Goal: Book appointment/travel/reservation

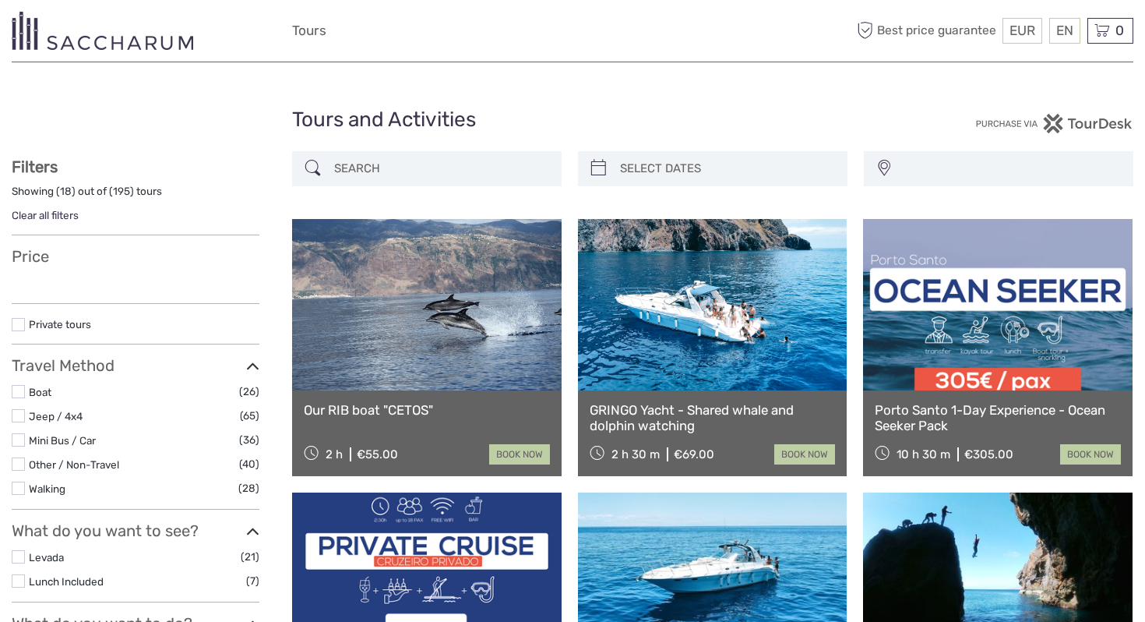
select select
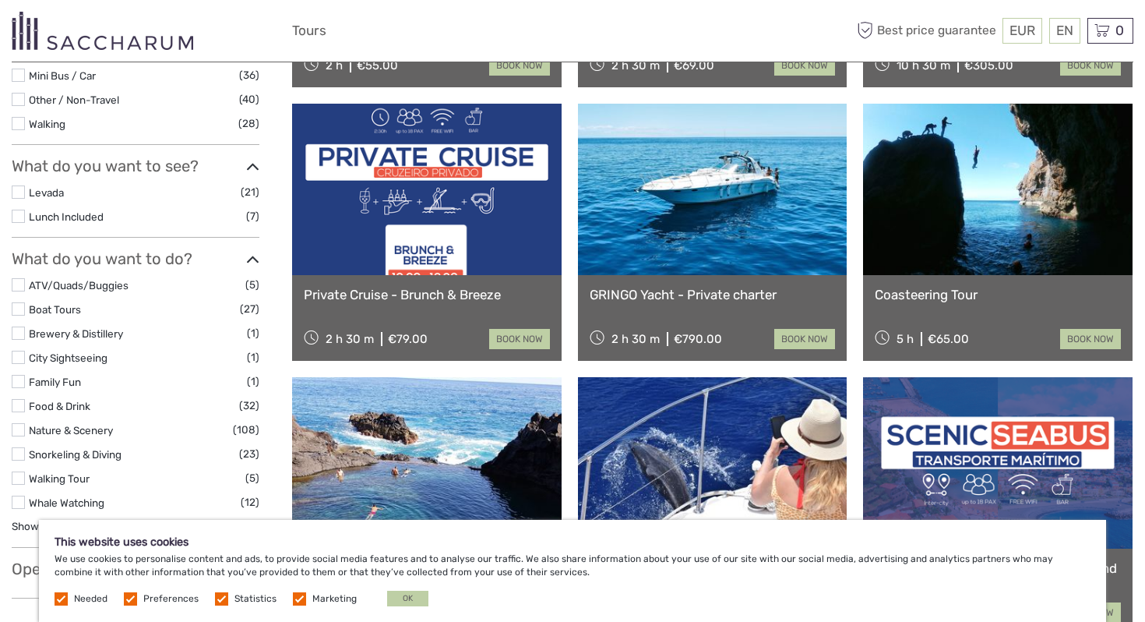
scroll to position [400, 0]
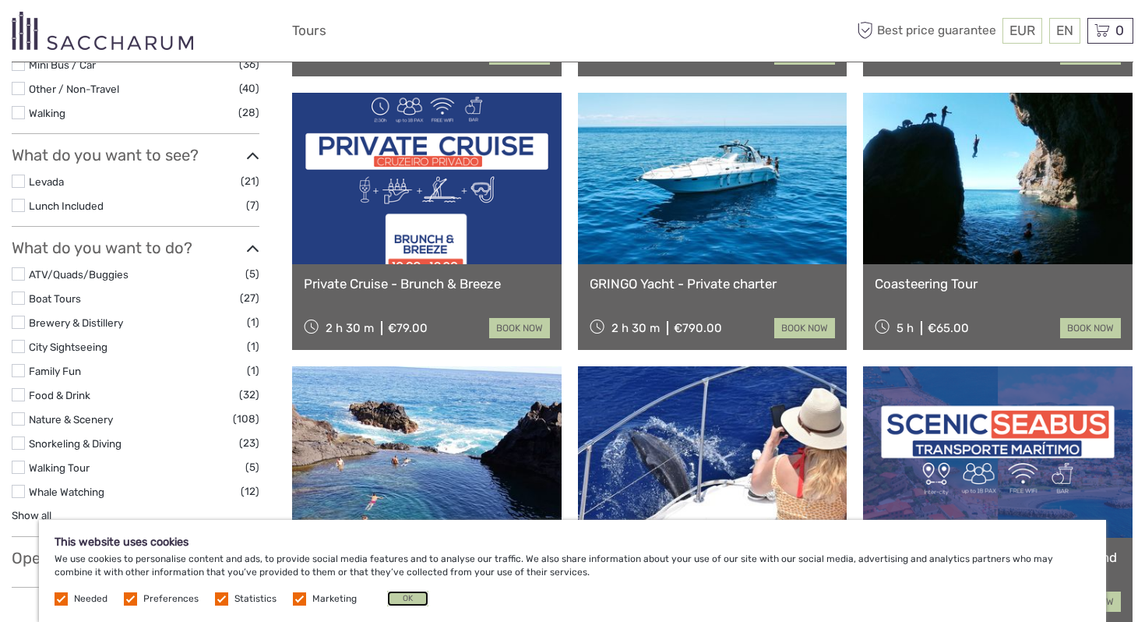
click at [388, 600] on button "OK" at bounding box center [407, 598] width 41 height 16
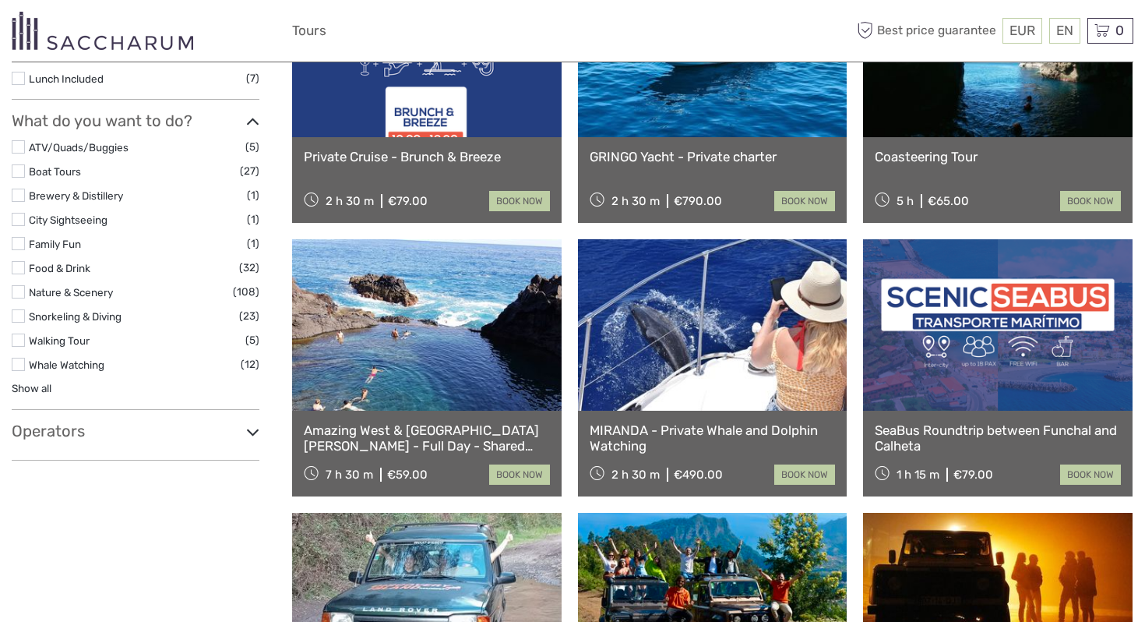
scroll to position [528, 0]
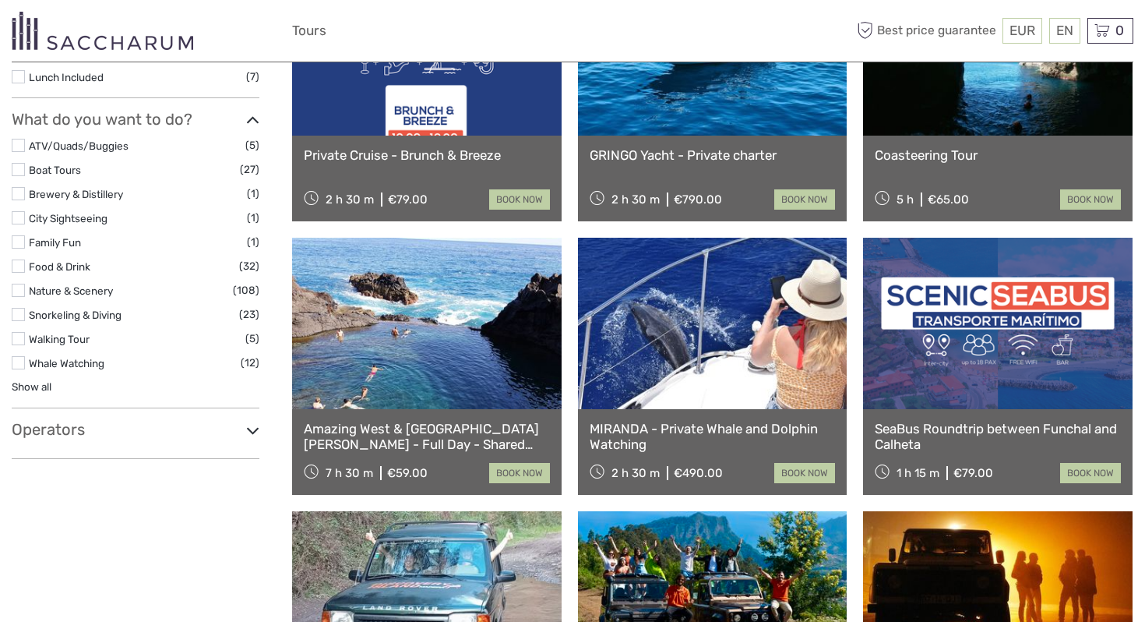
click at [463, 347] on link at bounding box center [427, 323] width 270 height 171
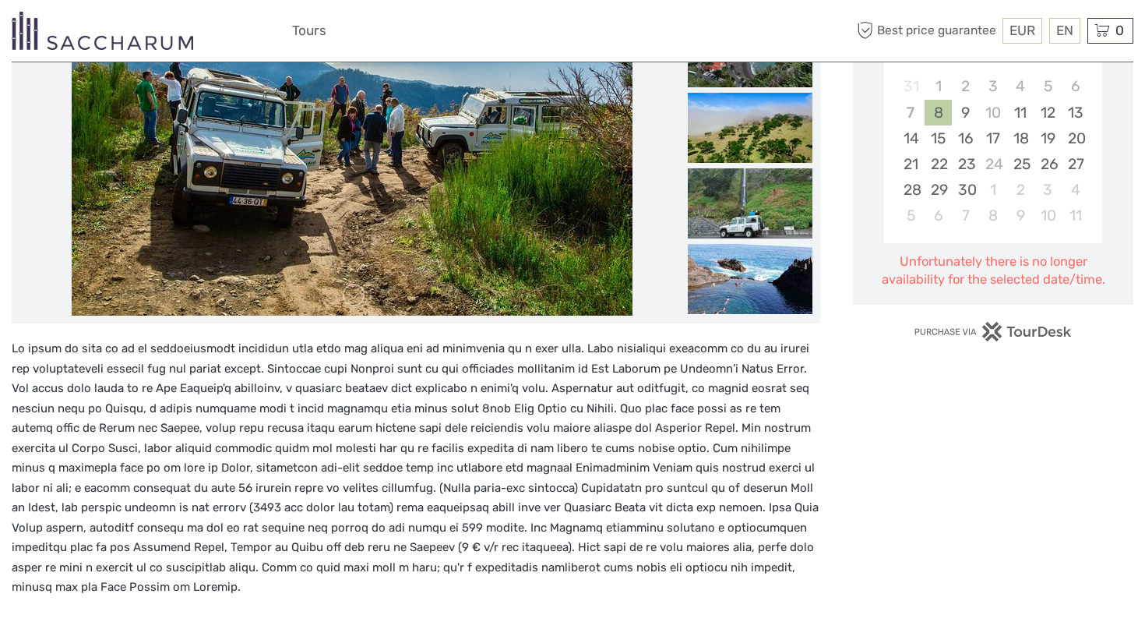
scroll to position [329, 0]
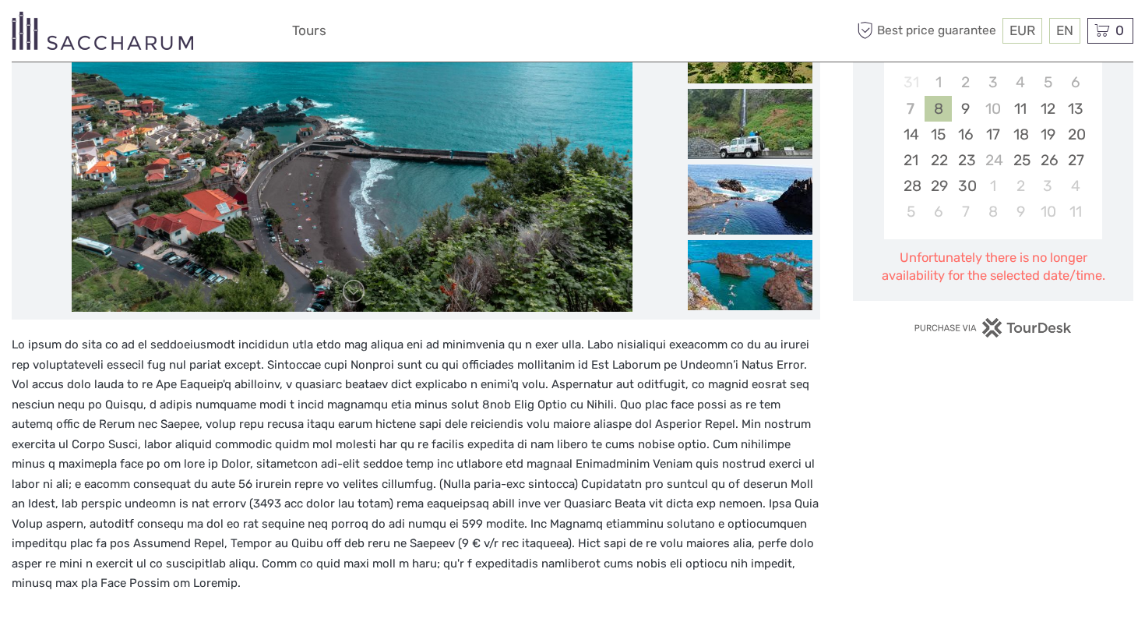
drag, startPoint x: 128, startPoint y: 388, endPoint x: 195, endPoint y: 382, distance: 67.3
click at [195, 382] on p at bounding box center [416, 464] width 809 height 259
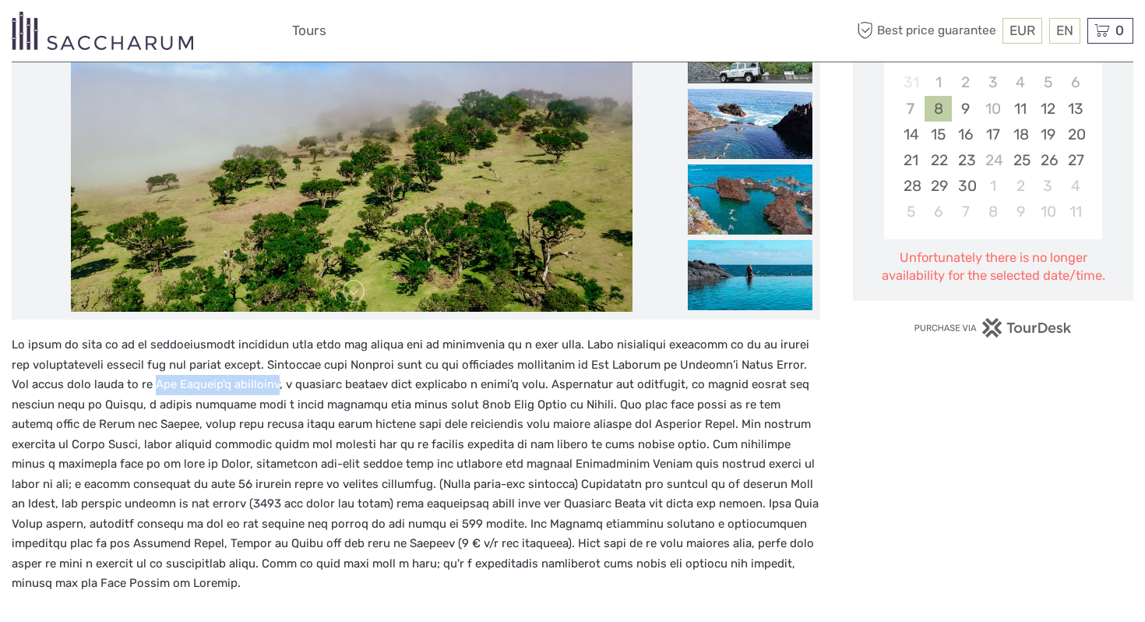
drag, startPoint x: 246, startPoint y: 384, endPoint x: 125, endPoint y: 384, distance: 120.7
click at [125, 384] on p at bounding box center [416, 464] width 809 height 259
copy p "São Vicente's waterfall"
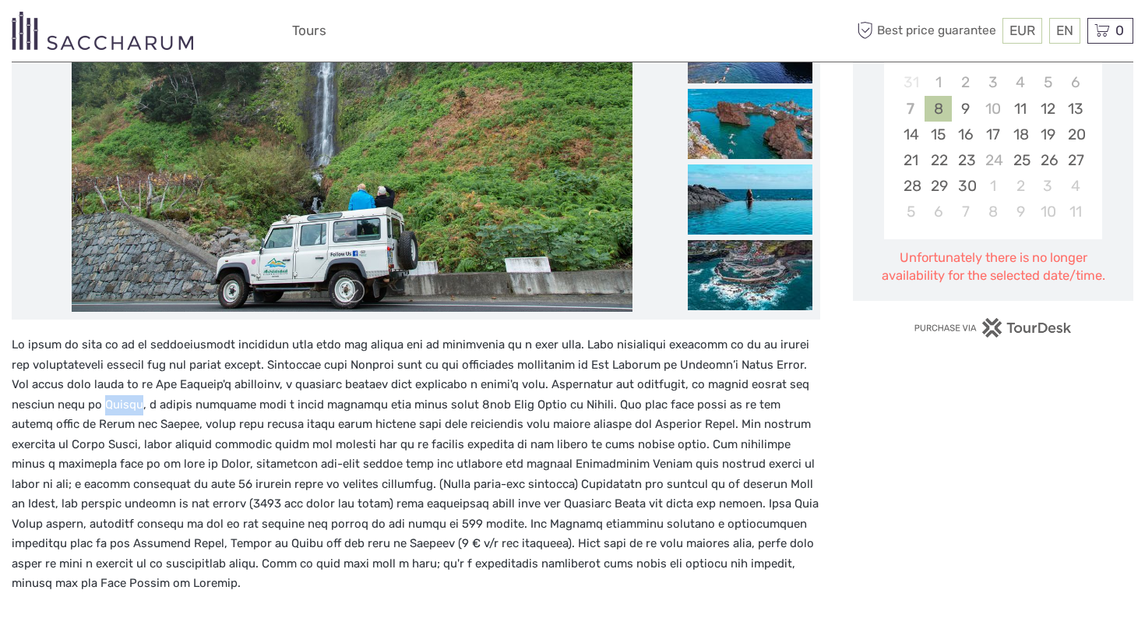
drag, startPoint x: 88, startPoint y: 408, endPoint x: 57, endPoint y: 403, distance: 31.5
click at [57, 403] on p at bounding box center [416, 464] width 809 height 259
copy p "Seixal"
drag, startPoint x: 16, startPoint y: 426, endPoint x: 106, endPoint y: 427, distance: 90.4
click at [106, 427] on p at bounding box center [416, 464] width 809 height 259
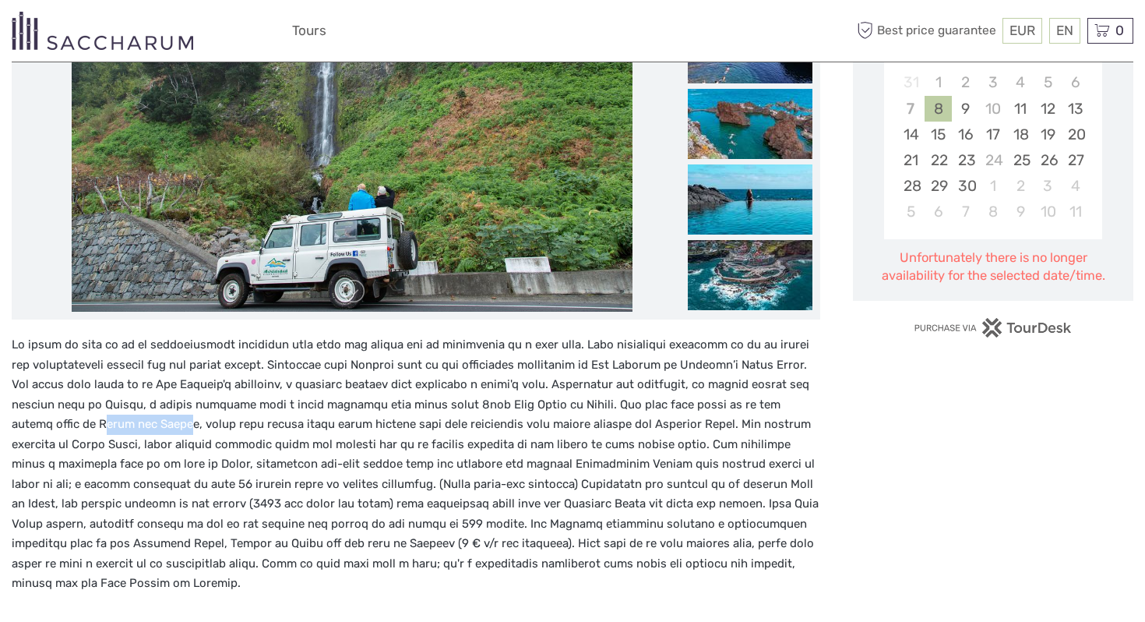
click at [106, 427] on p at bounding box center [416, 464] width 809 height 259
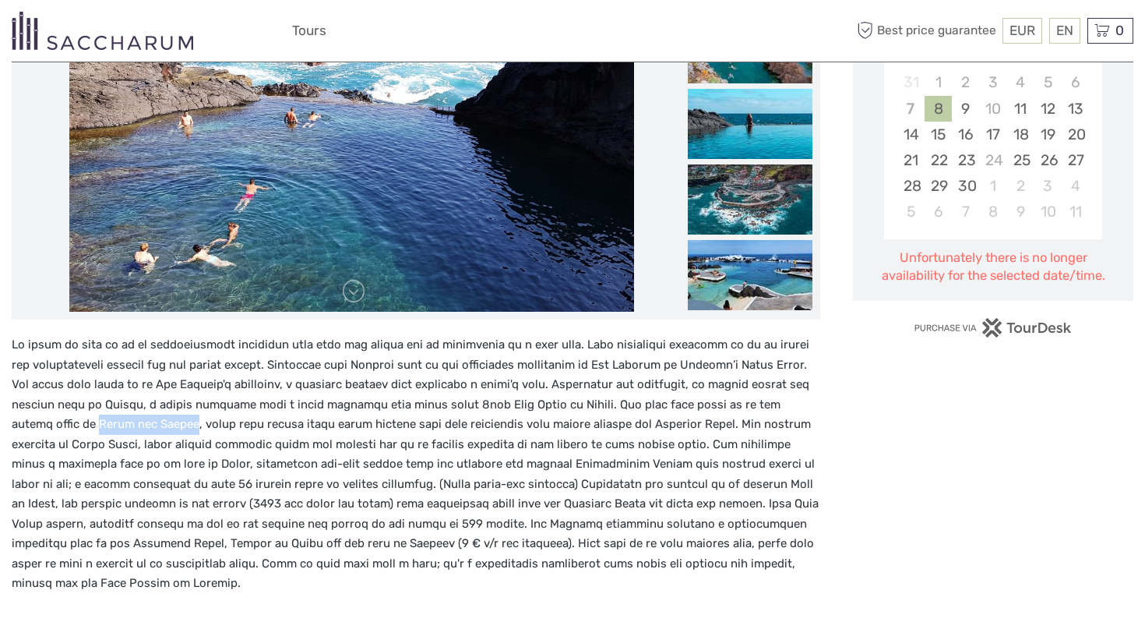
drag, startPoint x: 113, startPoint y: 427, endPoint x: 11, endPoint y: 427, distance: 102.0
click at [12, 427] on p at bounding box center [416, 464] width 809 height 259
copy p "Poças das Lesmas"
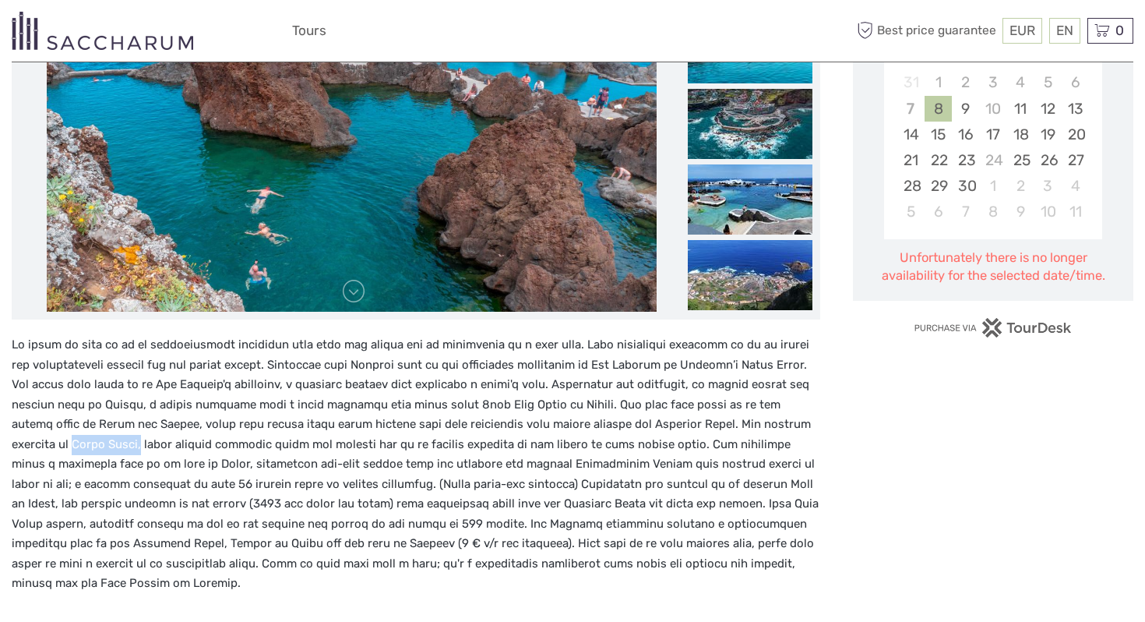
drag, startPoint x: 78, startPoint y: 446, endPoint x: 12, endPoint y: 451, distance: 65.6
click at [12, 451] on p at bounding box center [416, 464] width 809 height 259
copy p "Porto Moniz,"
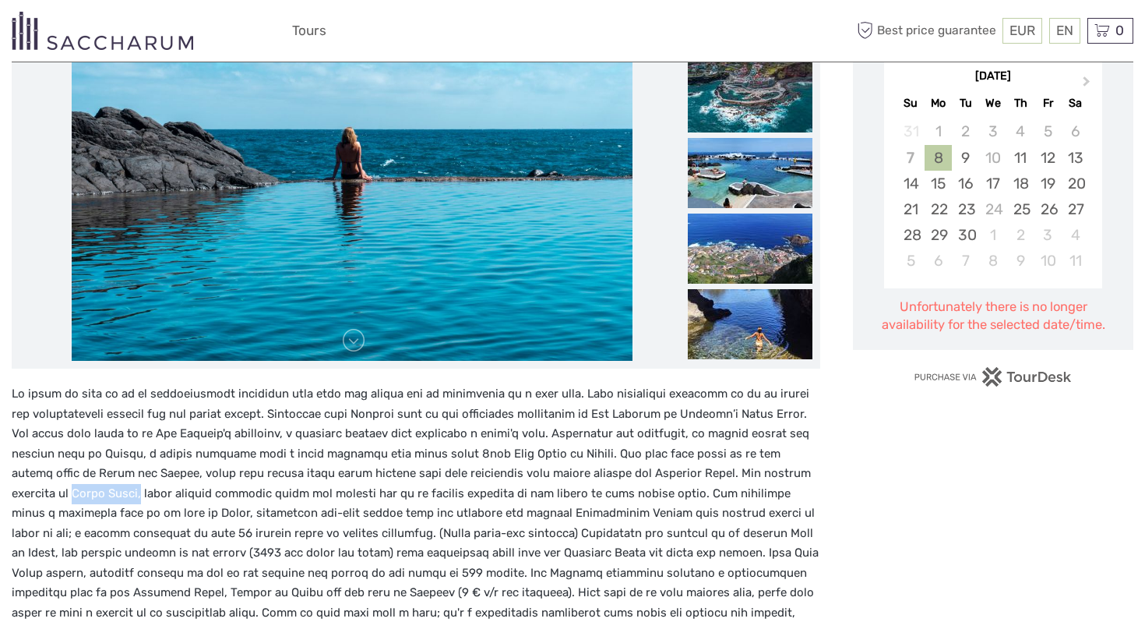
scroll to position [365, 0]
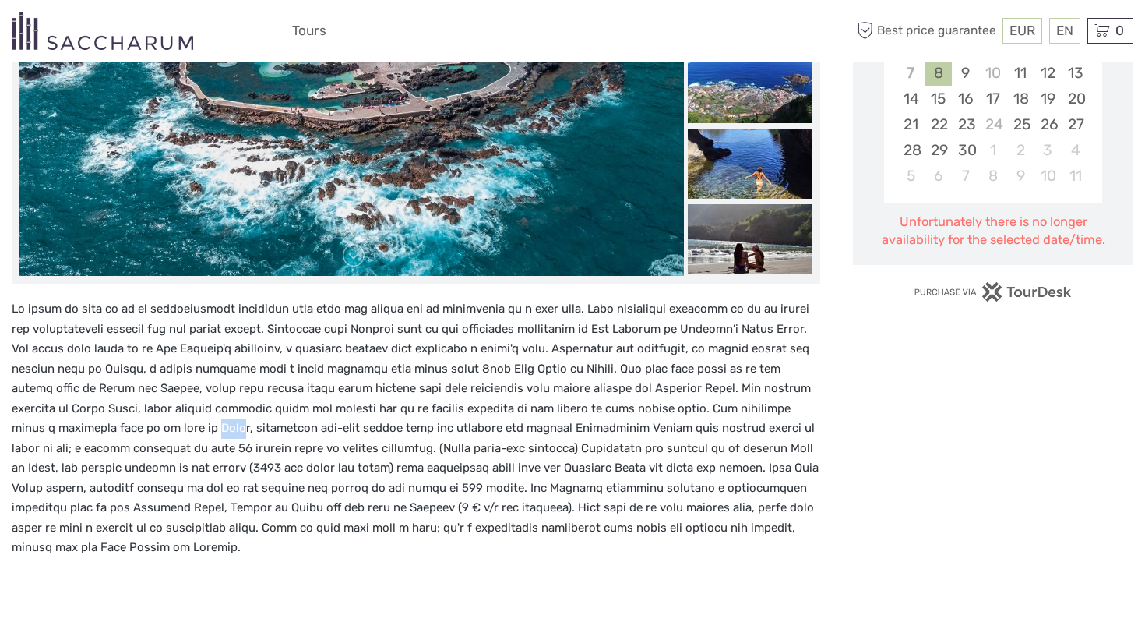
drag, startPoint x: 115, startPoint y: 428, endPoint x: 140, endPoint y: 431, distance: 25.9
click at [140, 431] on p at bounding box center [416, 428] width 809 height 259
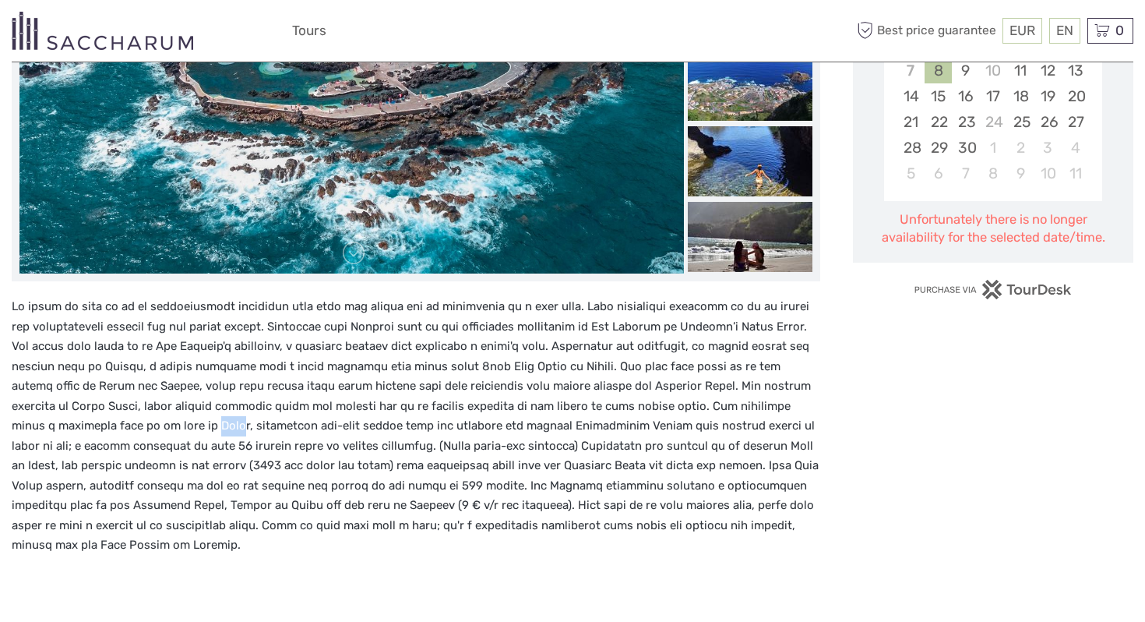
scroll to position [368, 0]
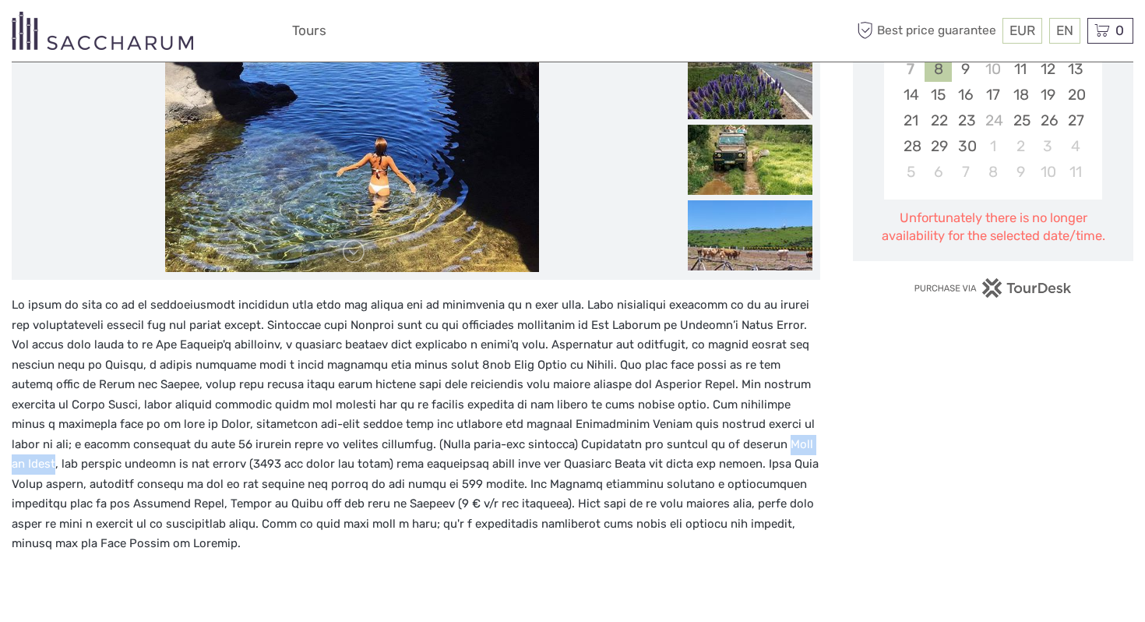
drag, startPoint x: 739, startPoint y: 444, endPoint x: 671, endPoint y: 444, distance: 68.5
click at [671, 444] on p at bounding box center [416, 424] width 809 height 259
copy p "Paúl da Serra"
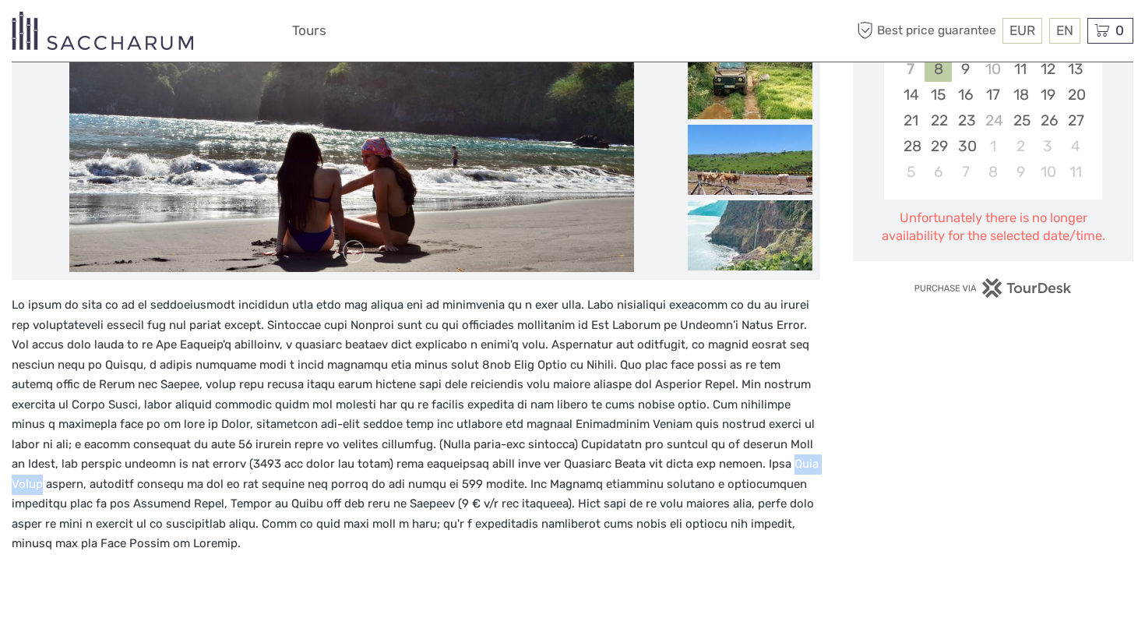
drag, startPoint x: 730, startPoint y: 464, endPoint x: 670, endPoint y: 465, distance: 60.0
click at [670, 465] on p at bounding box center [416, 424] width 809 height 259
copy p "Cabo Girão"
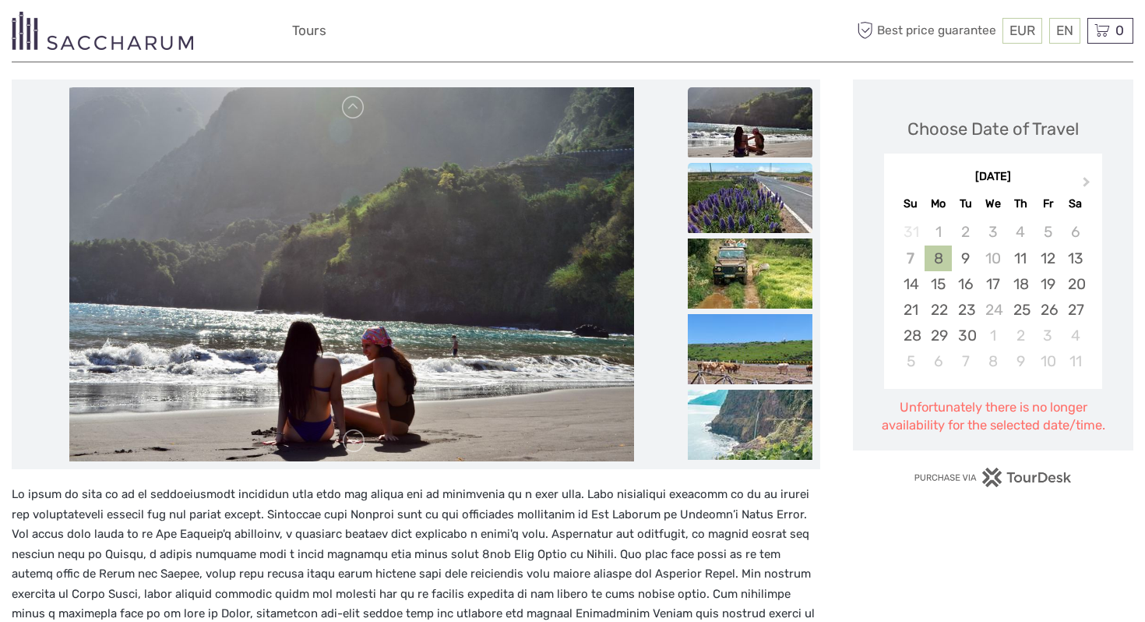
scroll to position [167, 0]
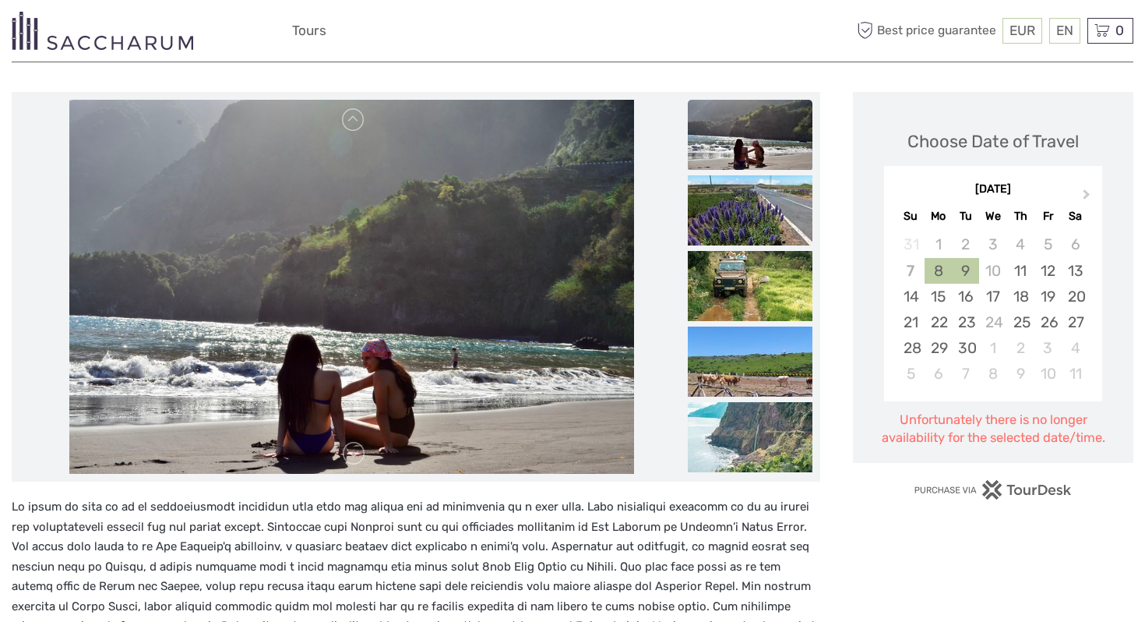
click at [956, 264] on div "9" at bounding box center [965, 271] width 27 height 26
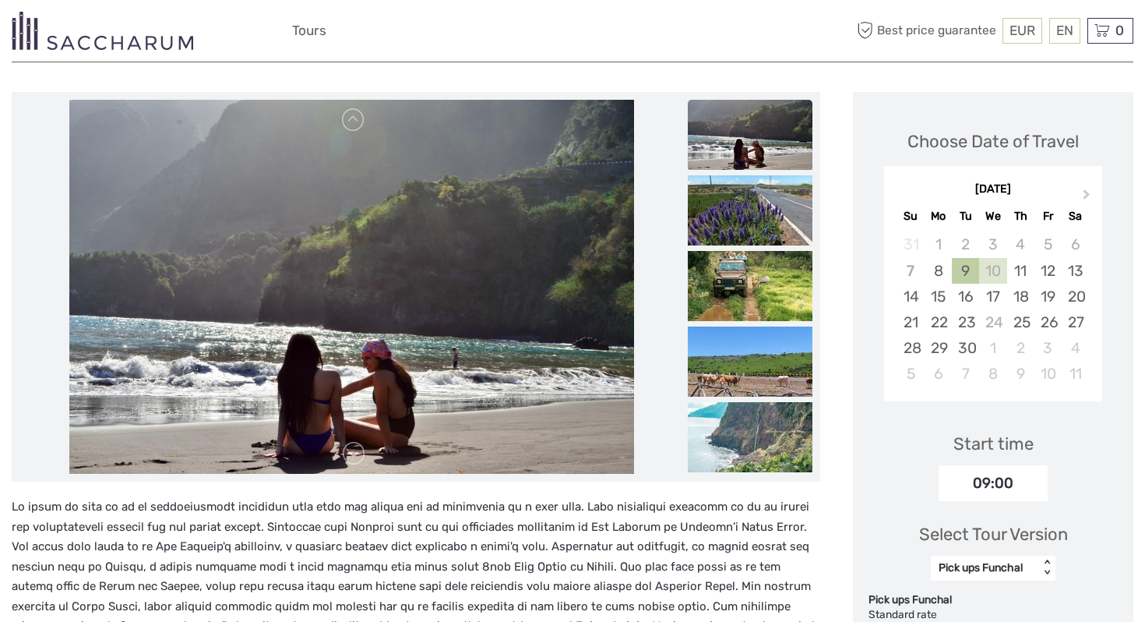
click at [998, 275] on div "10" at bounding box center [992, 271] width 27 height 26
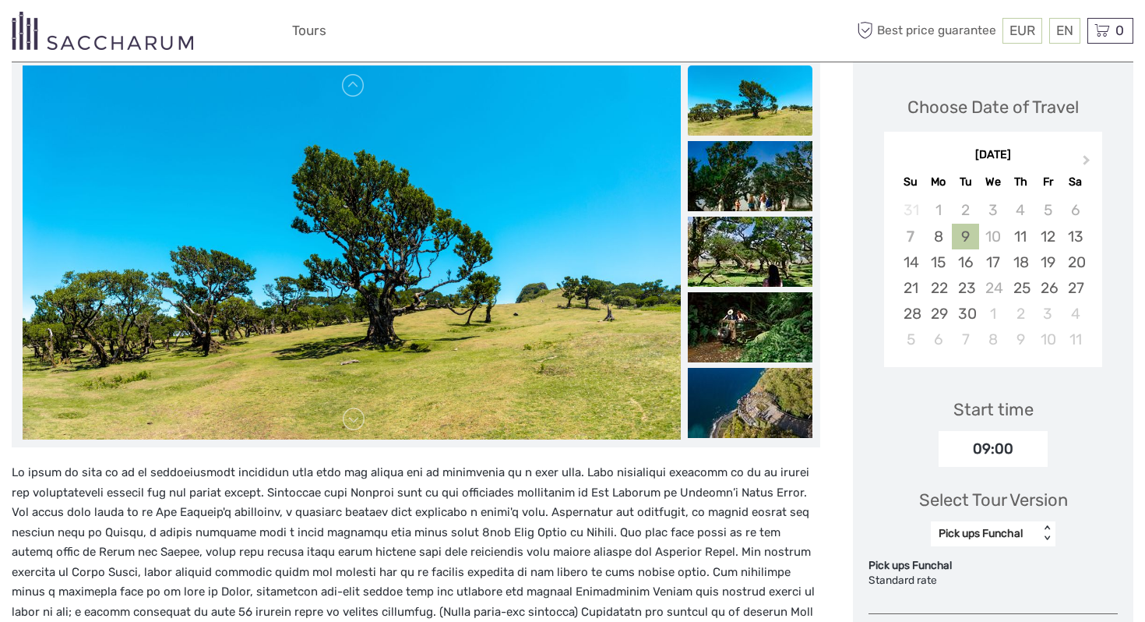
scroll to position [220, 0]
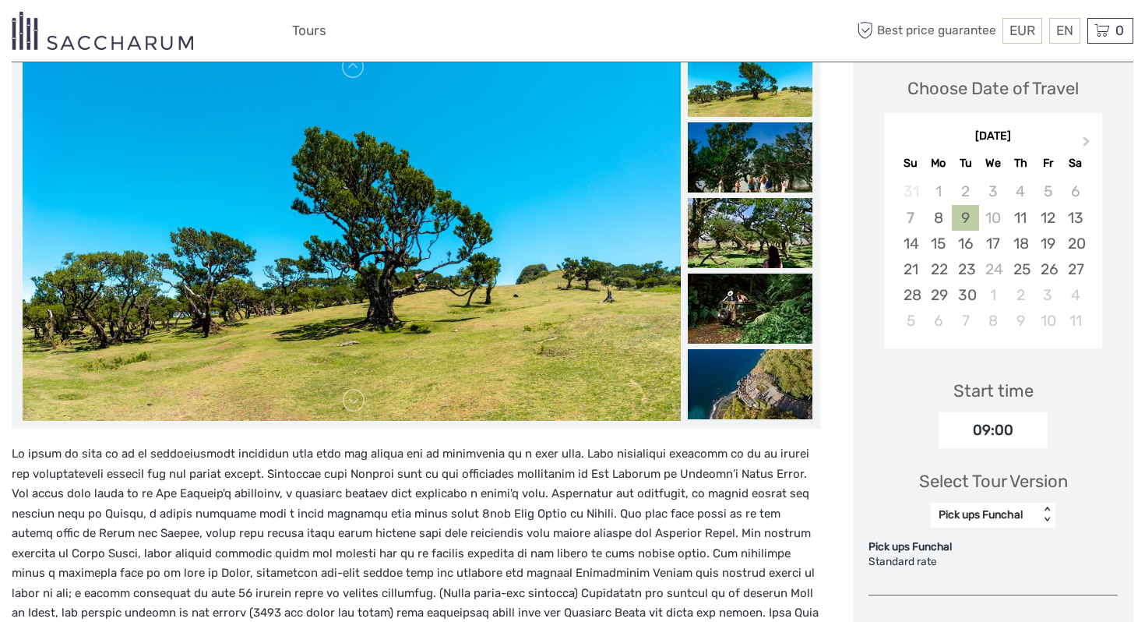
click at [751, 94] on img at bounding box center [750, 82] width 125 height 70
click at [300, 164] on img at bounding box center [352, 234] width 658 height 374
click at [369, 408] on img at bounding box center [352, 234] width 658 height 374
click at [358, 410] on link at bounding box center [353, 400] width 25 height 25
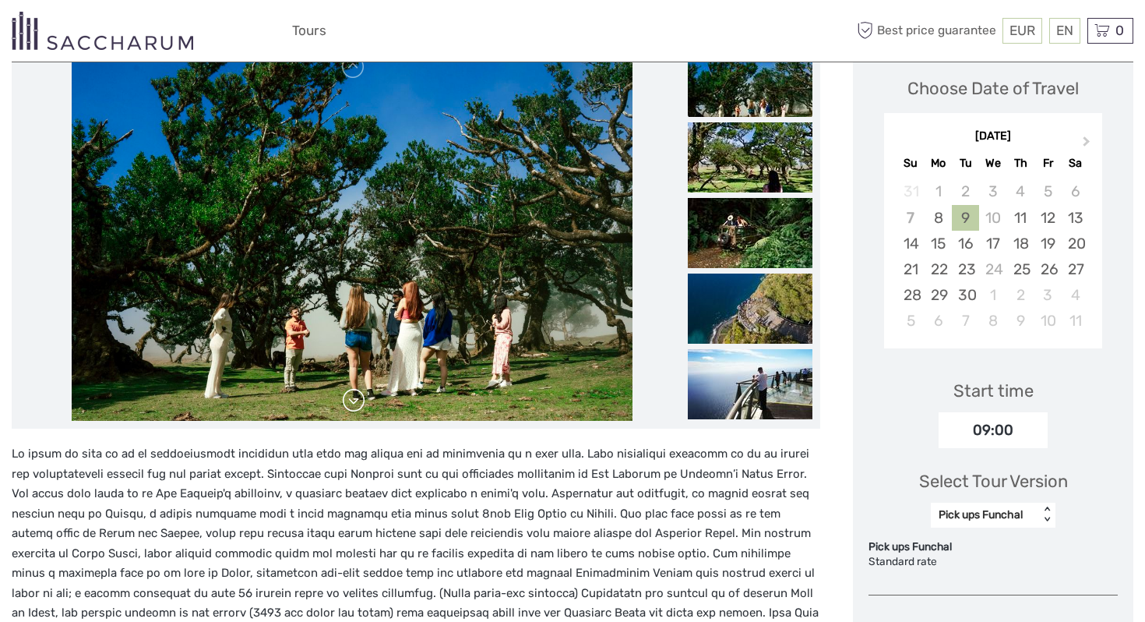
click at [358, 410] on link at bounding box center [353, 400] width 25 height 25
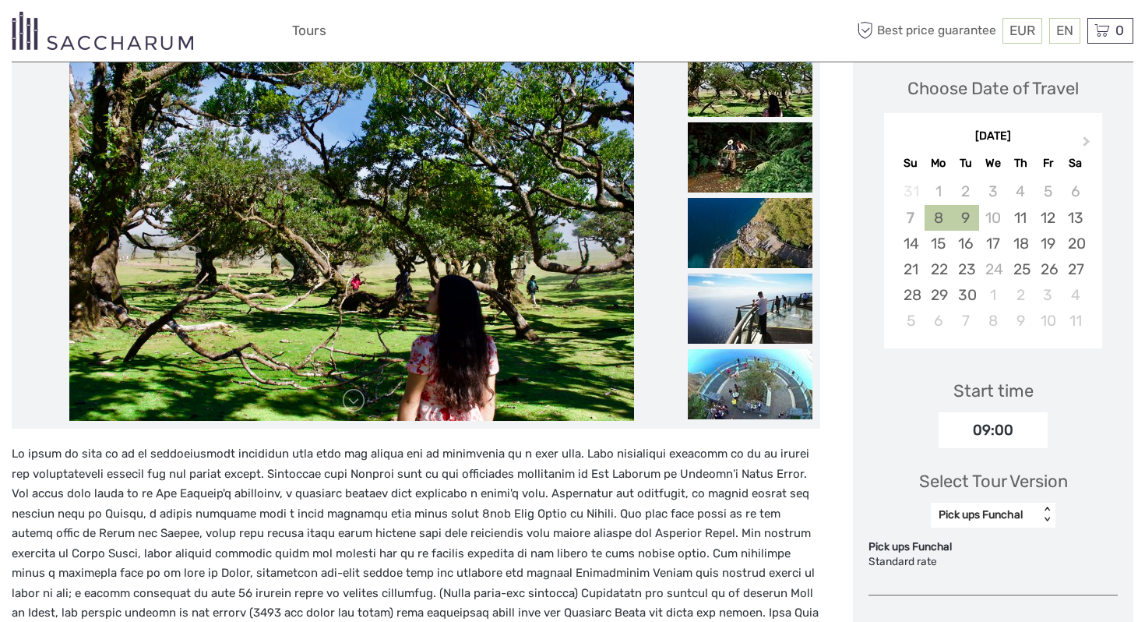
click at [940, 208] on div "8" at bounding box center [938, 218] width 27 height 26
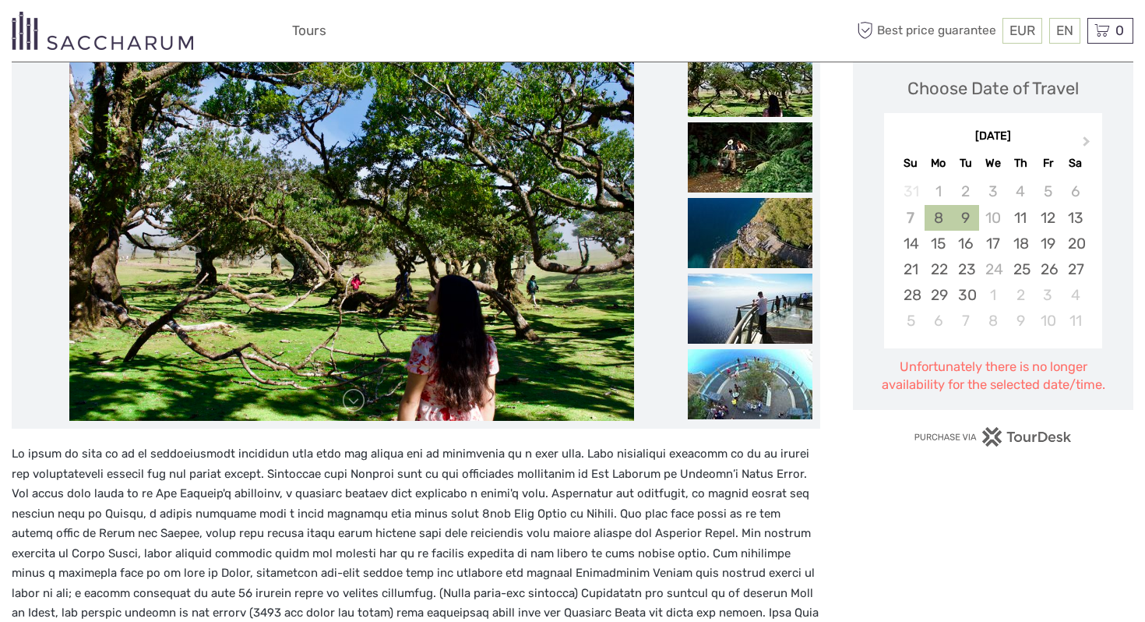
click at [964, 217] on div "9" at bounding box center [965, 218] width 27 height 26
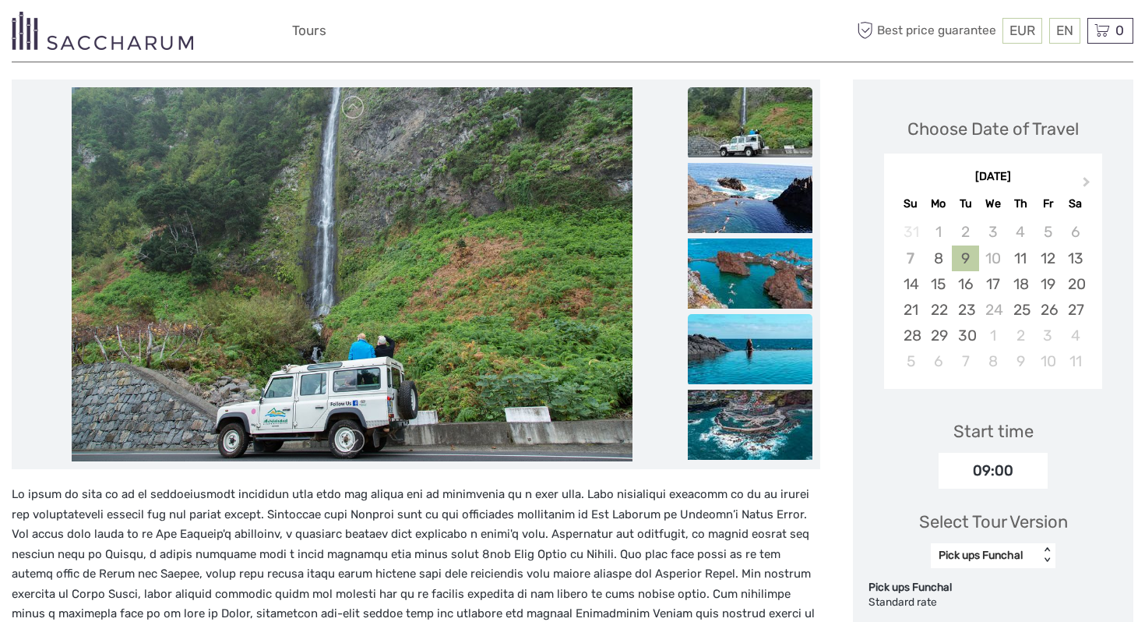
scroll to position [64, 0]
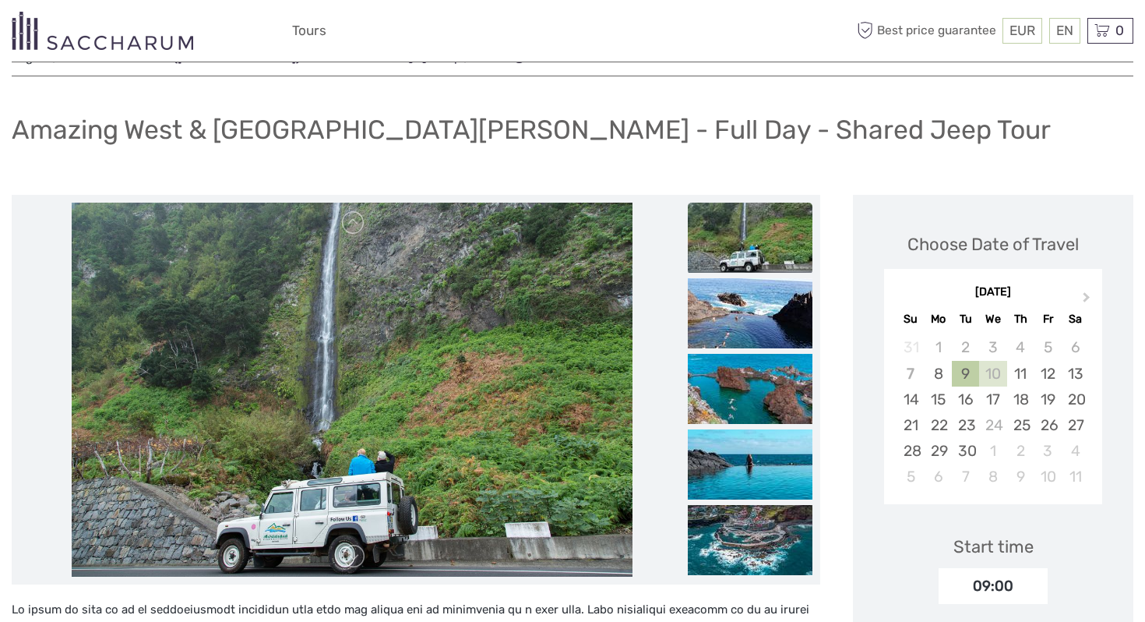
click at [995, 373] on div "10" at bounding box center [992, 374] width 27 height 26
click at [1003, 411] on div "17" at bounding box center [992, 399] width 27 height 26
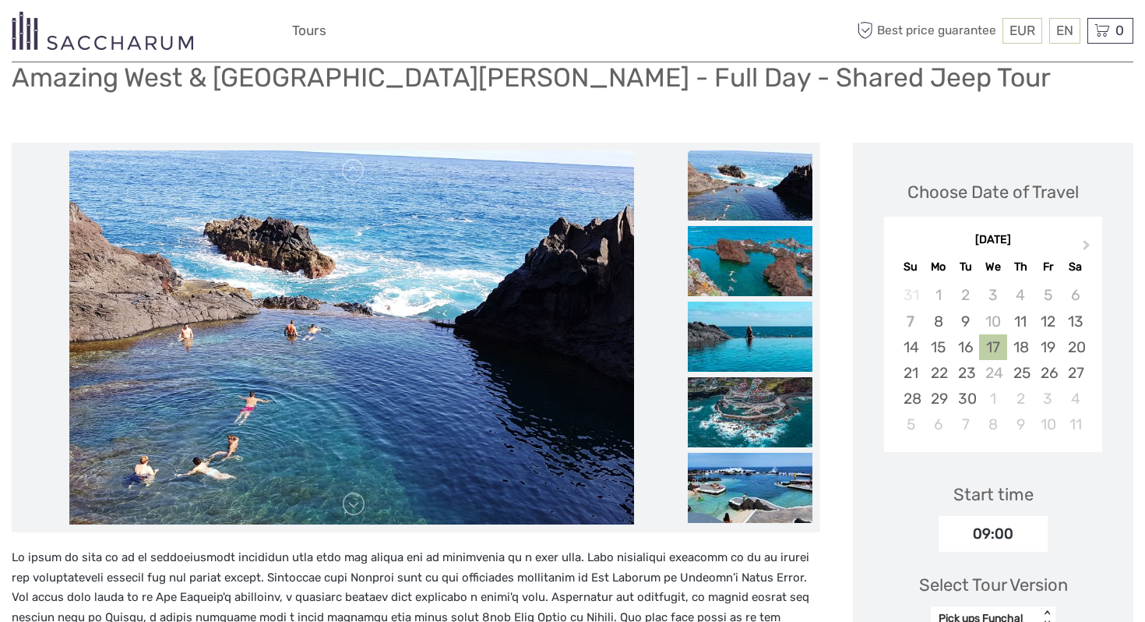
scroll to position [117, 0]
click at [971, 319] on div "9" at bounding box center [965, 321] width 27 height 26
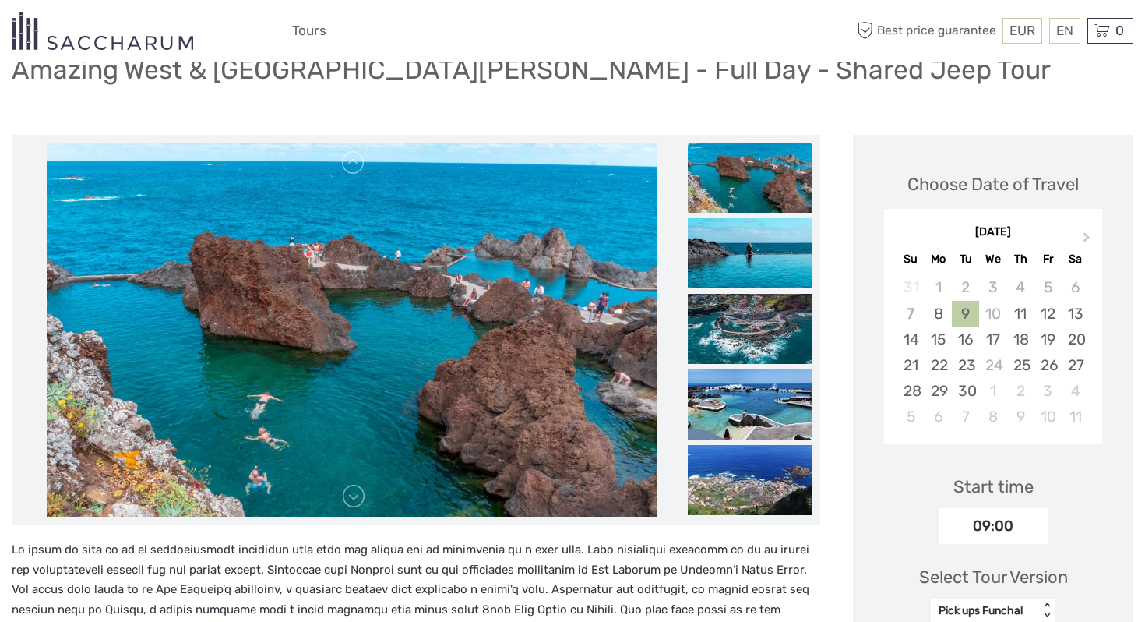
scroll to position [44, 0]
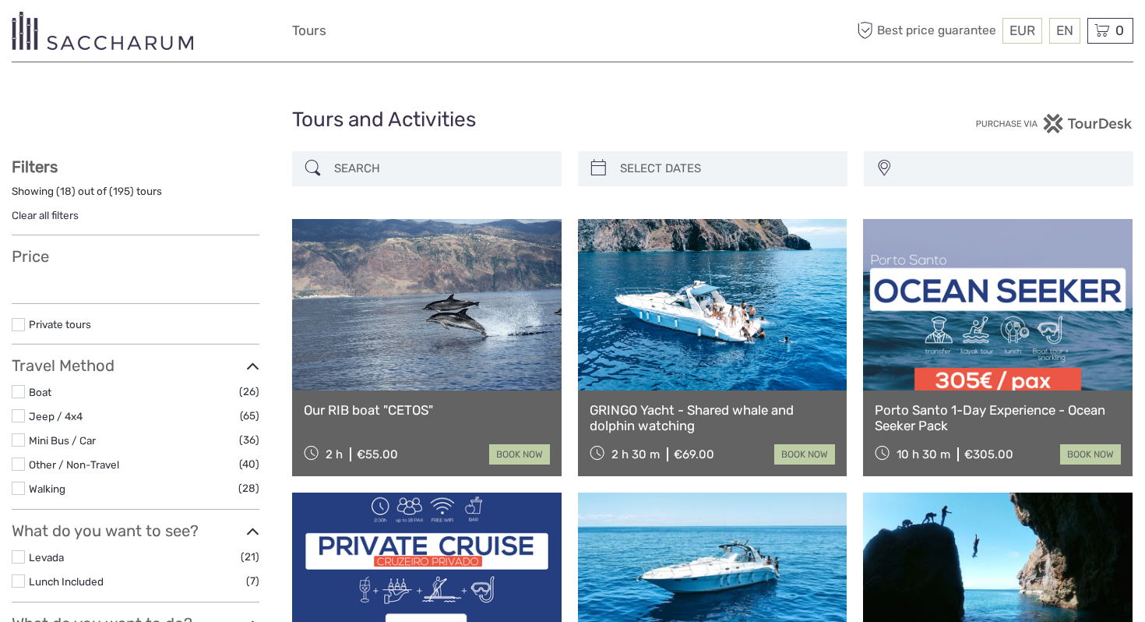
select select
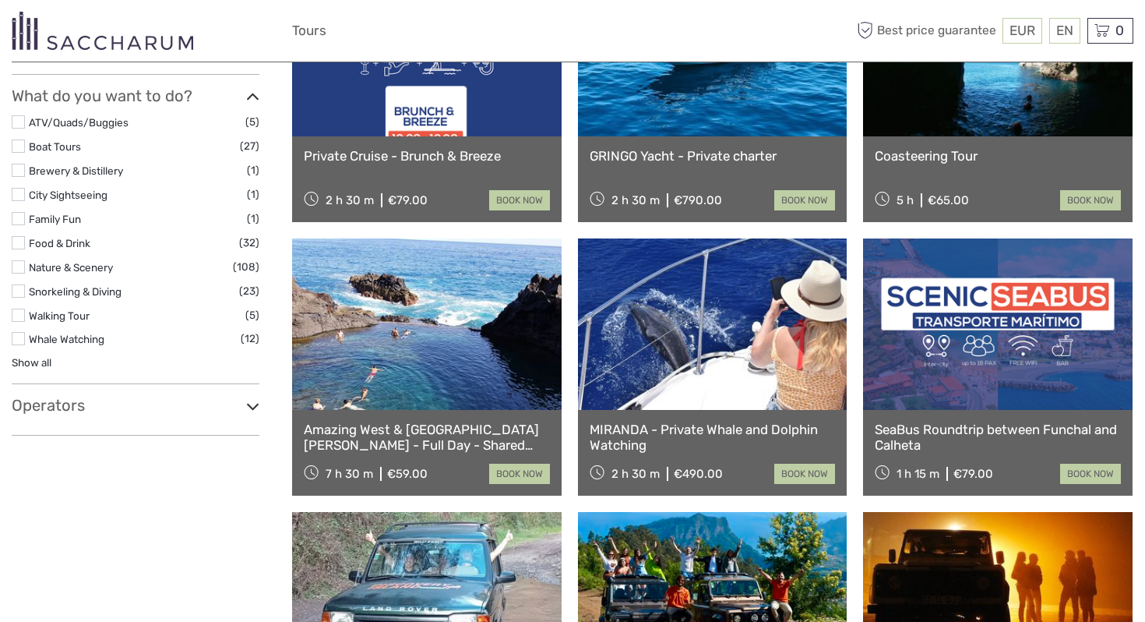
select select
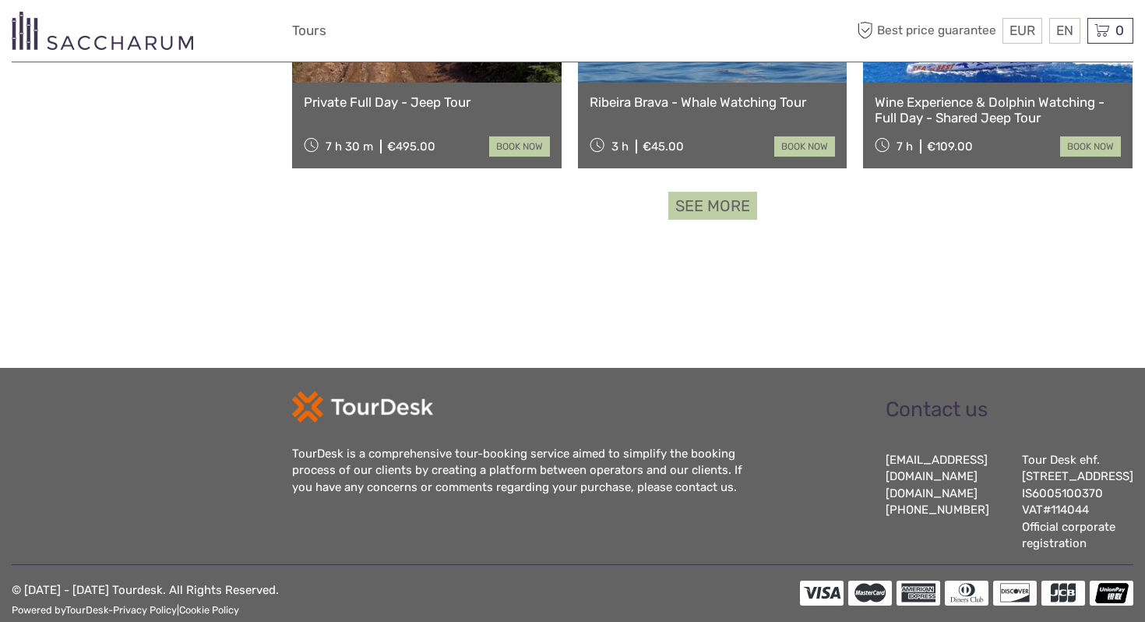
scroll to position [1643, 0]
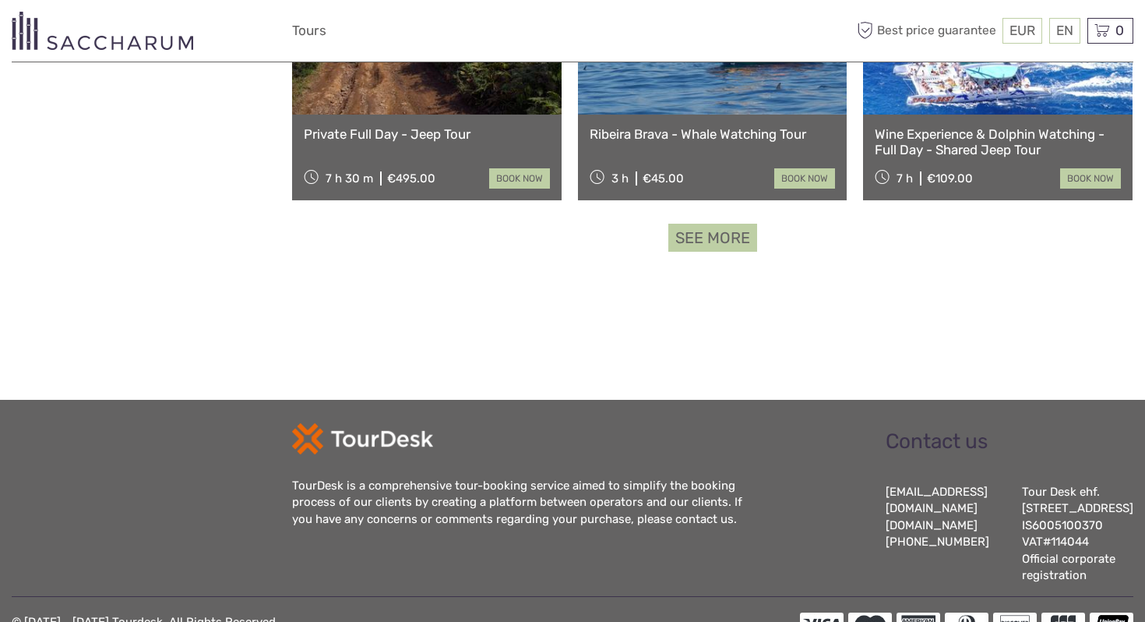
click at [703, 233] on link "See more" at bounding box center [712, 238] width 89 height 29
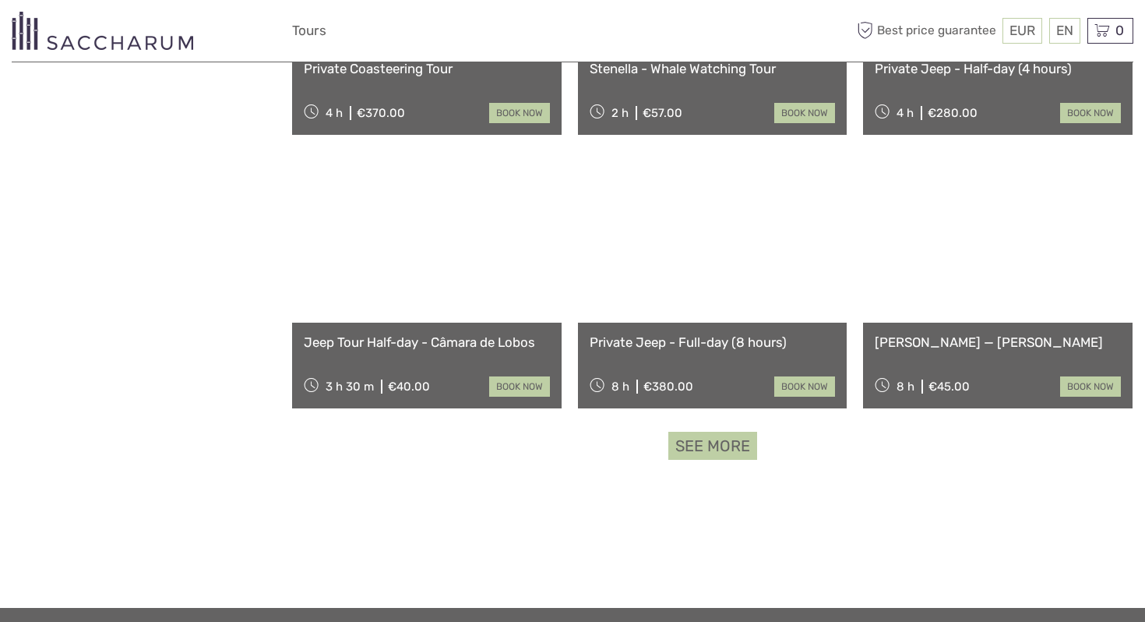
scroll to position [3384, 0]
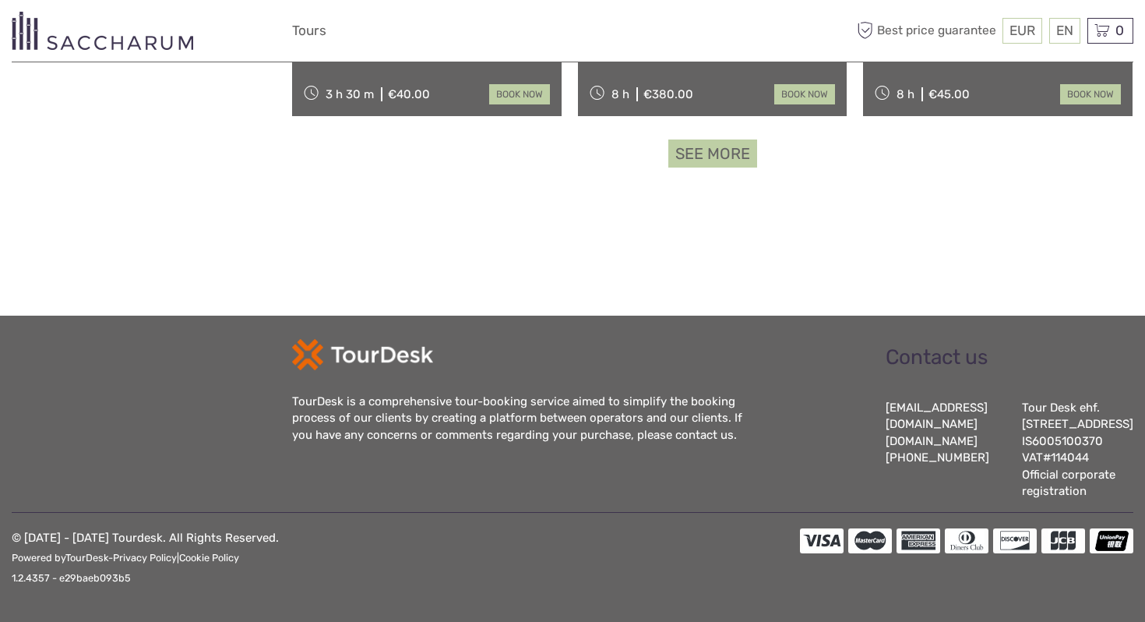
click at [743, 141] on link "See more" at bounding box center [712, 153] width 89 height 29
click at [710, 139] on link "See more" at bounding box center [712, 153] width 89 height 29
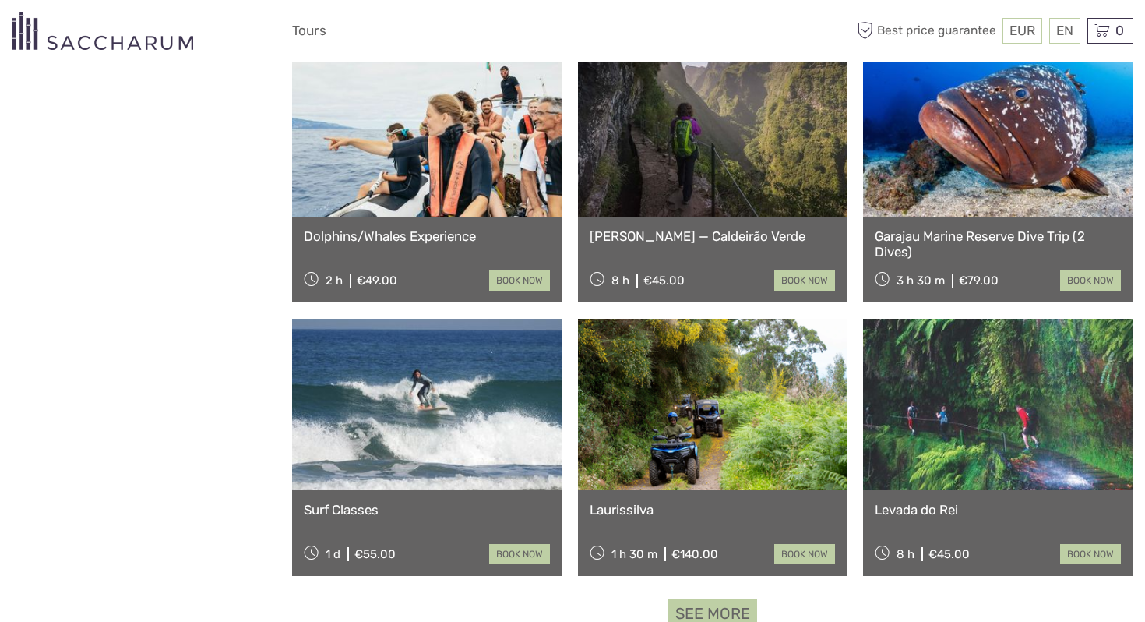
scroll to position [6665, 0]
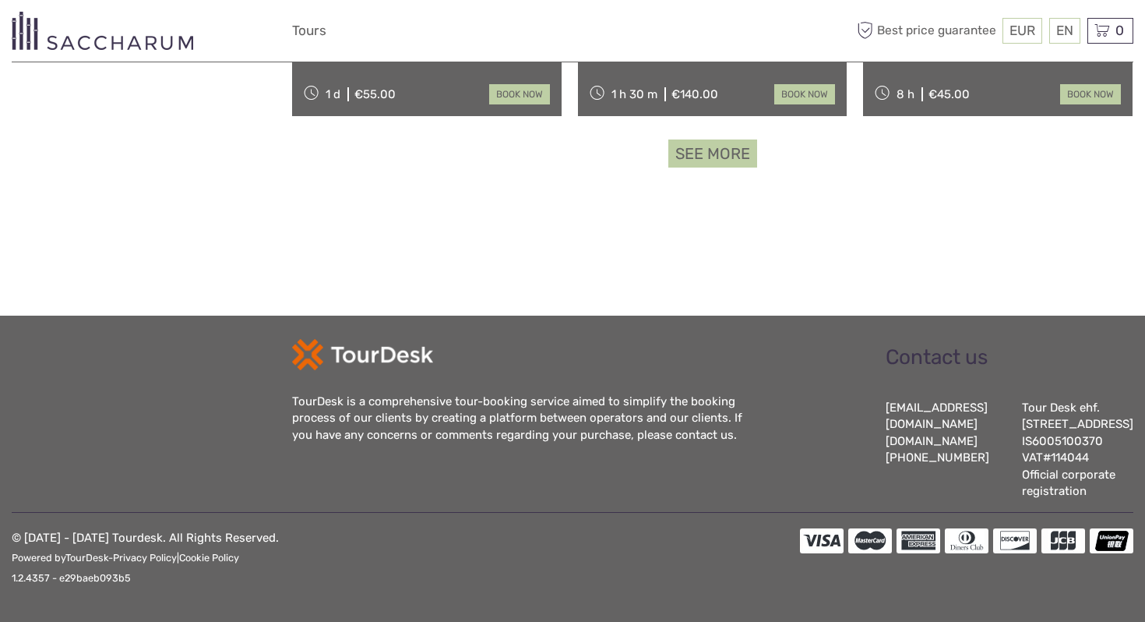
click at [698, 148] on link "See more" at bounding box center [712, 153] width 89 height 29
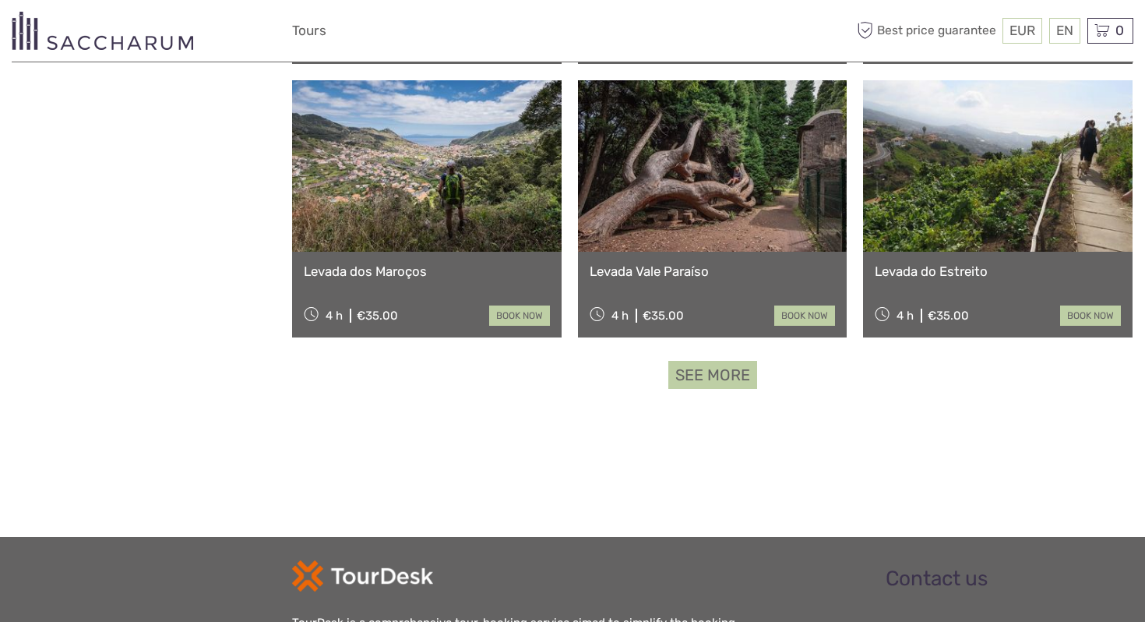
scroll to position [8305, 0]
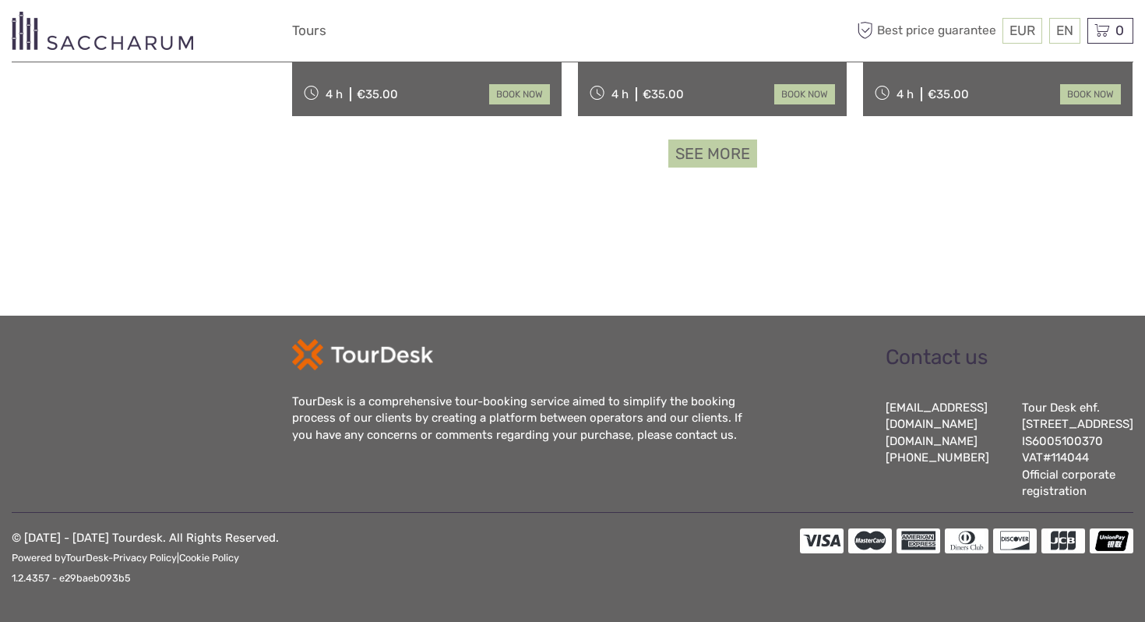
click at [683, 139] on link "See more" at bounding box center [712, 153] width 89 height 29
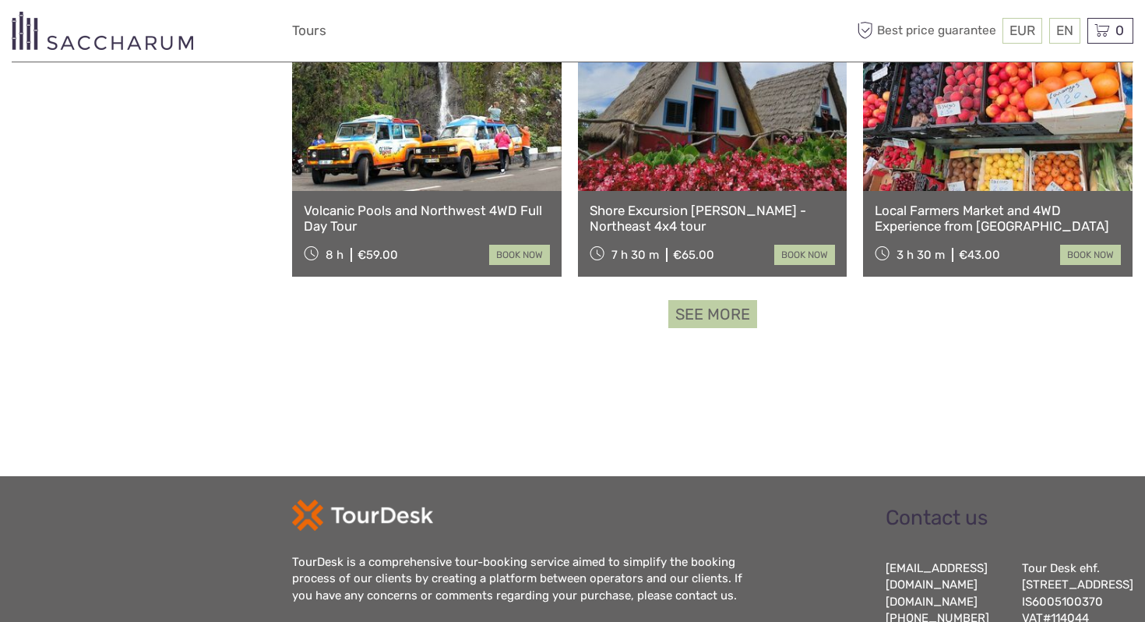
scroll to position [9946, 0]
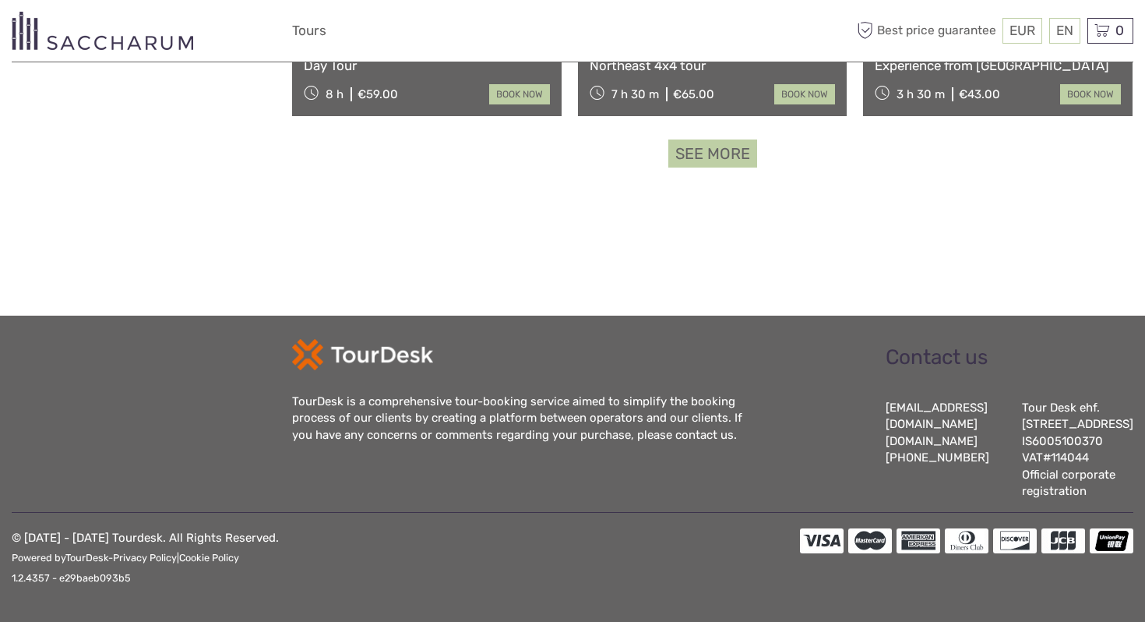
click at [708, 139] on link "See more" at bounding box center [712, 153] width 89 height 29
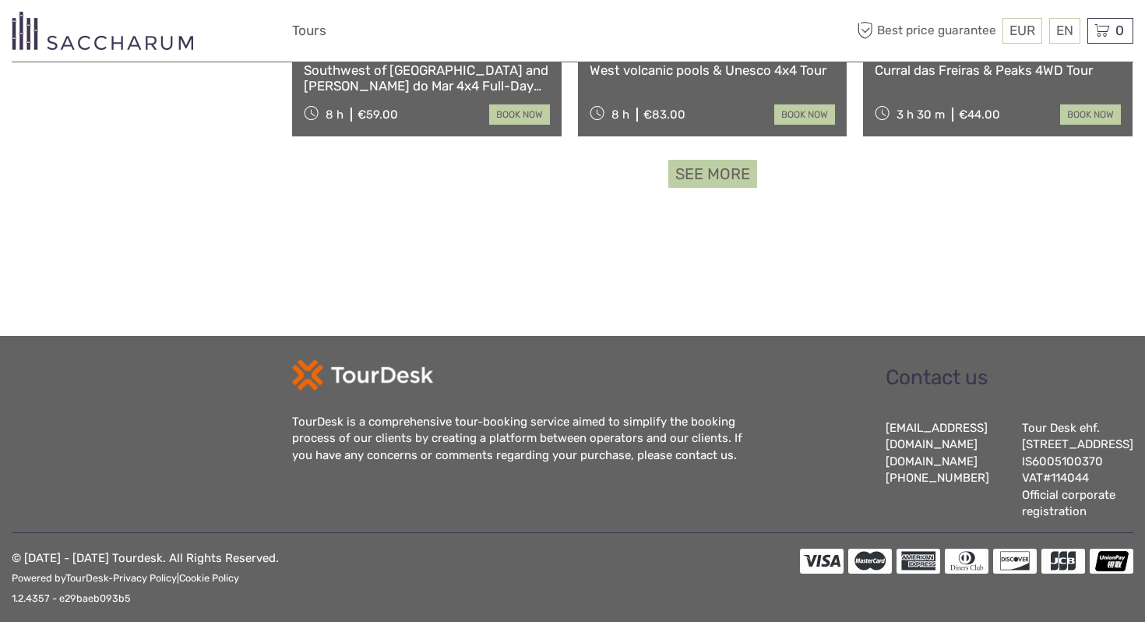
scroll to position [11550, 0]
click at [718, 164] on link "See more" at bounding box center [712, 173] width 89 height 29
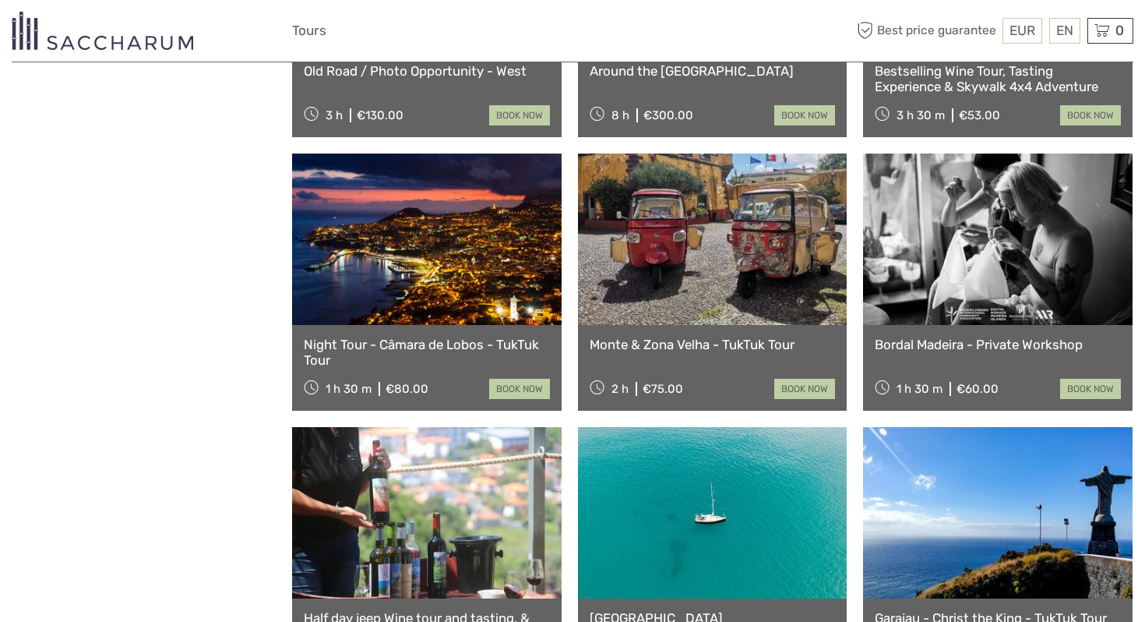
scroll to position [13227, 0]
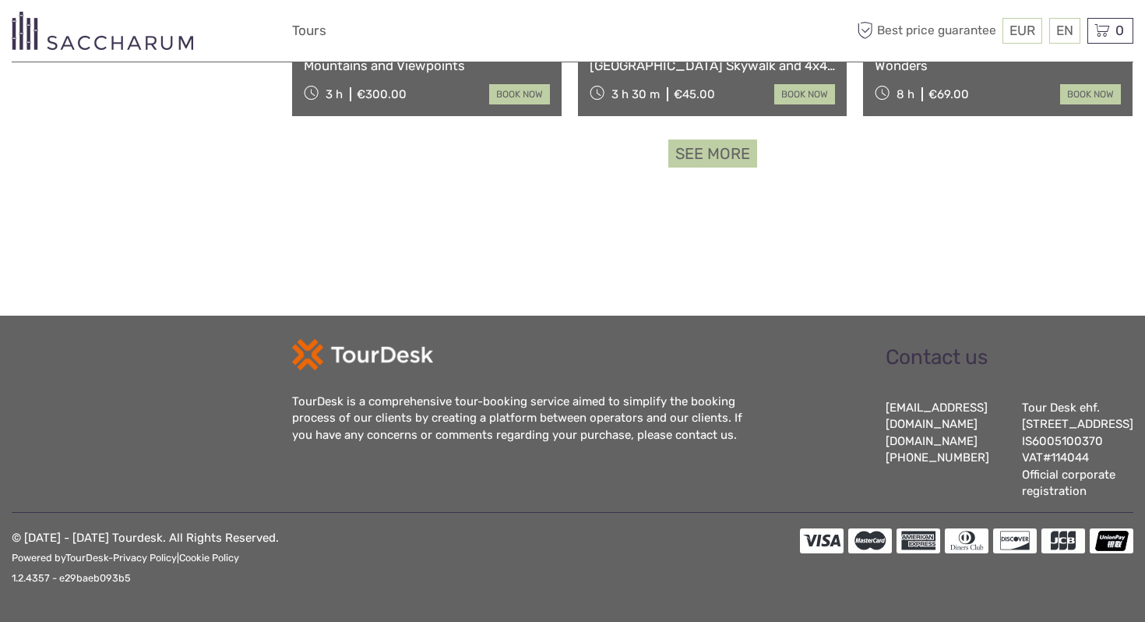
click at [688, 139] on link "See more" at bounding box center [712, 153] width 89 height 29
click at [726, 139] on link "See more" at bounding box center [712, 153] width 89 height 29
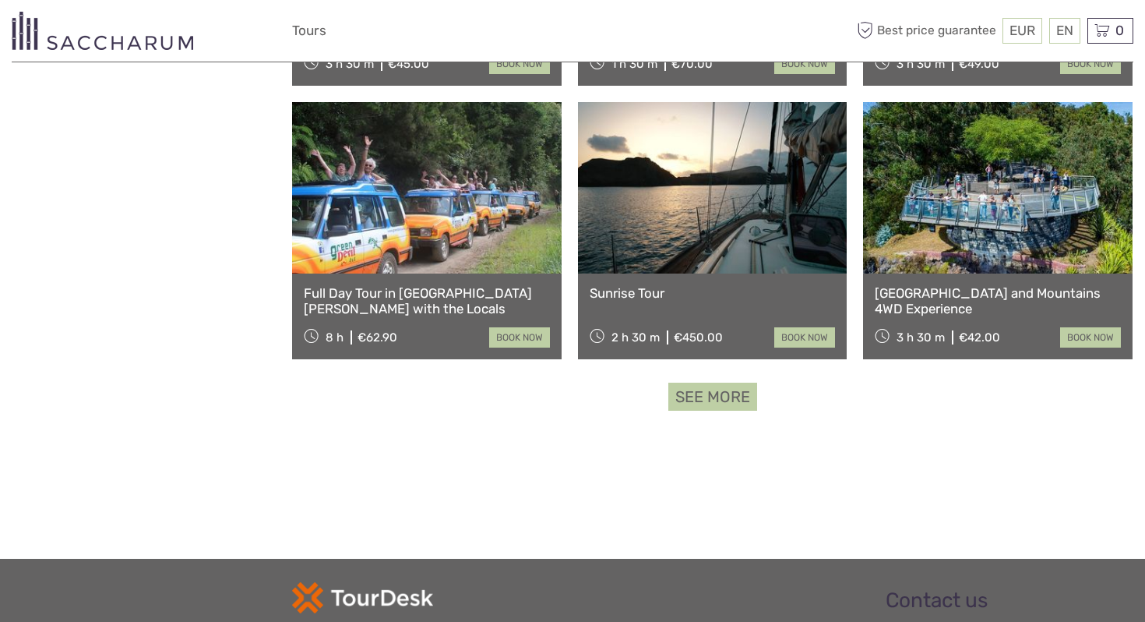
scroll to position [16507, 0]
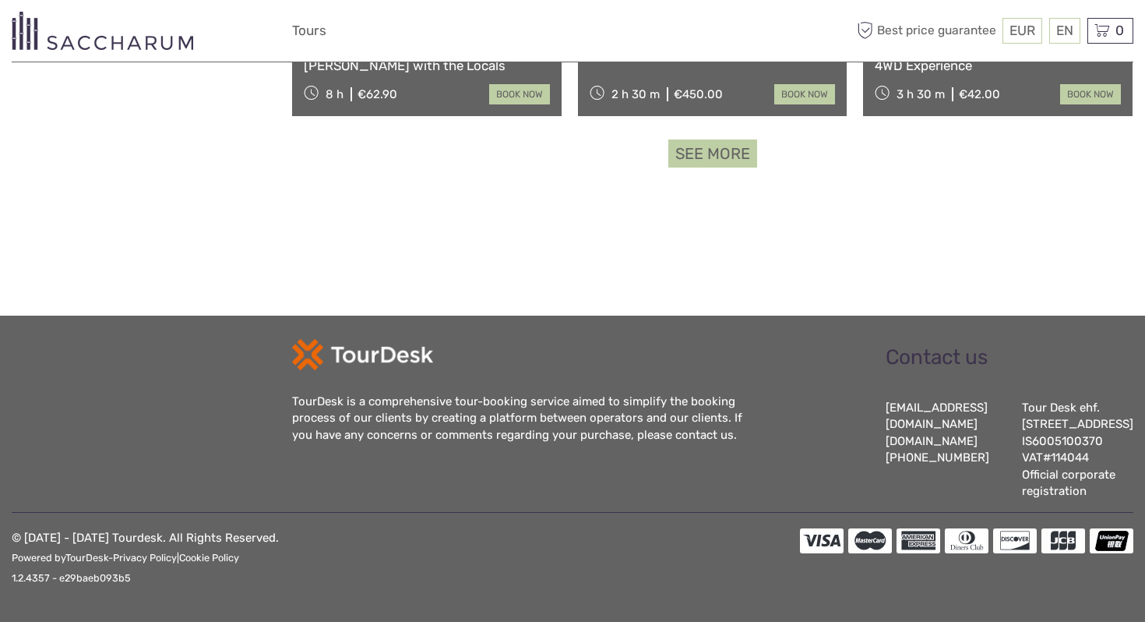
click at [705, 139] on link "See more" at bounding box center [712, 153] width 89 height 29
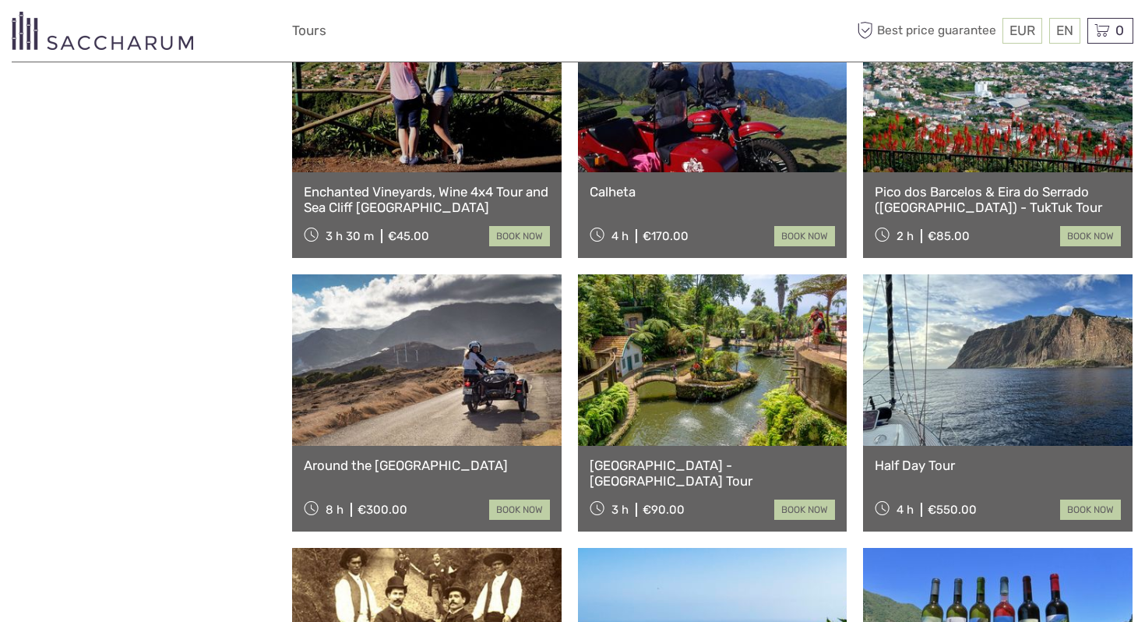
scroll to position [17169, 0]
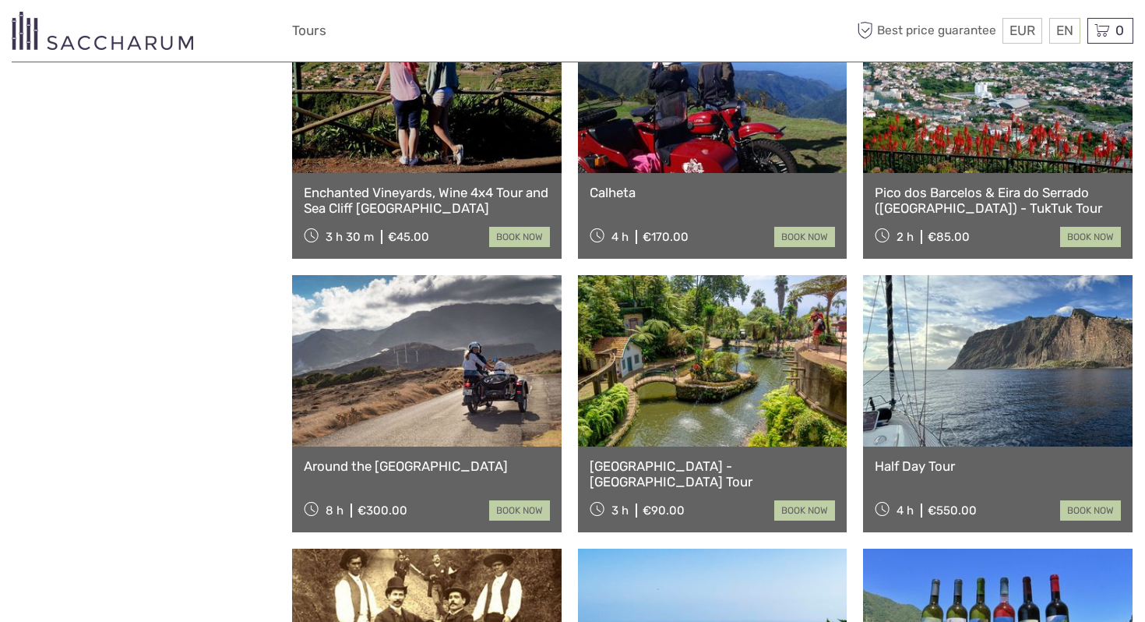
click at [503, 372] on link at bounding box center [427, 360] width 270 height 171
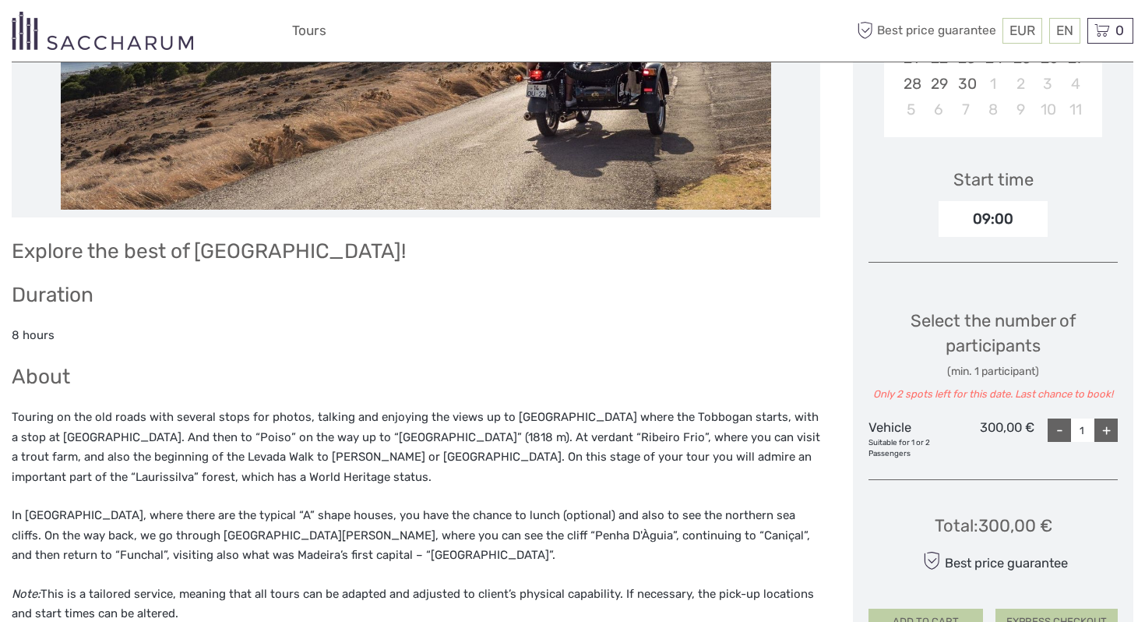
scroll to position [433, 0]
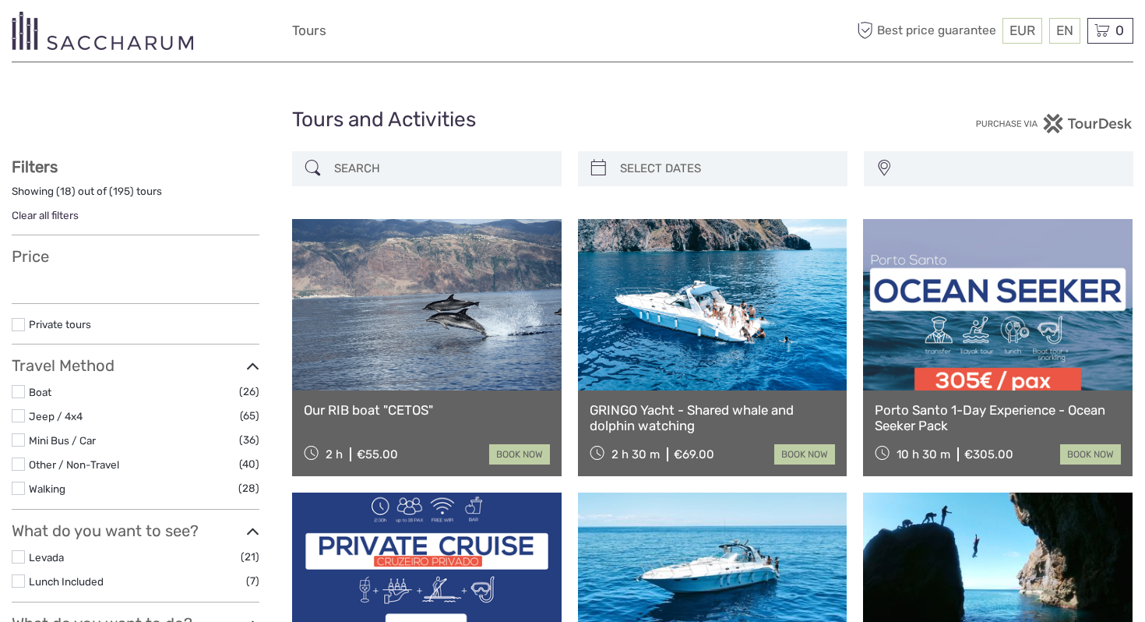
select select
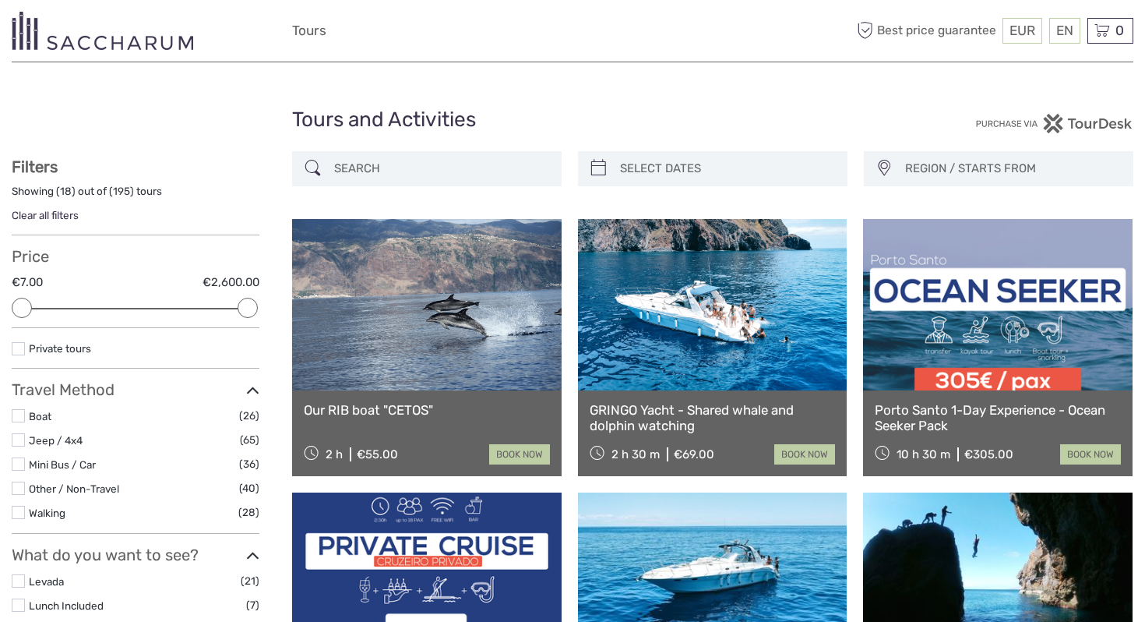
type input "[DATE]"
click at [641, 165] on input "search" at bounding box center [727, 168] width 226 height 27
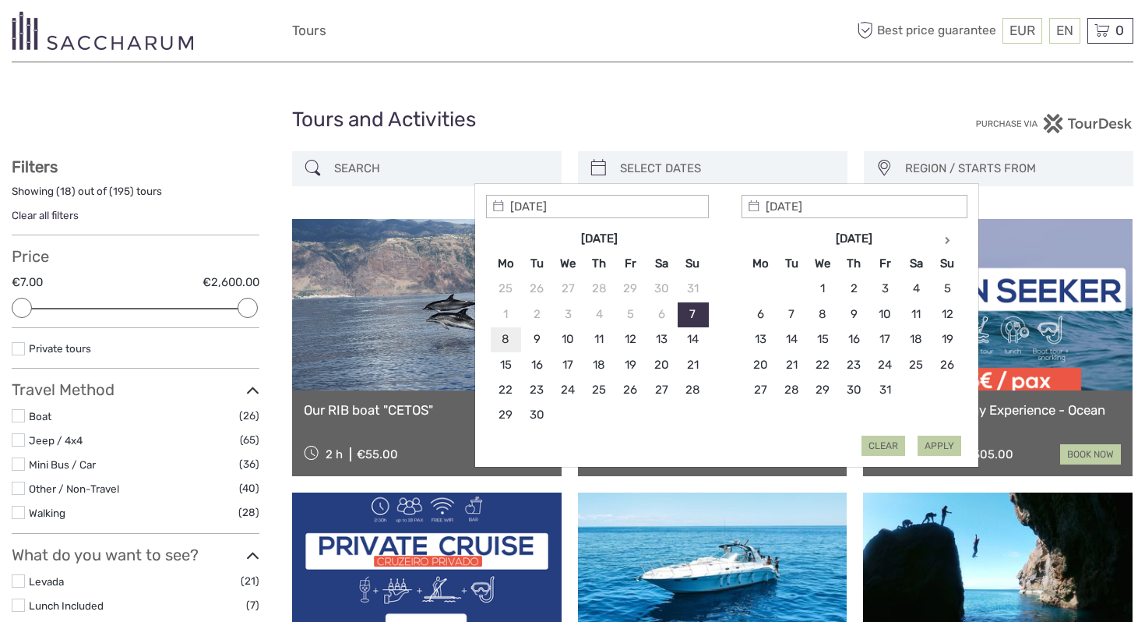
type input "[DATE]"
type input "08/09/2025"
click at [937, 449] on button "Apply" at bounding box center [940, 445] width 44 height 20
type input "08/09/2025 - 11/09/2025"
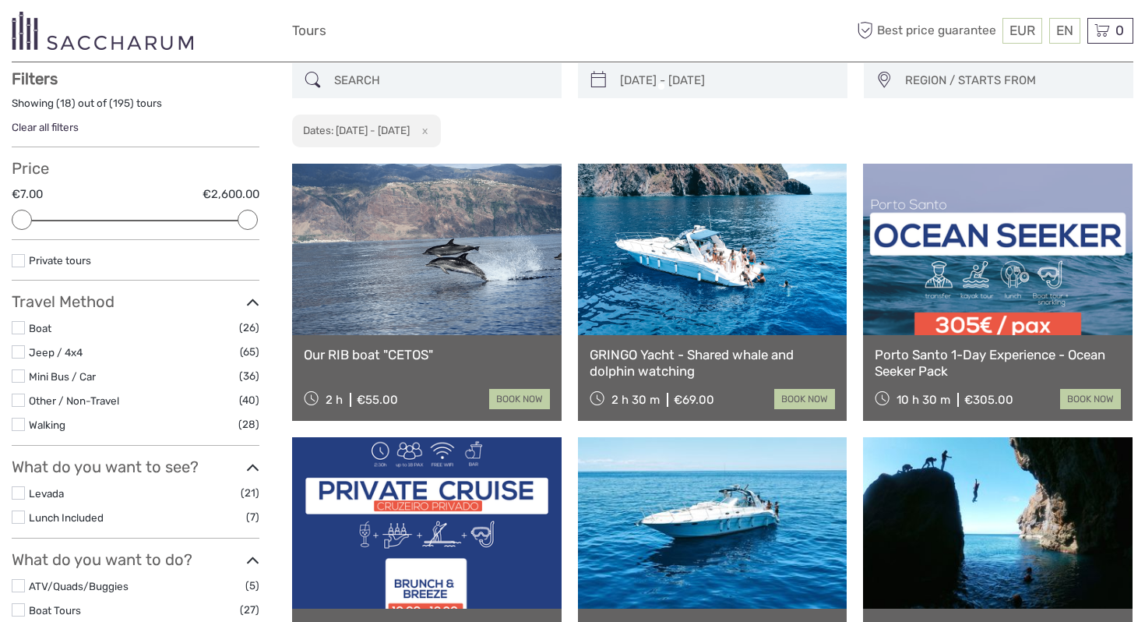
scroll to position [88, 0]
click at [962, 298] on link at bounding box center [998, 249] width 270 height 171
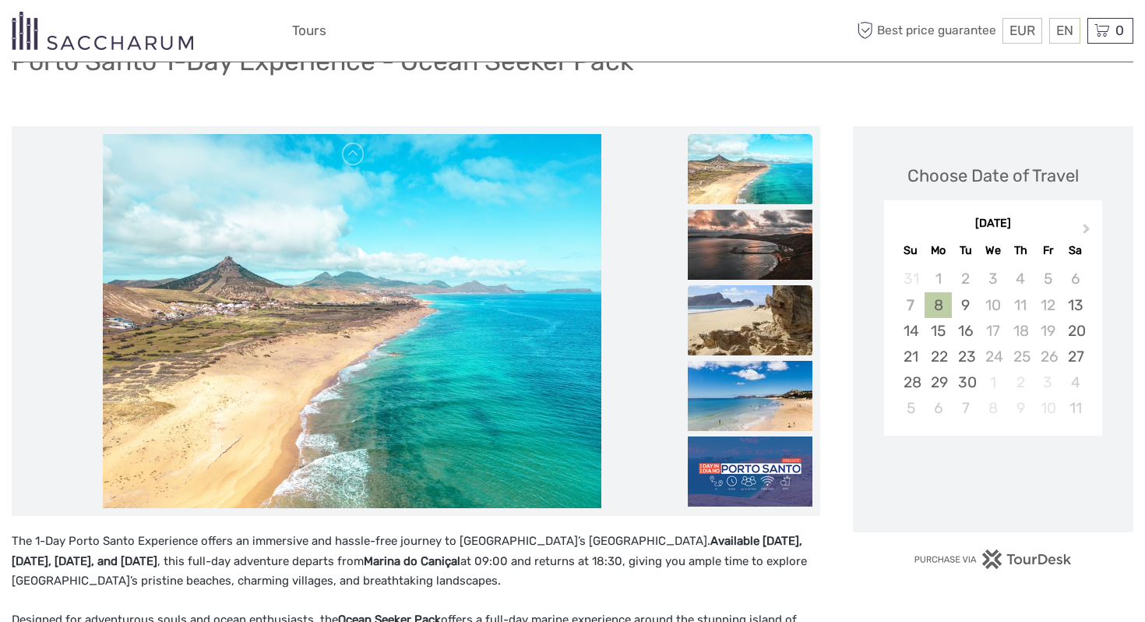
scroll to position [143, 0]
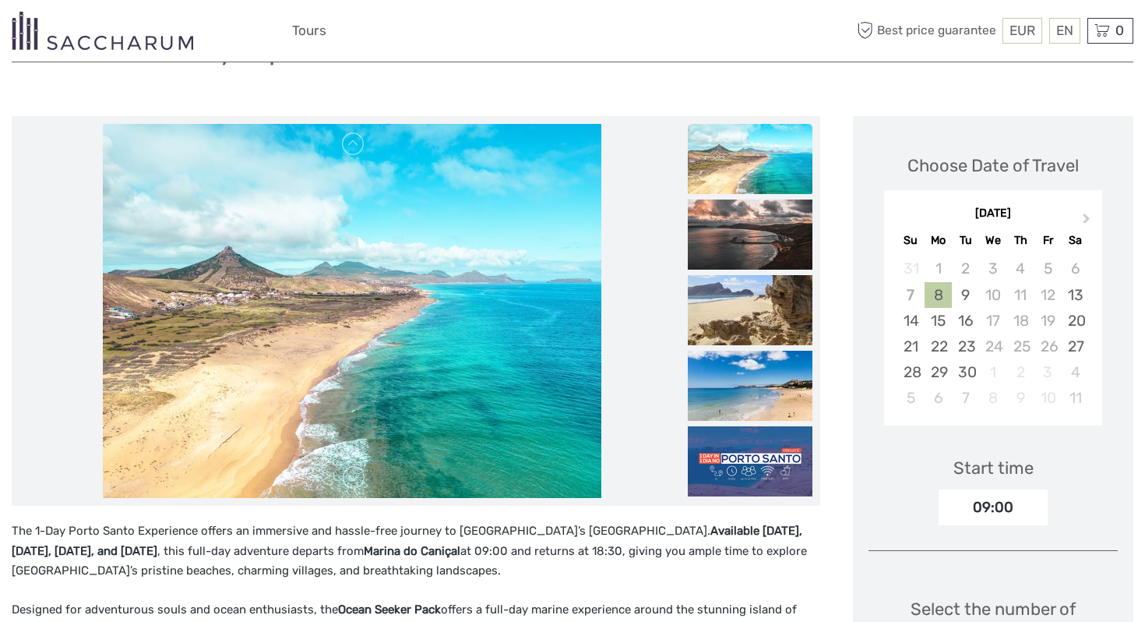
click at [779, 181] on img at bounding box center [750, 159] width 125 height 70
click at [769, 229] on img at bounding box center [750, 234] width 125 height 70
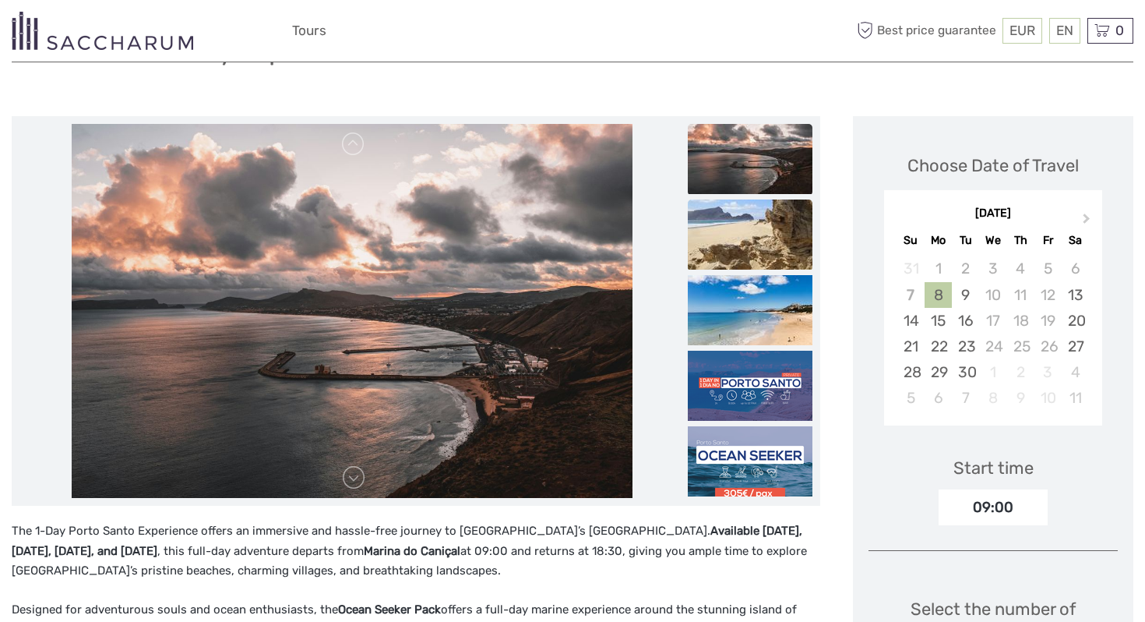
click at [760, 271] on li at bounding box center [750, 235] width 125 height 72
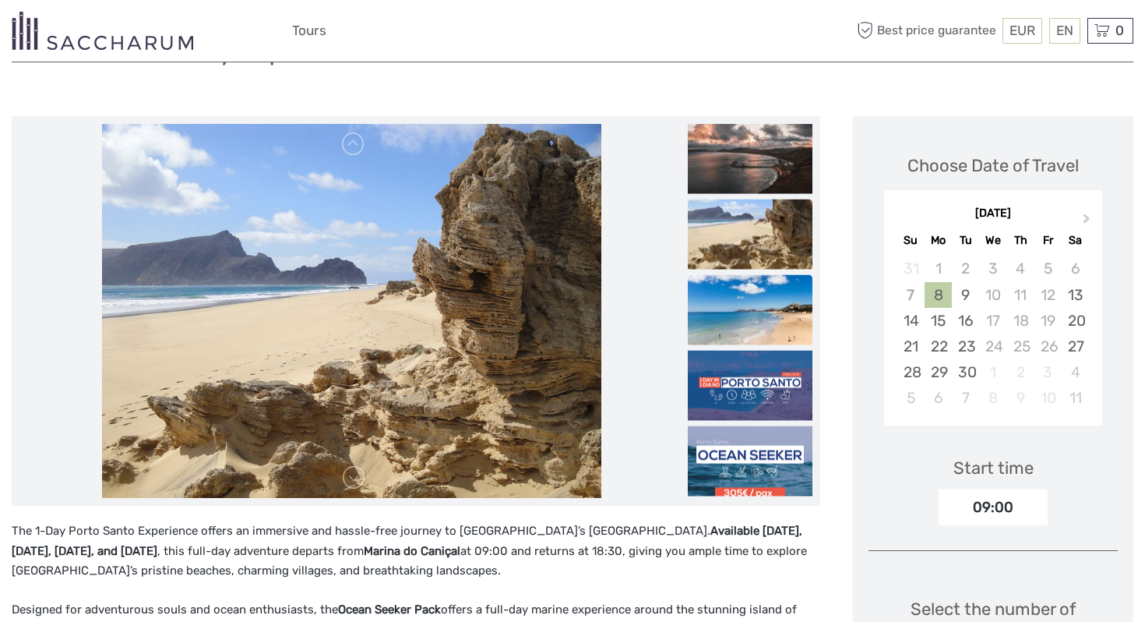
click at [756, 329] on img at bounding box center [750, 310] width 125 height 70
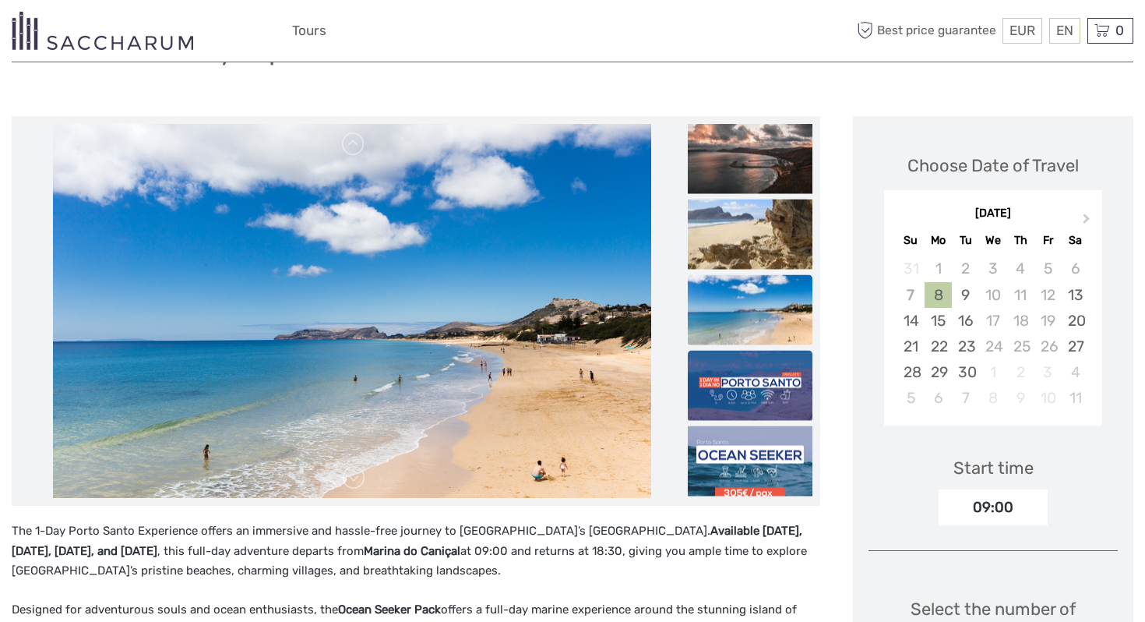
click at [763, 380] on img at bounding box center [750, 386] width 125 height 70
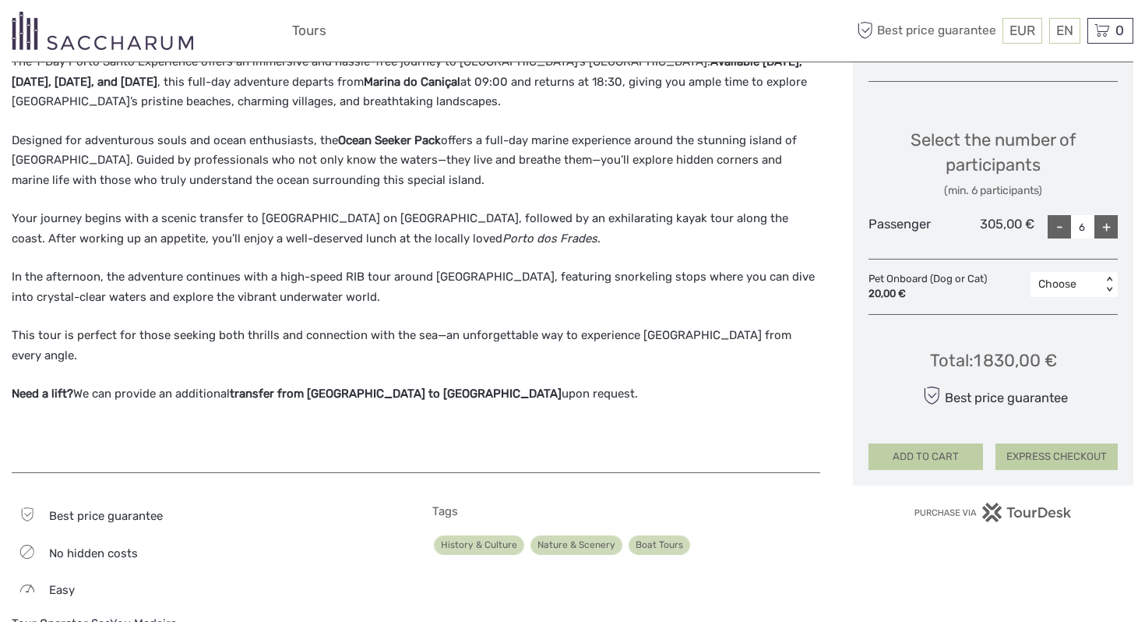
scroll to position [622, 0]
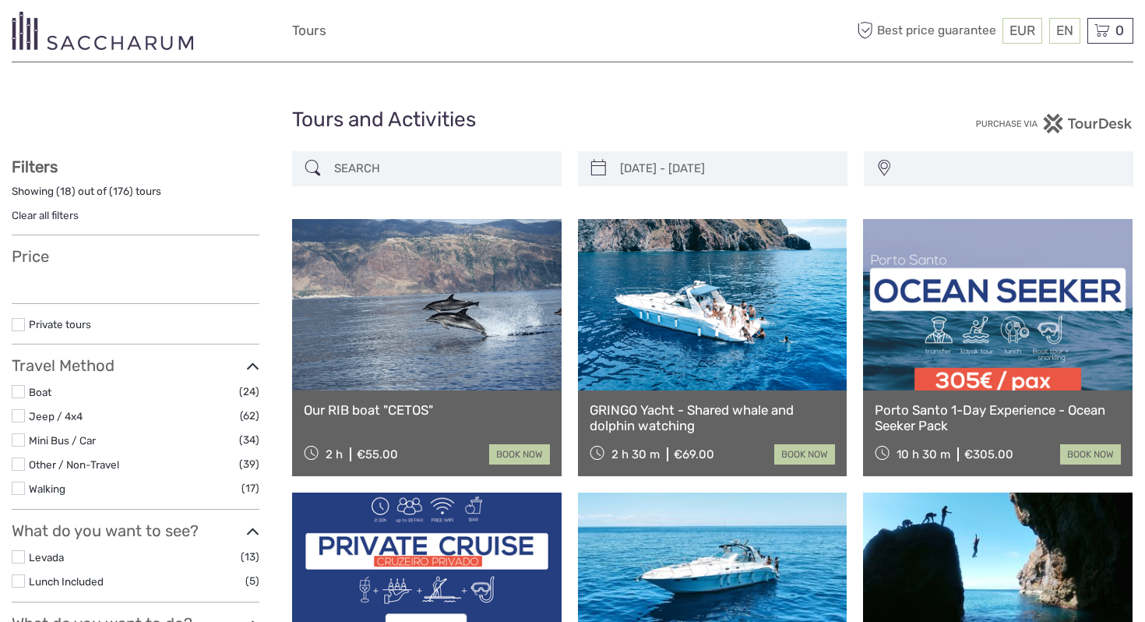
select select
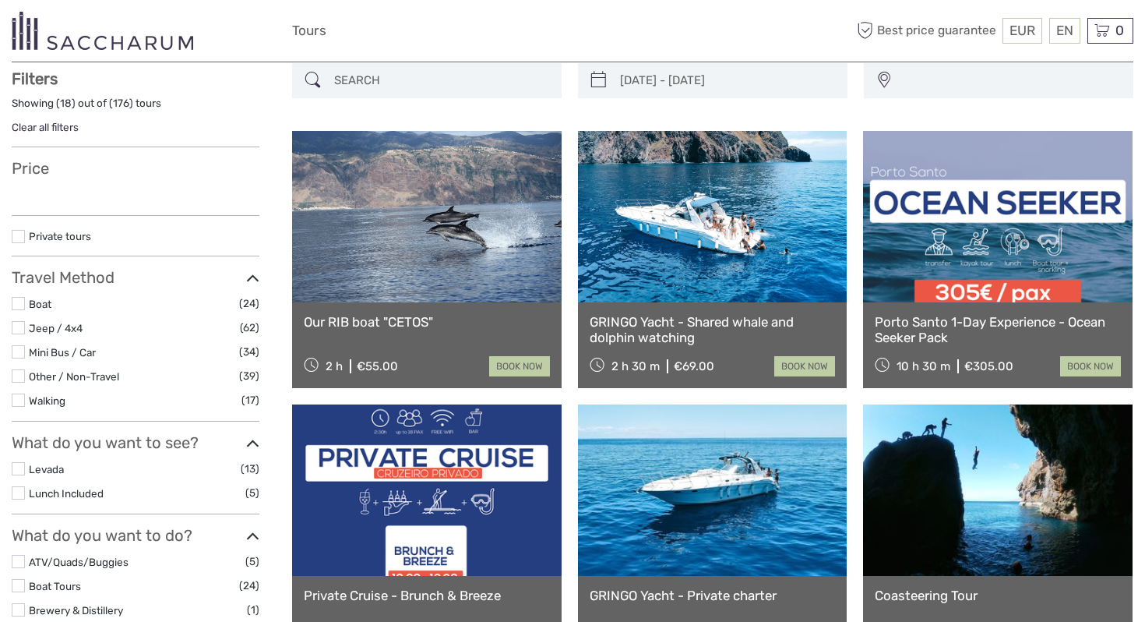
type input "[DATE] - [DATE]"
select select
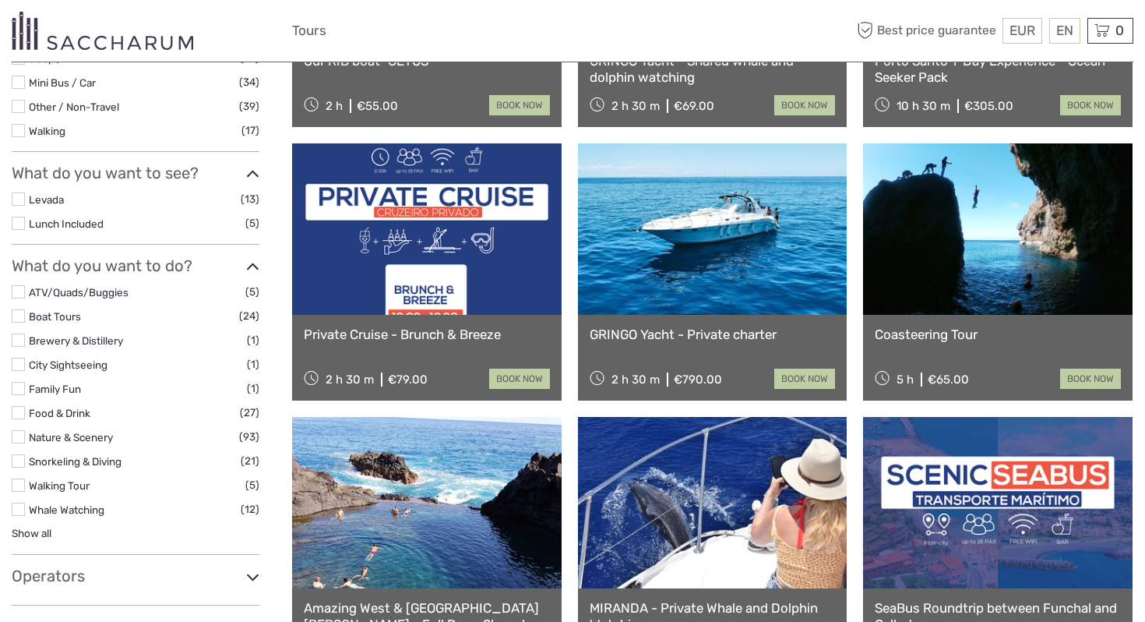
scroll to position [411, 0]
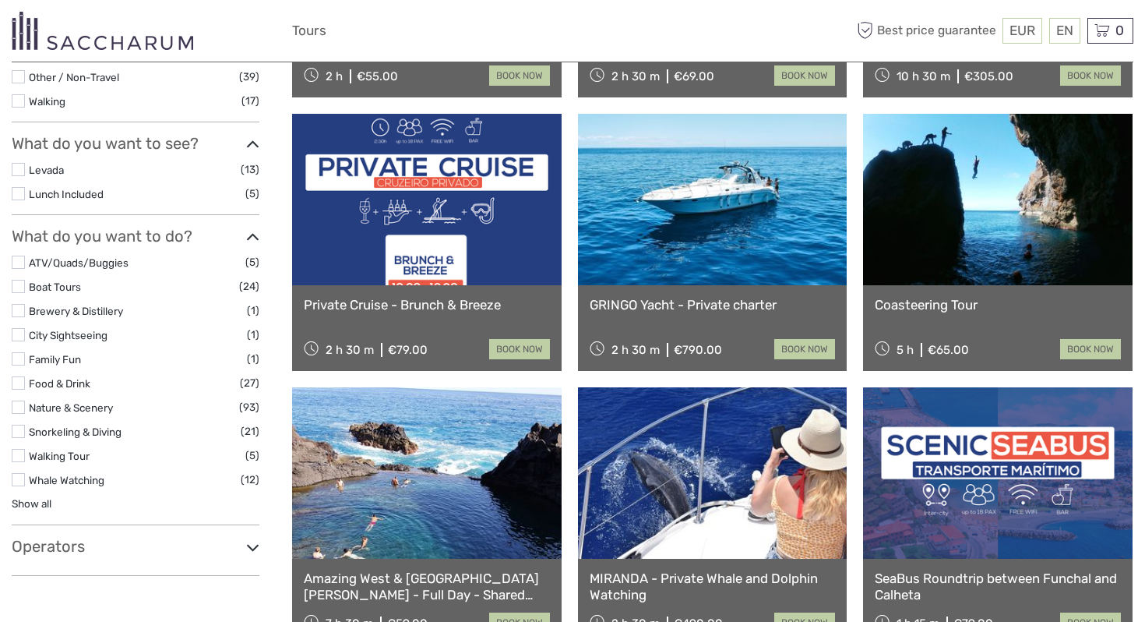
click at [472, 308] on link "Private Cruise - Brunch & Breeze" at bounding box center [427, 305] width 246 height 16
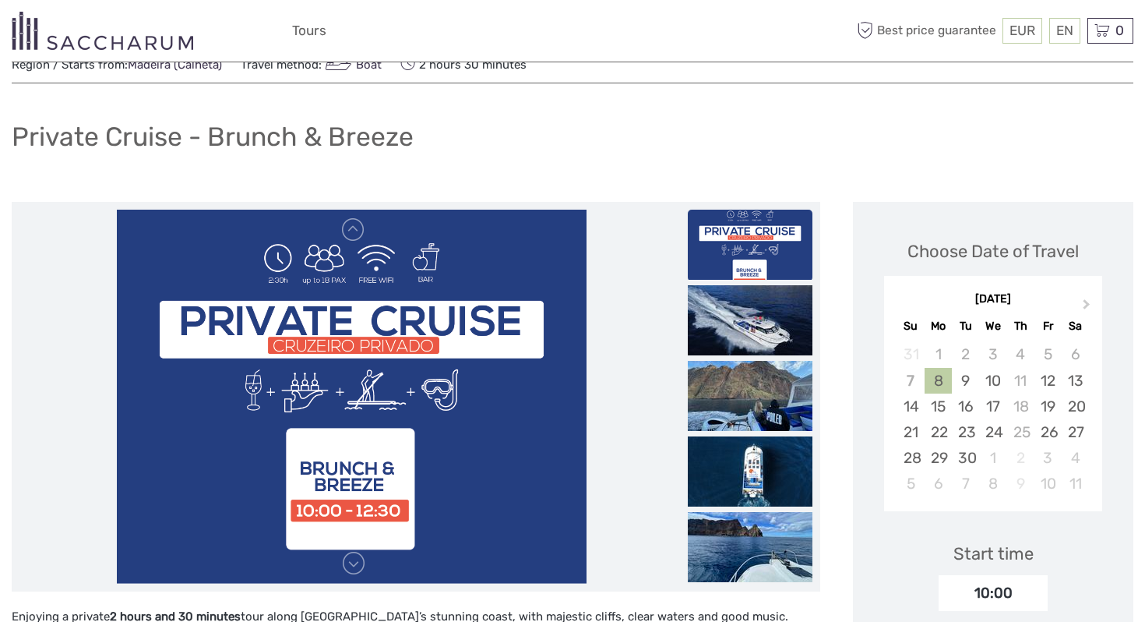
scroll to position [58, 0]
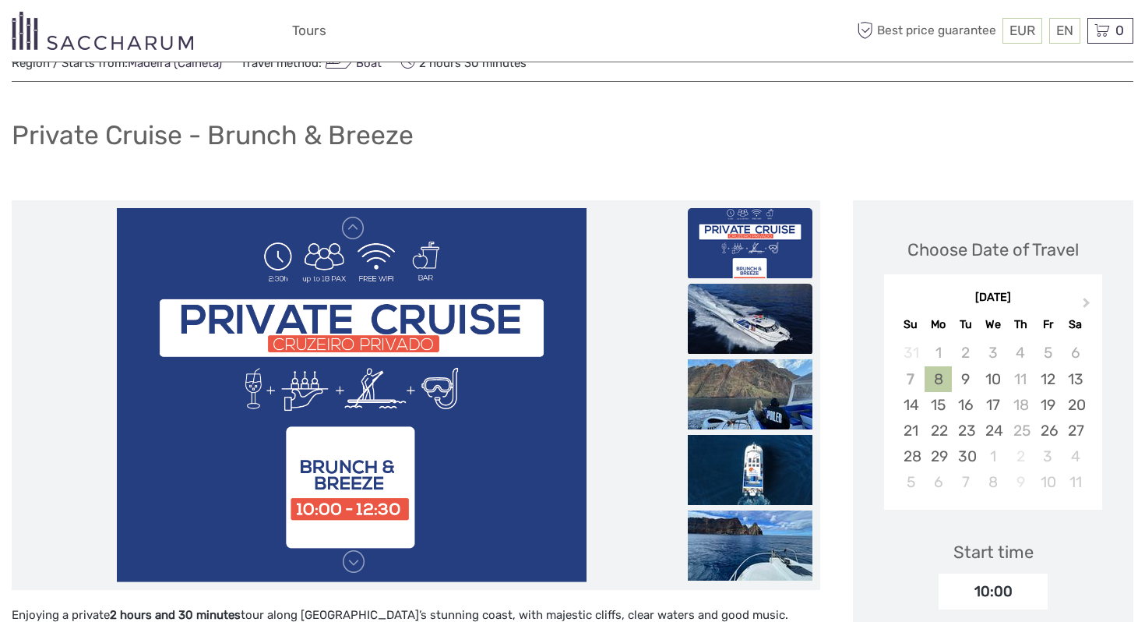
click at [720, 331] on img at bounding box center [750, 319] width 125 height 70
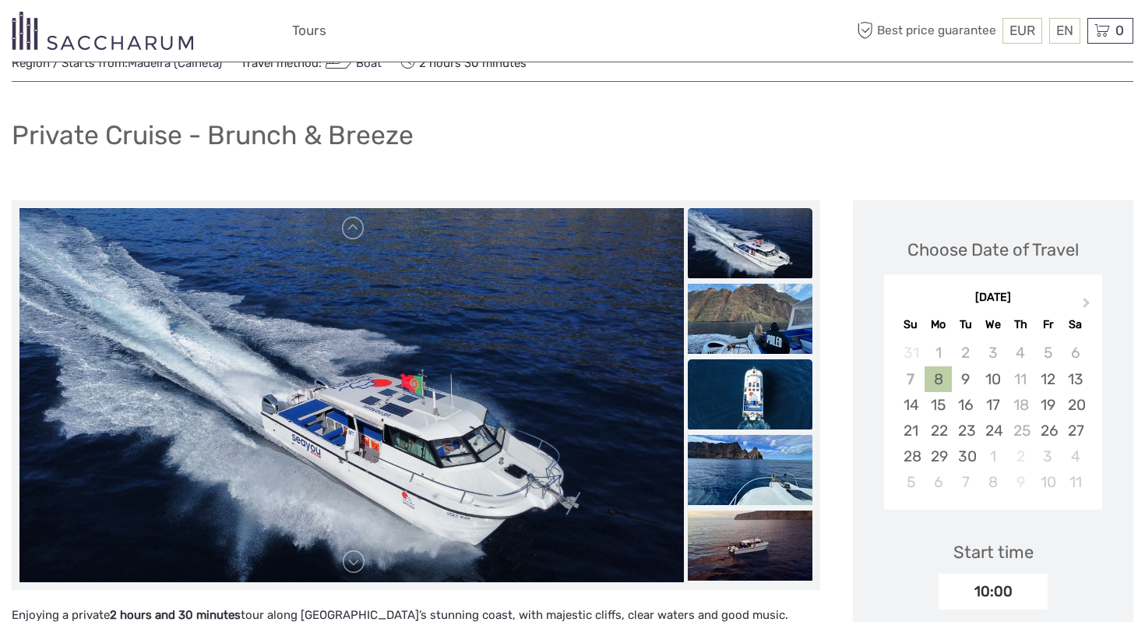
click at [738, 385] on img at bounding box center [750, 394] width 125 height 70
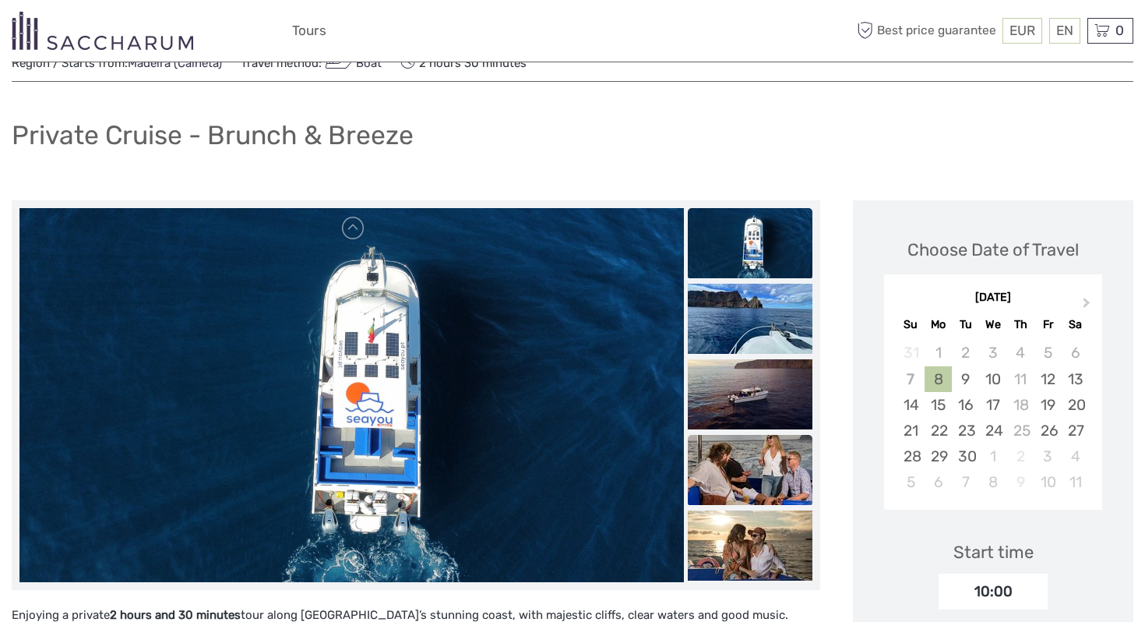
click at [750, 442] on img at bounding box center [750, 470] width 125 height 70
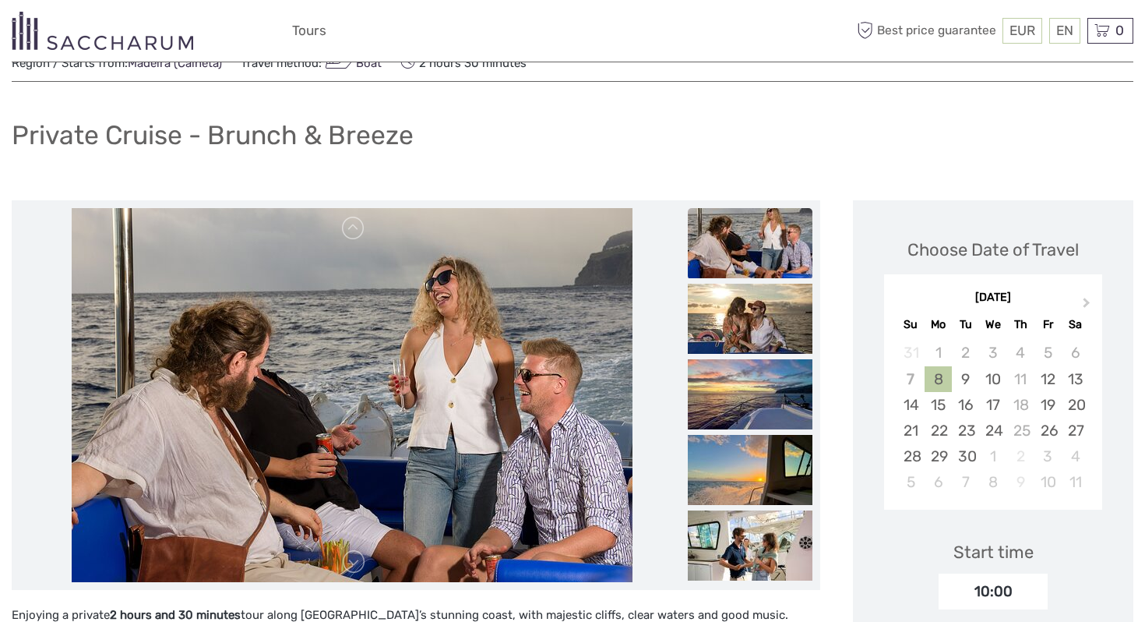
click at [750, 442] on img at bounding box center [750, 470] width 125 height 70
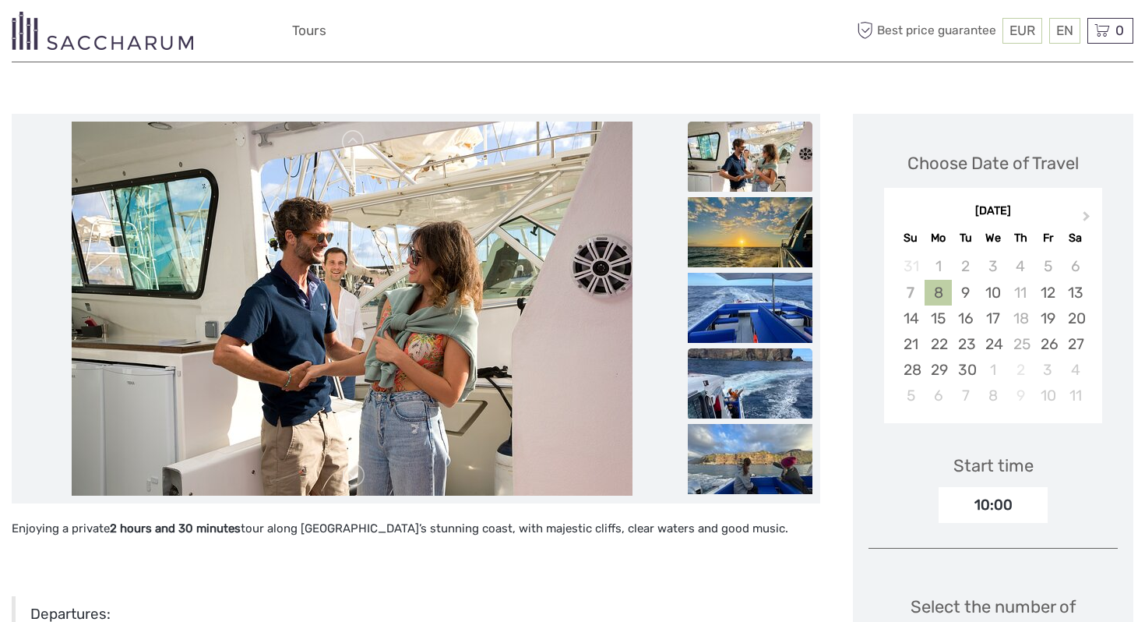
scroll to position [150, 0]
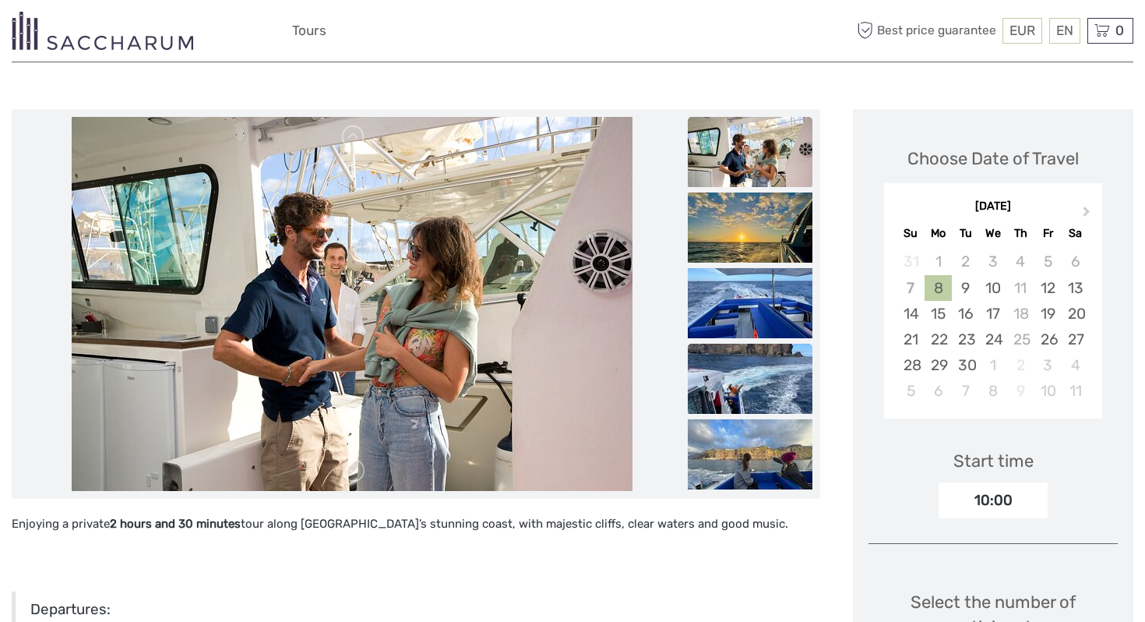
click at [771, 465] on img at bounding box center [750, 454] width 125 height 70
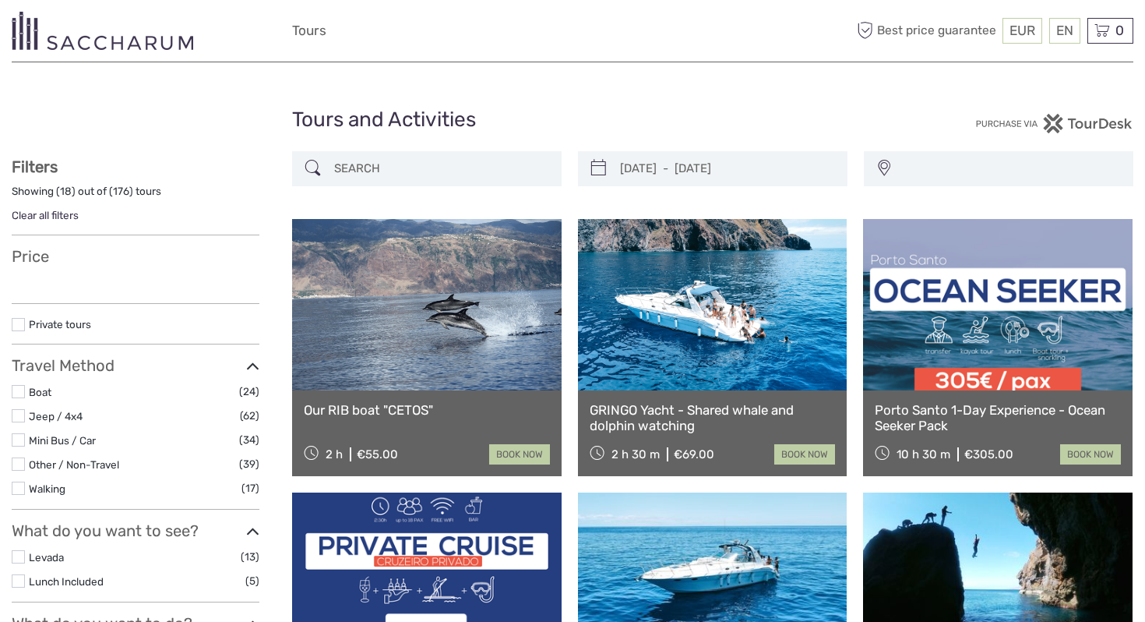
select select
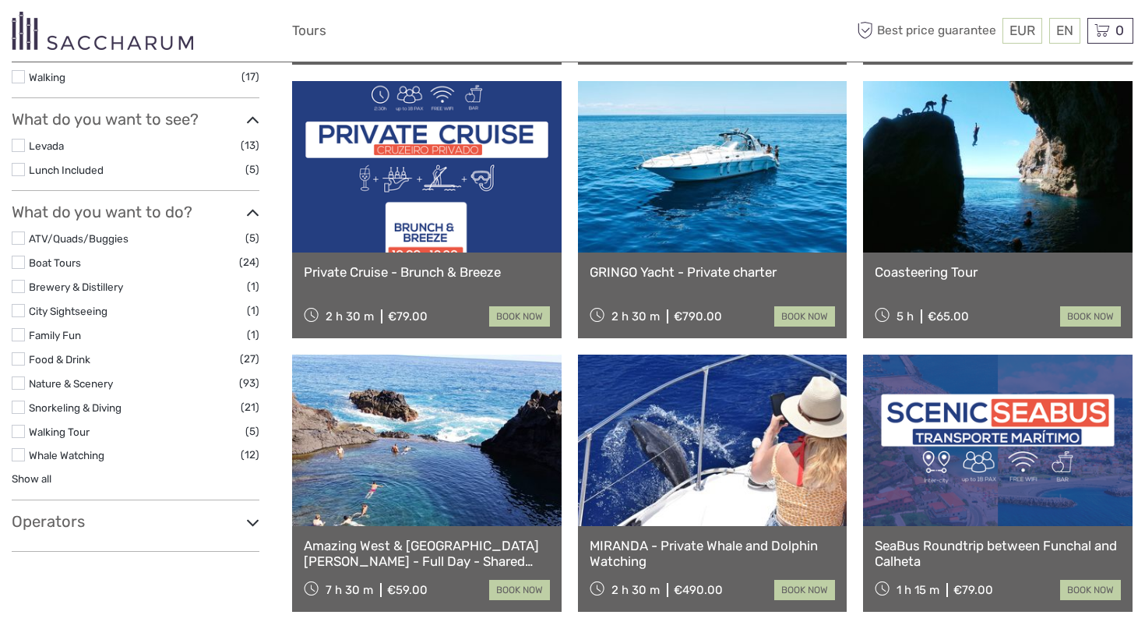
select select
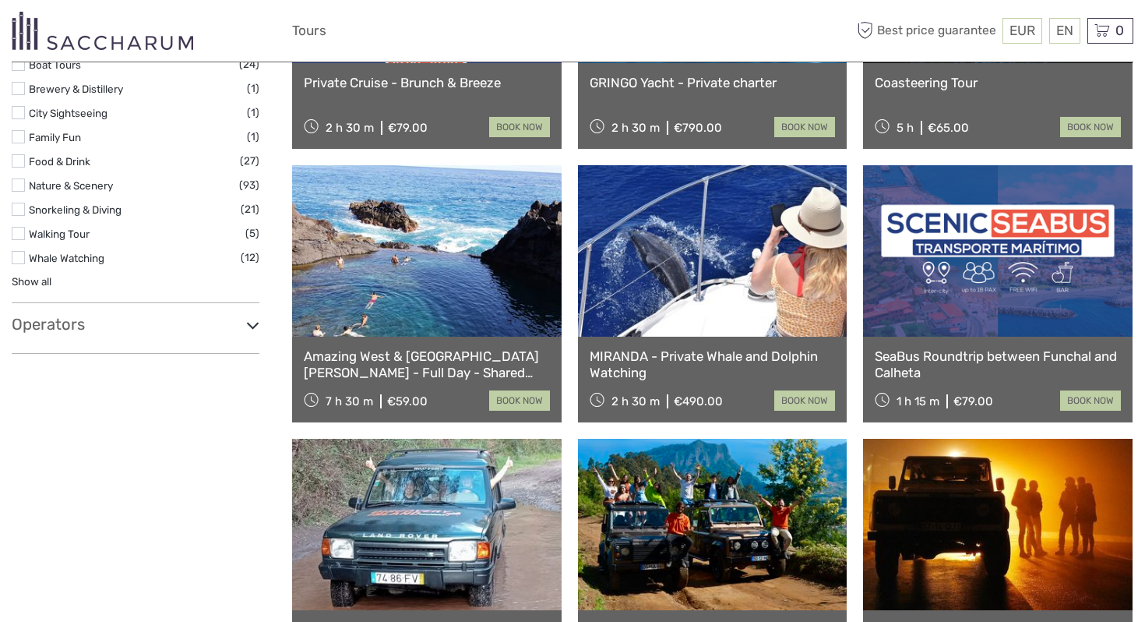
scroll to position [672, 0]
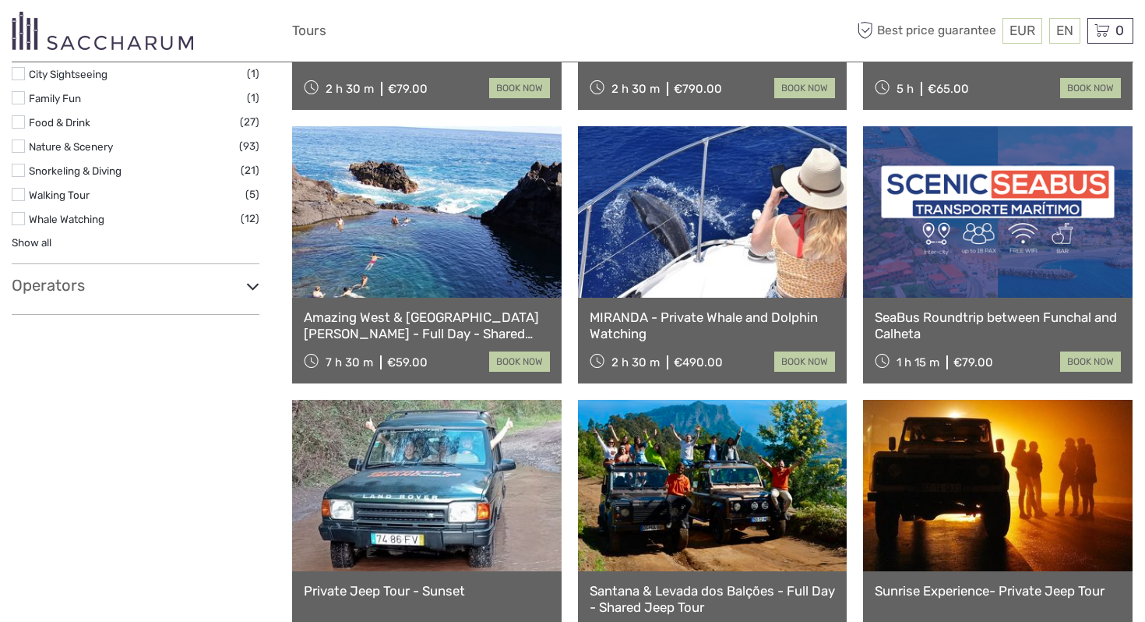
click at [365, 274] on link at bounding box center [427, 211] width 270 height 171
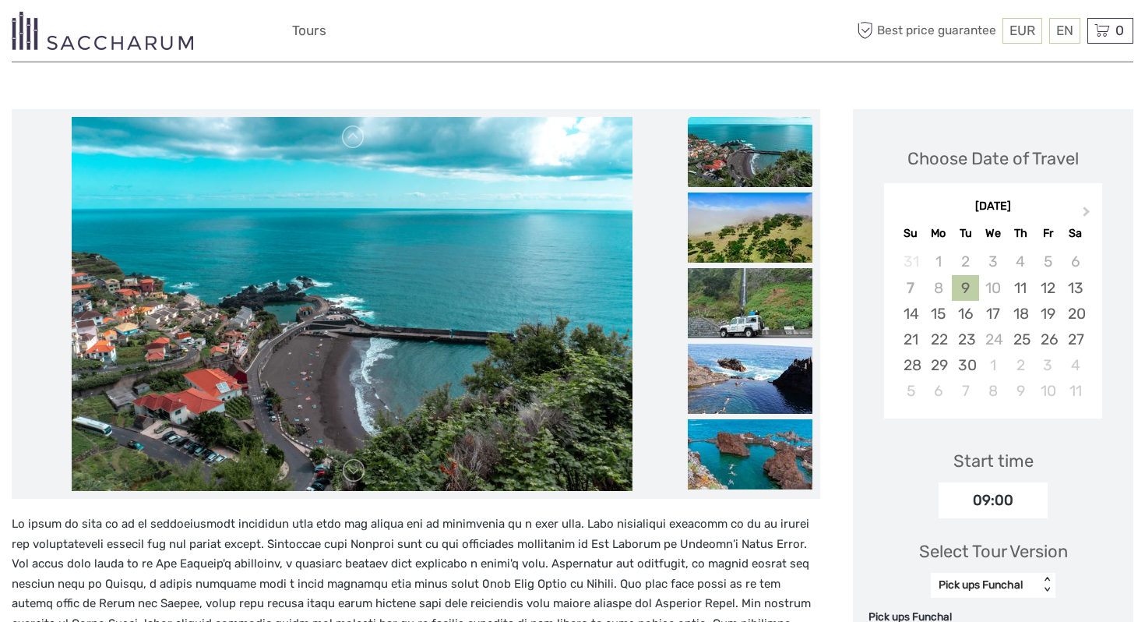
scroll to position [159, 0]
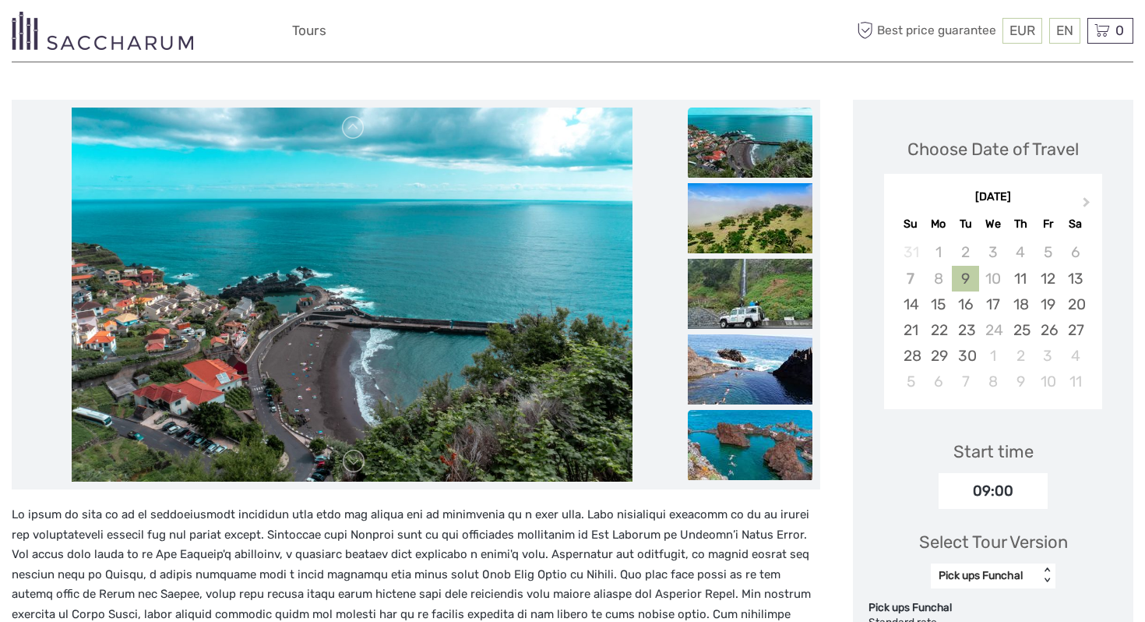
click at [731, 456] on img at bounding box center [750, 445] width 125 height 70
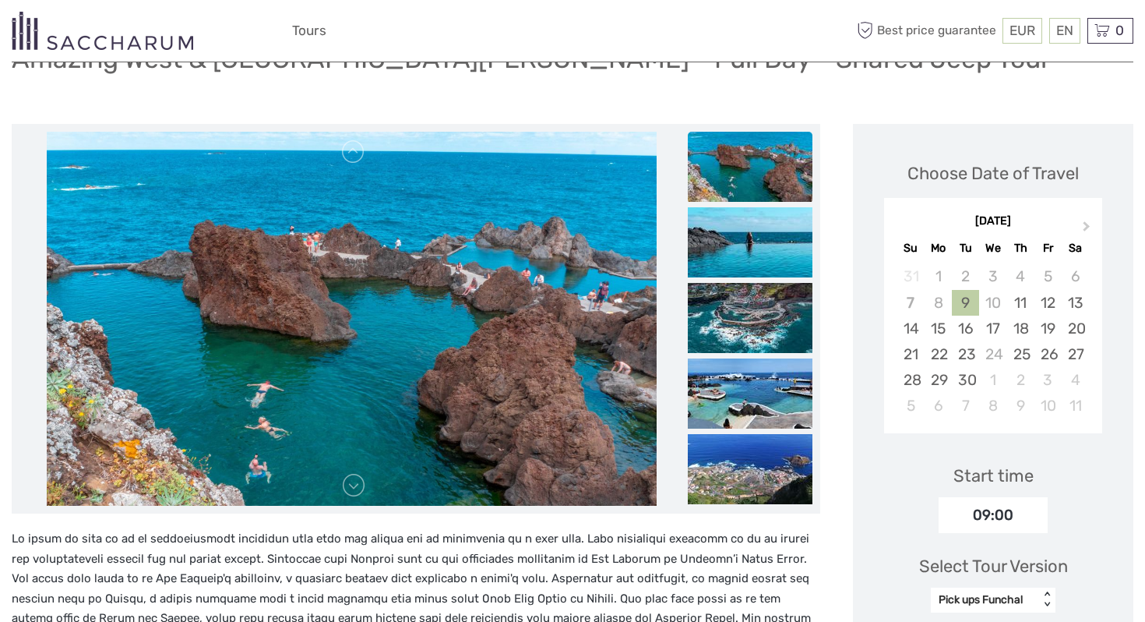
scroll to position [115, 0]
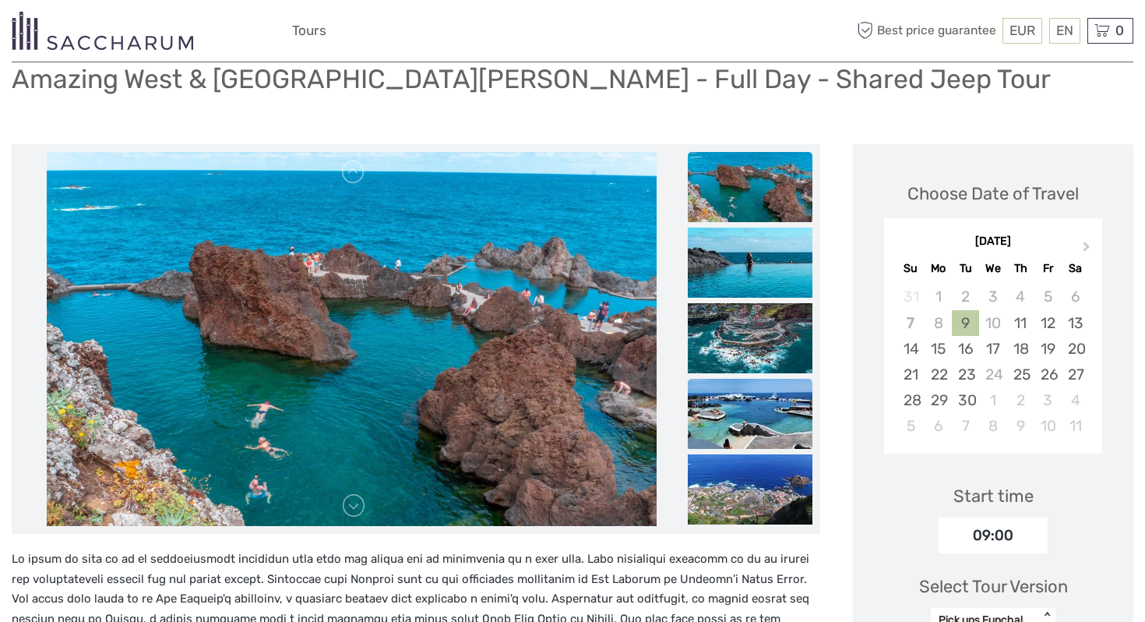
click at [738, 405] on img at bounding box center [750, 414] width 125 height 70
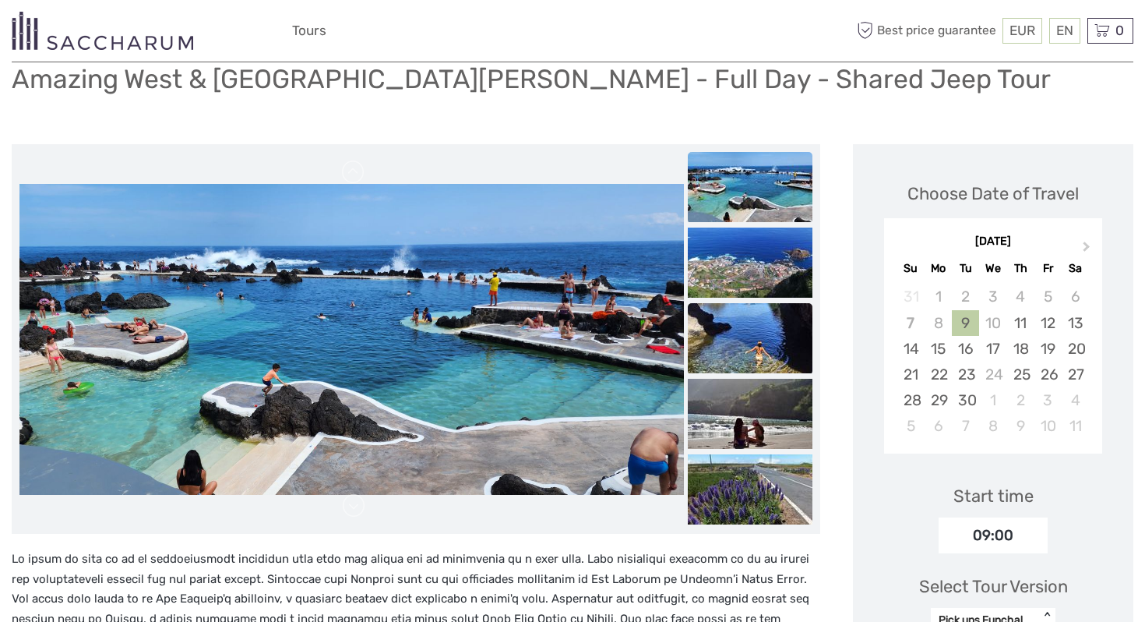
click at [731, 322] on img at bounding box center [750, 338] width 125 height 70
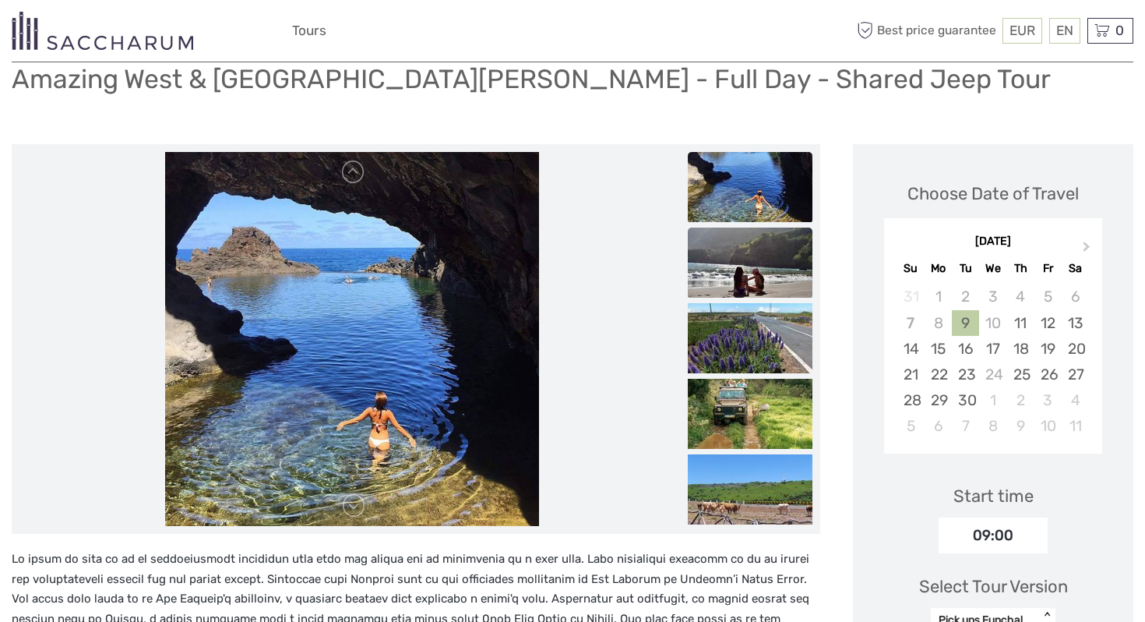
click at [727, 245] on img at bounding box center [750, 262] width 125 height 70
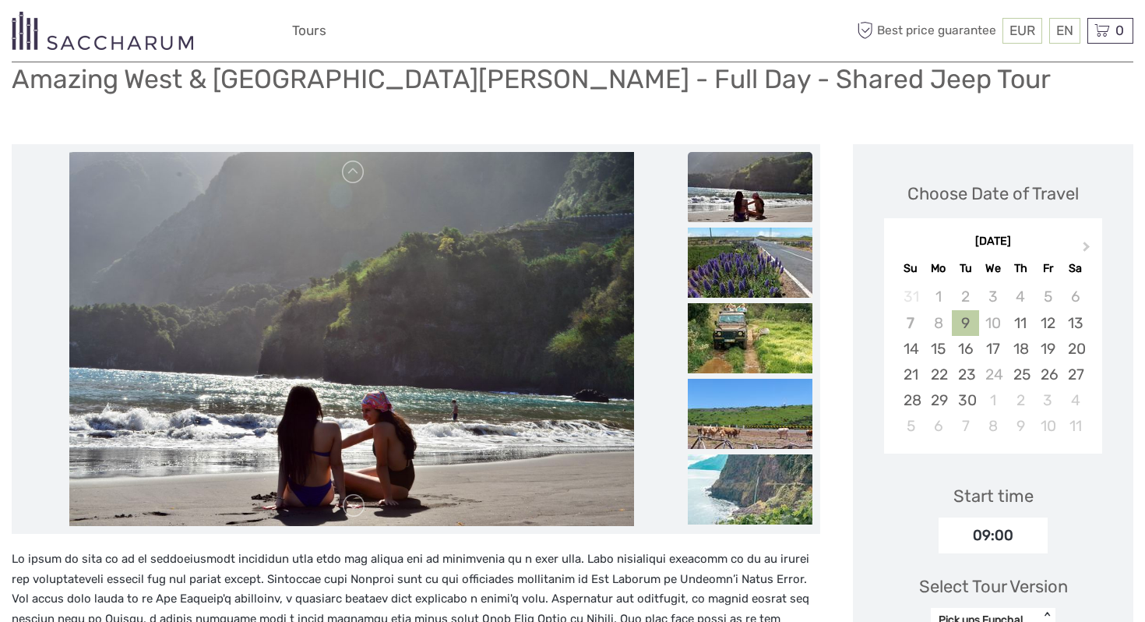
click at [710, 165] on img at bounding box center [750, 187] width 125 height 70
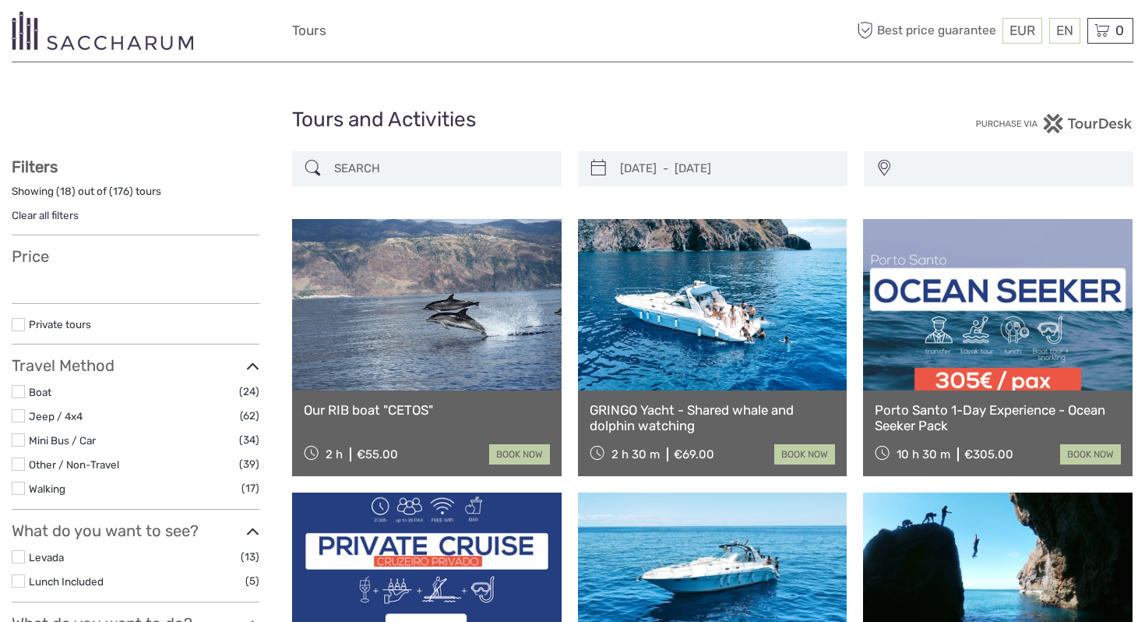
select select
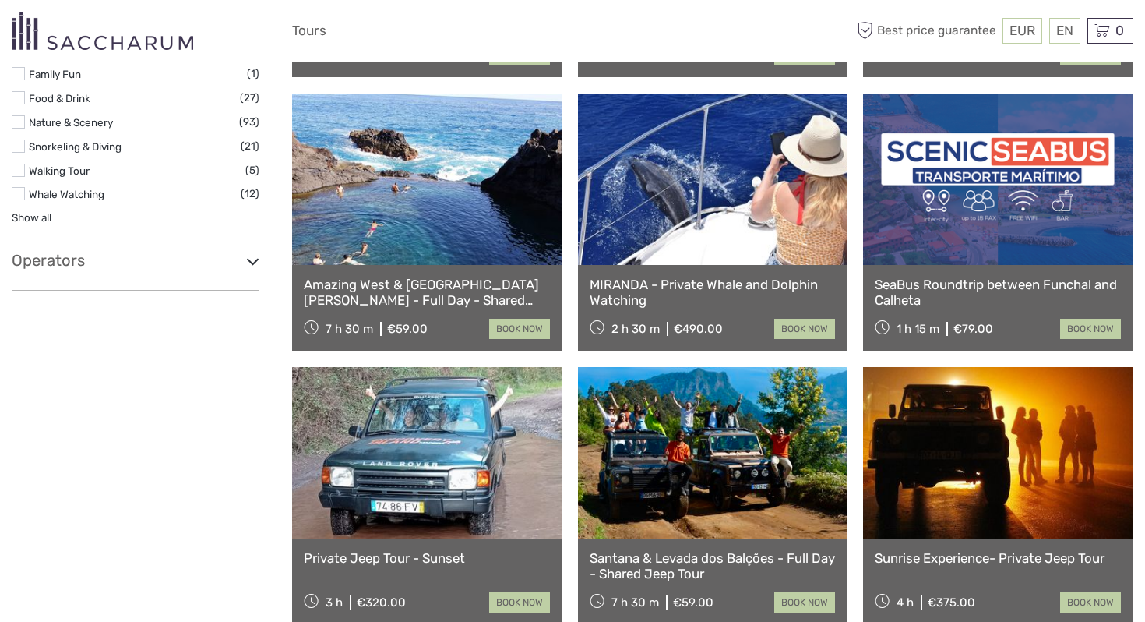
select select
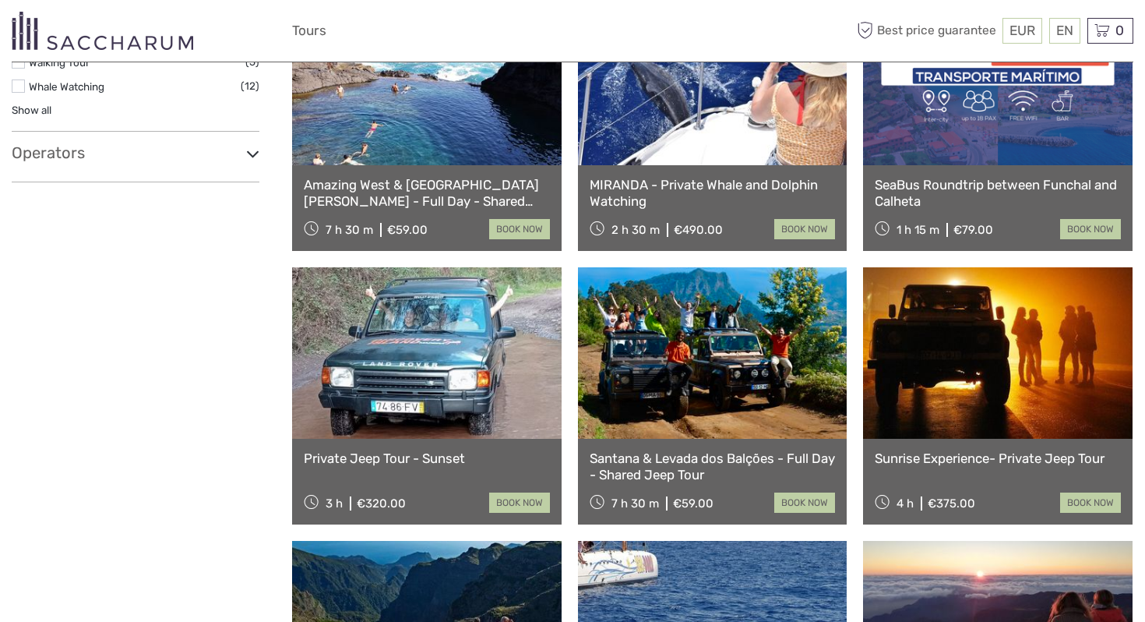
scroll to position [808, 0]
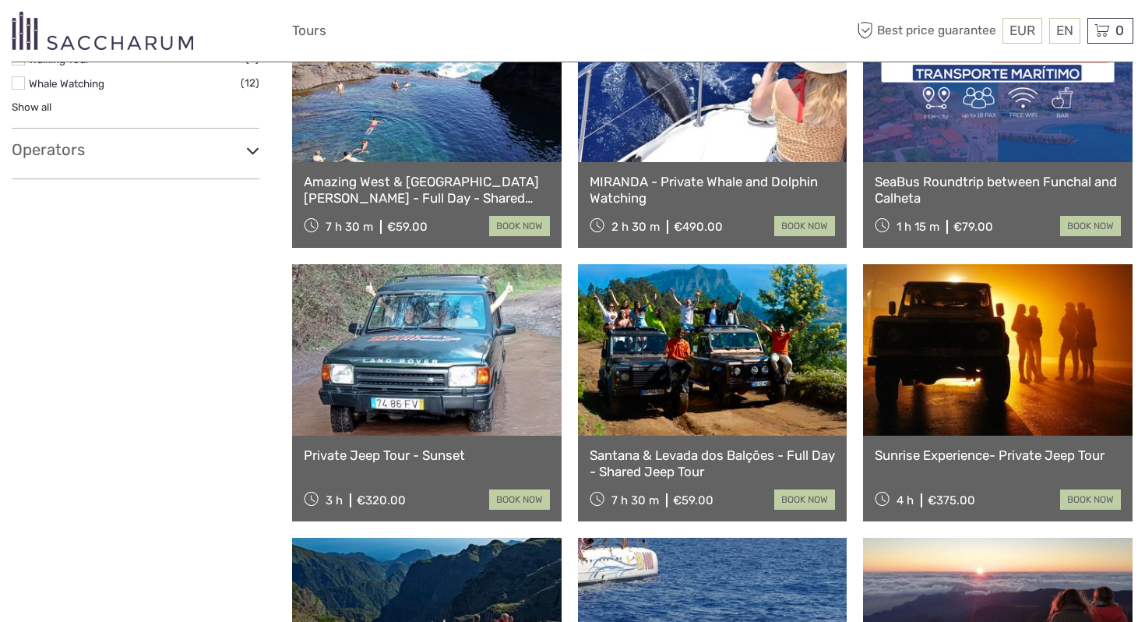
click at [434, 355] on link at bounding box center [427, 349] width 270 height 171
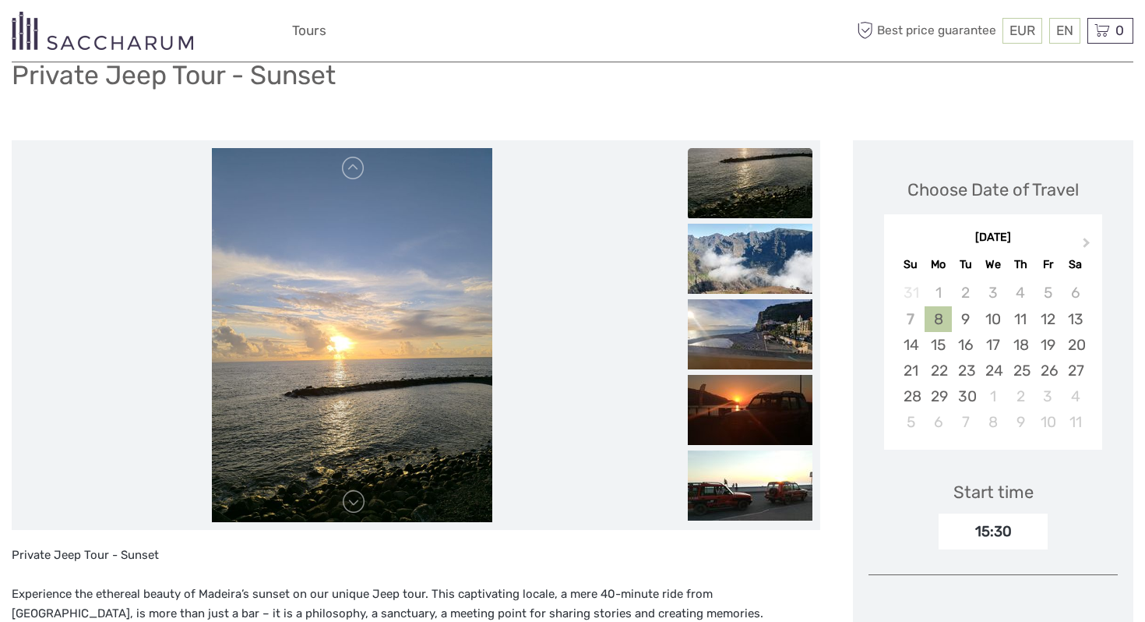
scroll to position [117, 0]
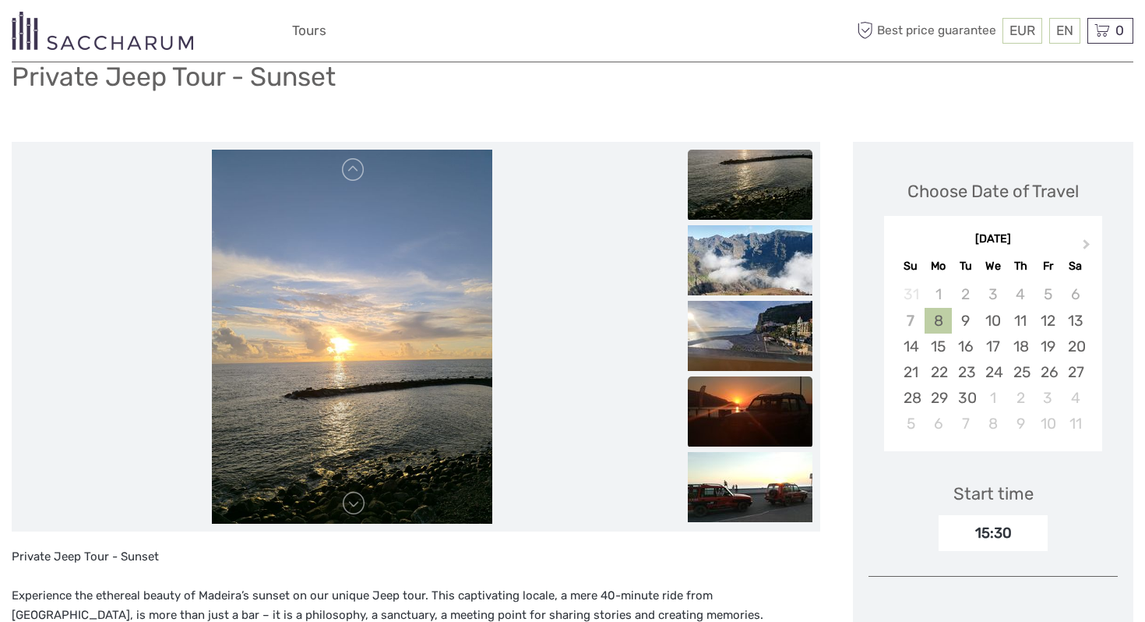
click at [738, 433] on img at bounding box center [750, 411] width 125 height 70
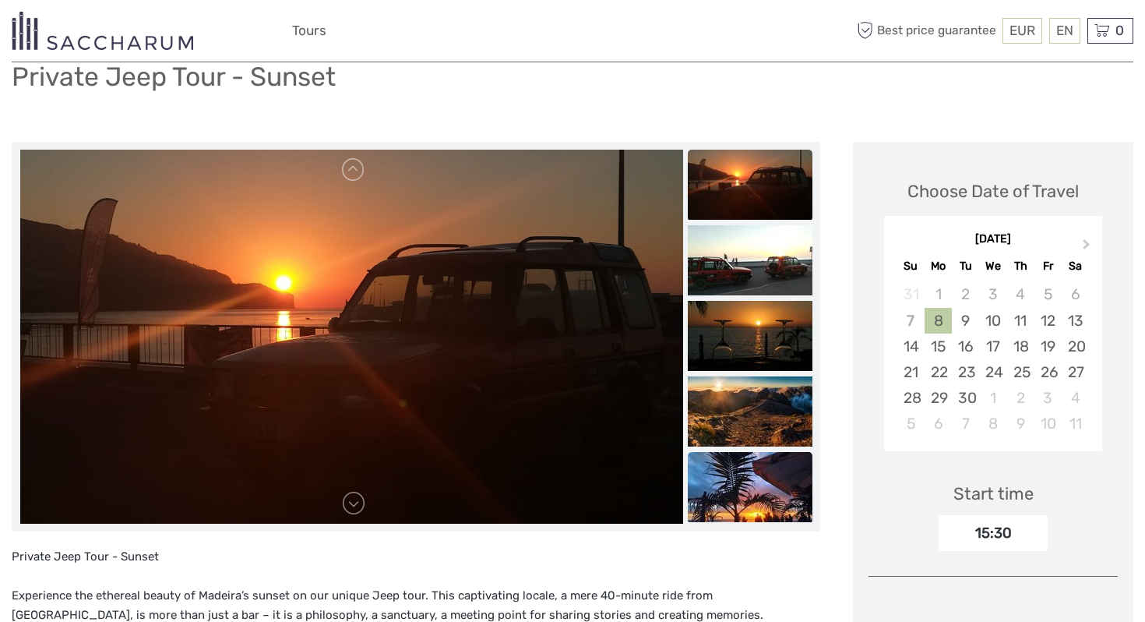
click at [811, 495] on img at bounding box center [750, 487] width 125 height 70
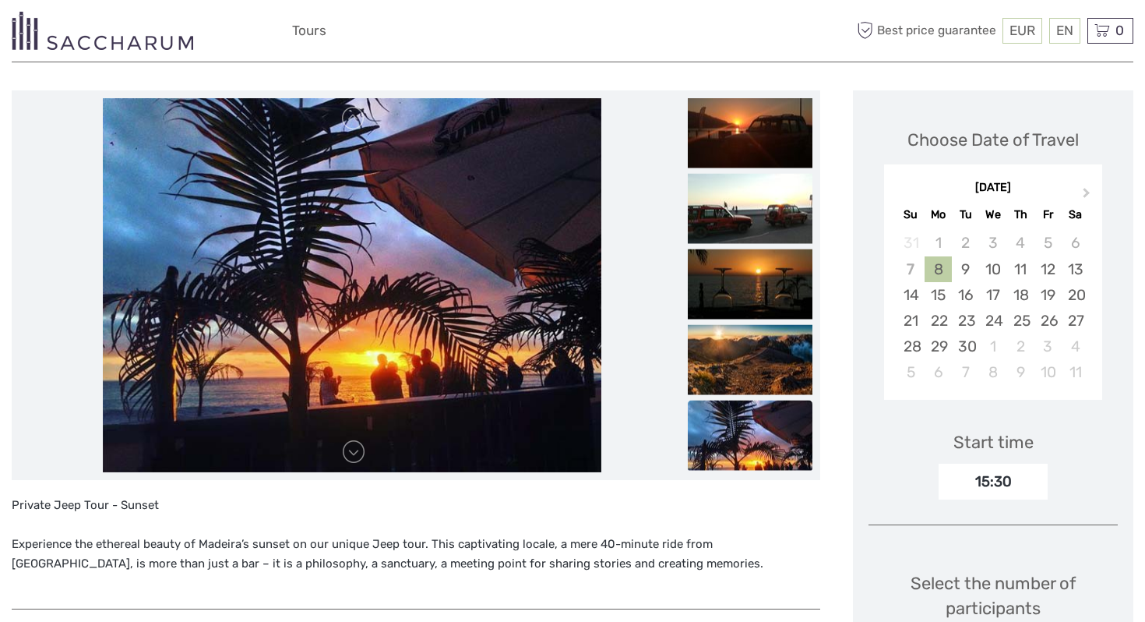
scroll to position [175, 0]
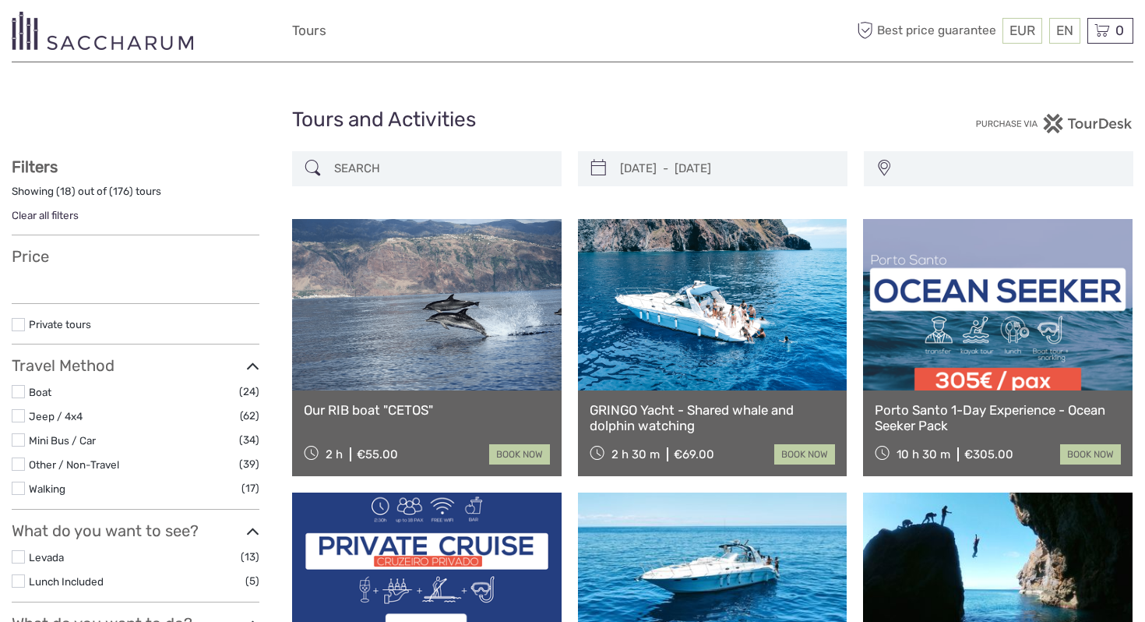
select select
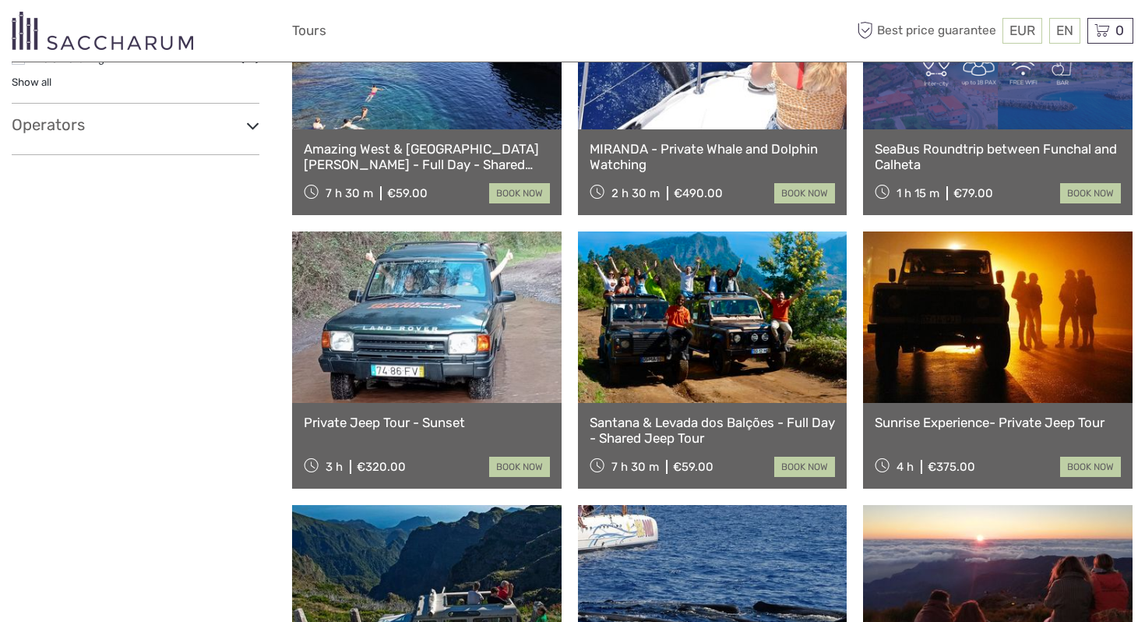
select select
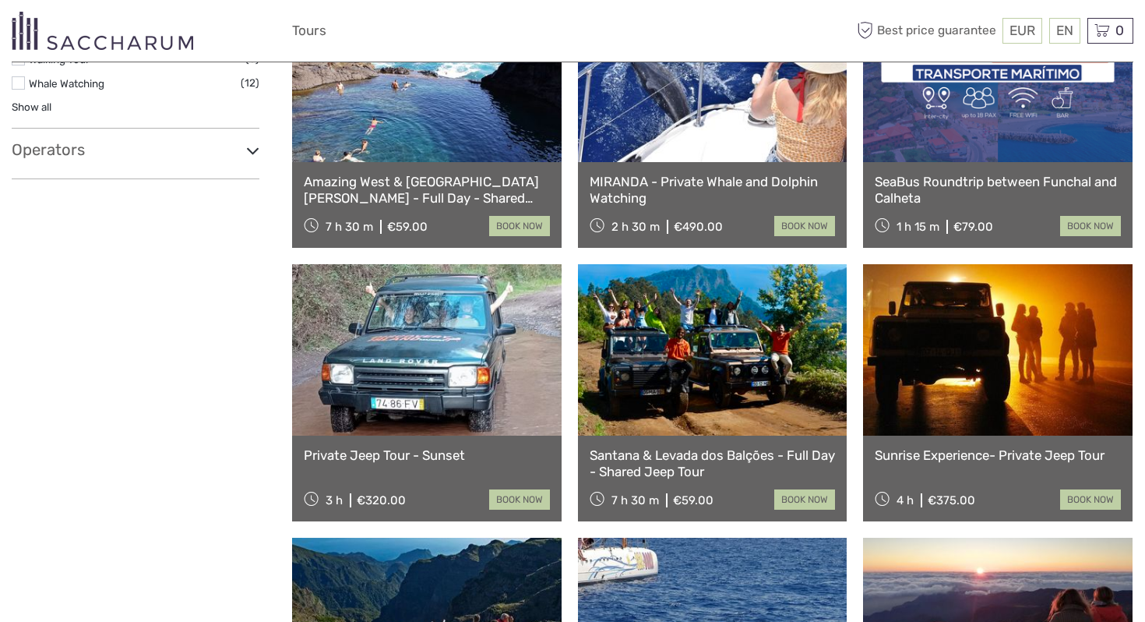
scroll to position [0, 0]
click at [747, 401] on link at bounding box center [713, 349] width 270 height 171
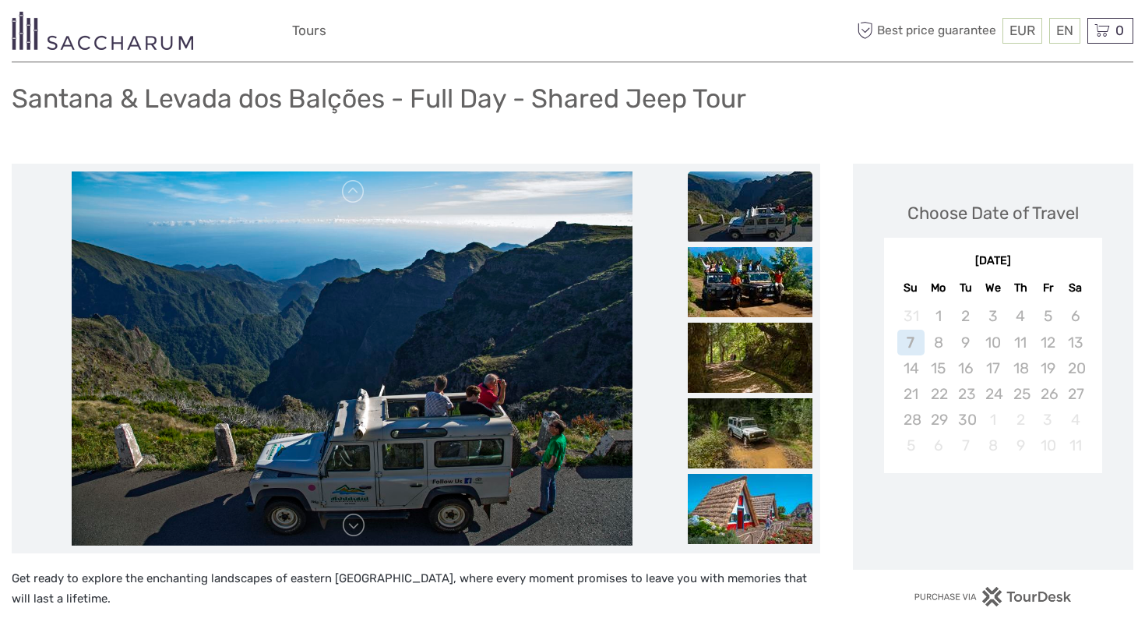
scroll to position [97, 0]
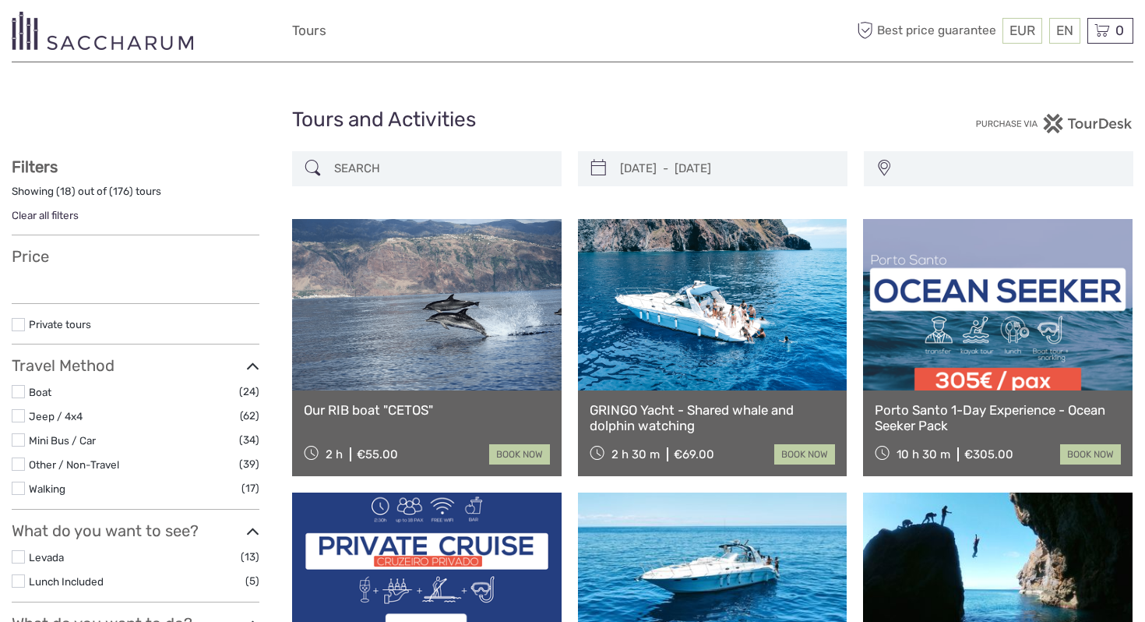
select select
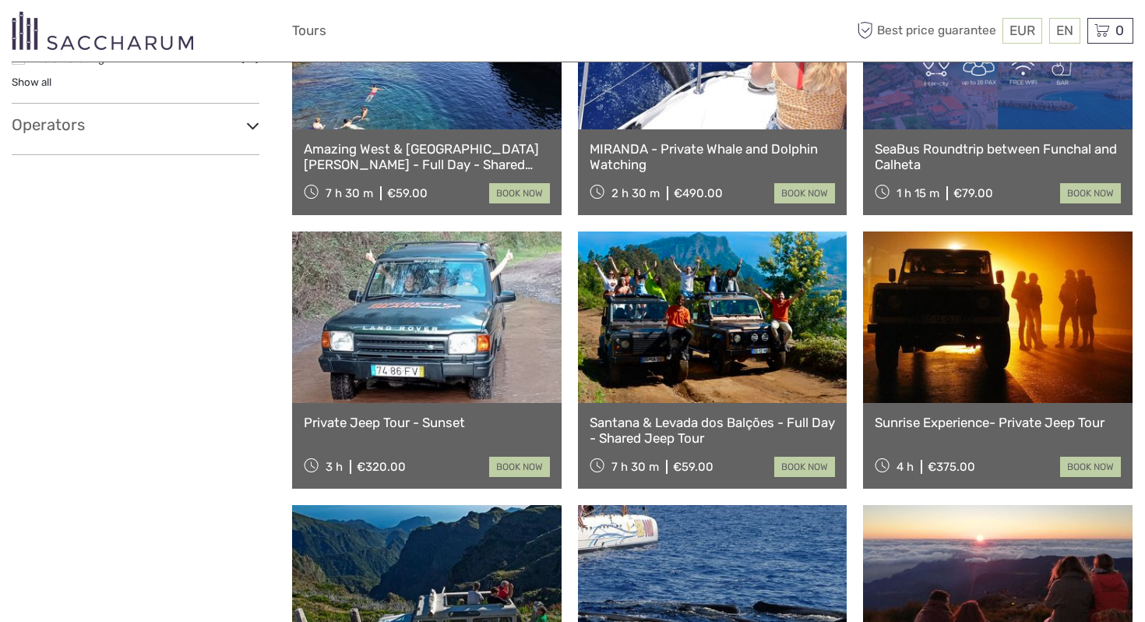
select select
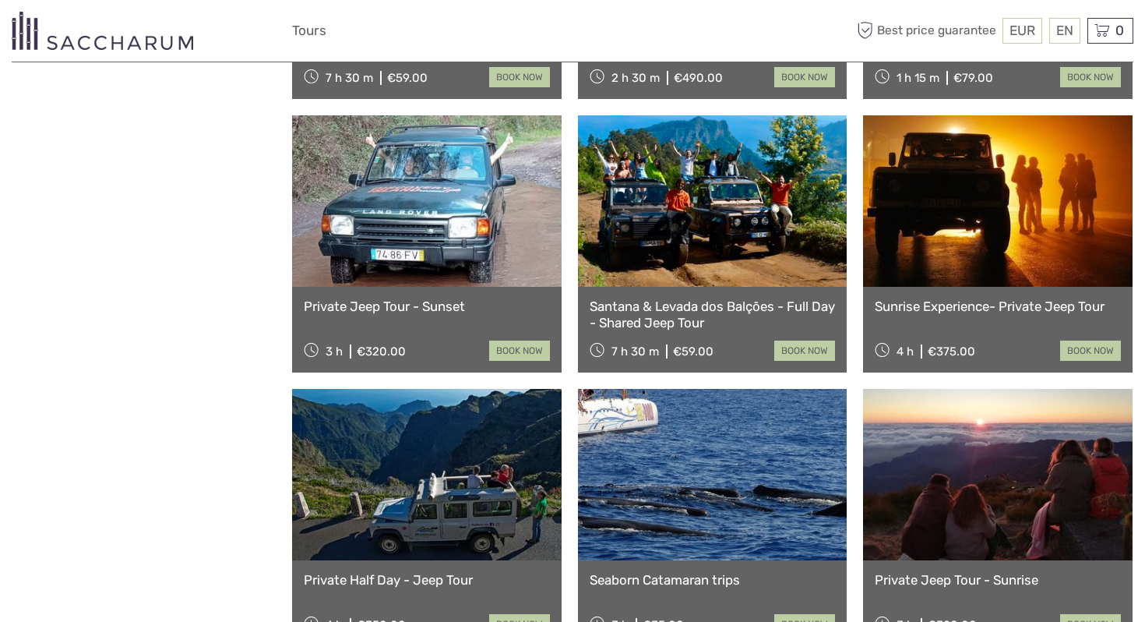
scroll to position [960, 0]
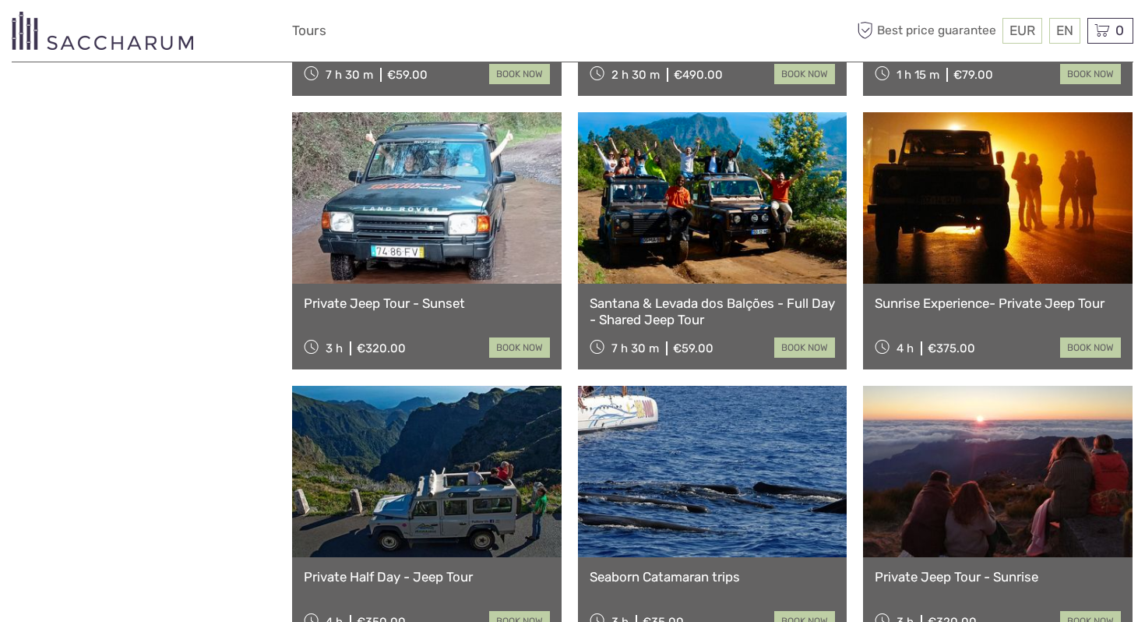
click at [993, 228] on link at bounding box center [998, 197] width 270 height 171
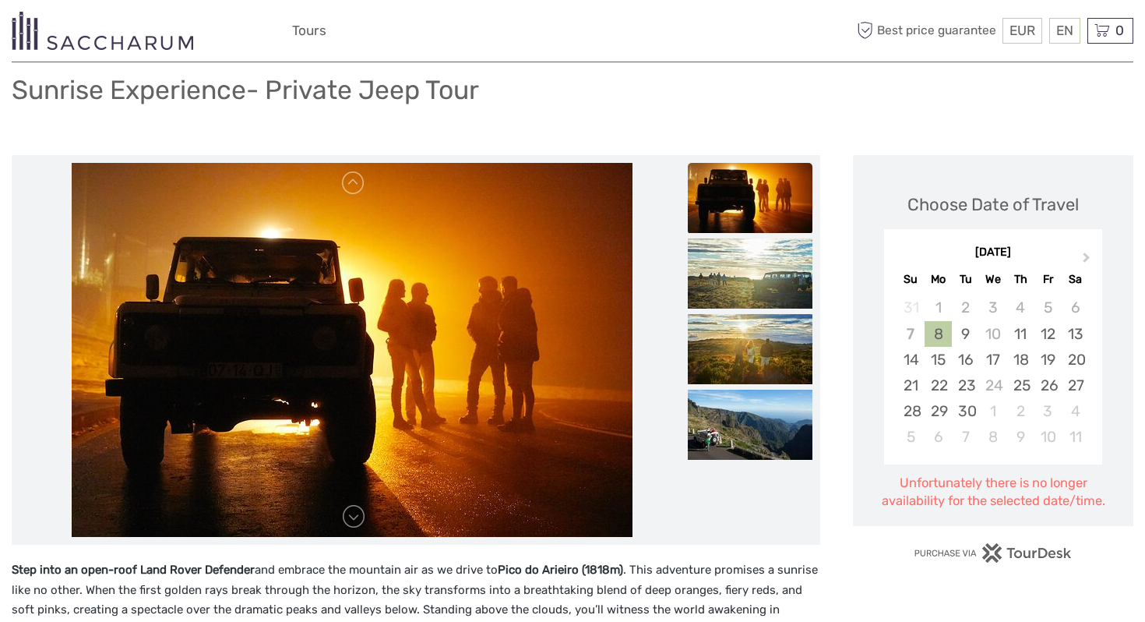
scroll to position [195, 0]
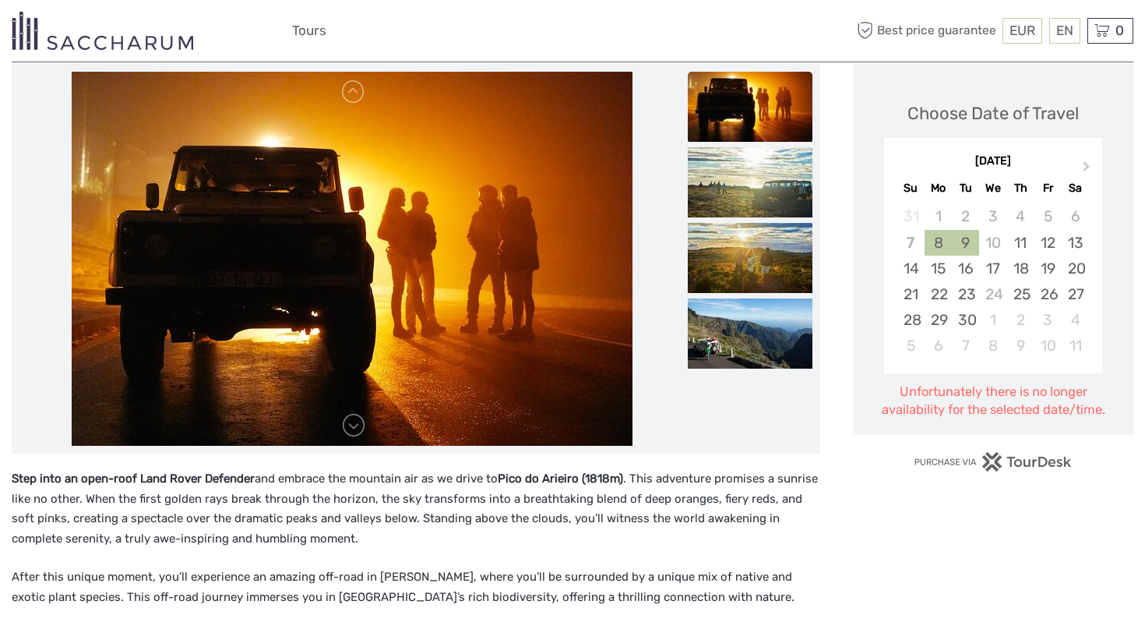
click at [968, 241] on div "9" at bounding box center [965, 243] width 27 height 26
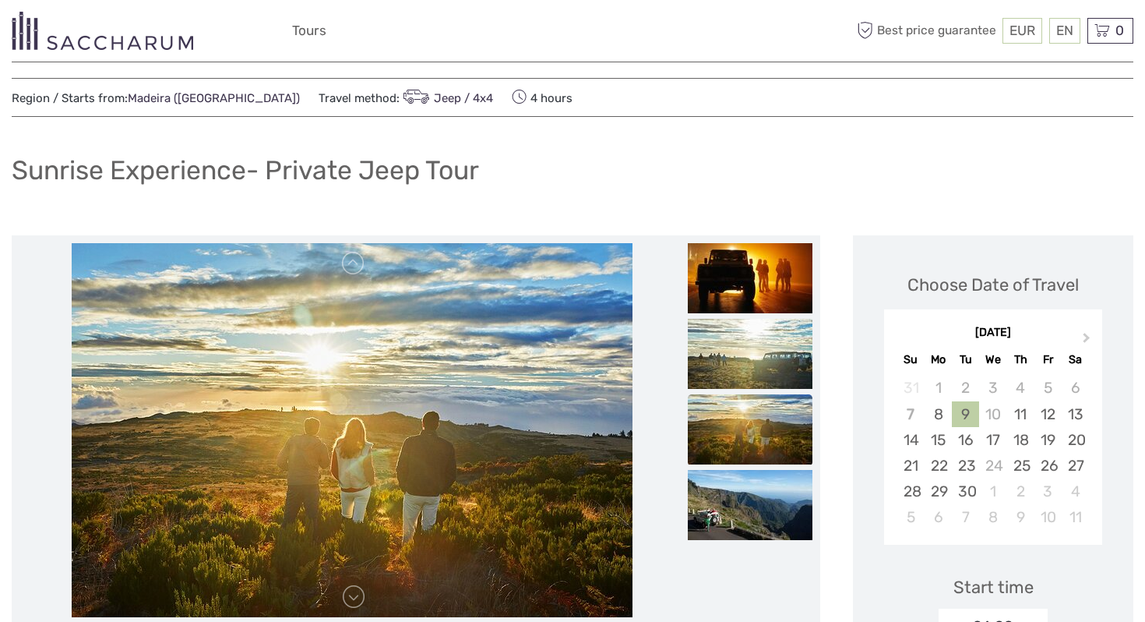
scroll to position [17, 0]
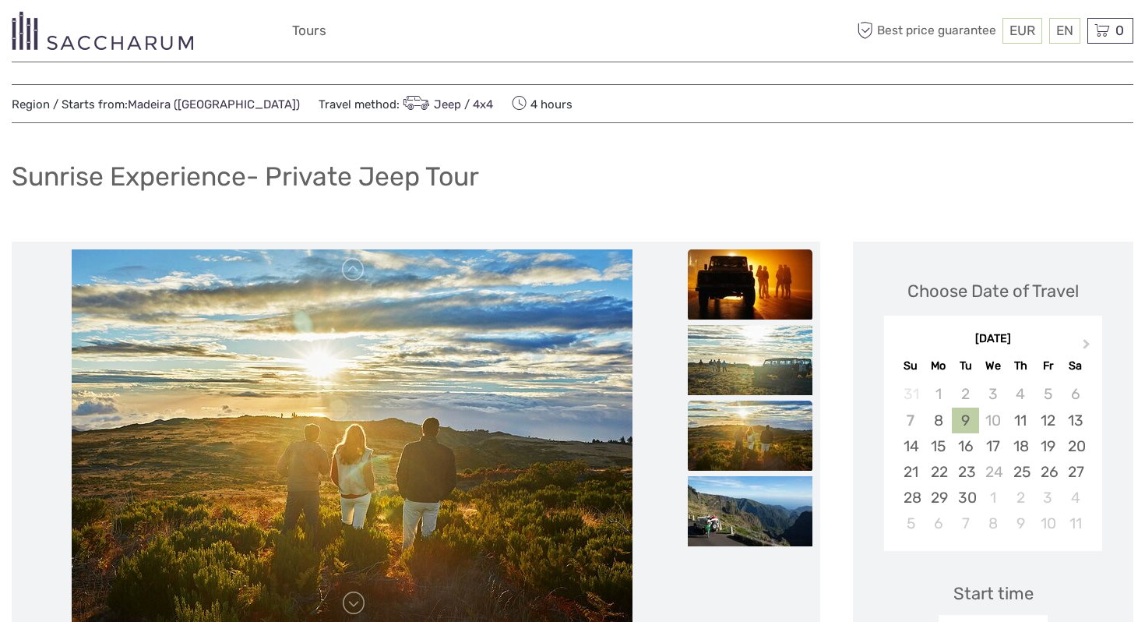
click at [783, 286] on img at bounding box center [750, 284] width 125 height 70
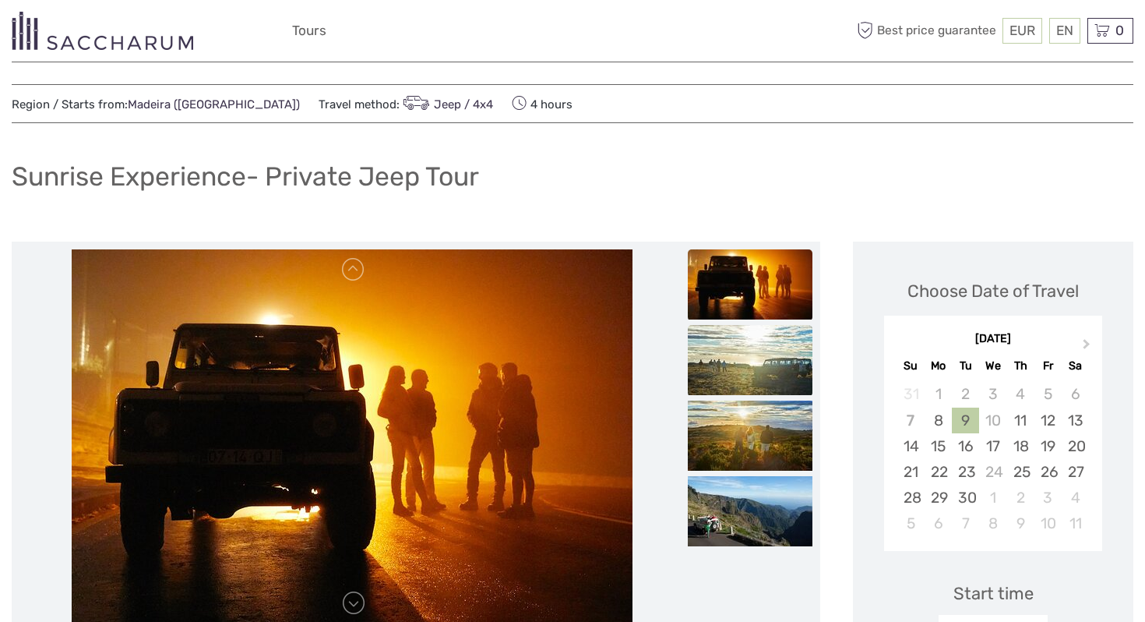
click at [776, 340] on img at bounding box center [750, 360] width 125 height 70
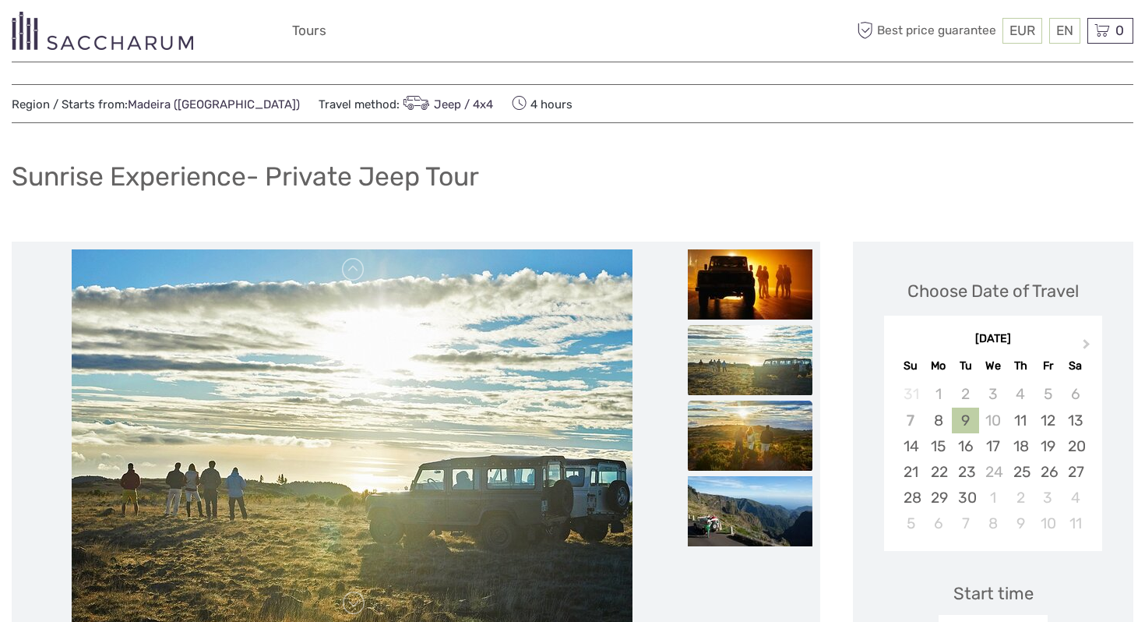
click at [751, 413] on img at bounding box center [750, 435] width 125 height 70
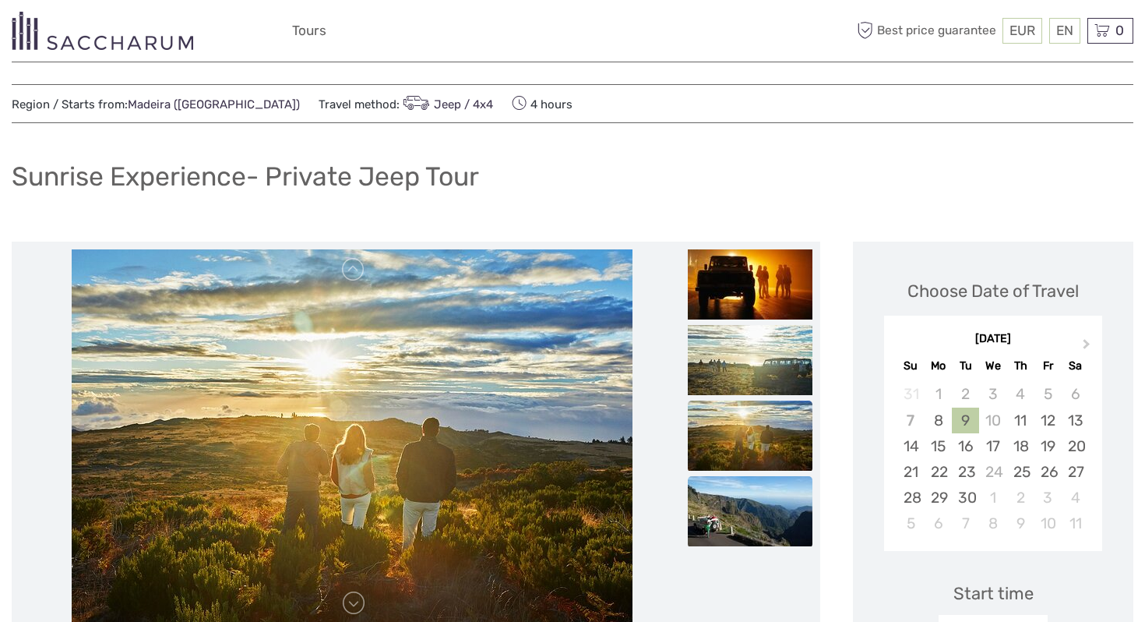
click at [764, 527] on img at bounding box center [750, 511] width 125 height 70
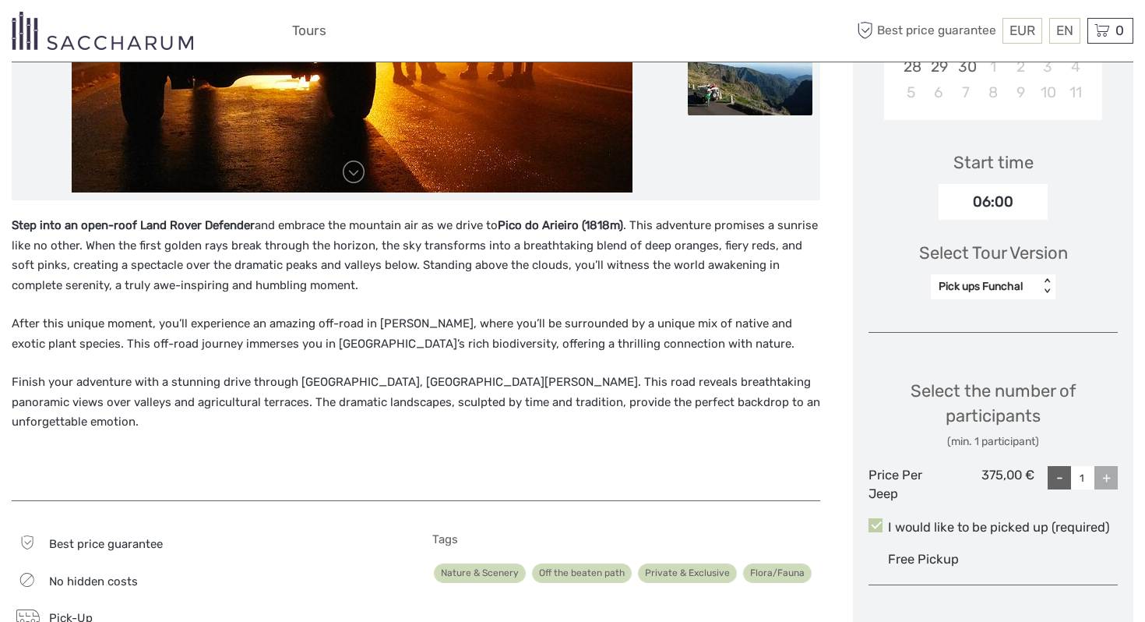
scroll to position [0, 0]
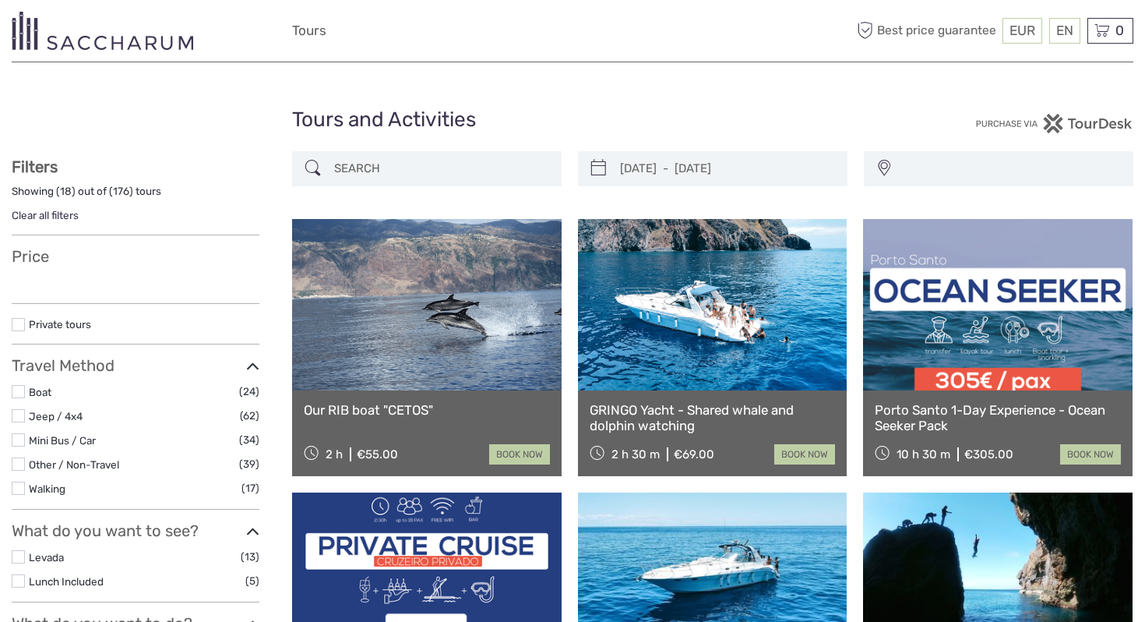
select select
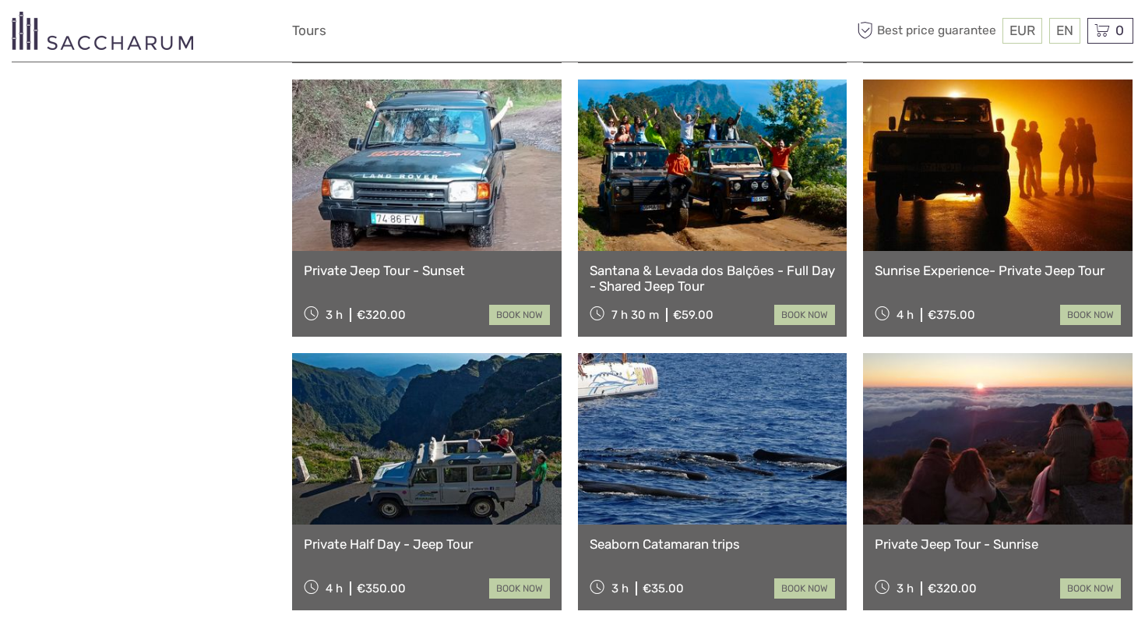
select select
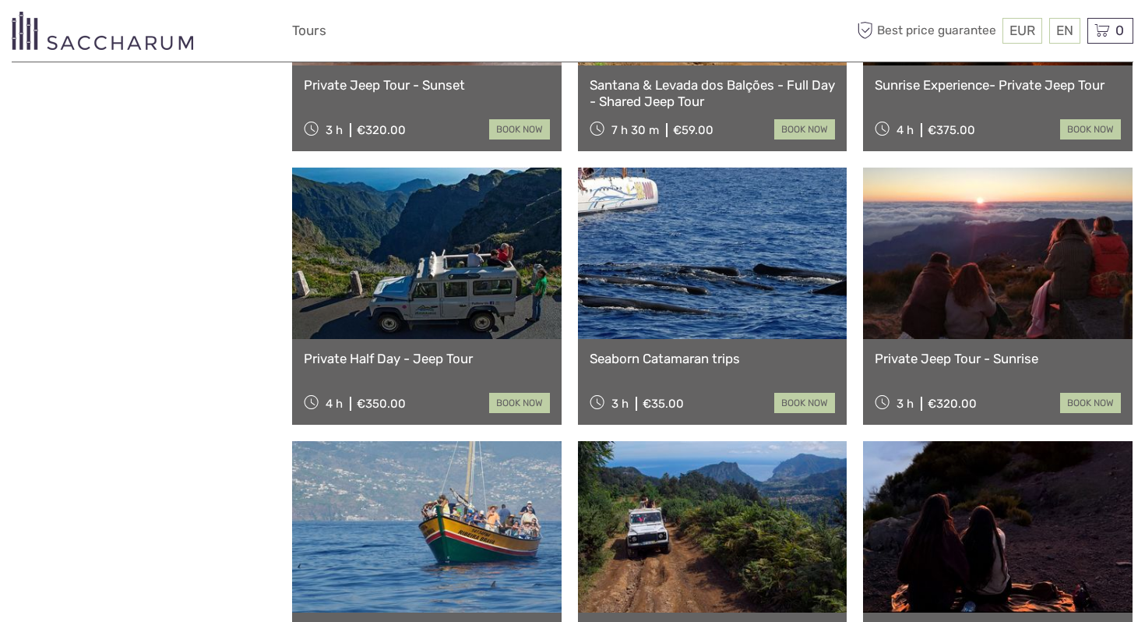
scroll to position [1179, 0]
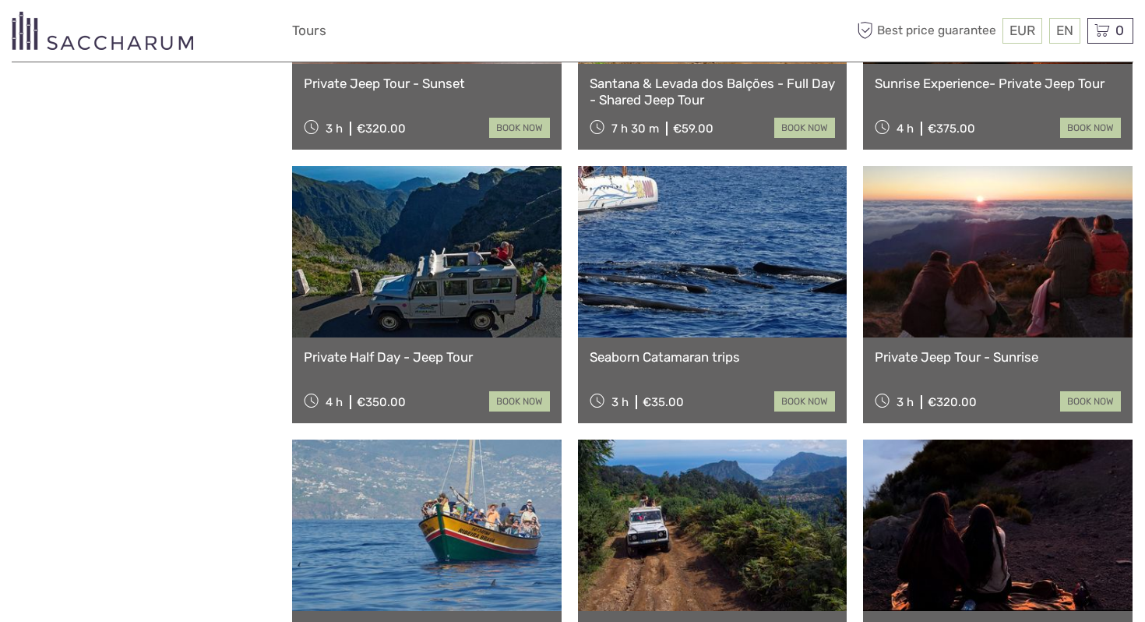
click at [943, 295] on link at bounding box center [998, 251] width 270 height 171
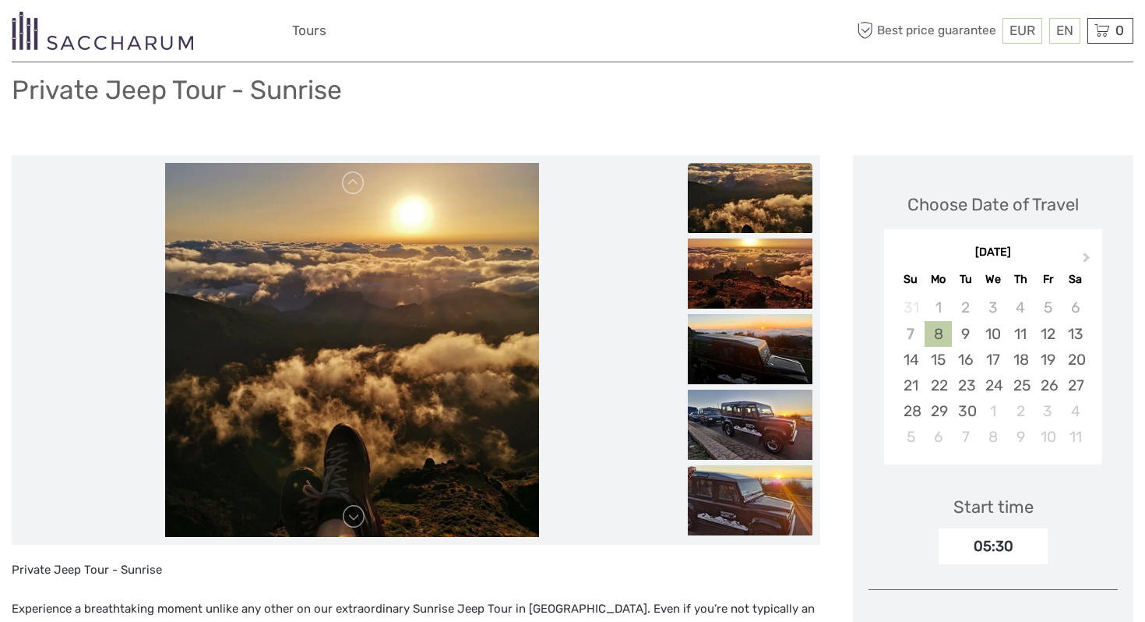
scroll to position [75, 0]
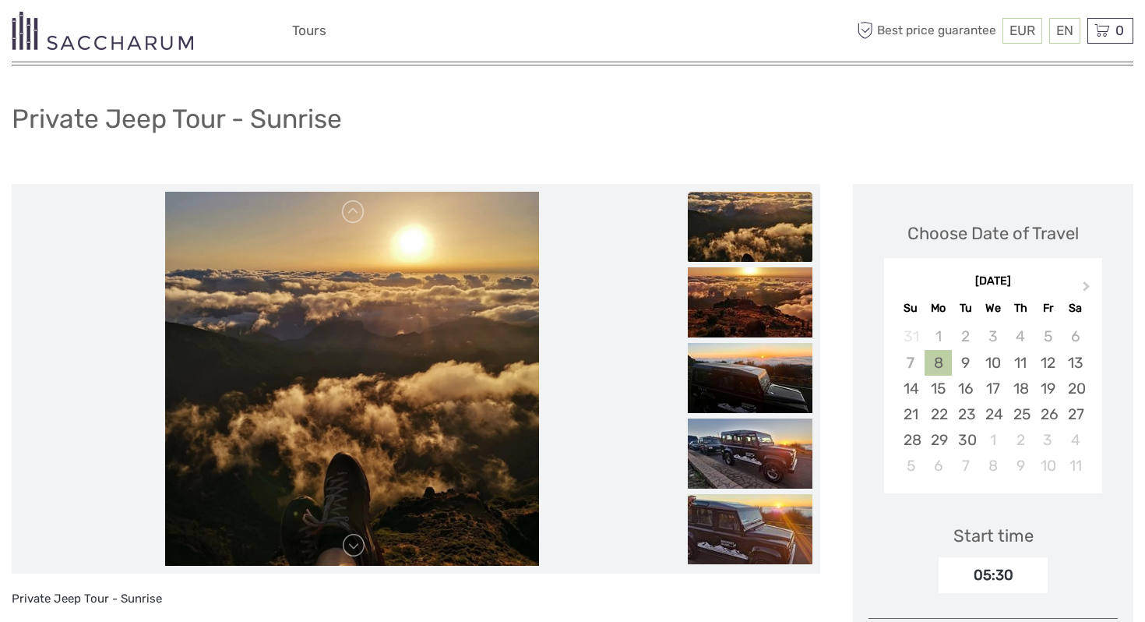
click at [784, 246] on img at bounding box center [750, 227] width 125 height 70
click at [768, 281] on img at bounding box center [750, 302] width 125 height 70
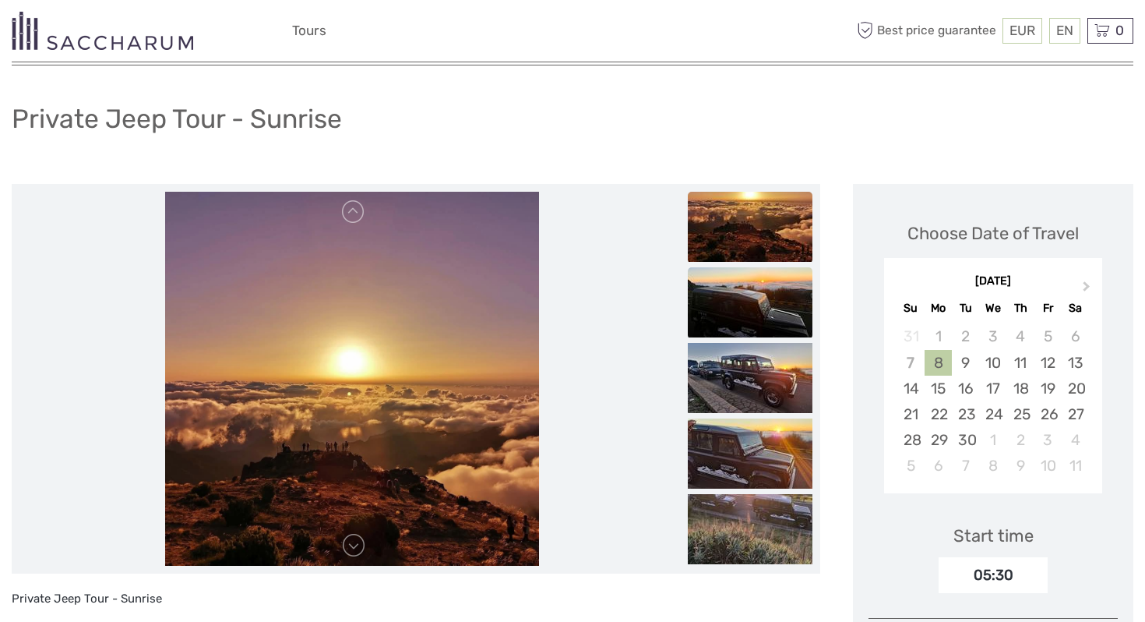
click at [763, 319] on img at bounding box center [750, 302] width 125 height 70
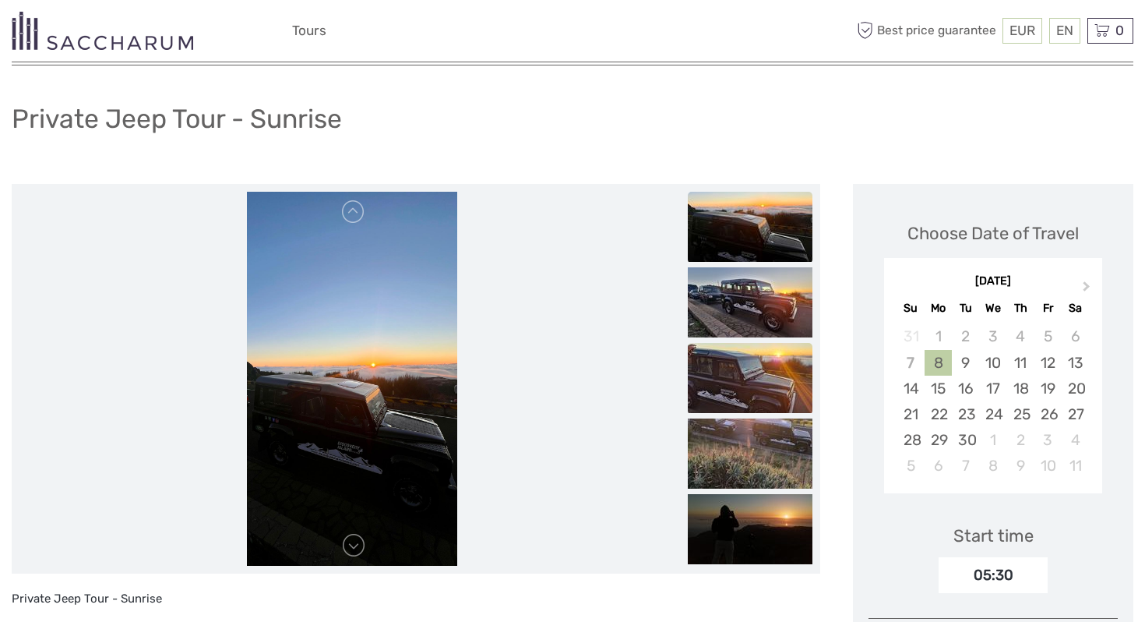
click at [752, 374] on img at bounding box center [750, 378] width 125 height 70
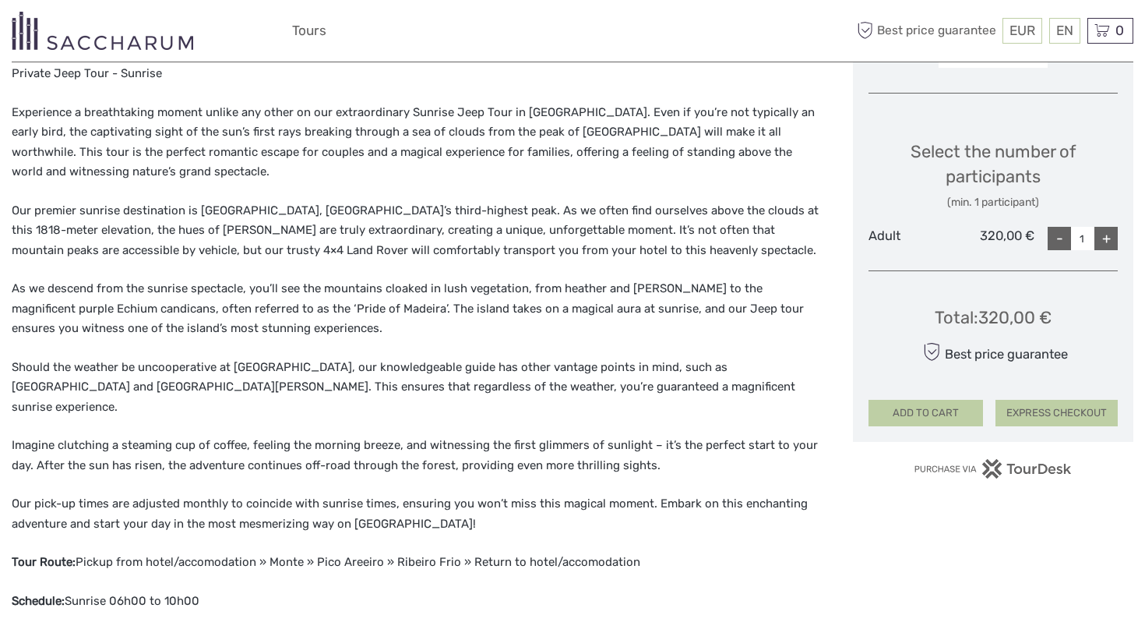
scroll to position [339, 0]
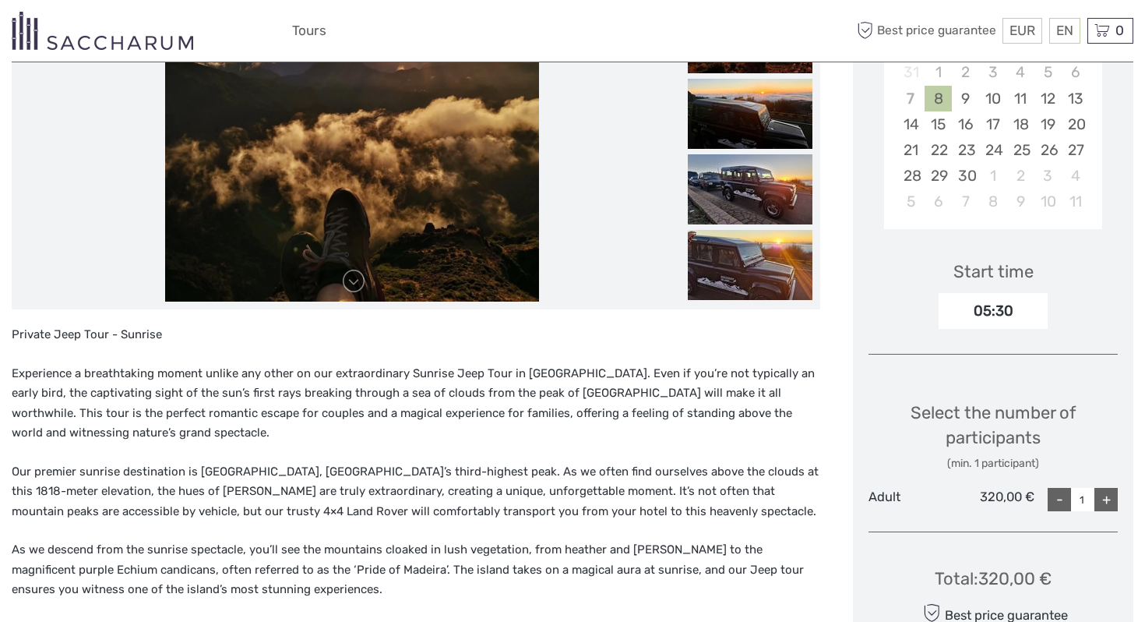
click at [1110, 504] on div "+" at bounding box center [1105, 499] width 23 height 23
click at [1059, 496] on div "-" at bounding box center [1059, 499] width 23 height 23
type input "0"
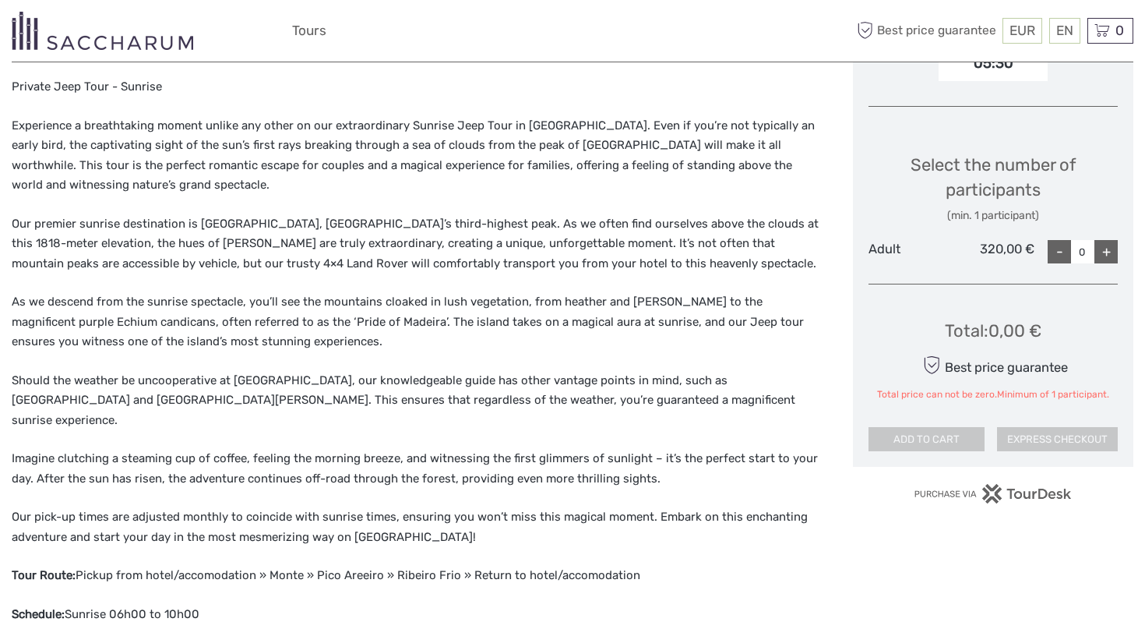
scroll to position [735, 0]
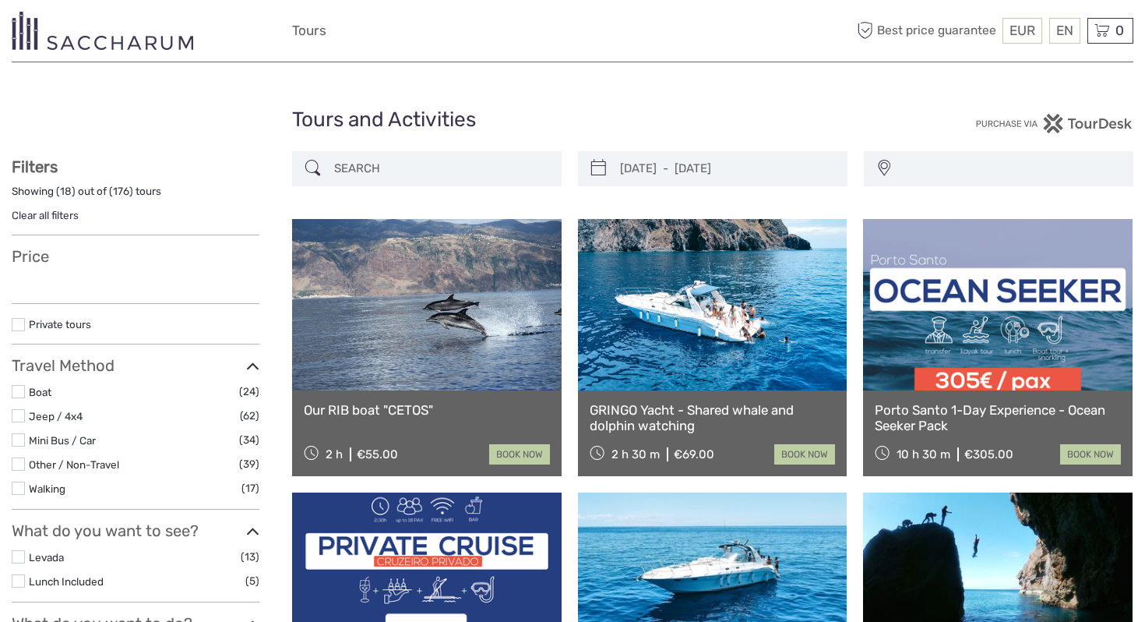
select select
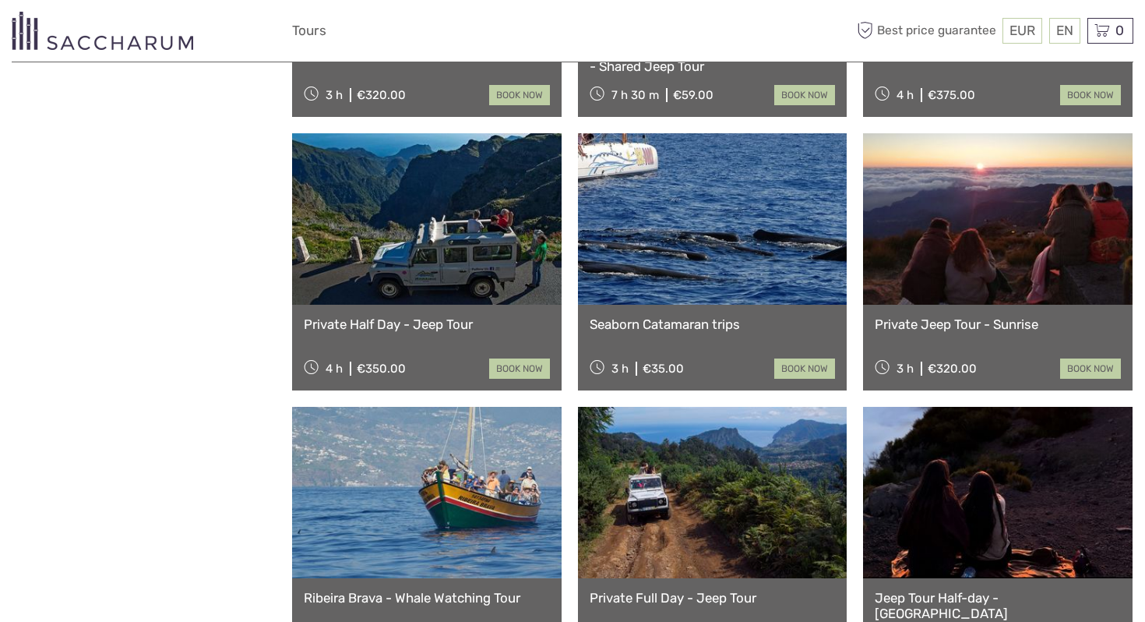
select select
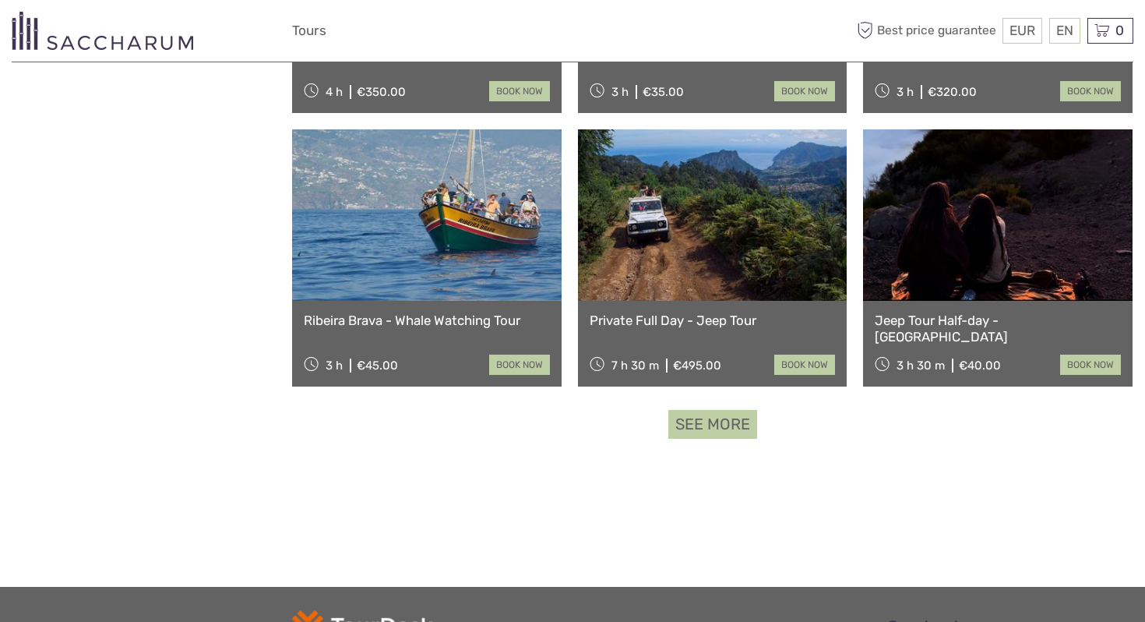
scroll to position [1573, 0]
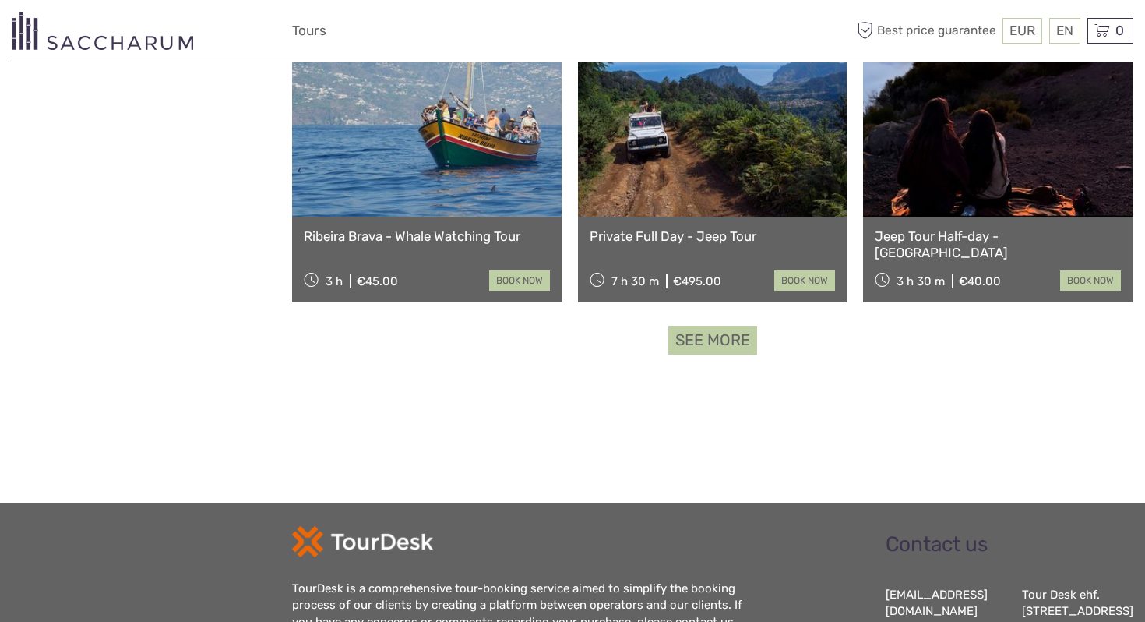
click at [698, 339] on link "See more" at bounding box center [712, 340] width 89 height 29
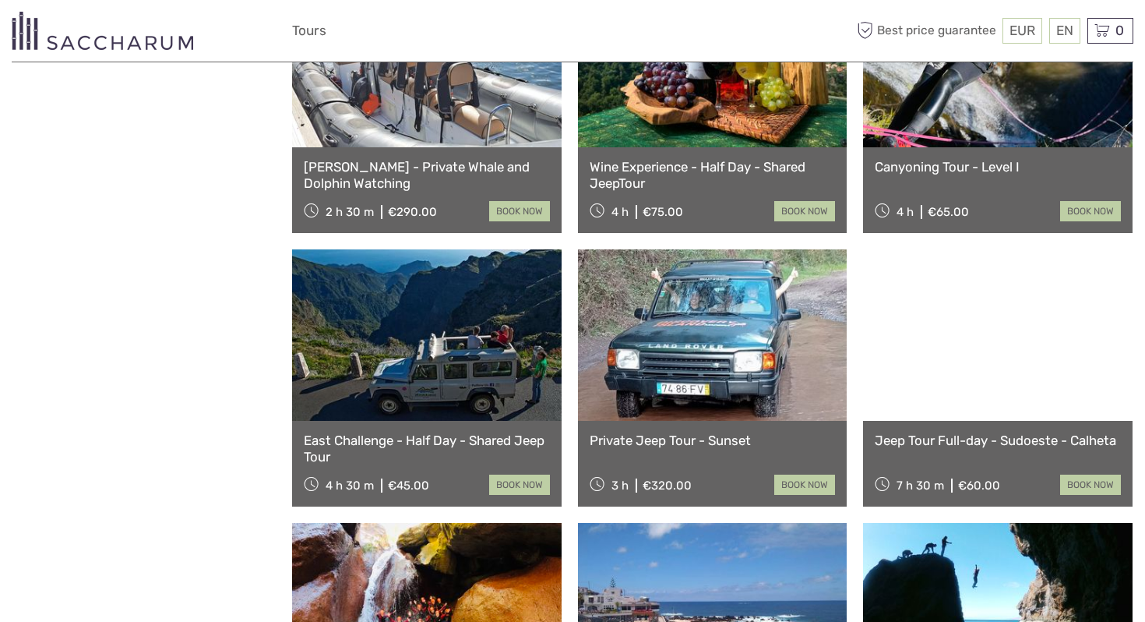
scroll to position [2199, 0]
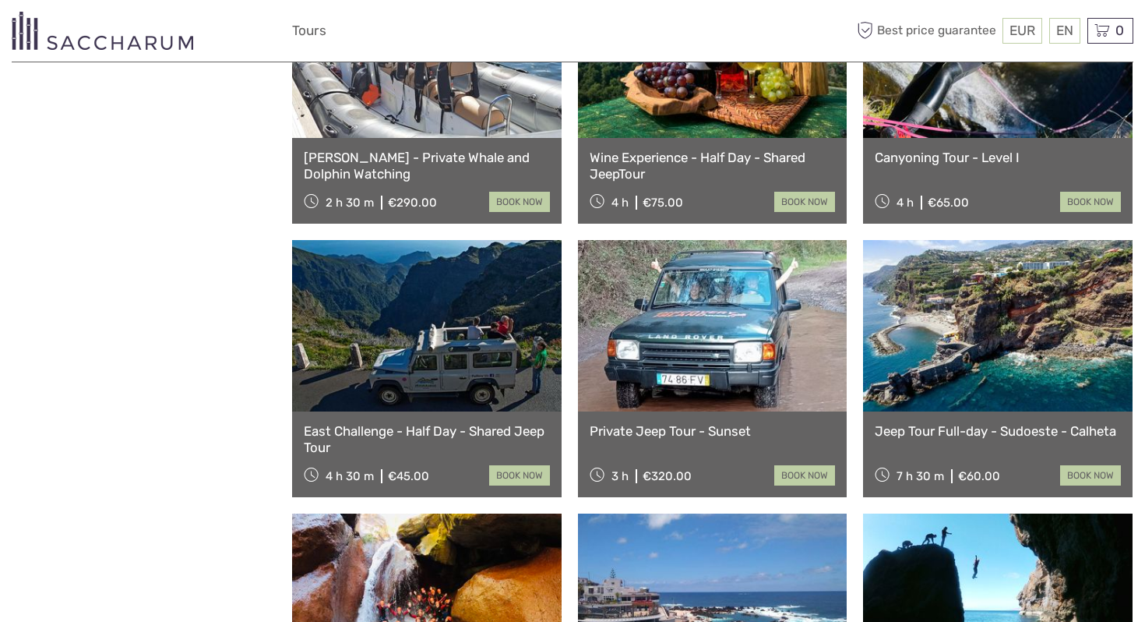
click link
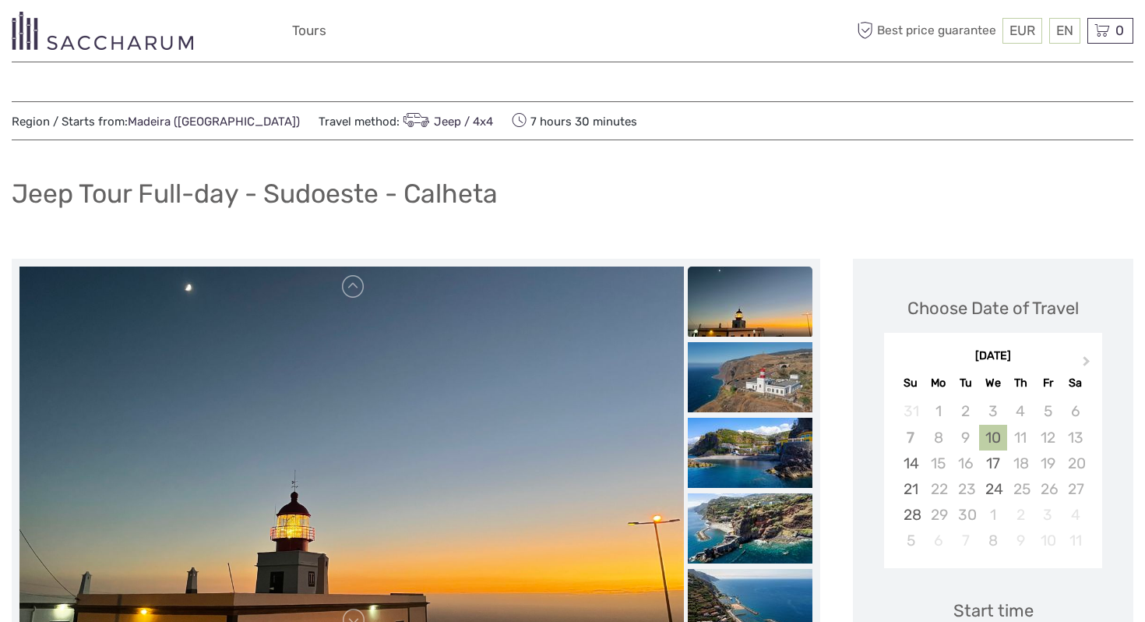
click at [997, 439] on div "10" at bounding box center [992, 438] width 27 height 26
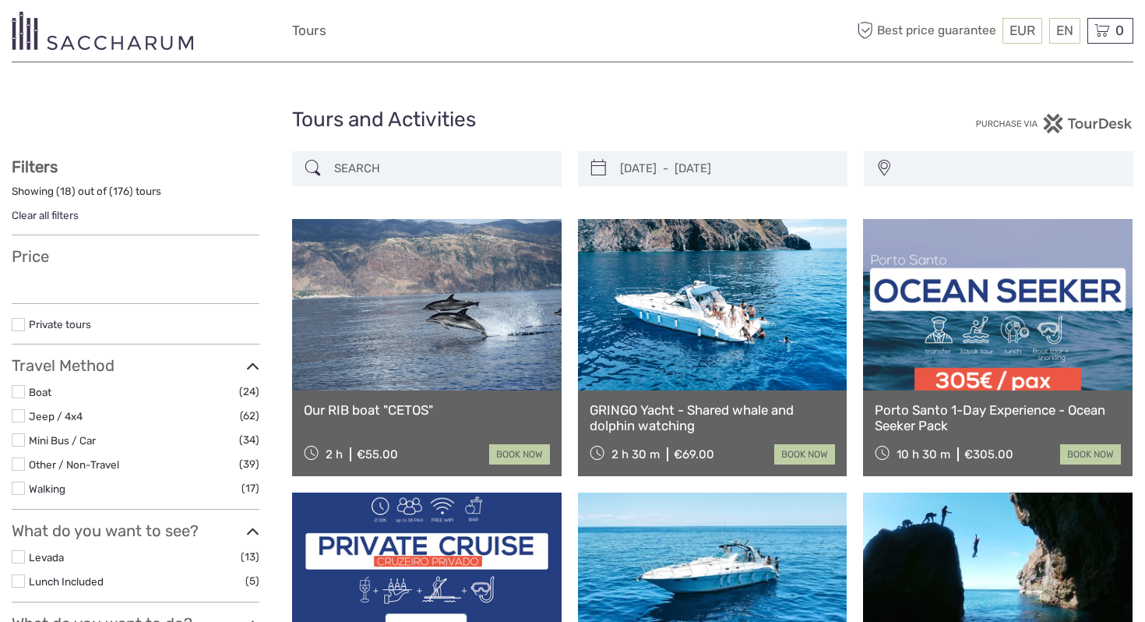
select select
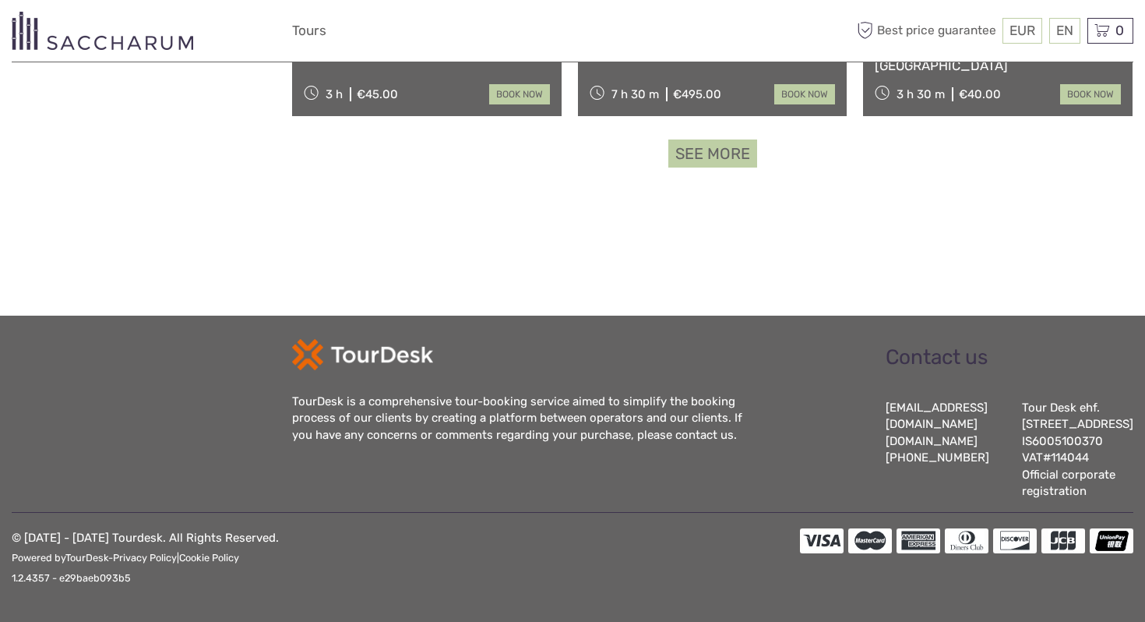
select select
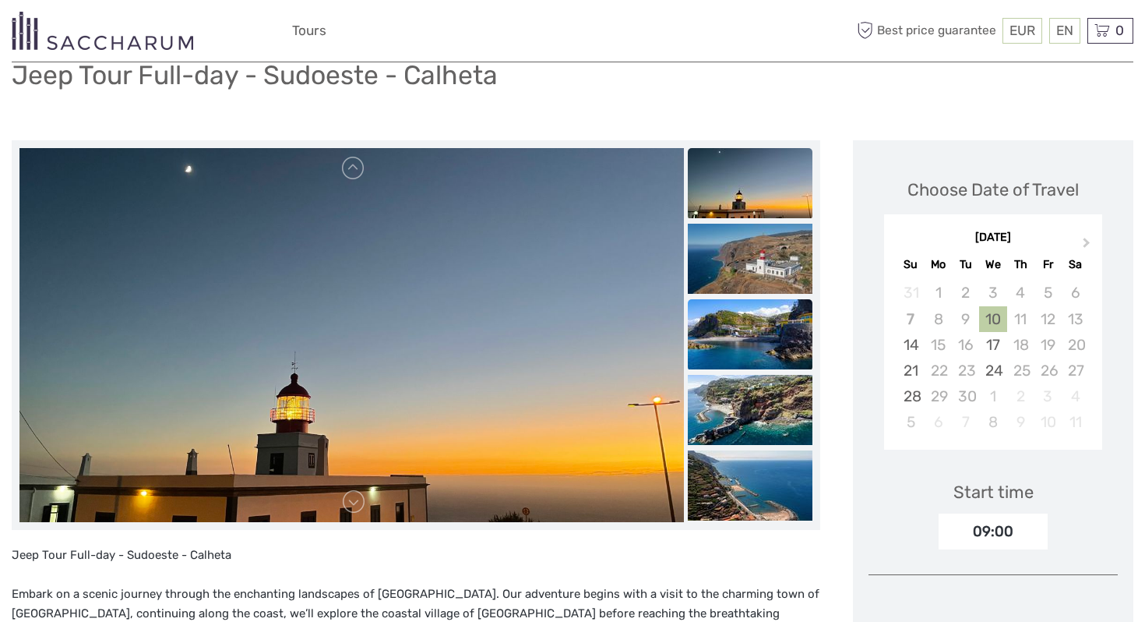
scroll to position [106, 0]
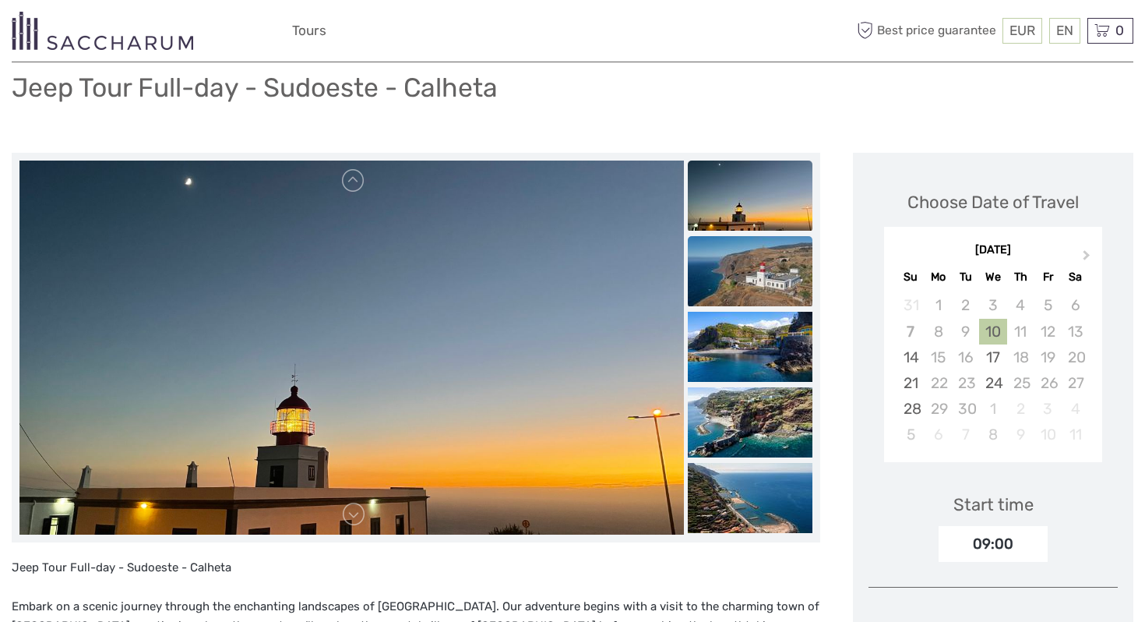
click at [774, 255] on img at bounding box center [750, 271] width 125 height 70
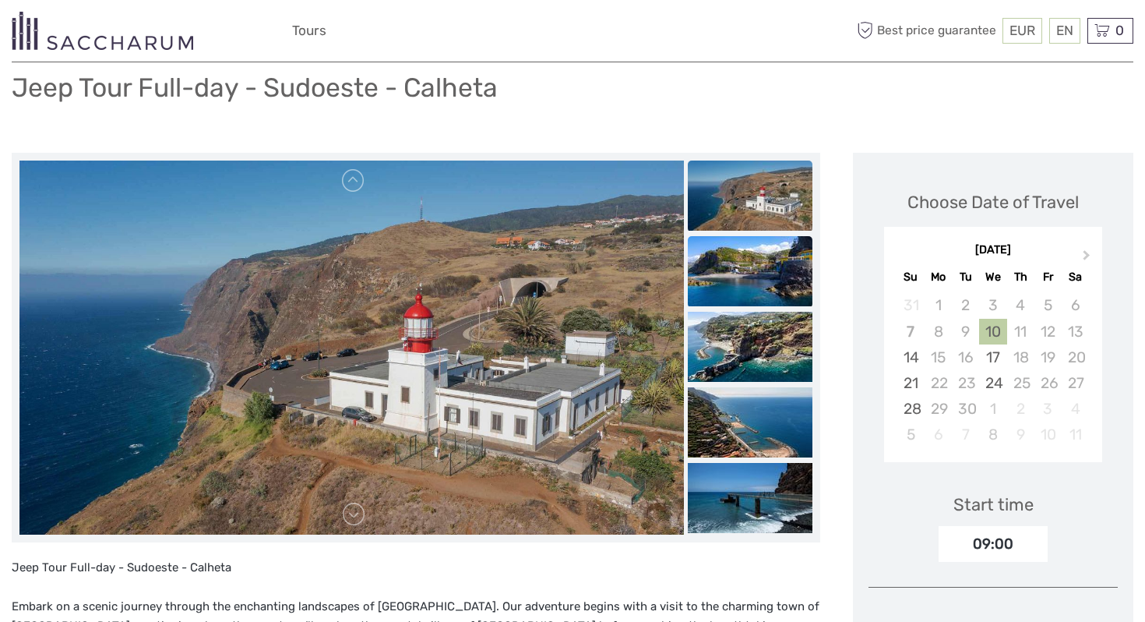
click at [770, 305] on img at bounding box center [750, 271] width 125 height 70
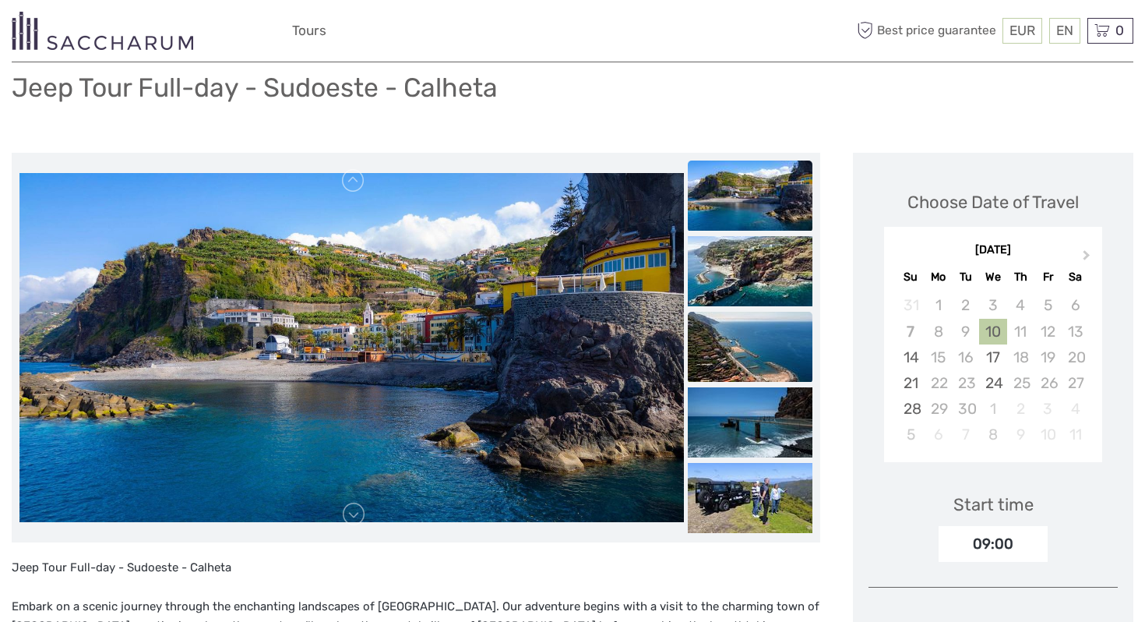
click at [755, 333] on img at bounding box center [750, 347] width 125 height 70
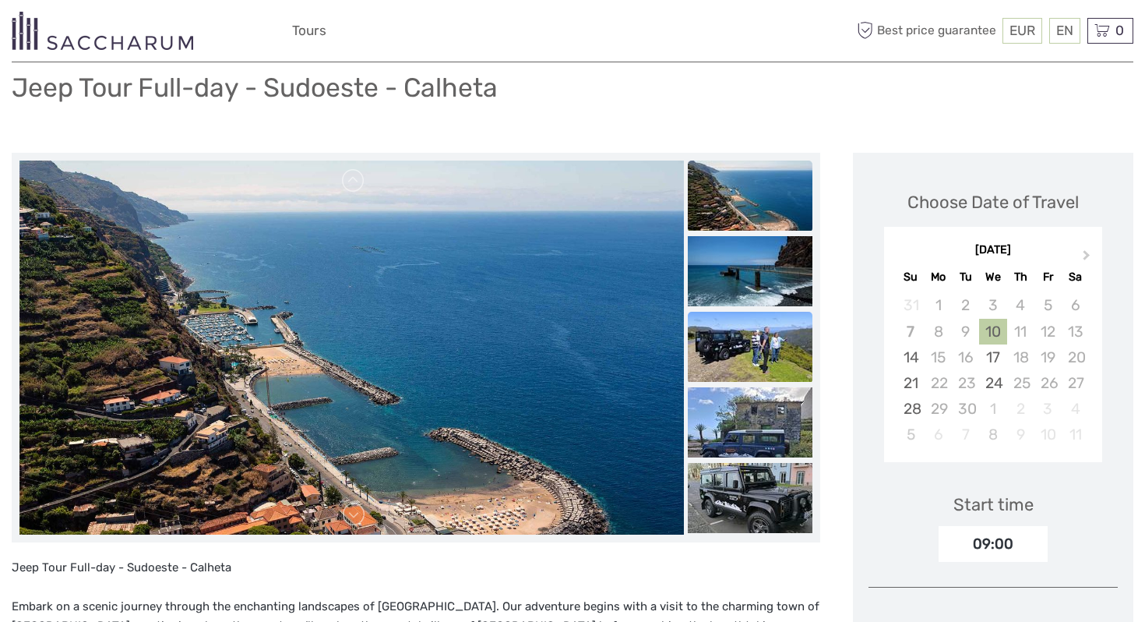
click at [750, 346] on img at bounding box center [750, 347] width 125 height 70
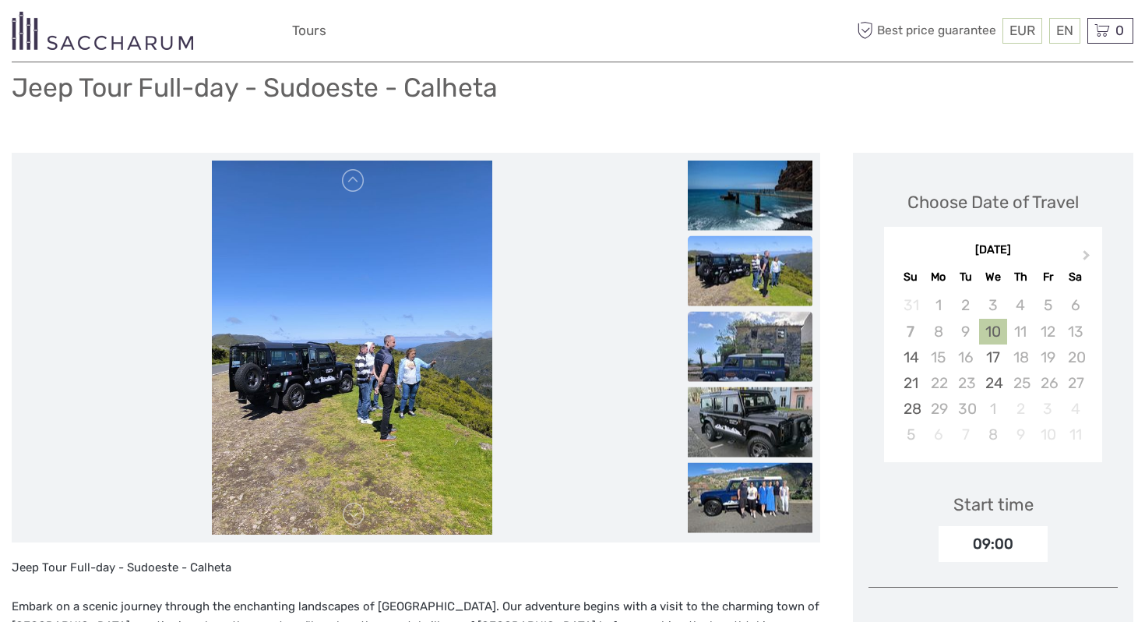
click at [756, 381] on img at bounding box center [750, 347] width 125 height 70
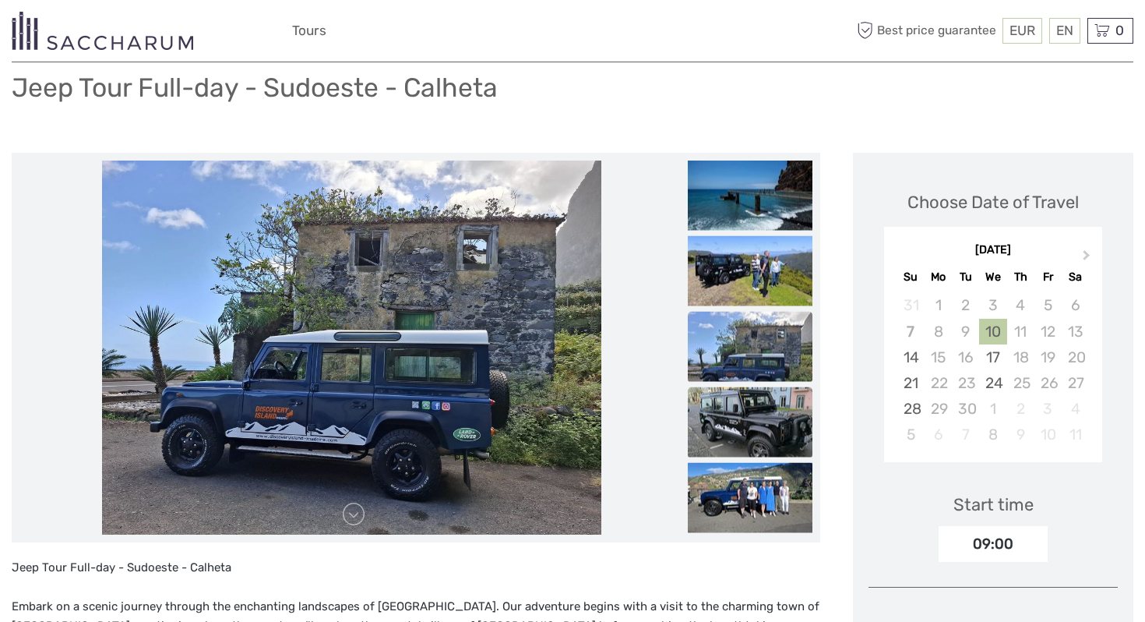
click at [757, 402] on img at bounding box center [750, 422] width 125 height 70
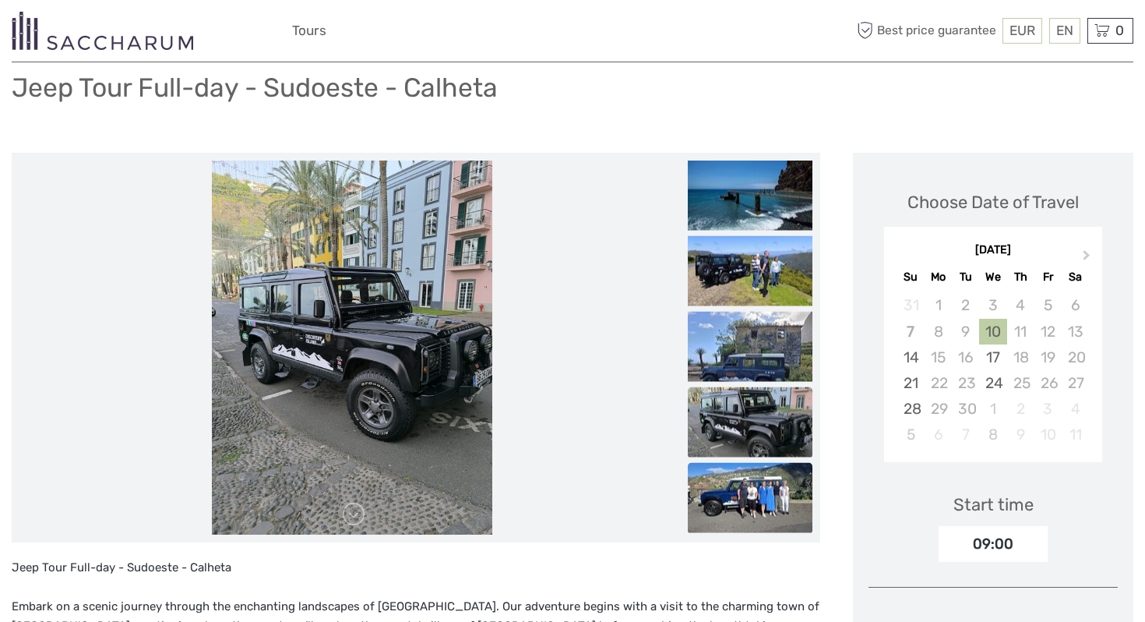
click at [770, 476] on img at bounding box center [750, 498] width 125 height 70
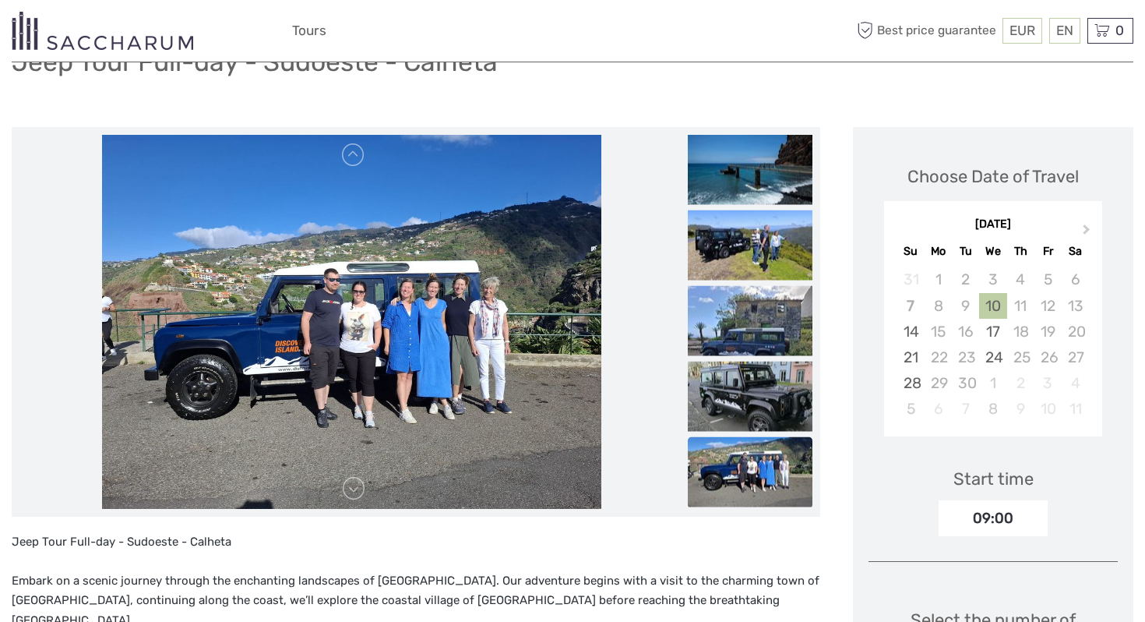
scroll to position [145, 0]
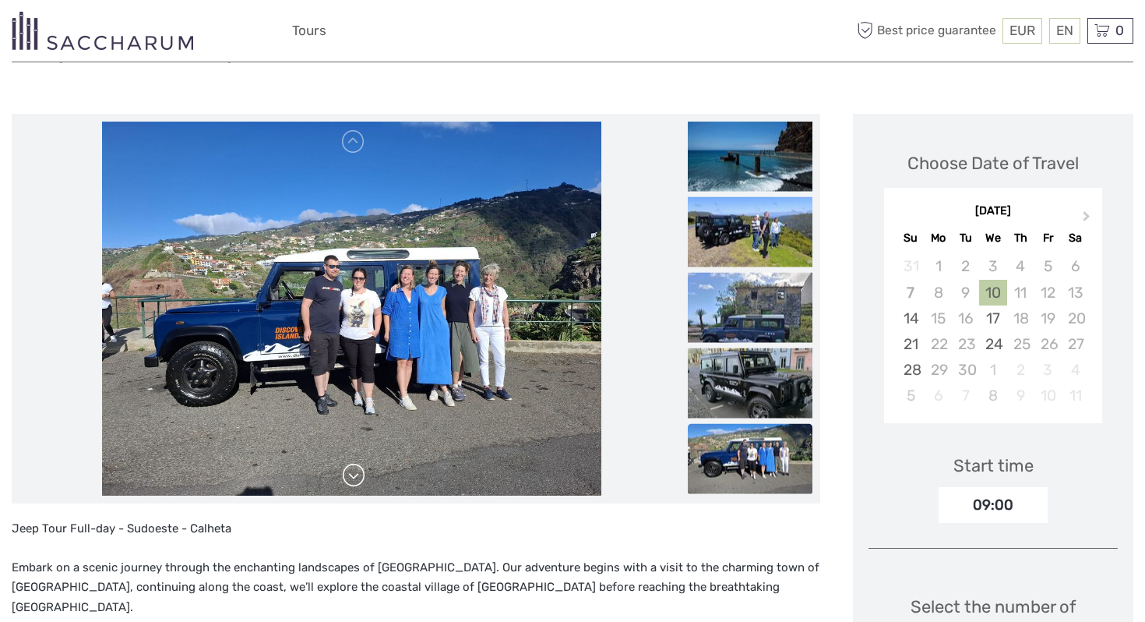
click at [357, 485] on link at bounding box center [353, 475] width 25 height 25
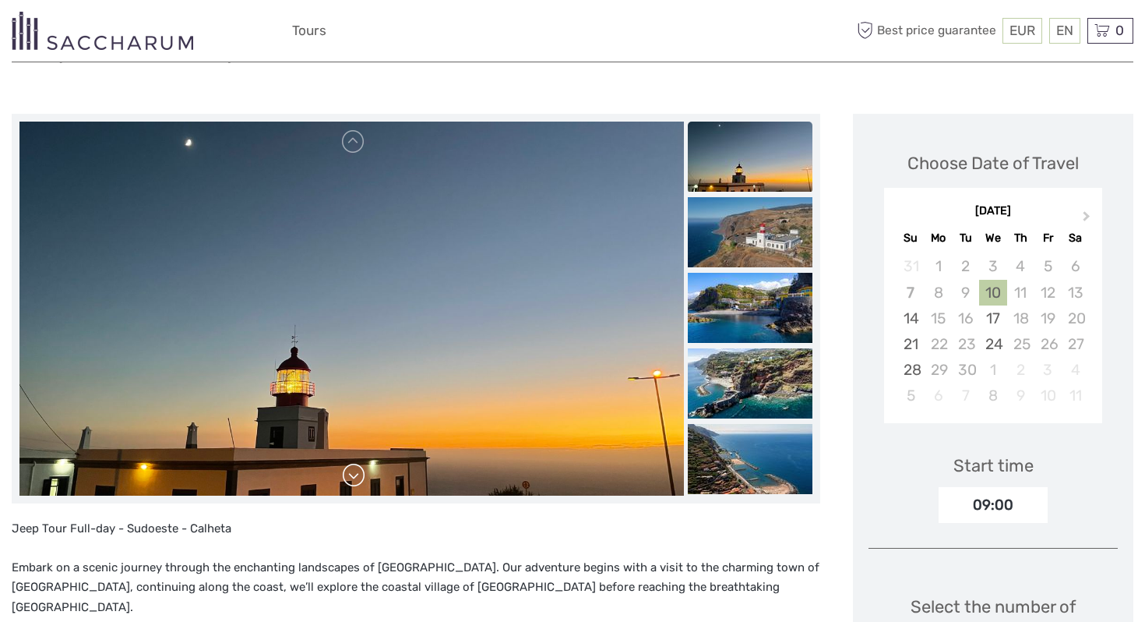
click at [357, 485] on link at bounding box center [353, 475] width 25 height 25
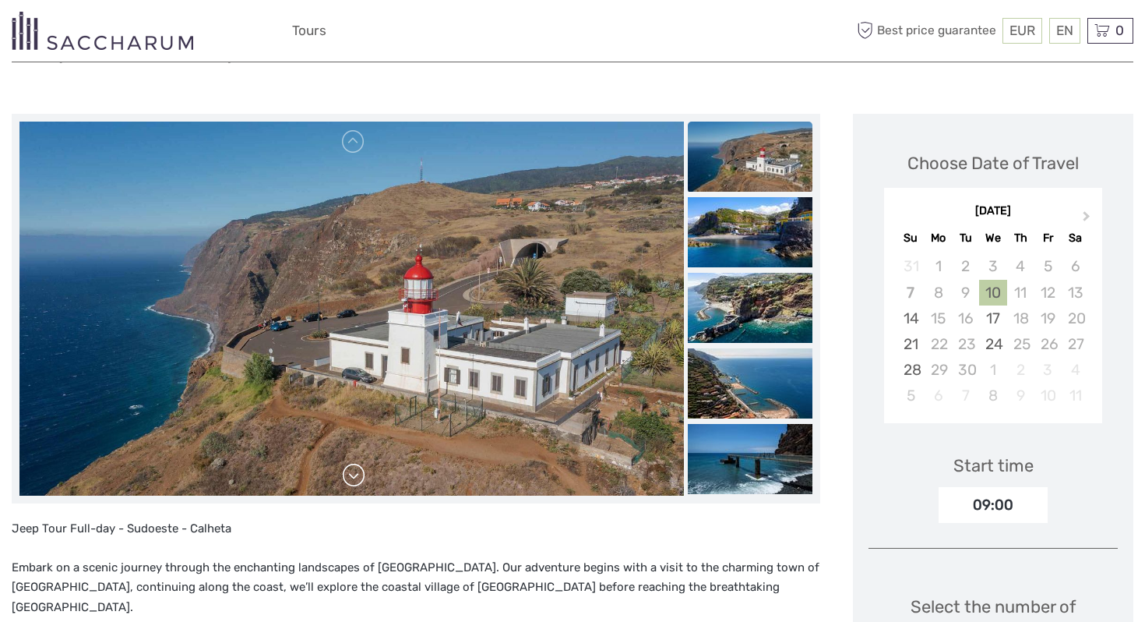
click at [357, 485] on link at bounding box center [353, 475] width 25 height 25
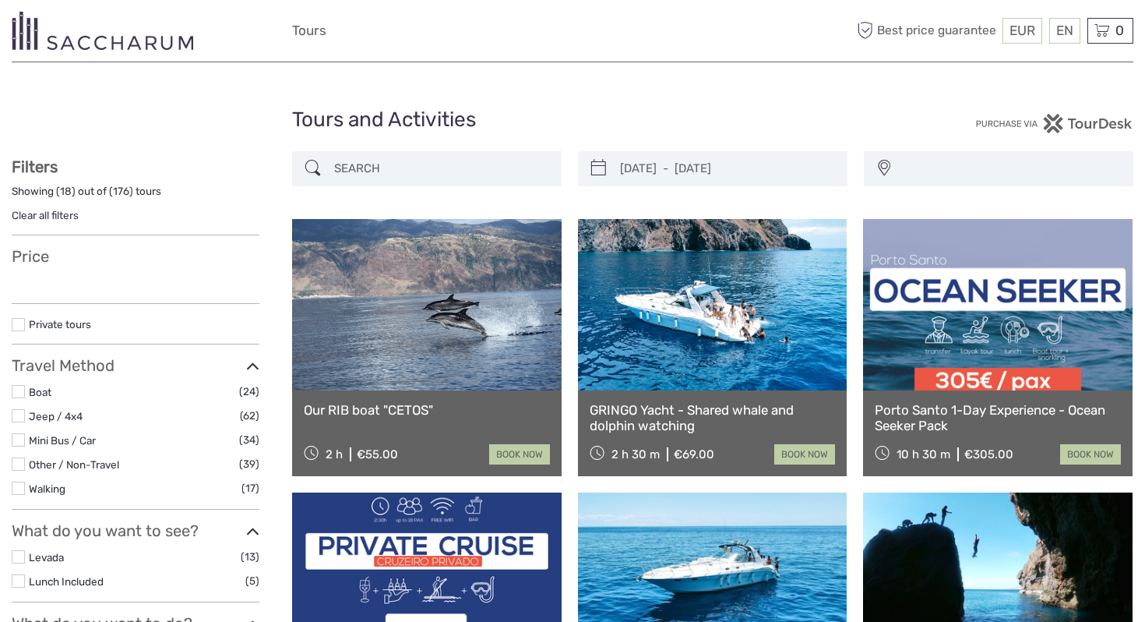
select select
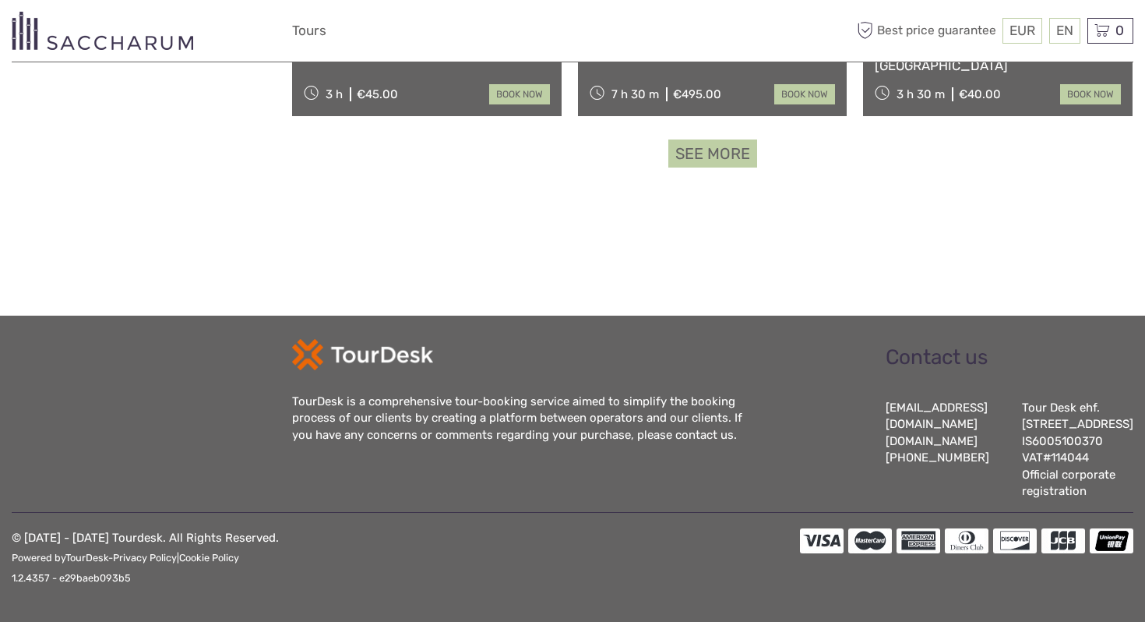
select select
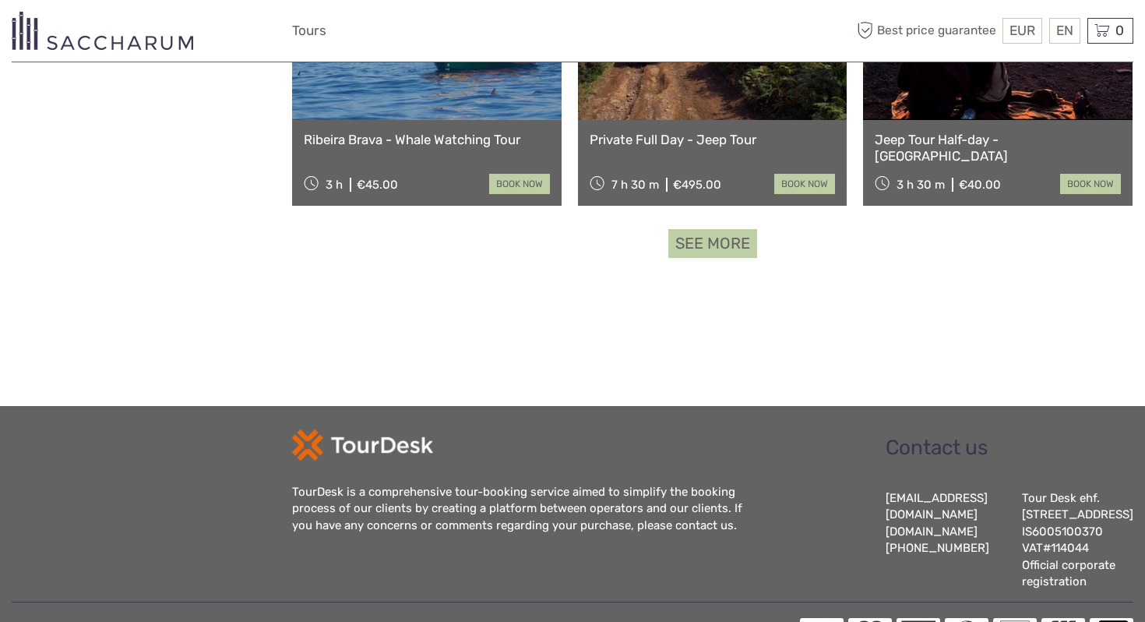
scroll to position [1577, 0]
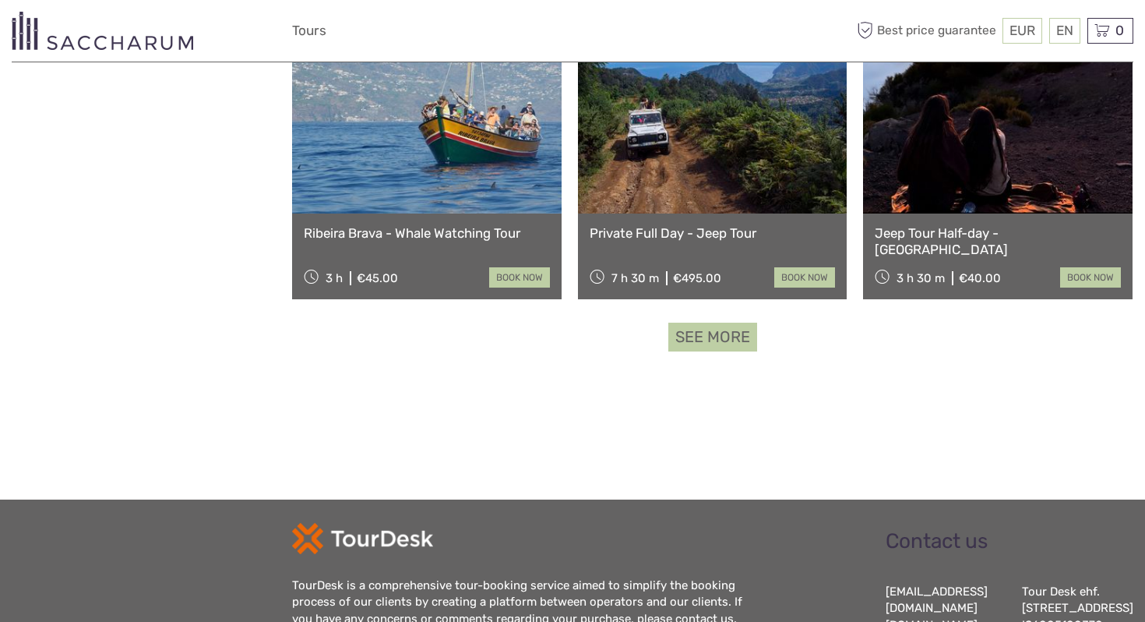
click at [738, 345] on link "See more" at bounding box center [712, 336] width 89 height 29
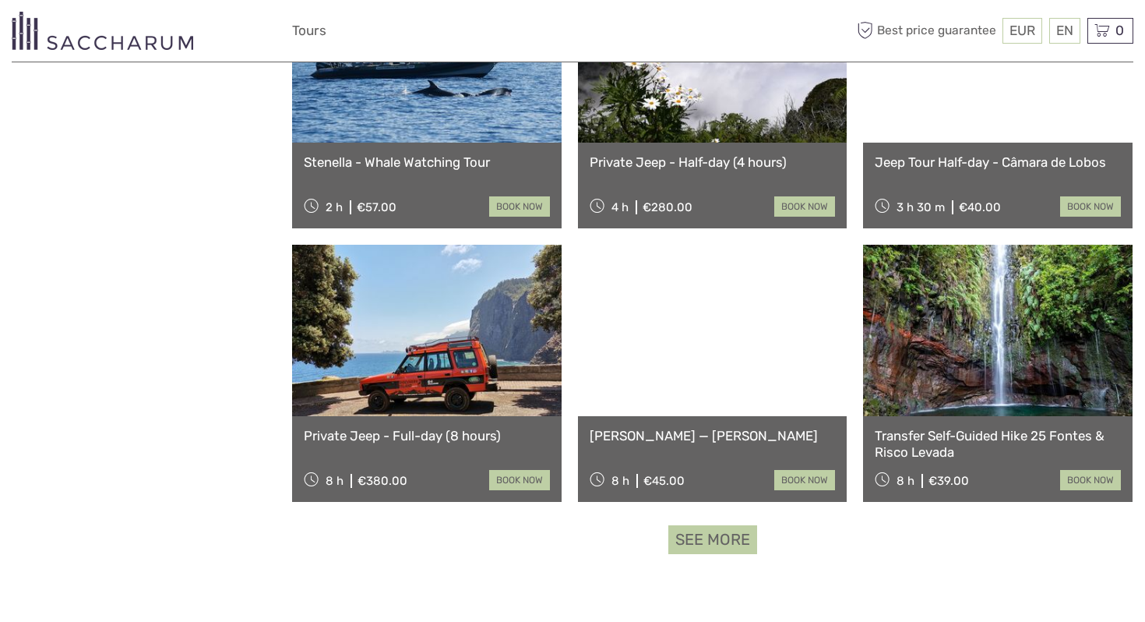
scroll to position [3020, 0]
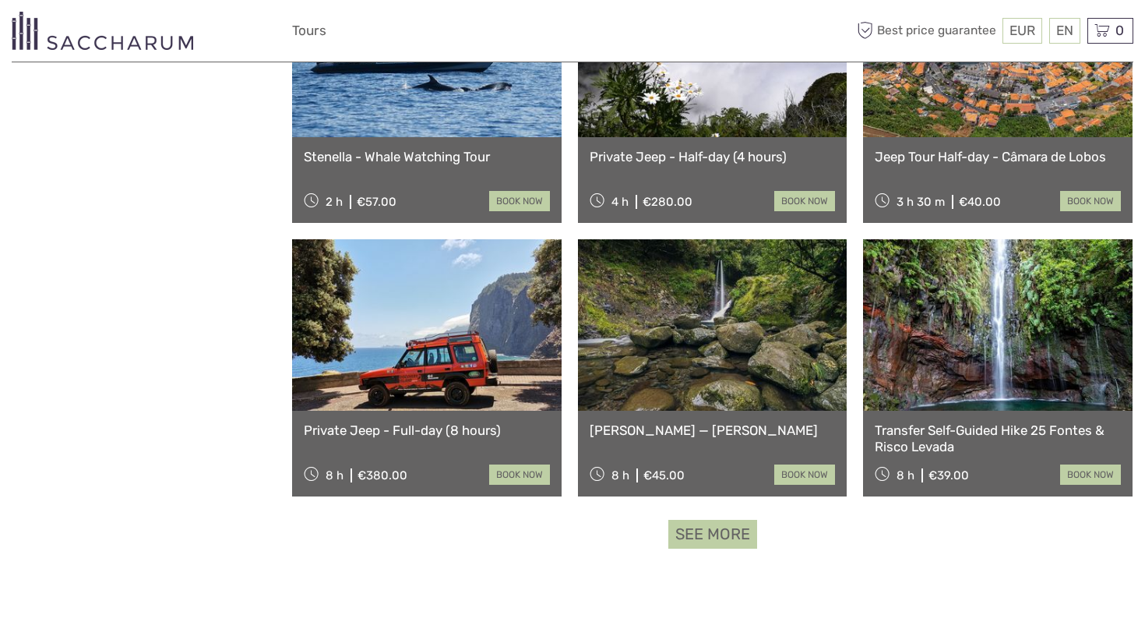
click at [733, 530] on link "See more" at bounding box center [712, 534] width 89 height 29
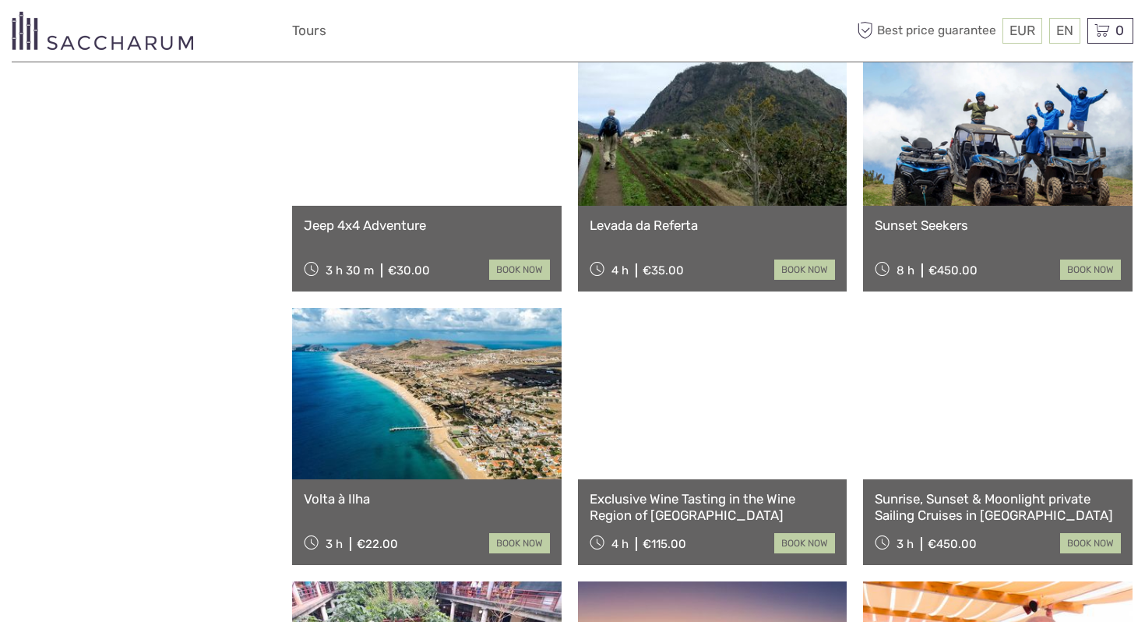
scroll to position [3638, 0]
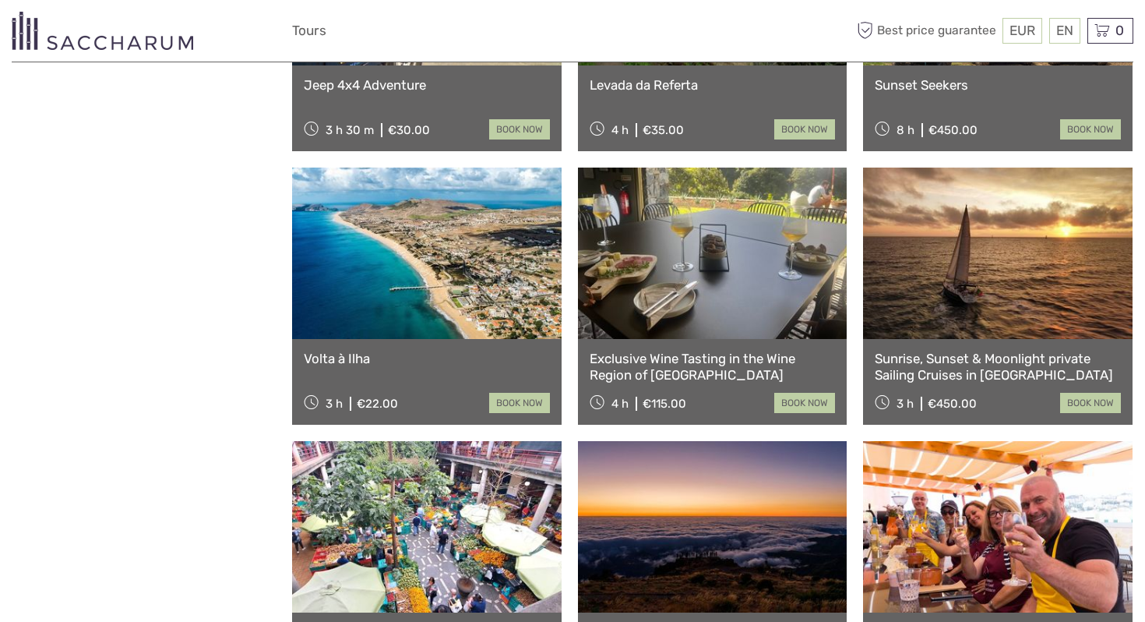
click at [429, 234] on link at bounding box center [427, 252] width 270 height 171
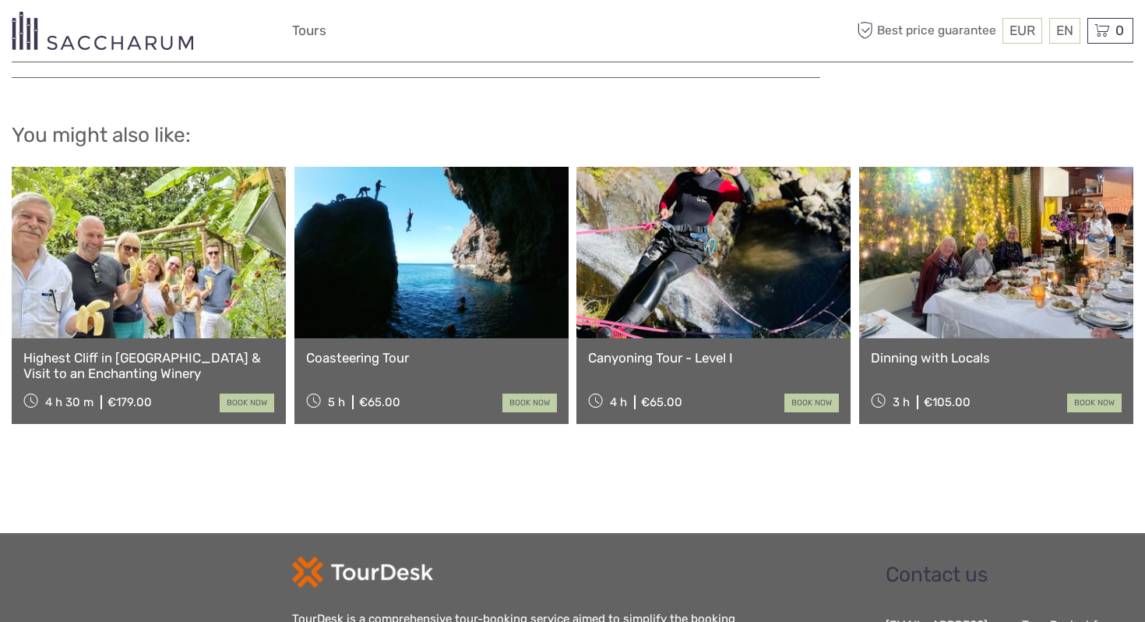
scroll to position [1803, 0]
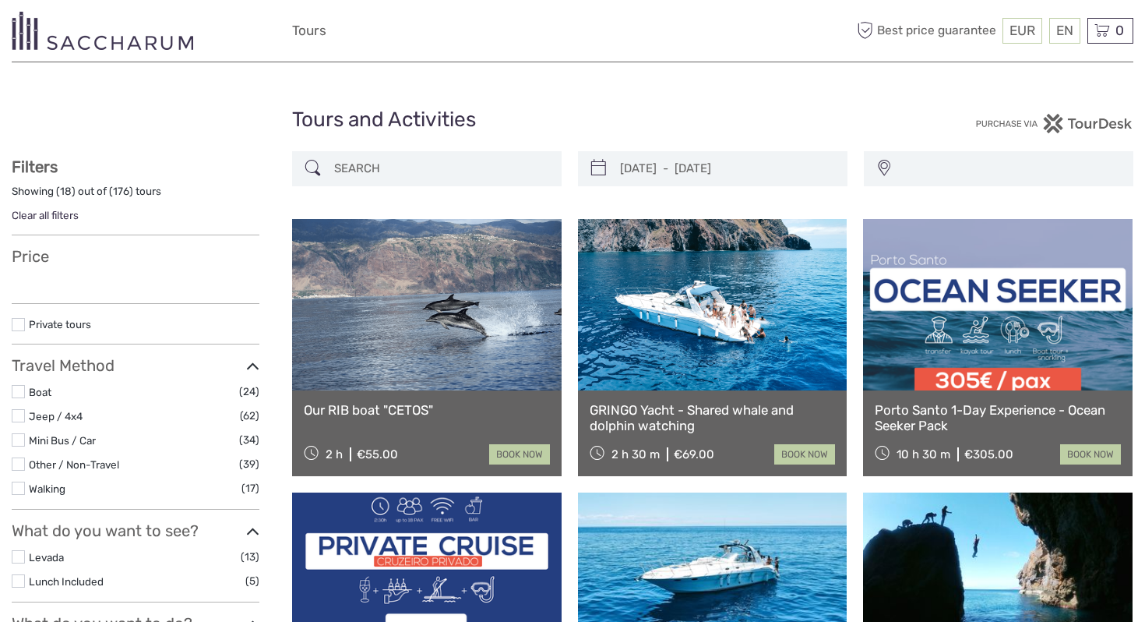
select select
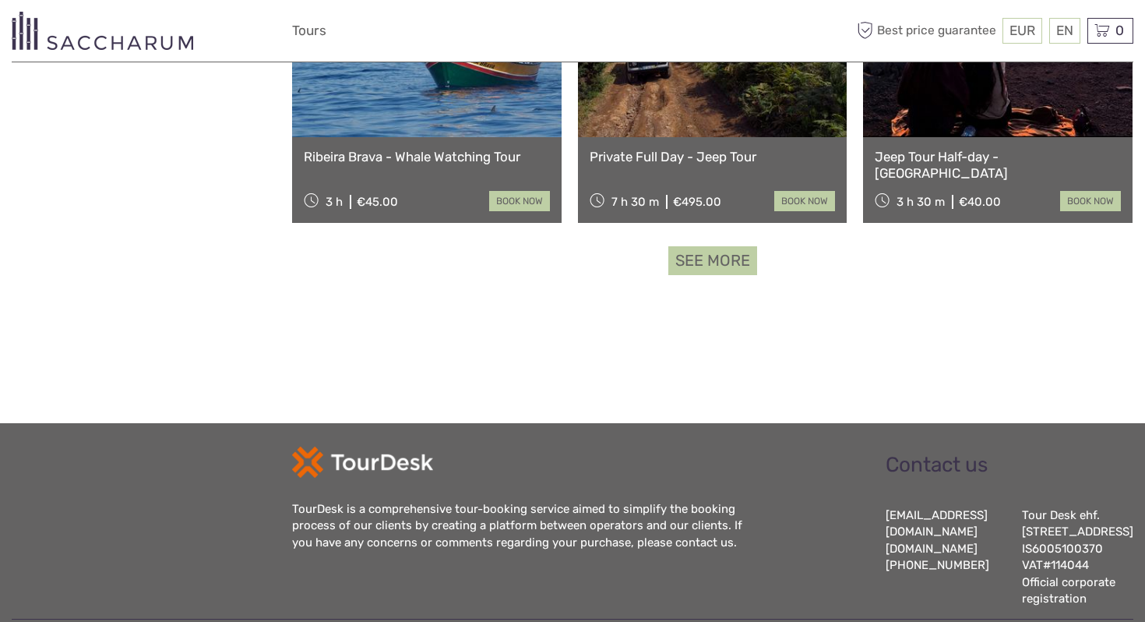
scroll to position [1619, 0]
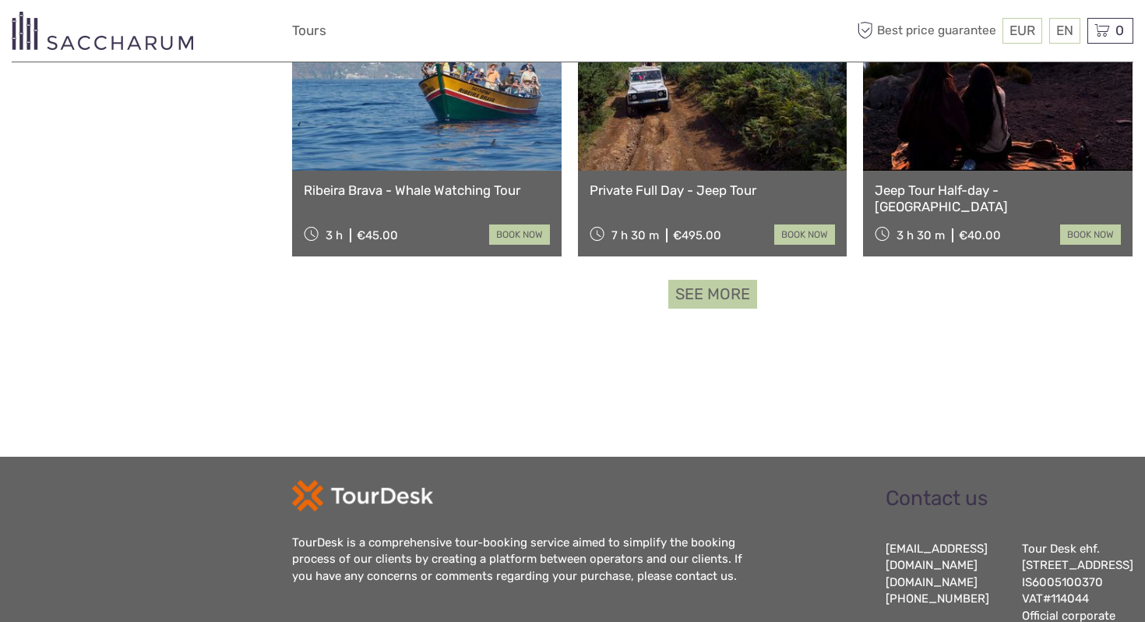
click link "See more"
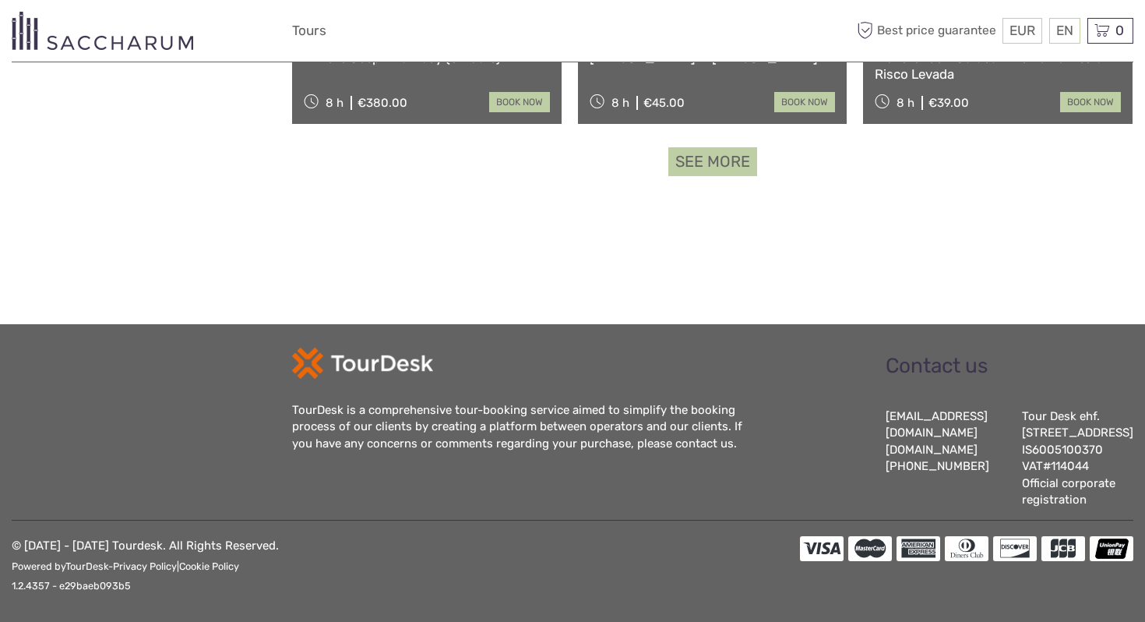
scroll to position [3417, 0]
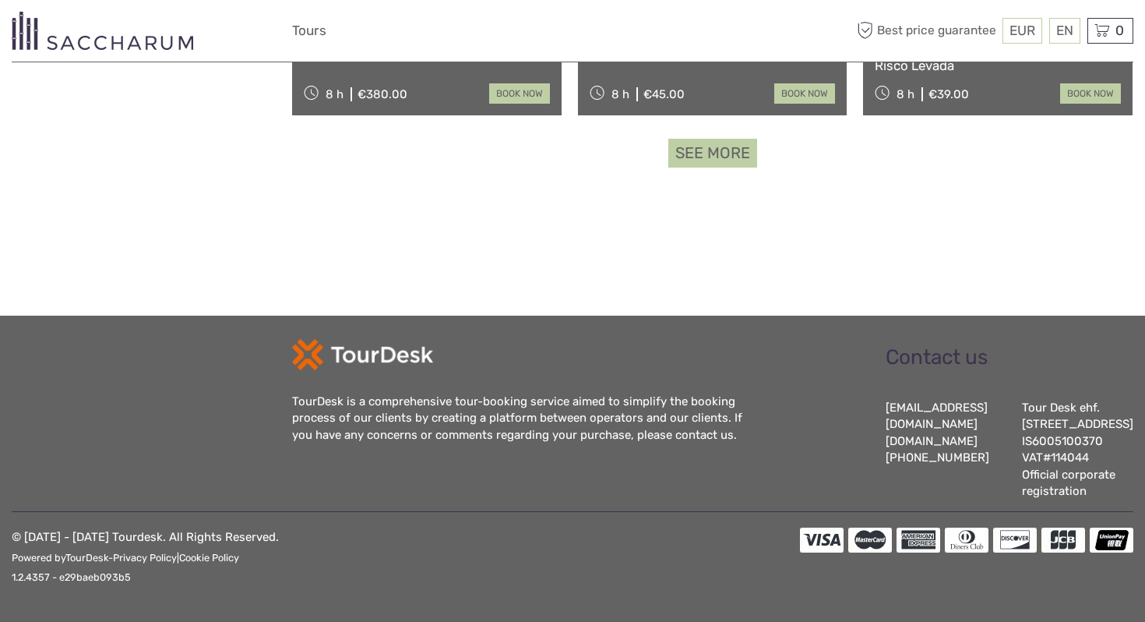
click link "See more"
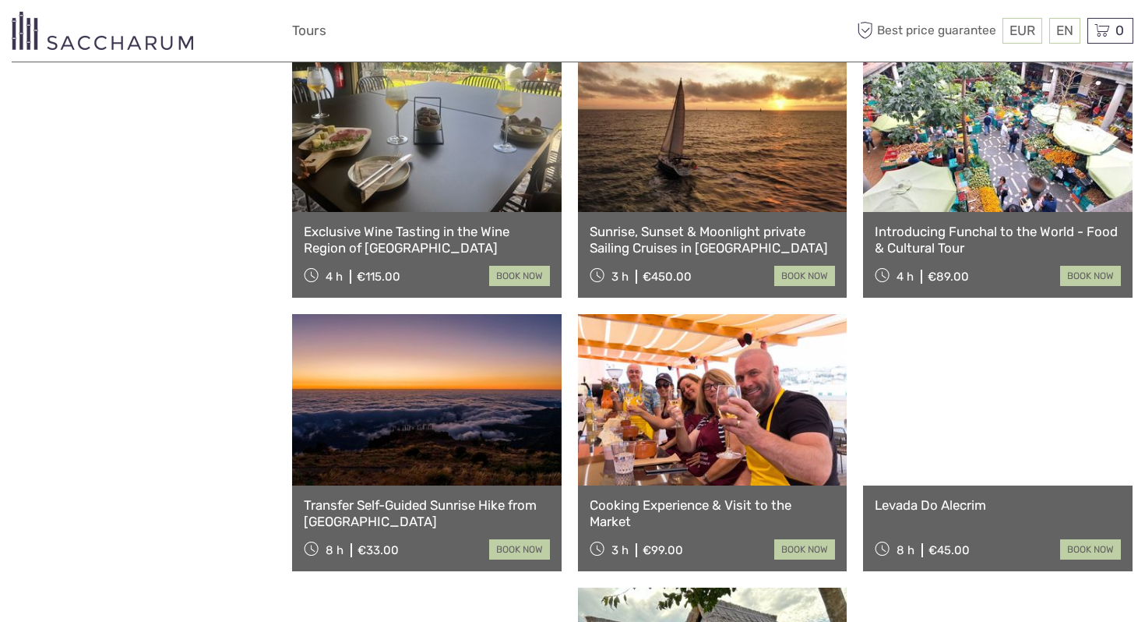
scroll to position [3767, 0]
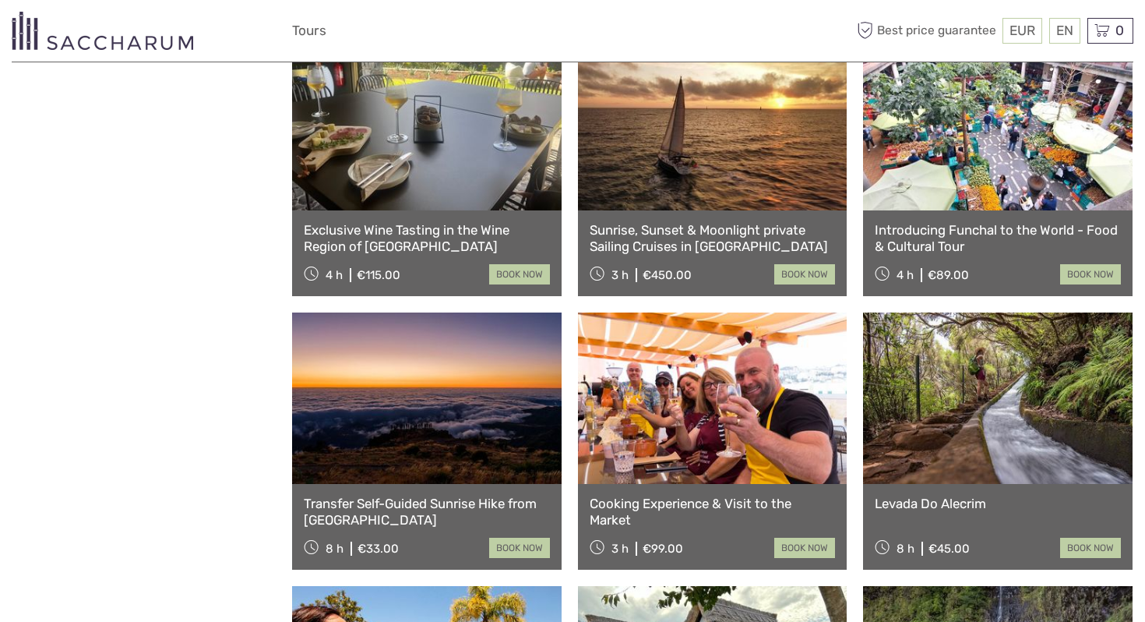
click link
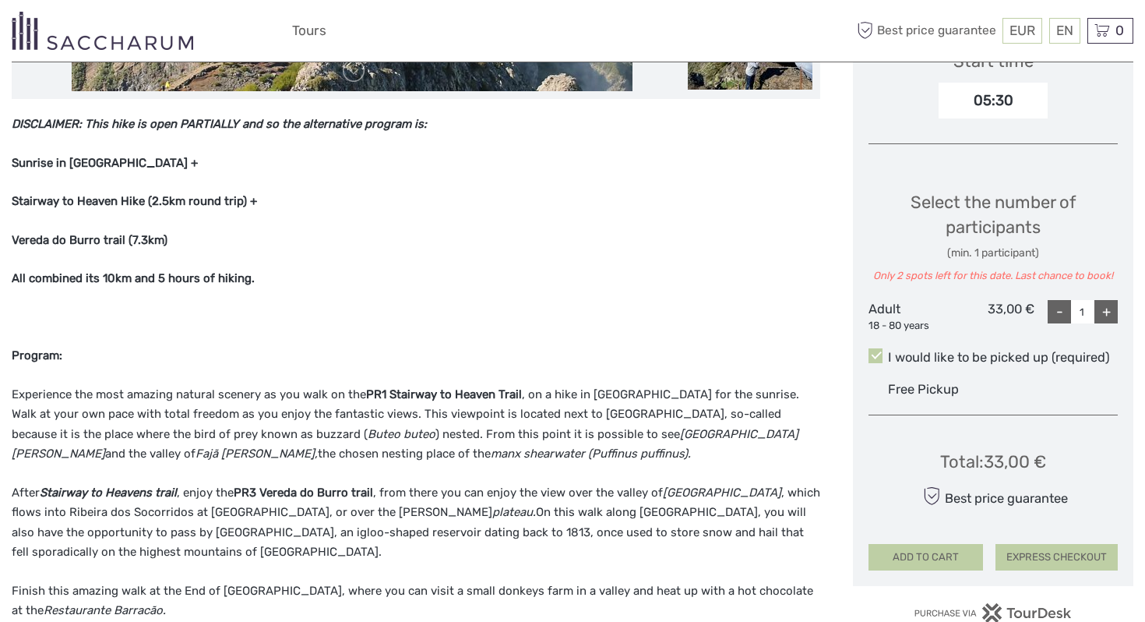
scroll to position [184, 0]
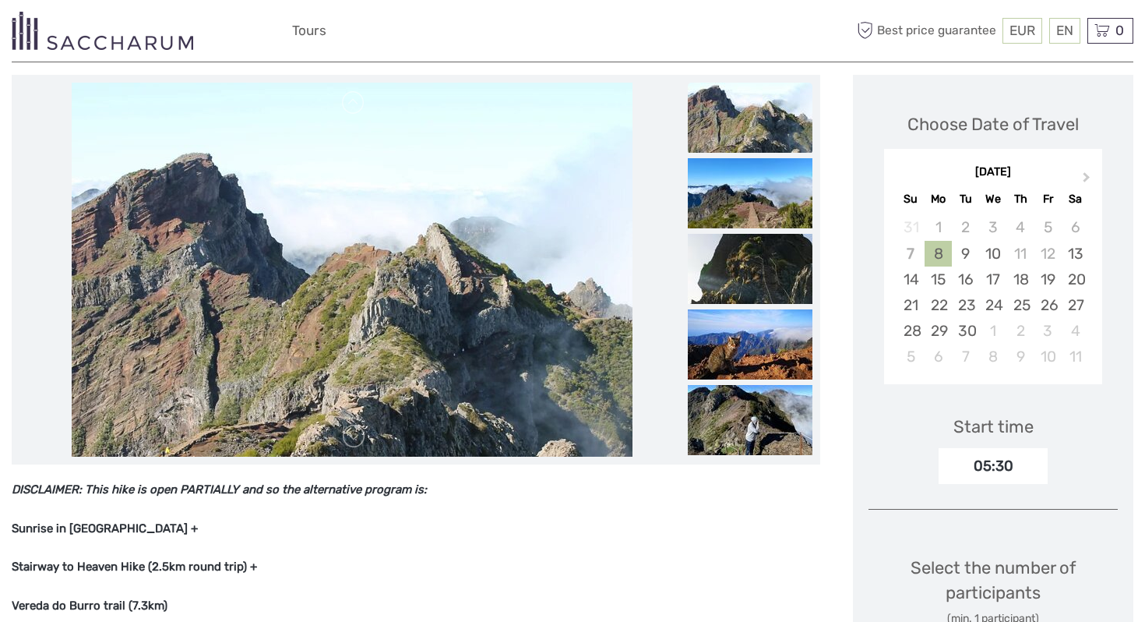
click at [745, 150] on img at bounding box center [750, 118] width 125 height 70
click at [750, 190] on img at bounding box center [750, 193] width 125 height 70
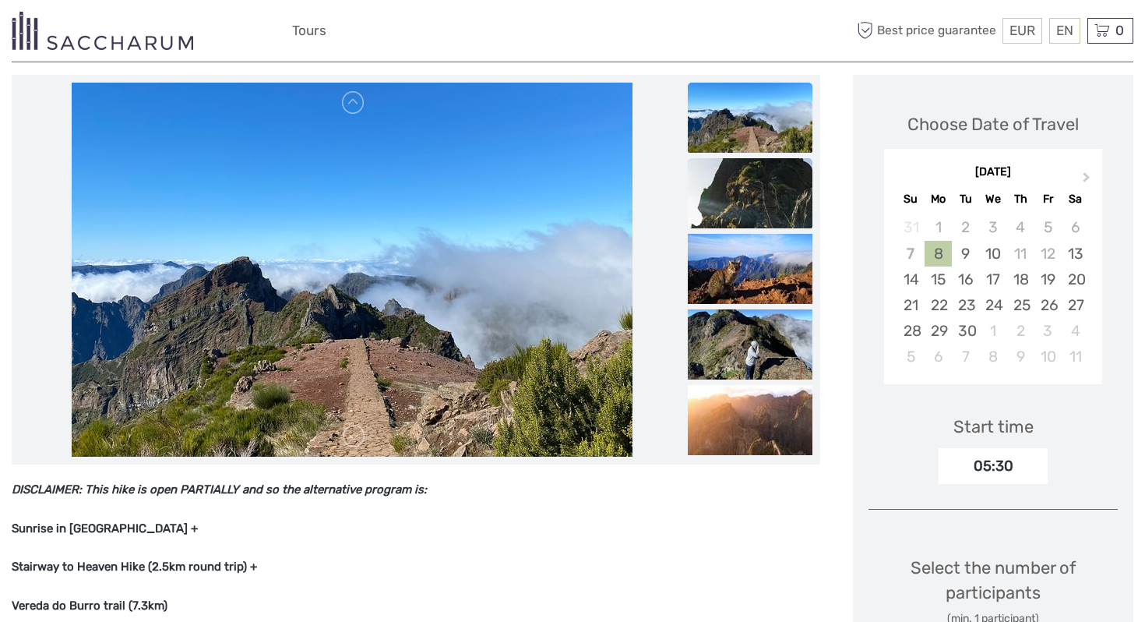
click at [750, 217] on img at bounding box center [750, 193] width 125 height 70
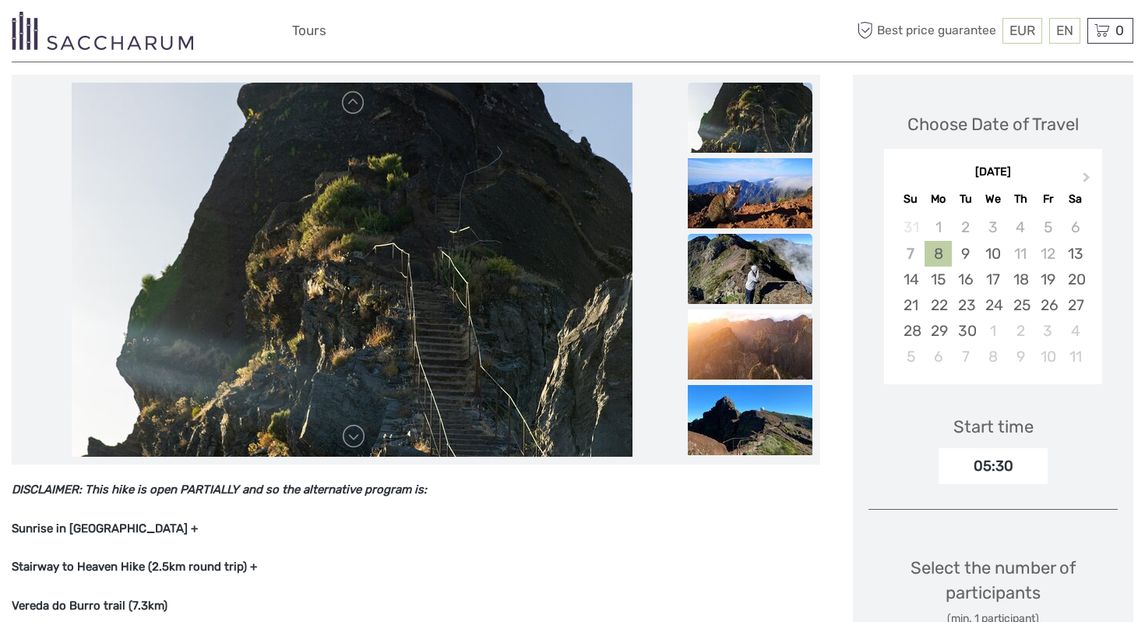
click at [758, 270] on img at bounding box center [750, 269] width 125 height 70
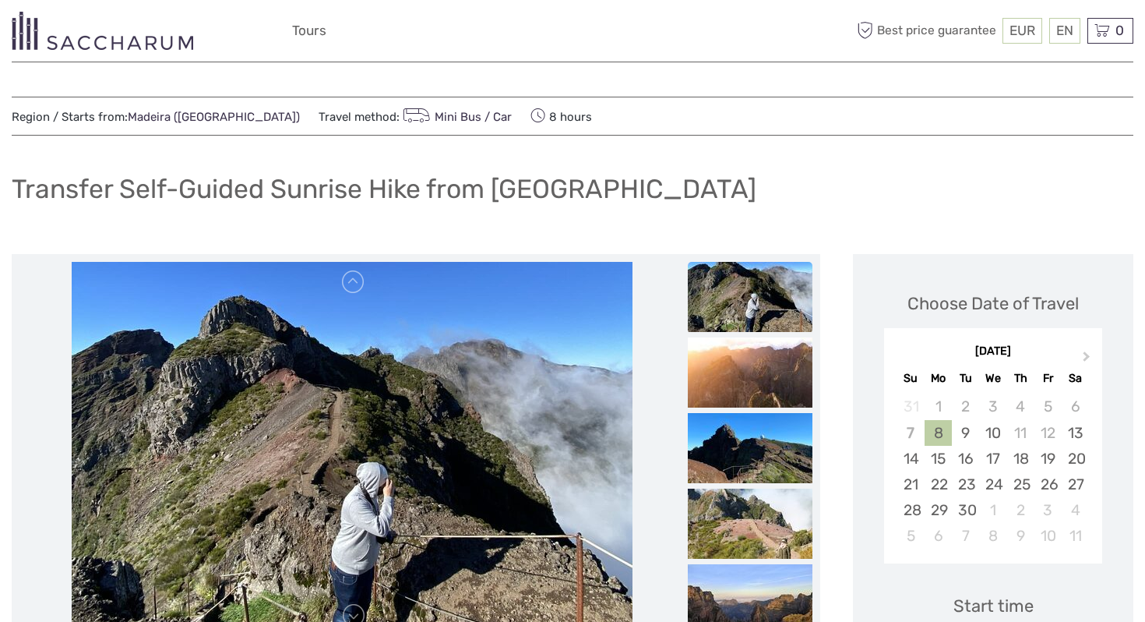
scroll to position [0, 0]
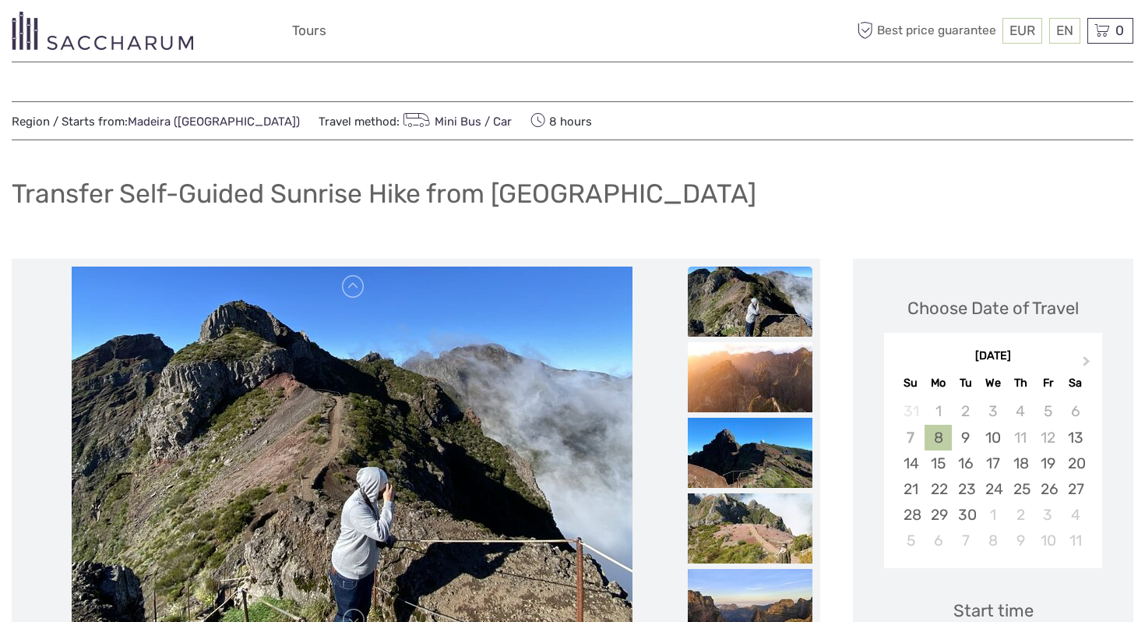
click at [770, 290] on img at bounding box center [750, 301] width 125 height 70
click at [387, 297] on img at bounding box center [352, 453] width 561 height 374
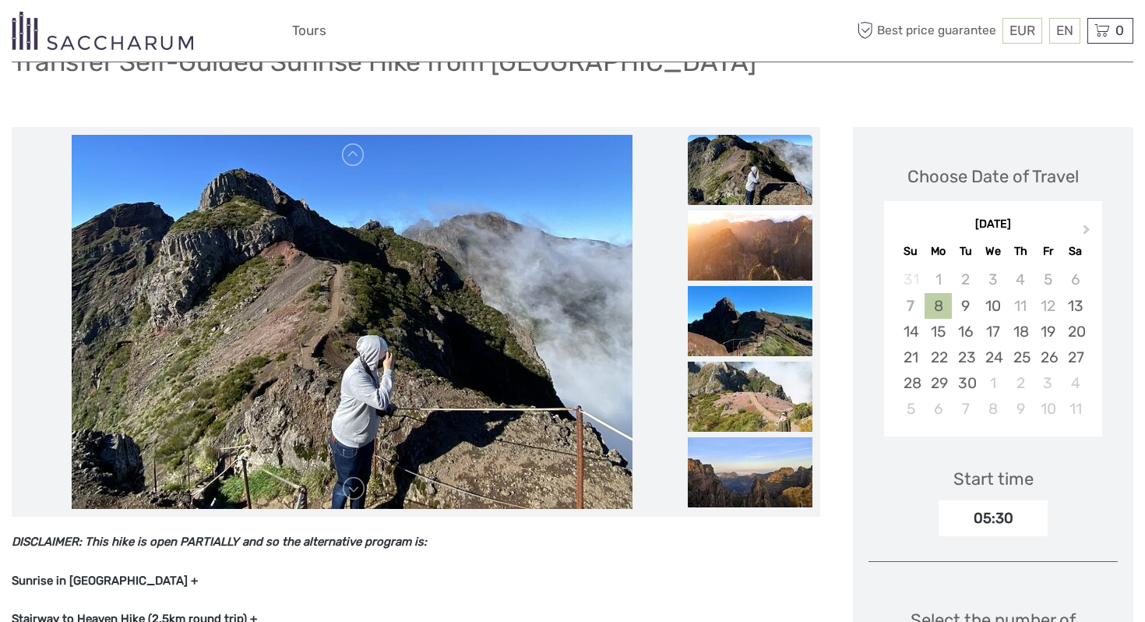
scroll to position [133, 0]
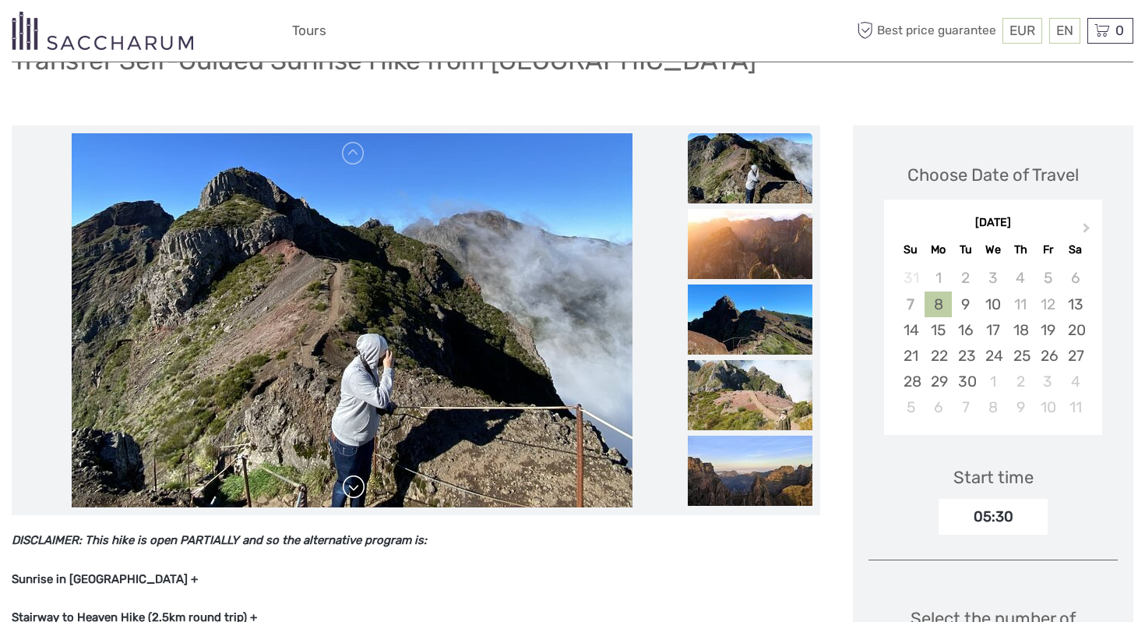
click at [353, 485] on link at bounding box center [353, 486] width 25 height 25
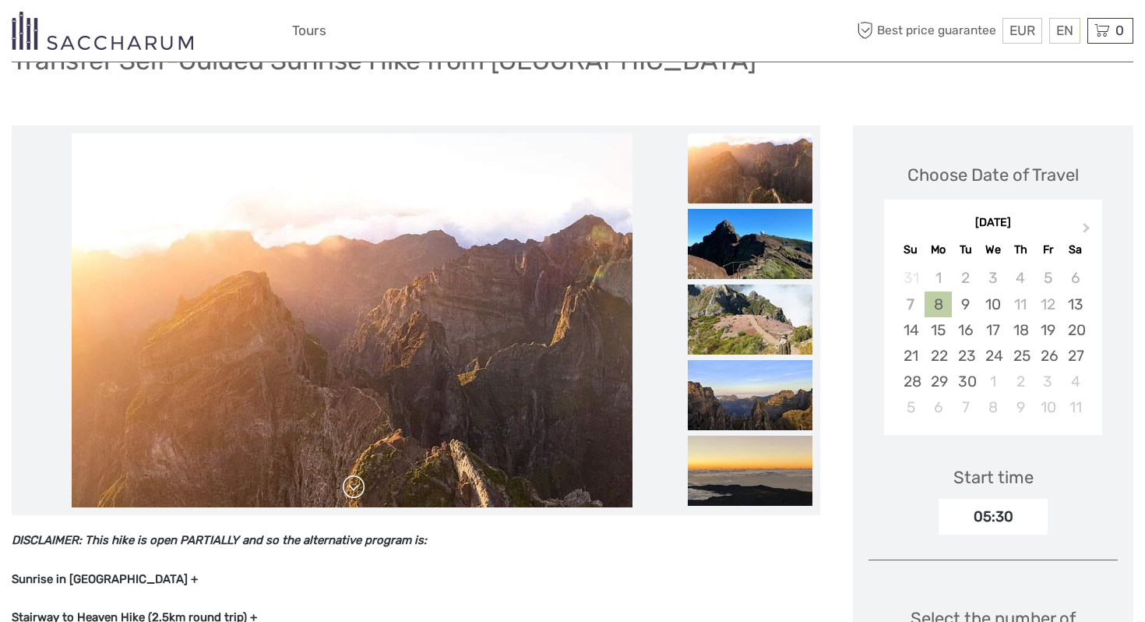
click at [353, 485] on link at bounding box center [353, 486] width 25 height 25
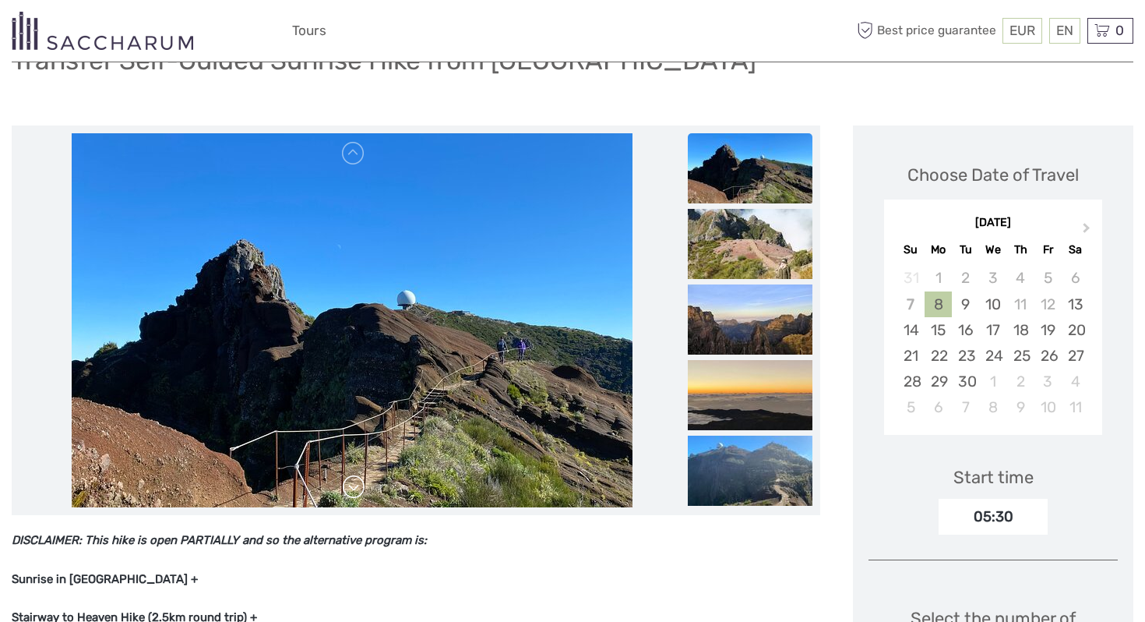
click at [353, 485] on link at bounding box center [353, 486] width 25 height 25
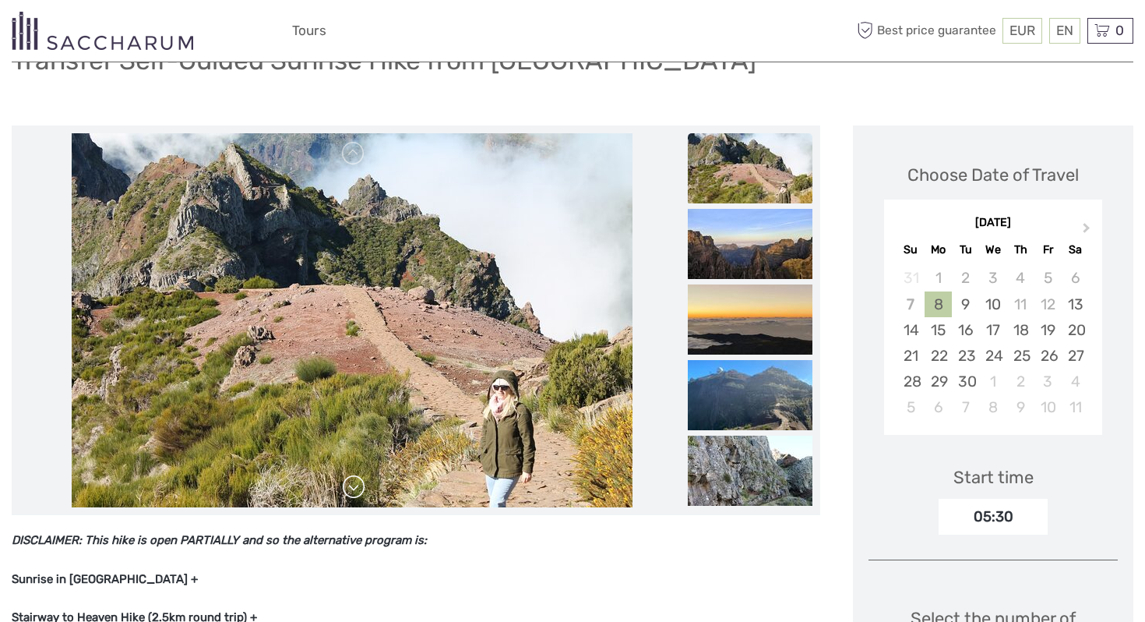
click at [353, 485] on link at bounding box center [353, 486] width 25 height 25
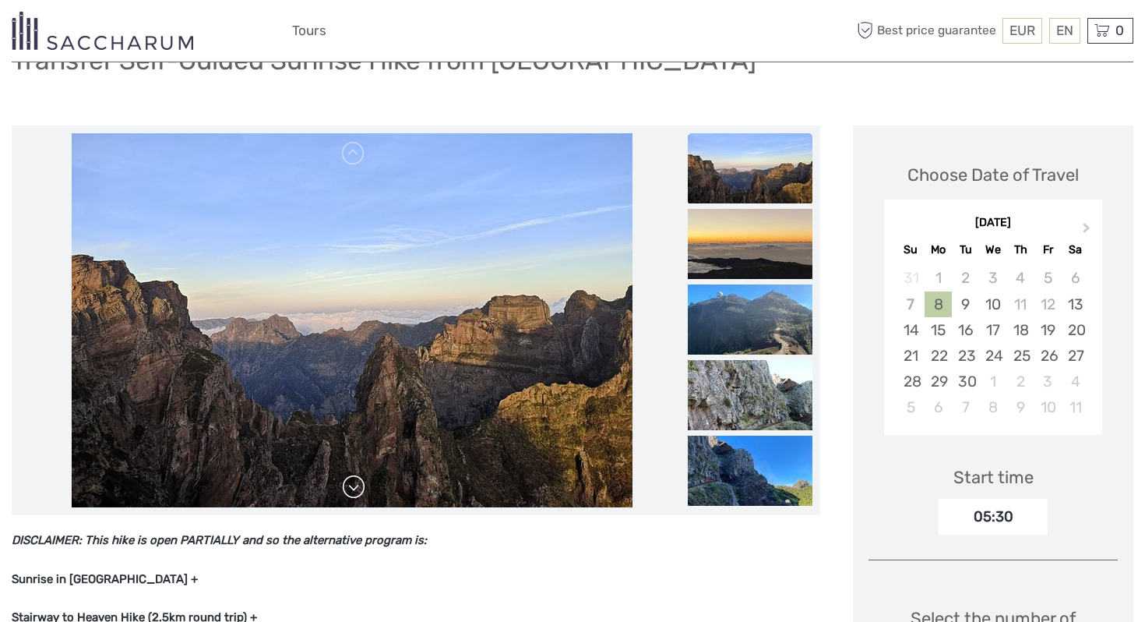
click at [353, 485] on link at bounding box center [353, 486] width 25 height 25
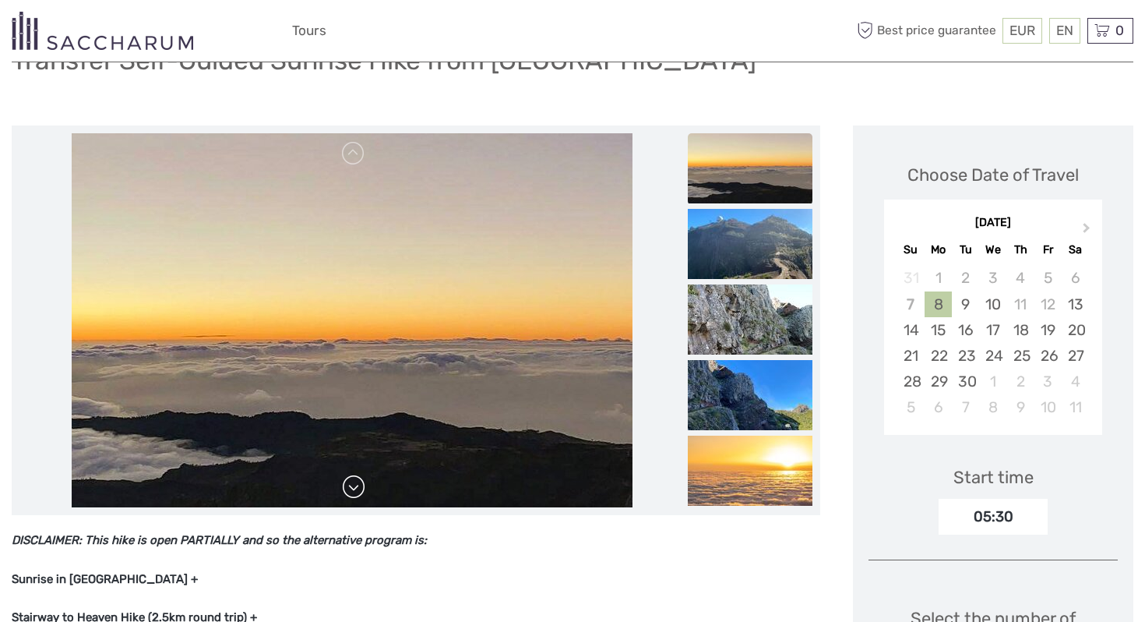
click at [353, 485] on link at bounding box center [353, 486] width 25 height 25
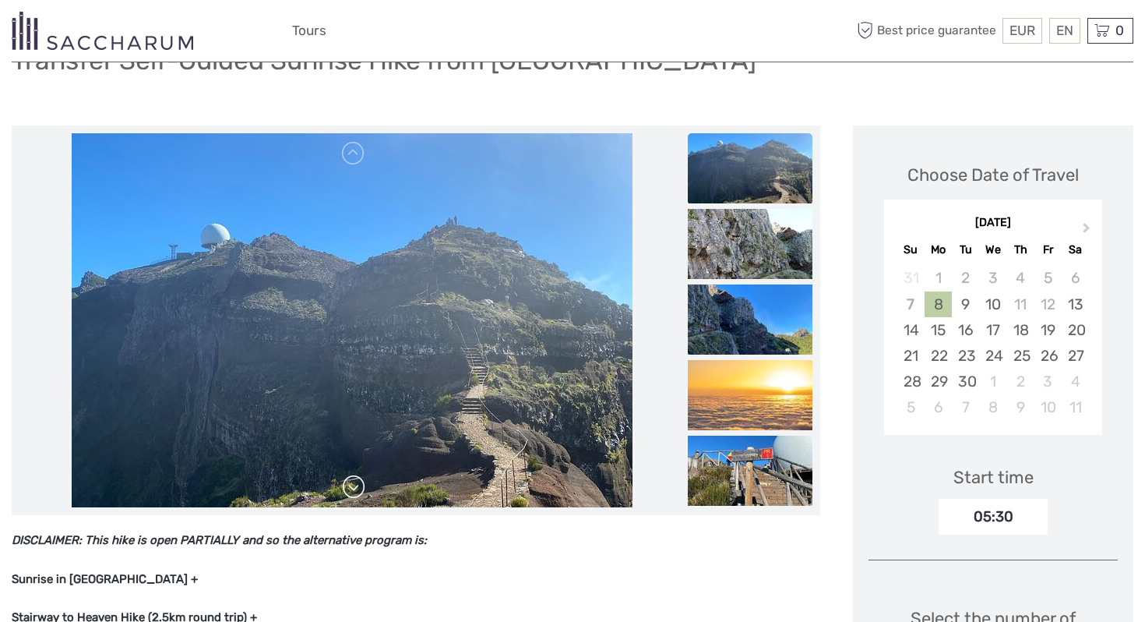
click at [353, 485] on link at bounding box center [353, 486] width 25 height 25
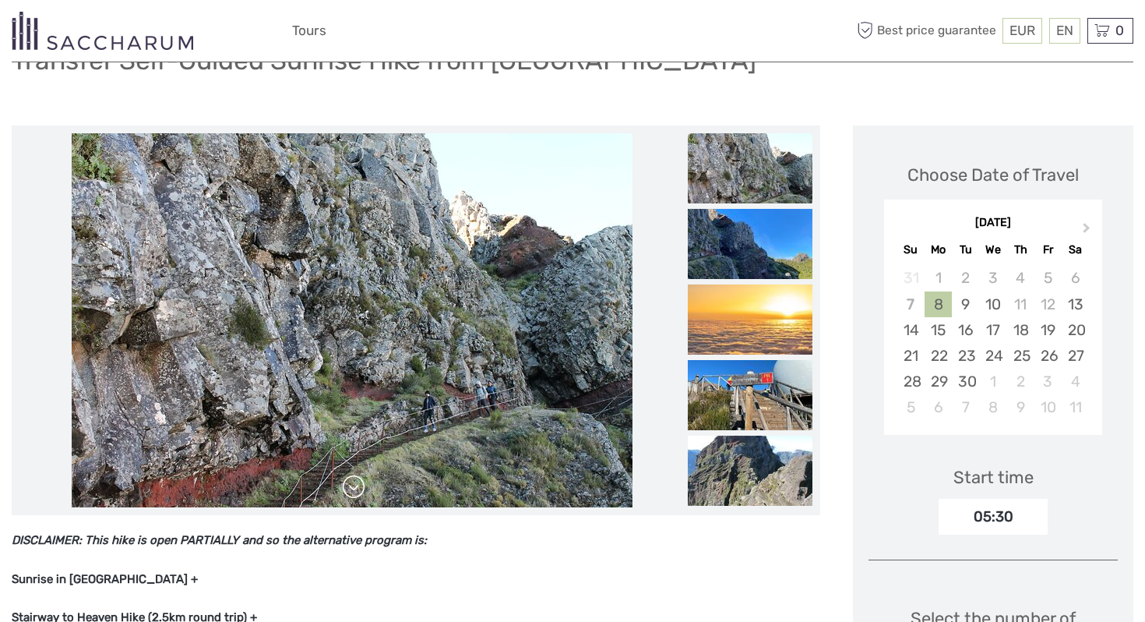
click at [353, 485] on link at bounding box center [353, 486] width 25 height 25
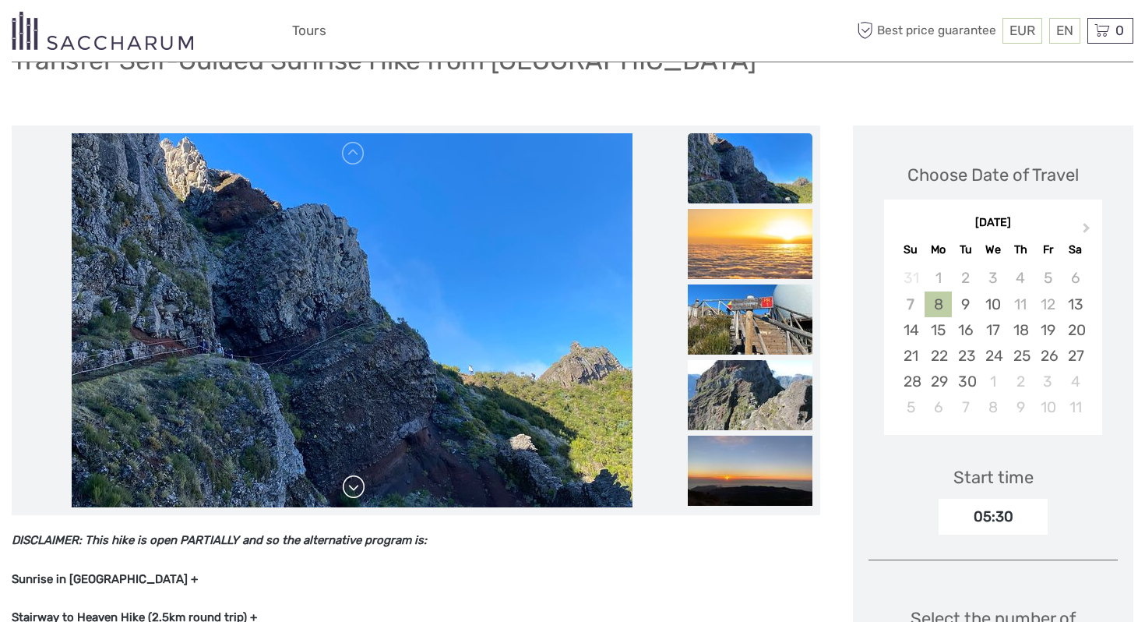
click at [353, 485] on link at bounding box center [353, 486] width 25 height 25
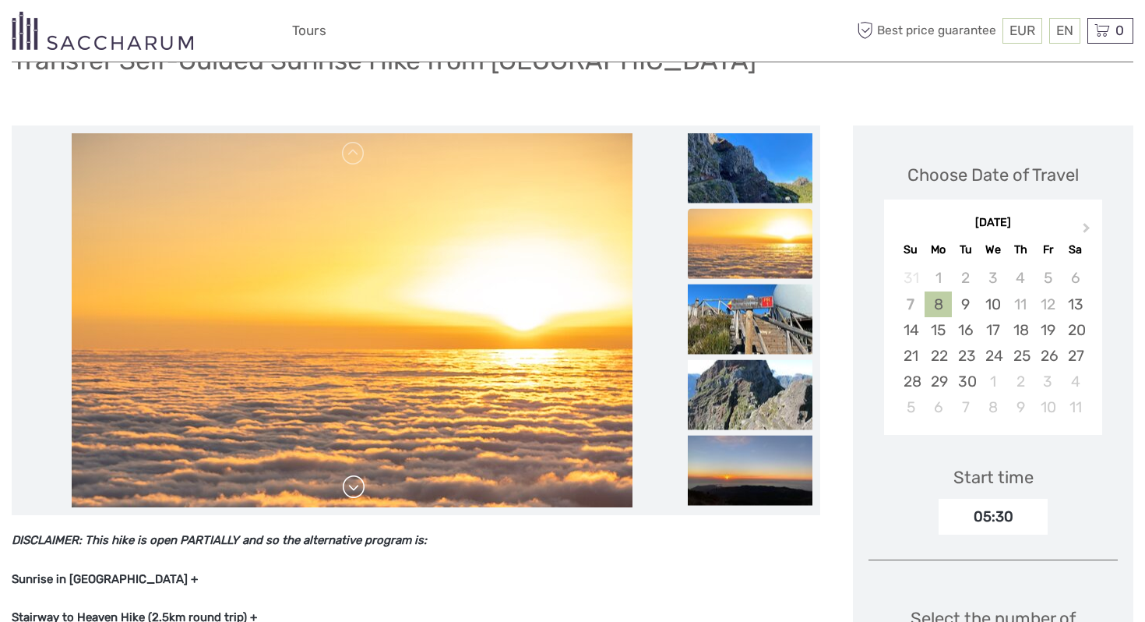
click at [353, 485] on link at bounding box center [353, 486] width 25 height 25
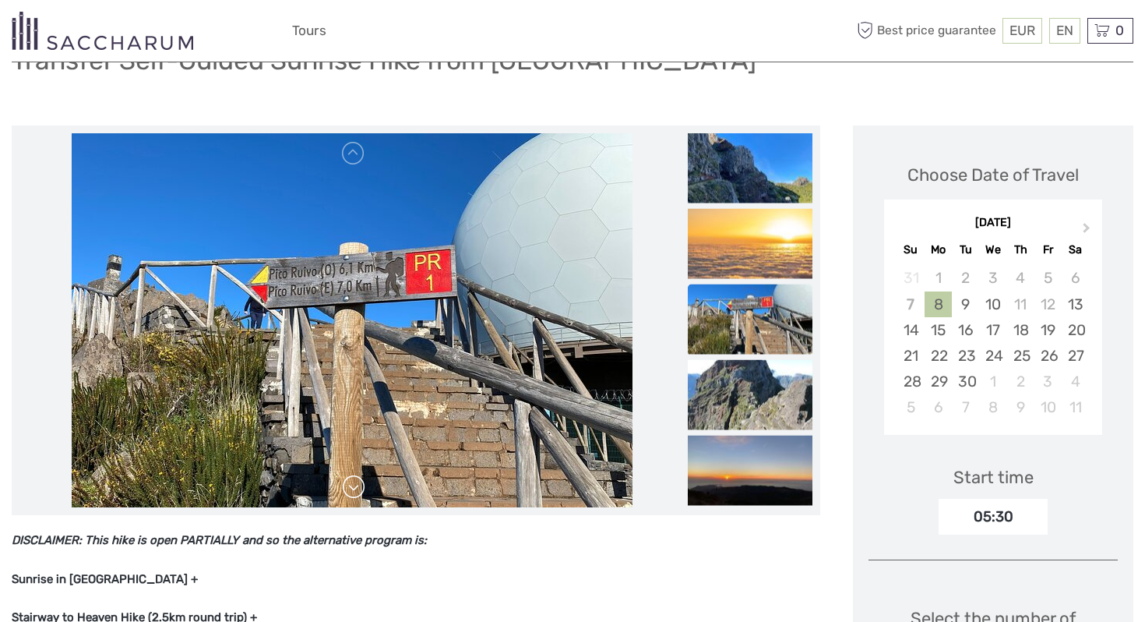
click at [353, 485] on link at bounding box center [353, 486] width 25 height 25
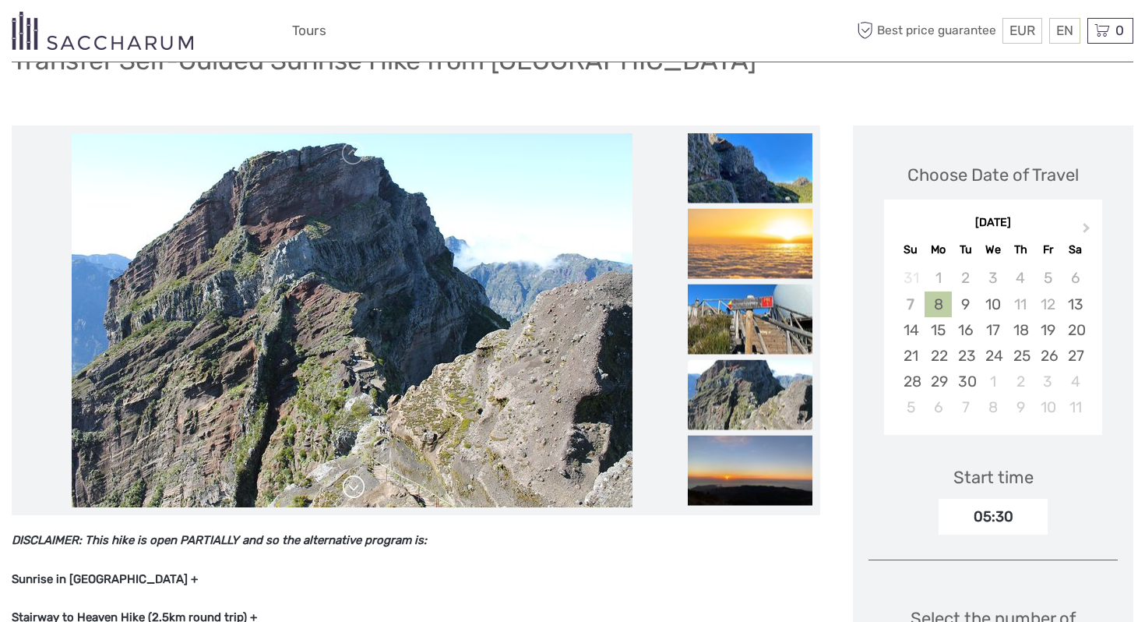
click at [353, 485] on link at bounding box center [353, 486] width 25 height 25
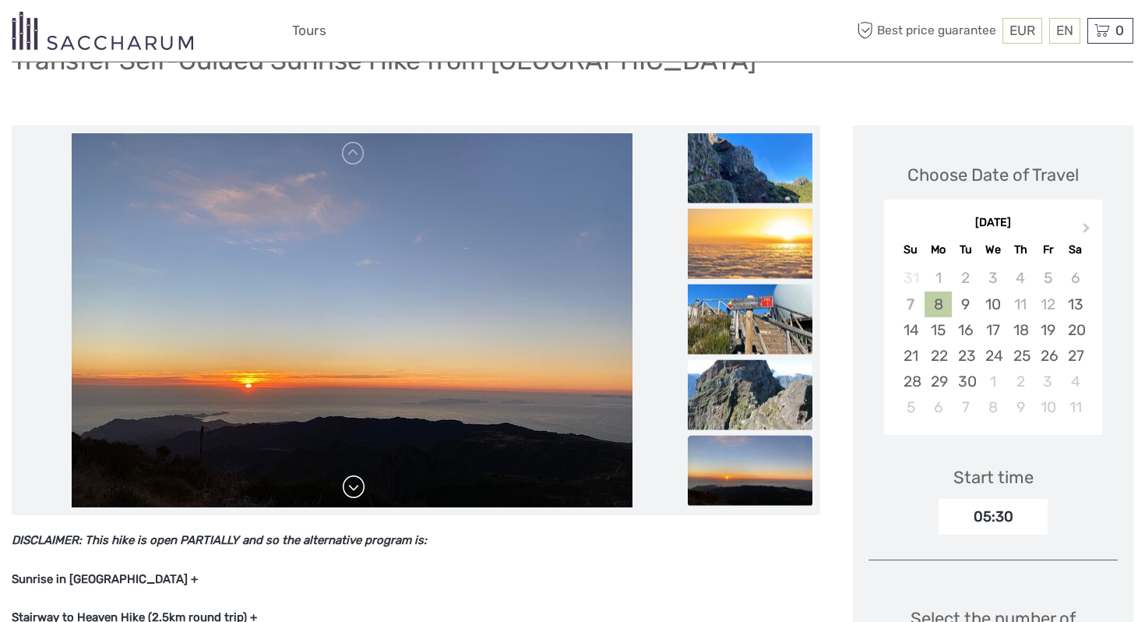
click at [353, 485] on link at bounding box center [353, 486] width 25 height 25
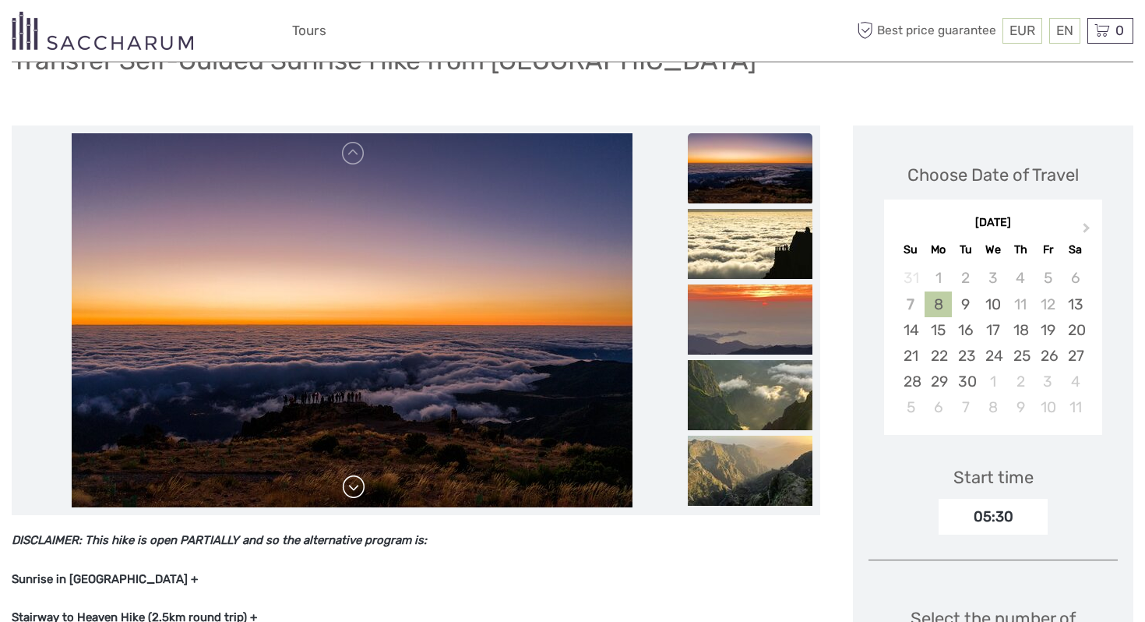
click at [353, 485] on link at bounding box center [353, 486] width 25 height 25
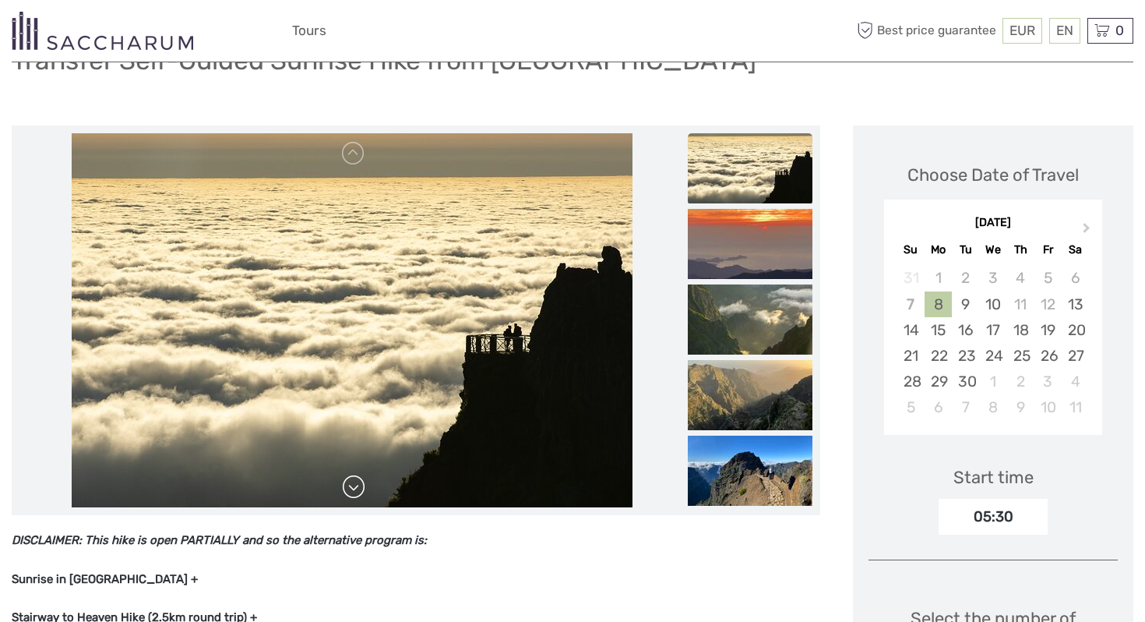
click at [353, 485] on link at bounding box center [353, 486] width 25 height 25
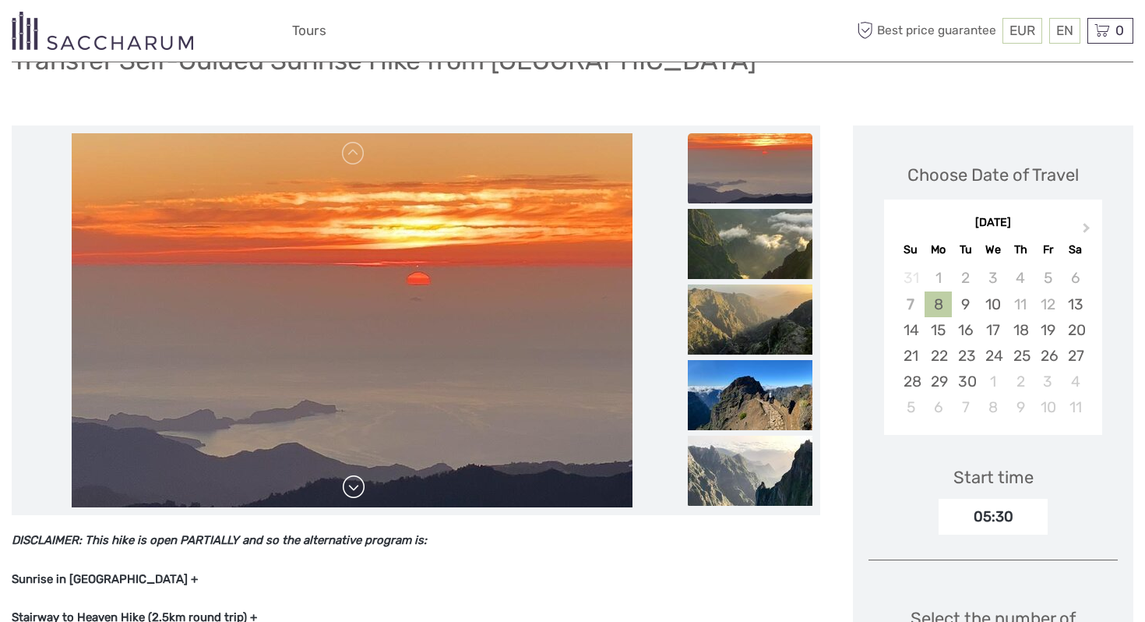
click at [353, 485] on link at bounding box center [353, 486] width 25 height 25
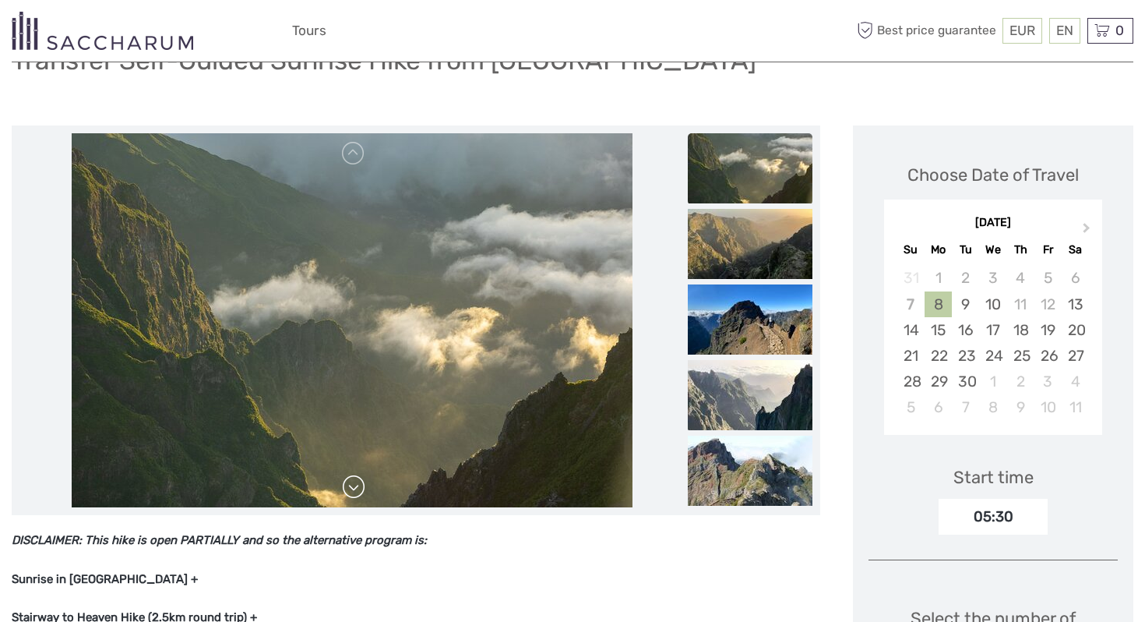
click at [353, 485] on link at bounding box center [353, 486] width 25 height 25
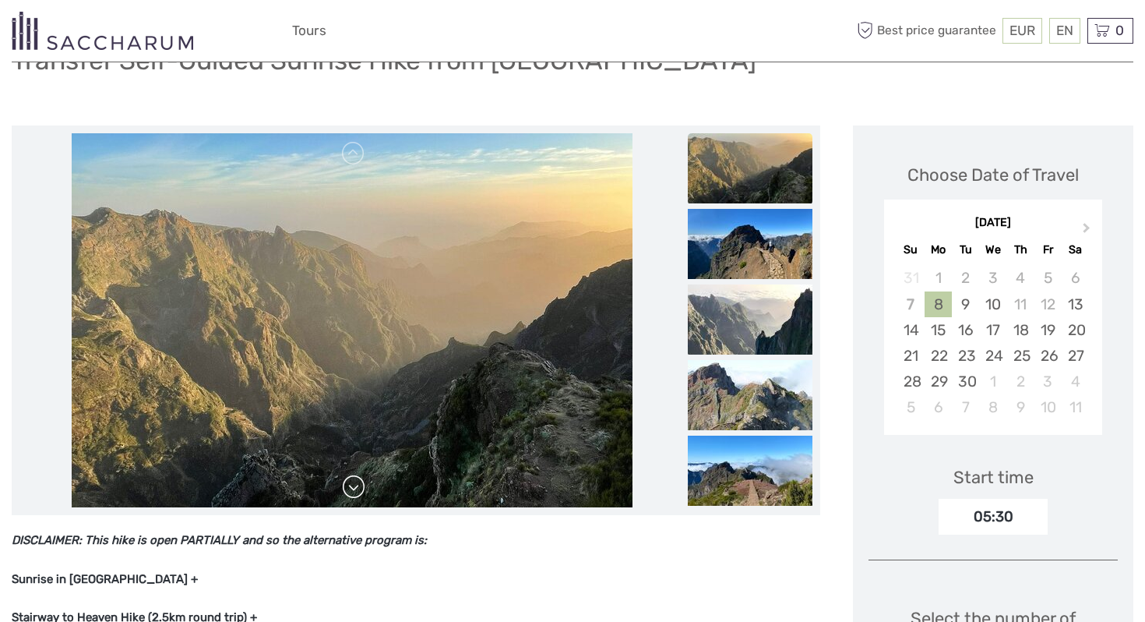
click at [353, 485] on link at bounding box center [353, 486] width 25 height 25
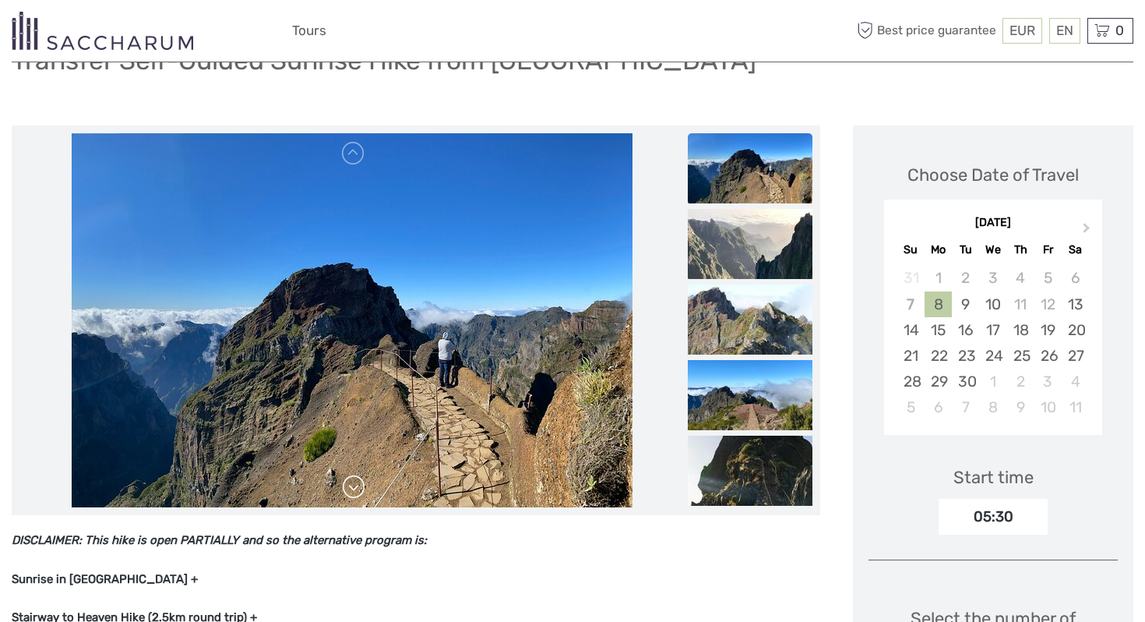
click at [353, 485] on link at bounding box center [353, 486] width 25 height 25
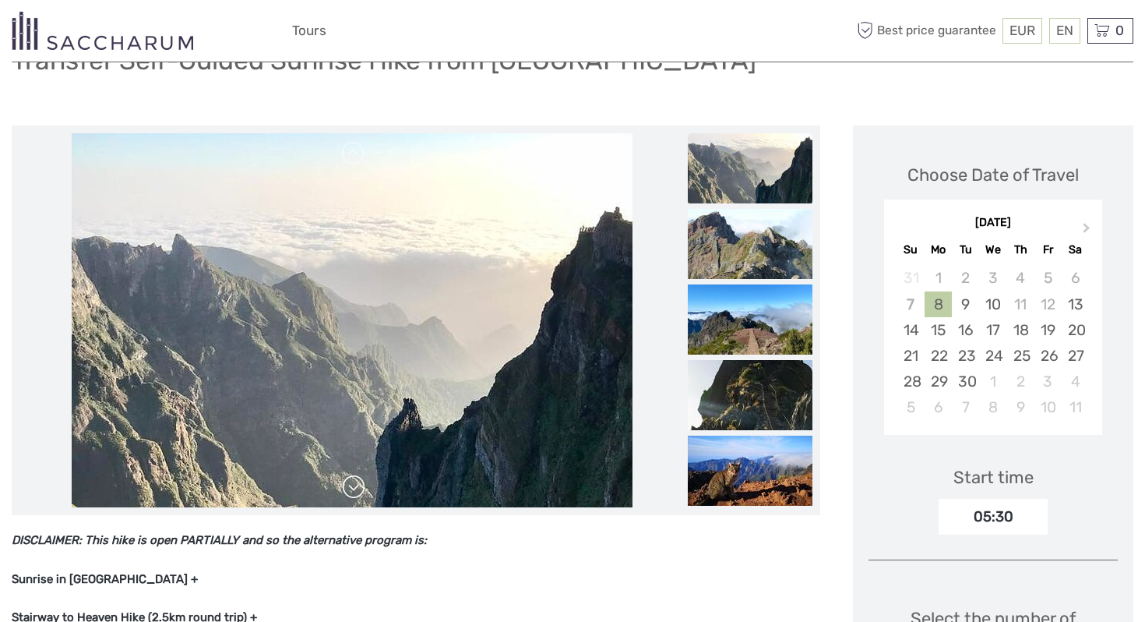
click at [353, 485] on link at bounding box center [353, 486] width 25 height 25
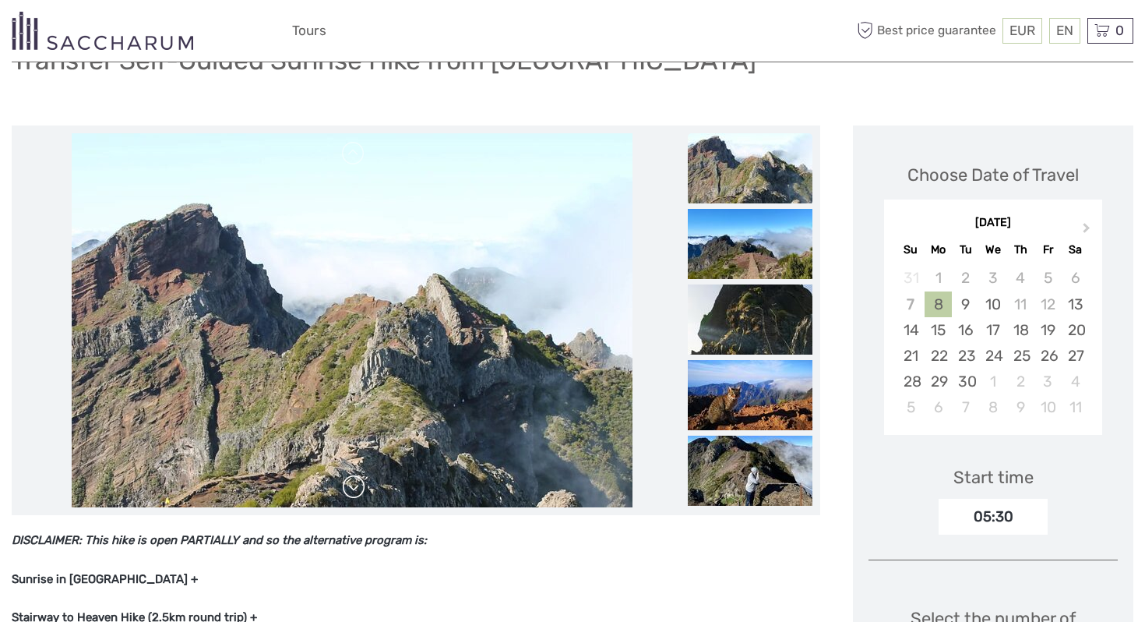
click at [353, 485] on link at bounding box center [353, 486] width 25 height 25
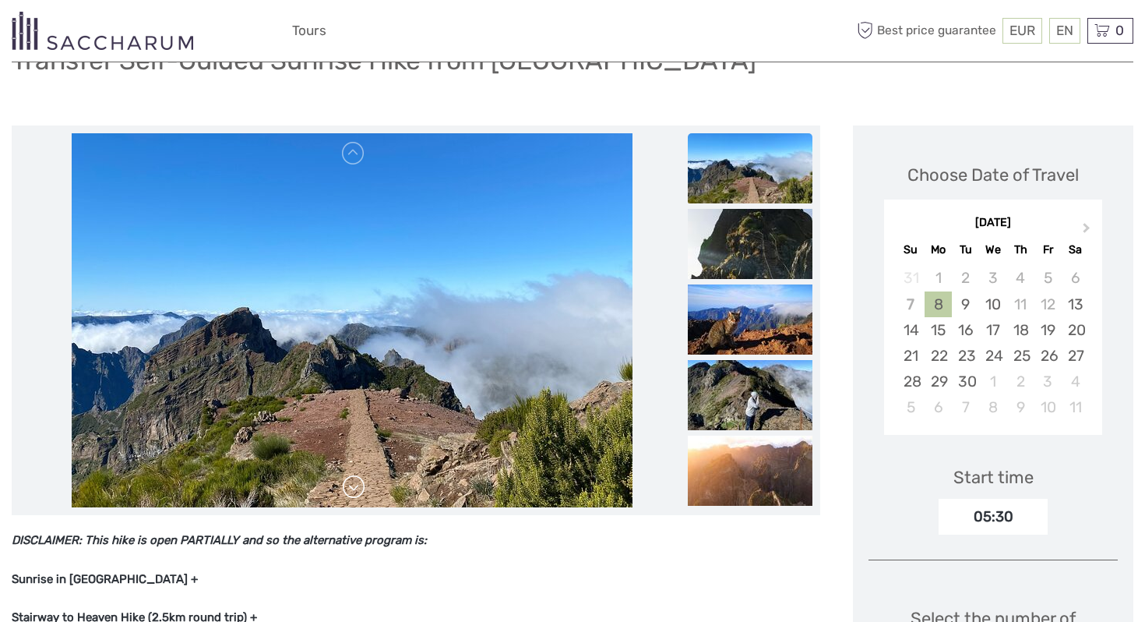
click at [353, 485] on link at bounding box center [353, 486] width 25 height 25
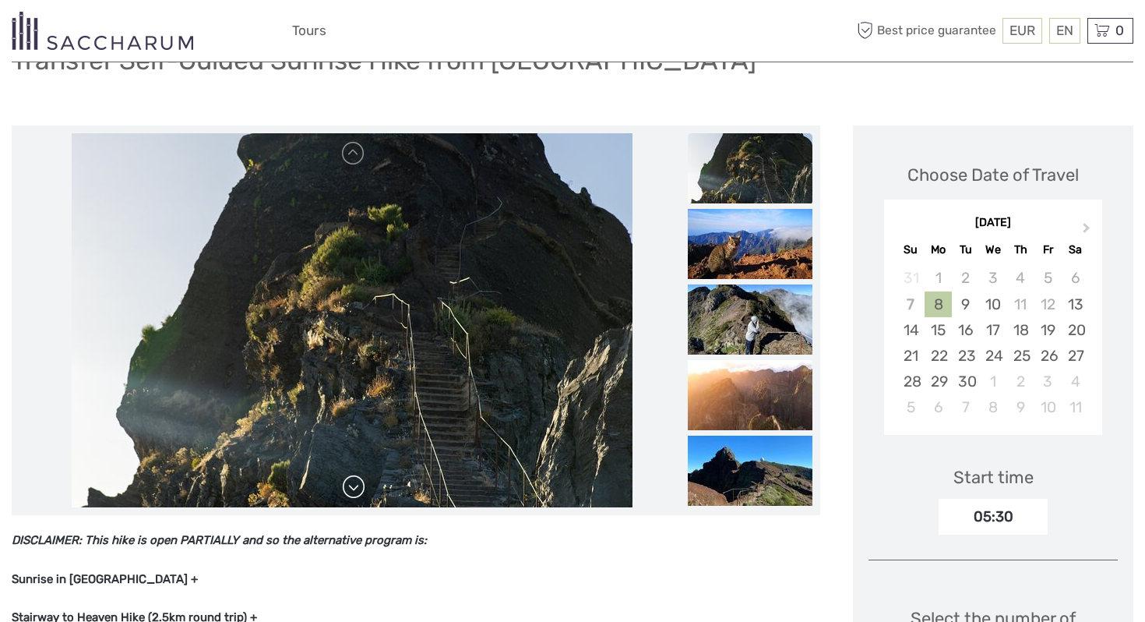
click at [353, 485] on link at bounding box center [353, 486] width 25 height 25
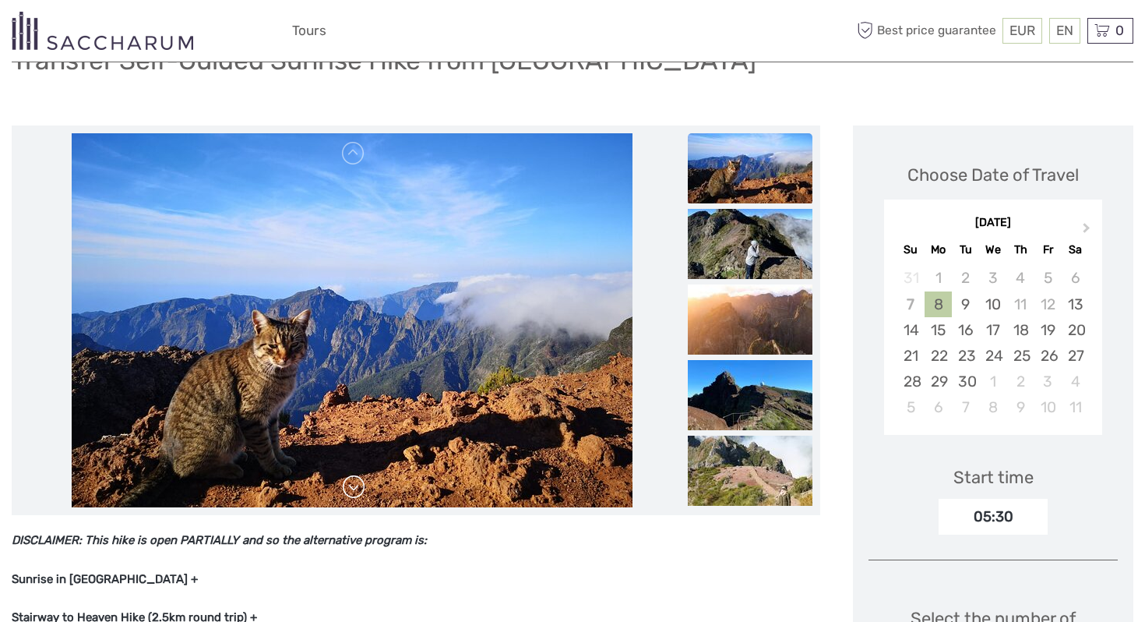
click at [353, 485] on link at bounding box center [353, 486] width 25 height 25
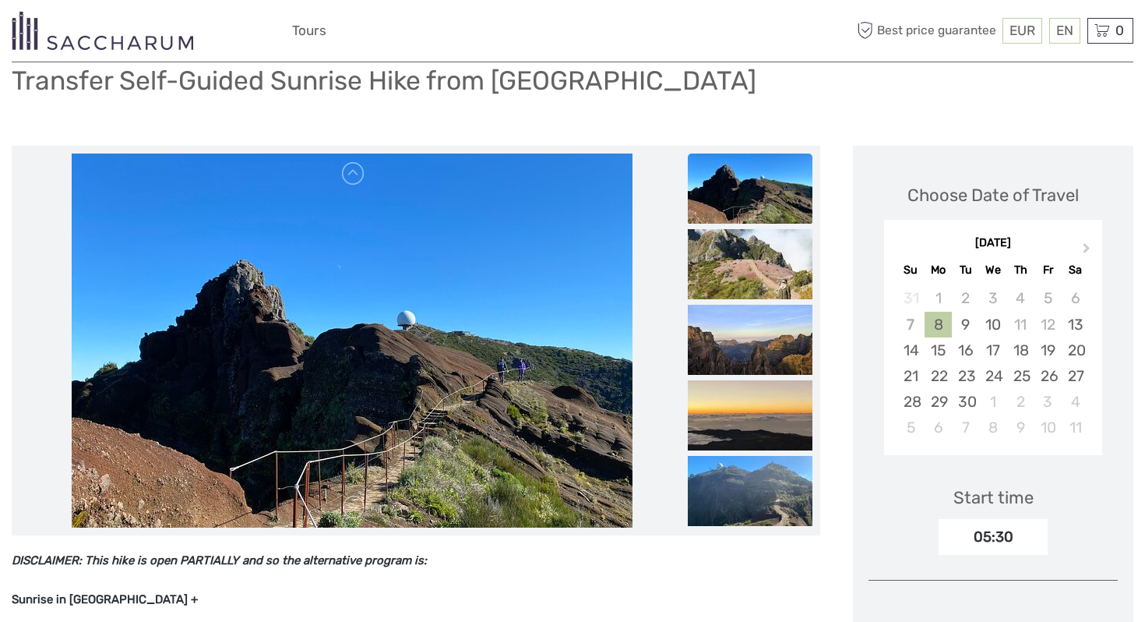
scroll to position [257, 0]
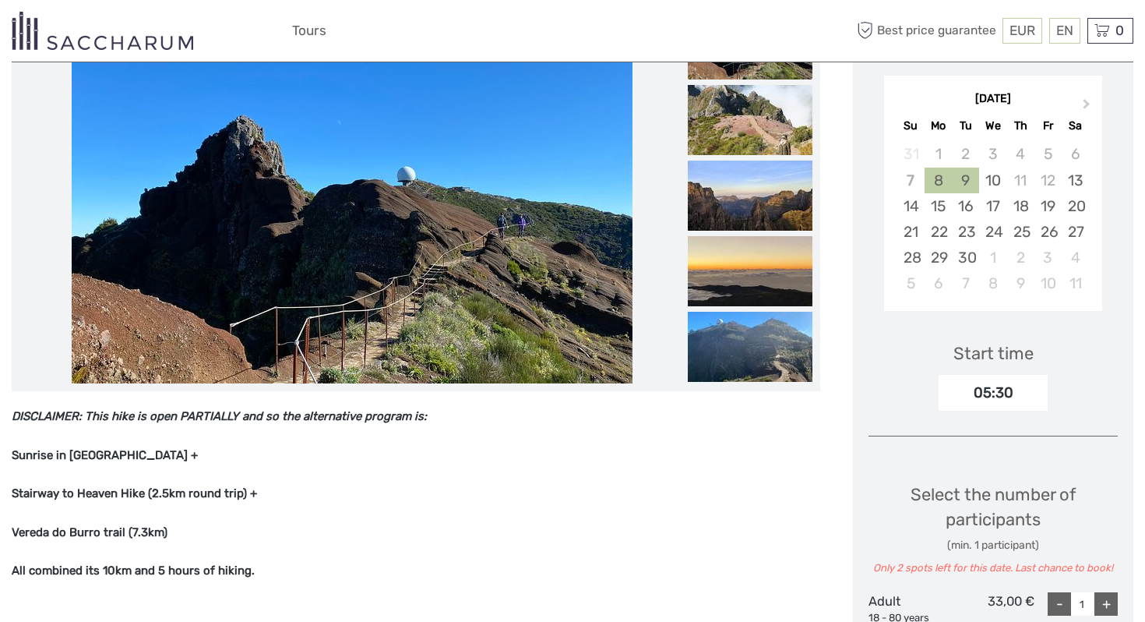
click at [969, 173] on div "9" at bounding box center [965, 180] width 27 height 26
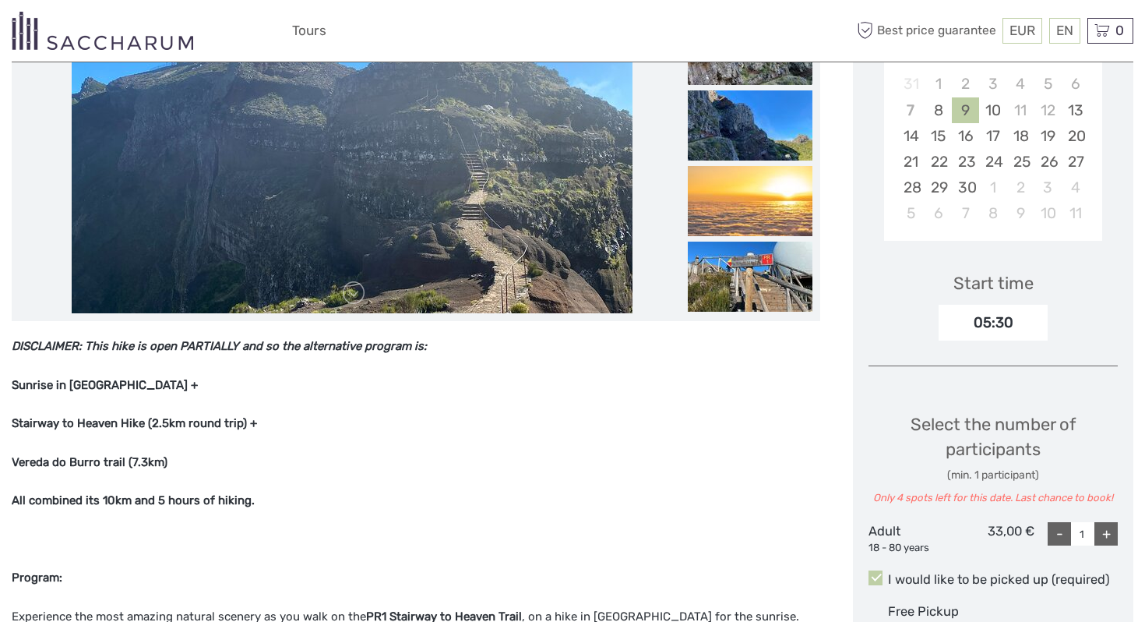
scroll to position [116, 0]
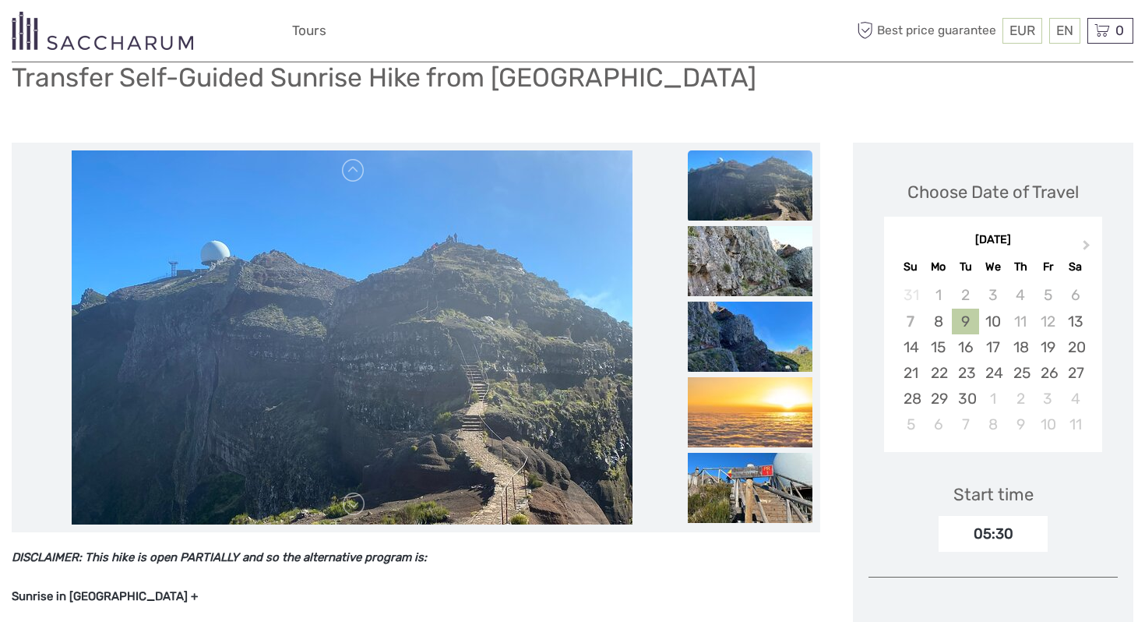
click at [502, 435] on img at bounding box center [352, 337] width 561 height 374
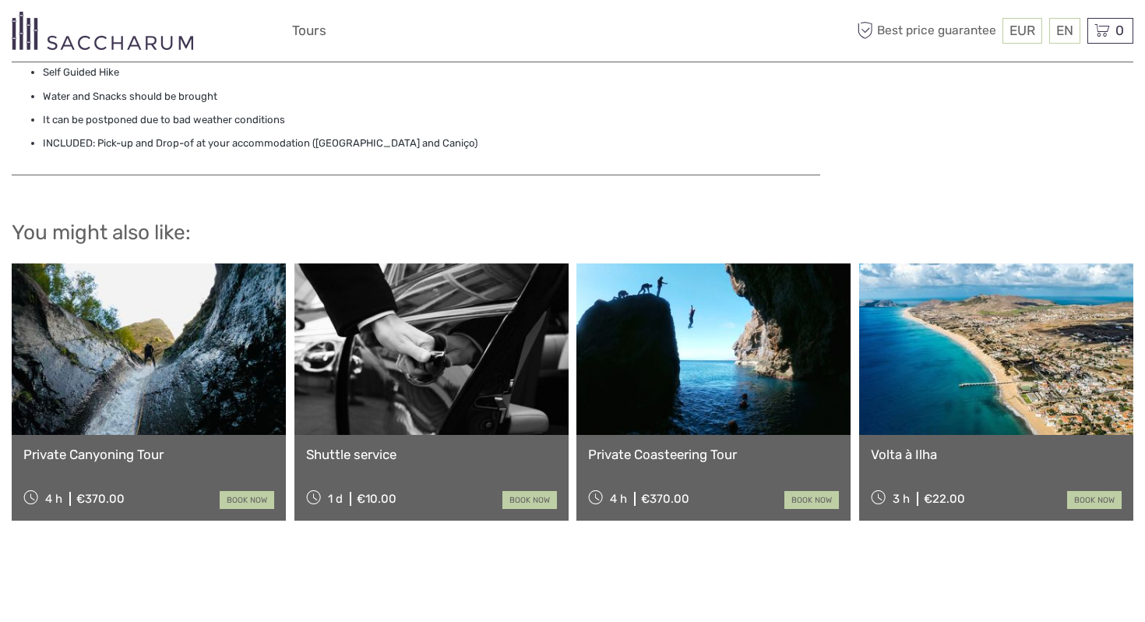
scroll to position [2241, 0]
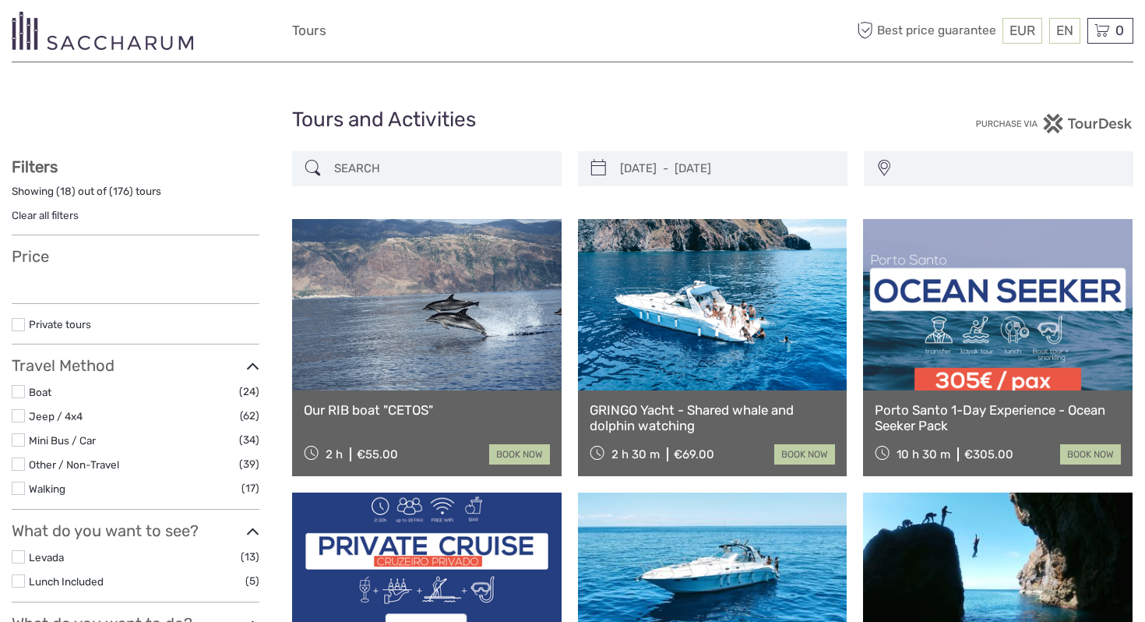
select select
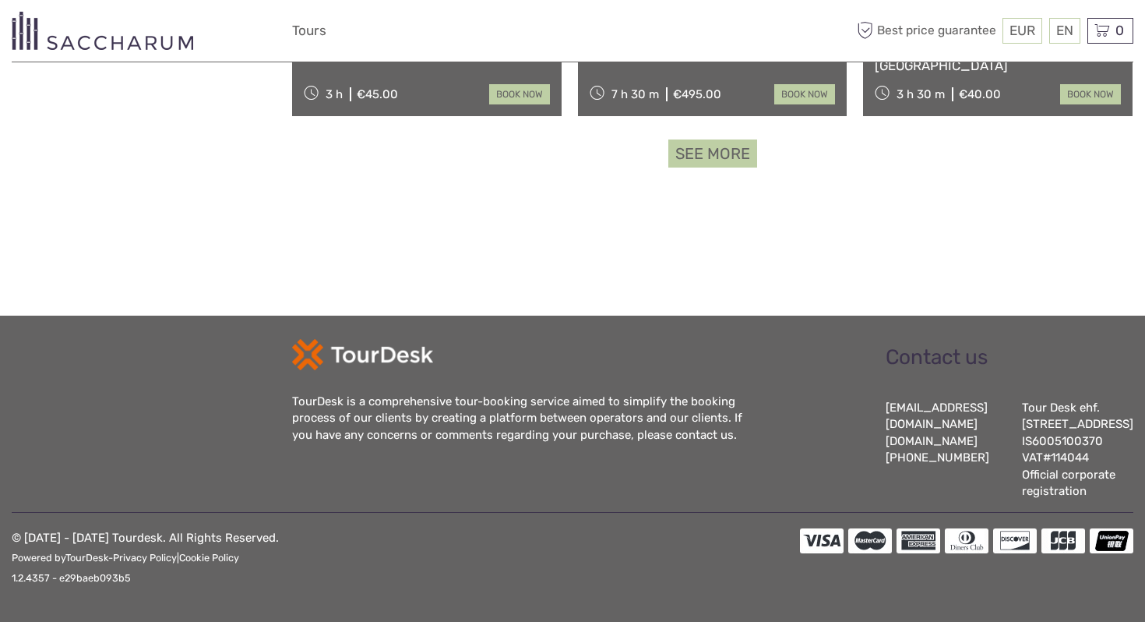
select select
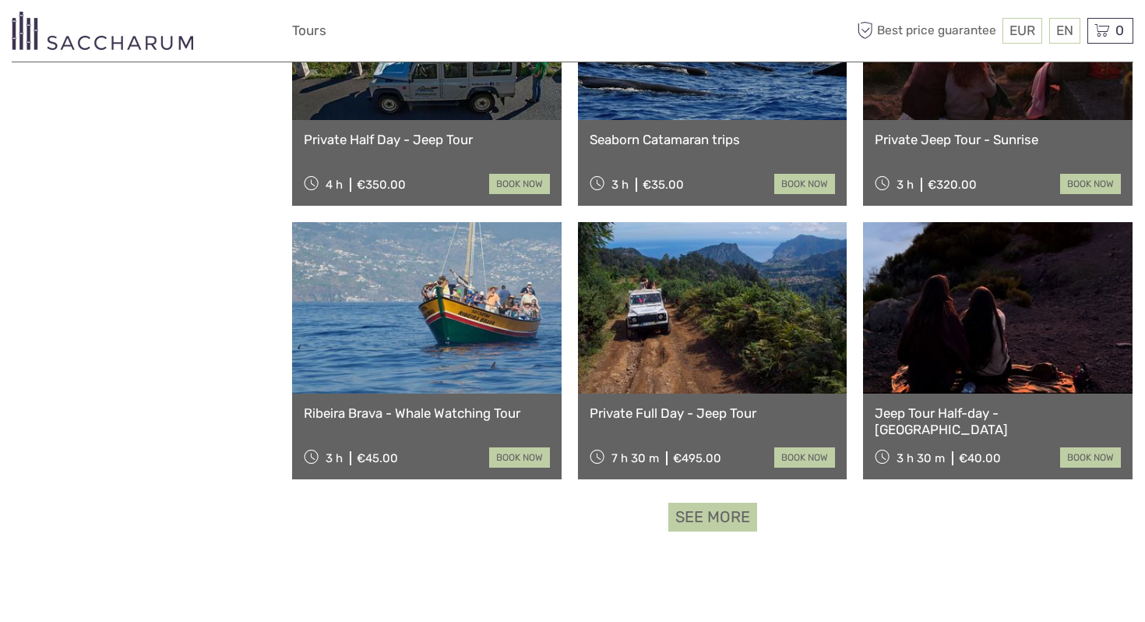
scroll to position [1395, 0]
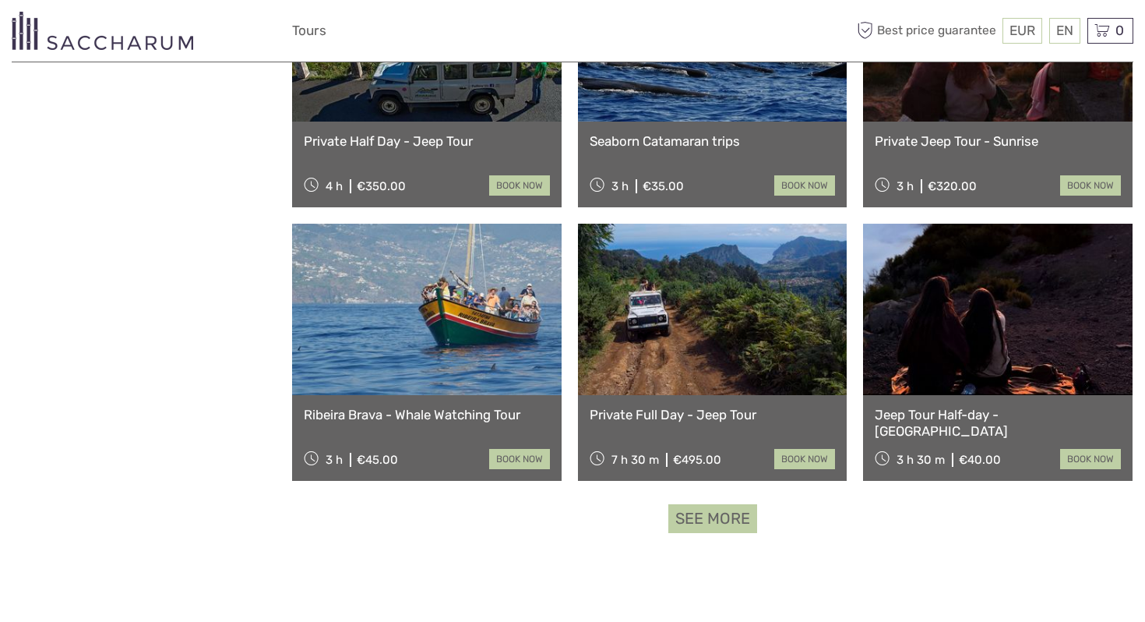
click link
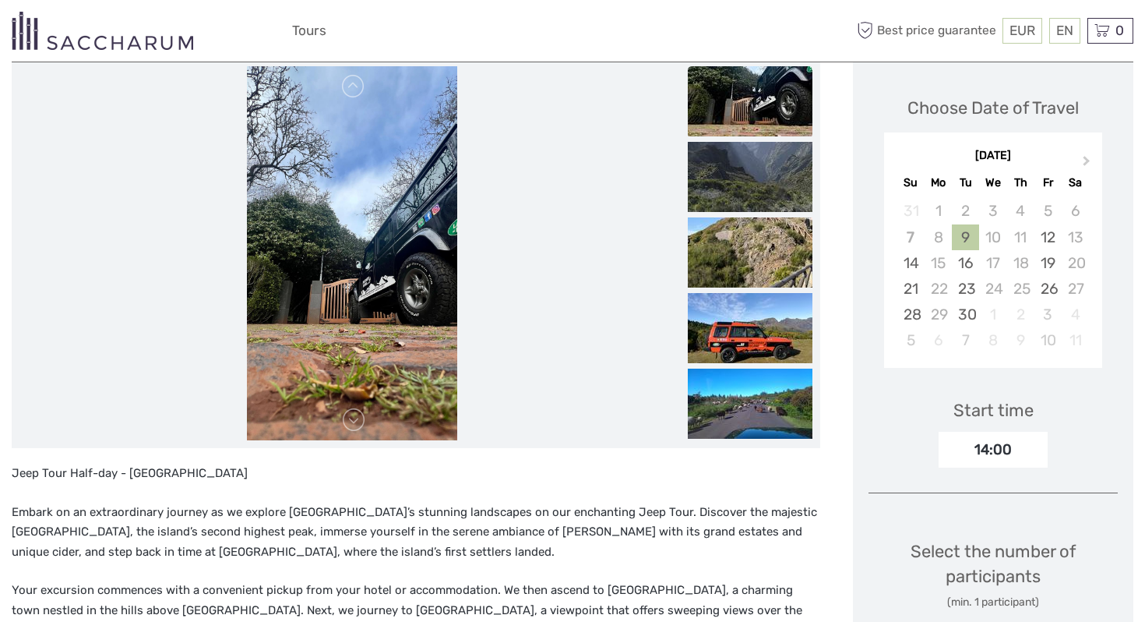
scroll to position [196, 0]
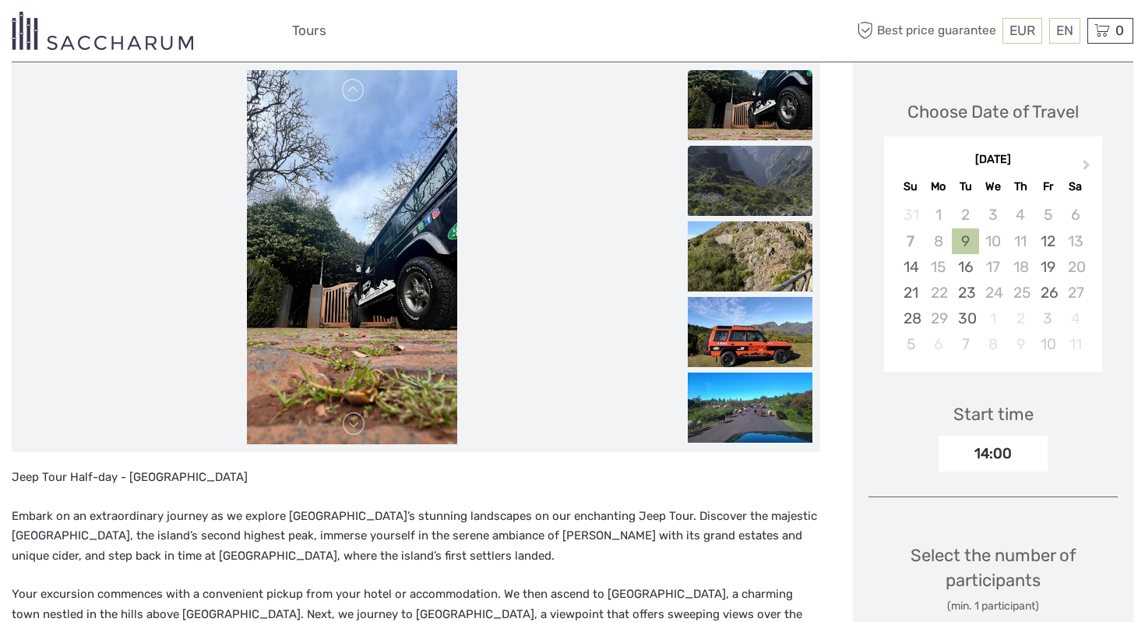
click at [766, 174] on img at bounding box center [750, 181] width 125 height 70
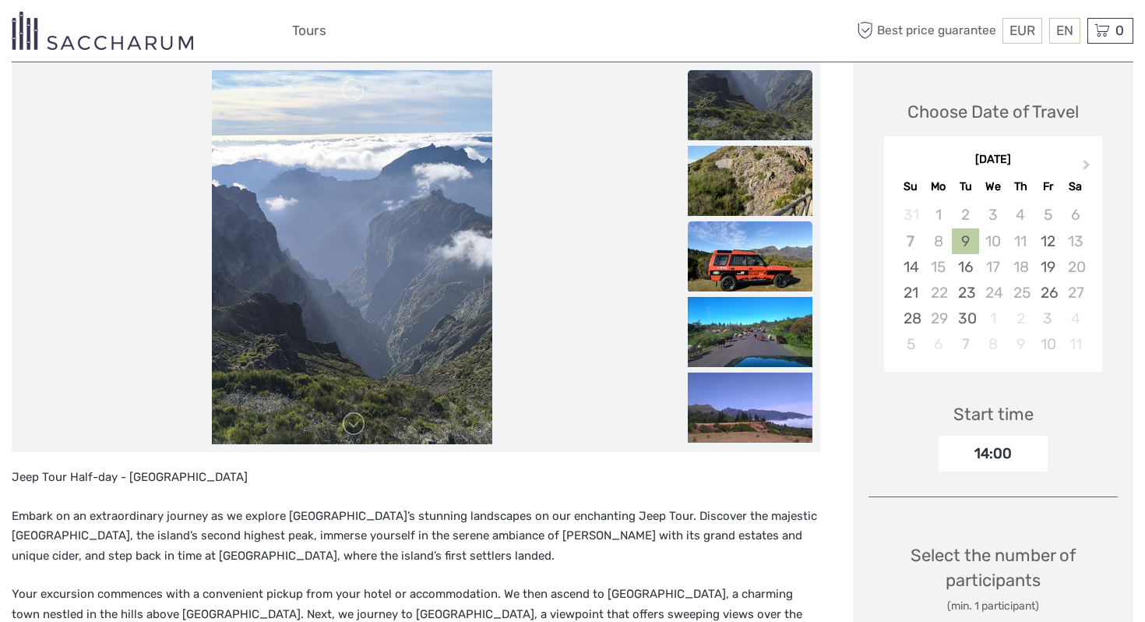
click at [762, 233] on img at bounding box center [750, 256] width 125 height 70
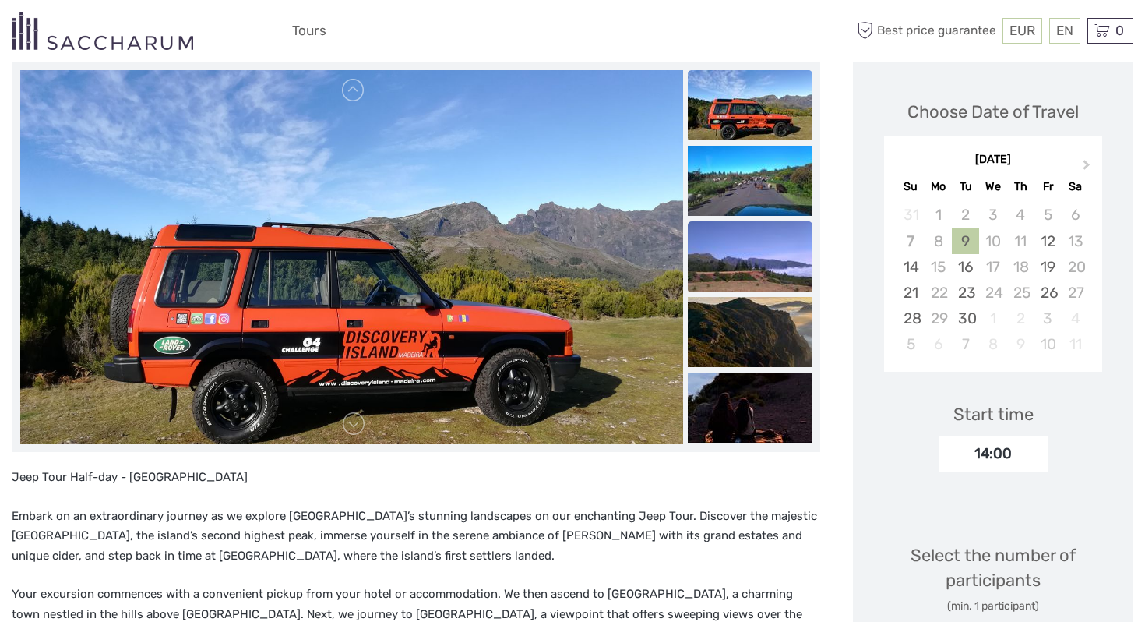
click at [758, 287] on img at bounding box center [750, 256] width 125 height 70
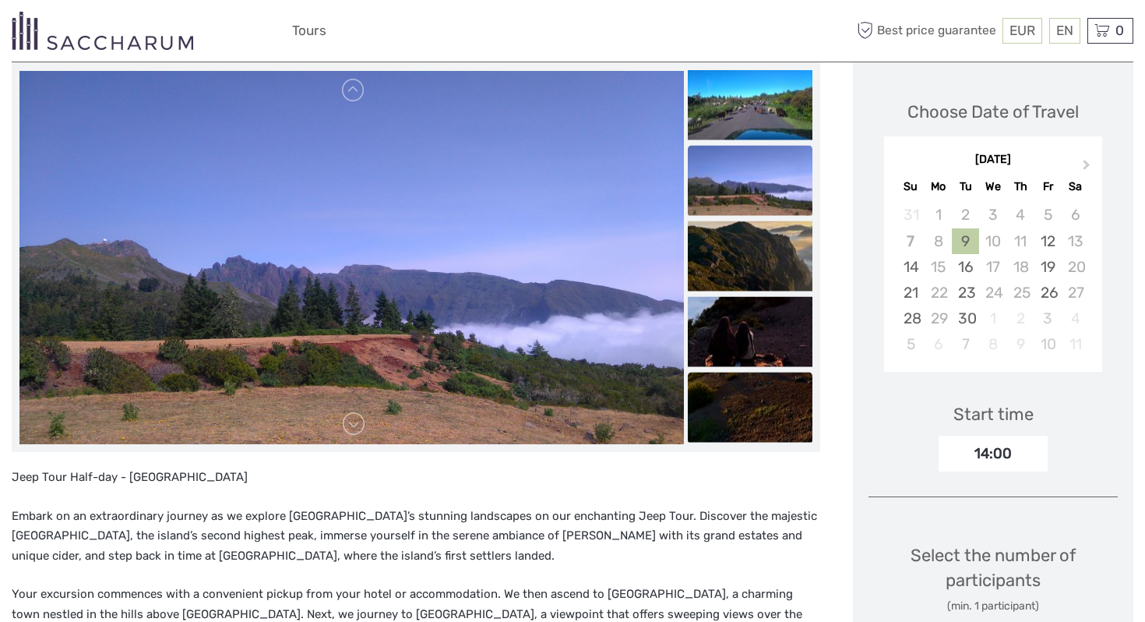
click at [766, 379] on img at bounding box center [750, 407] width 125 height 70
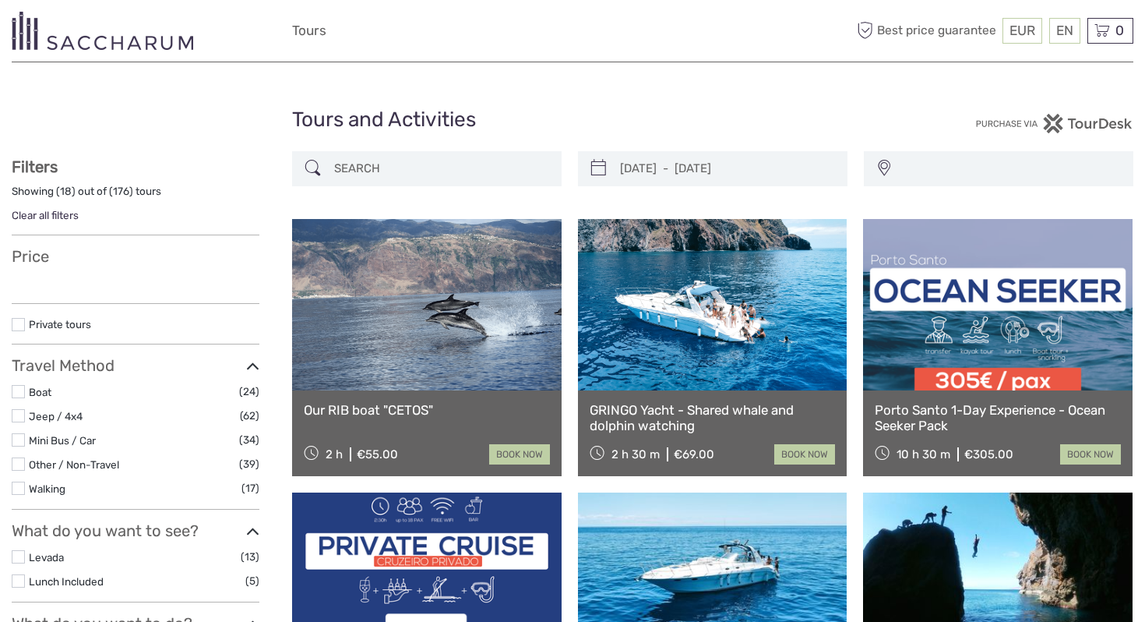
select select
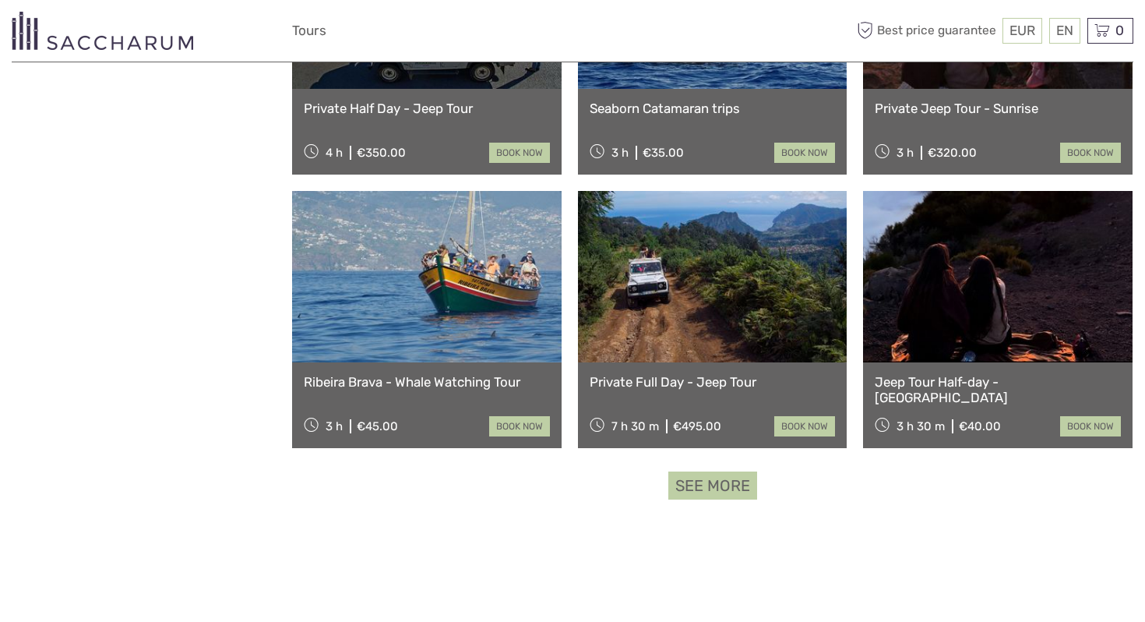
select select
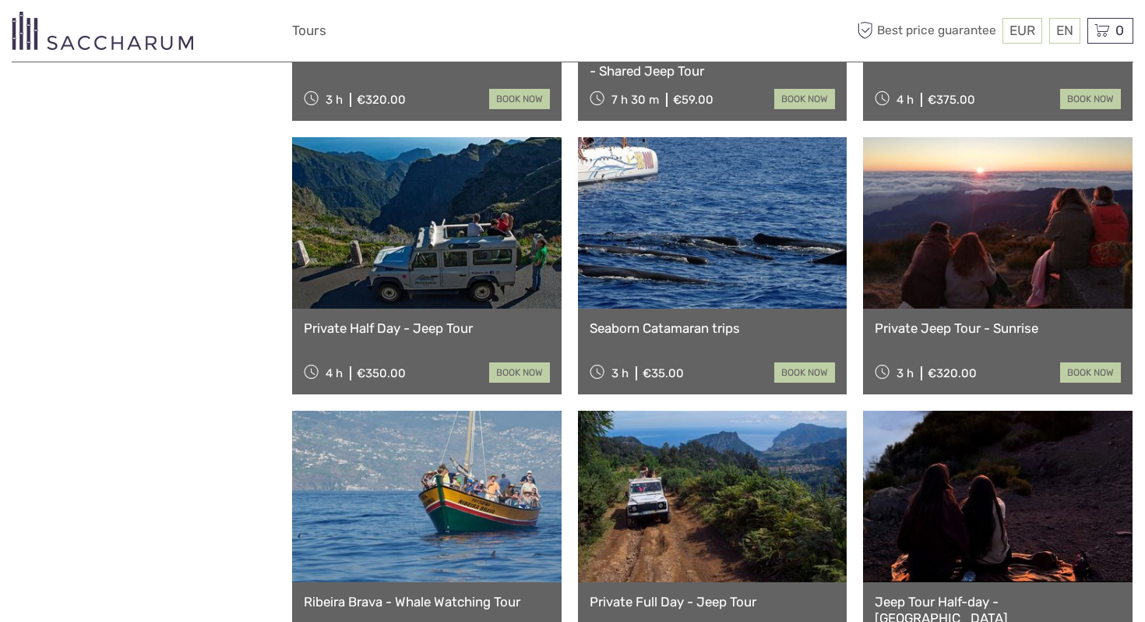
scroll to position [1200, 0]
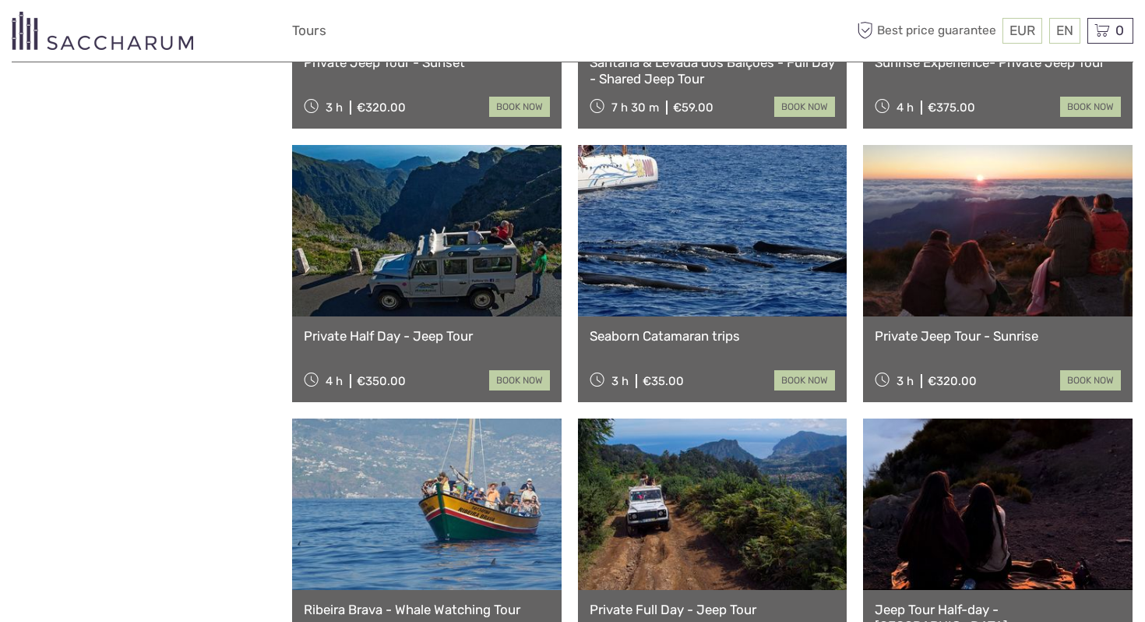
click at [969, 225] on link at bounding box center [998, 230] width 270 height 171
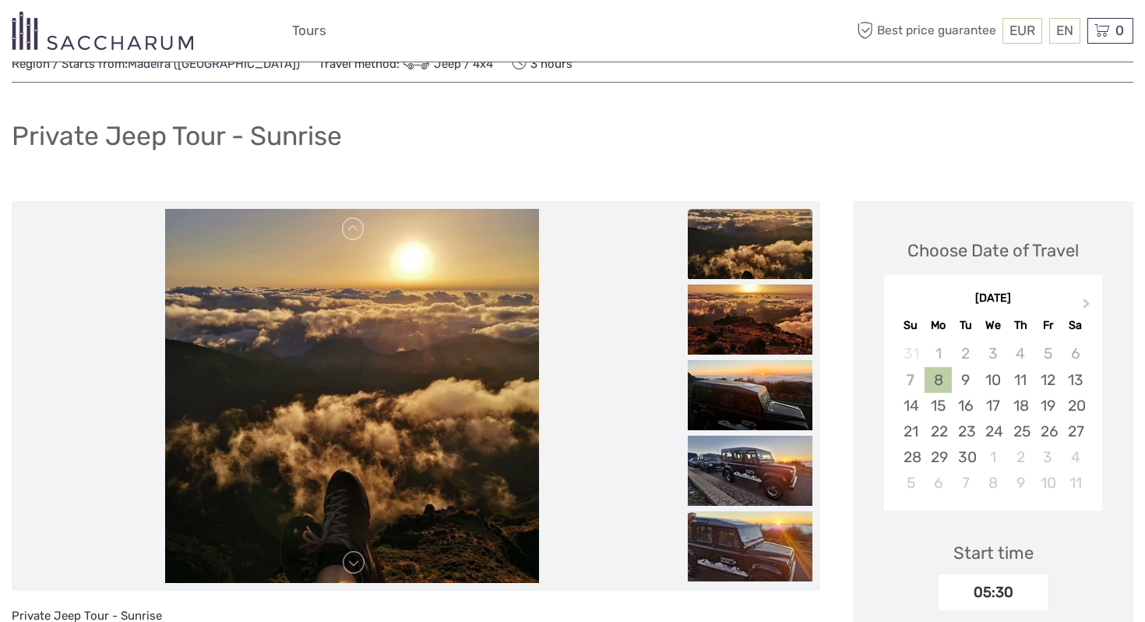
scroll to position [171, 0]
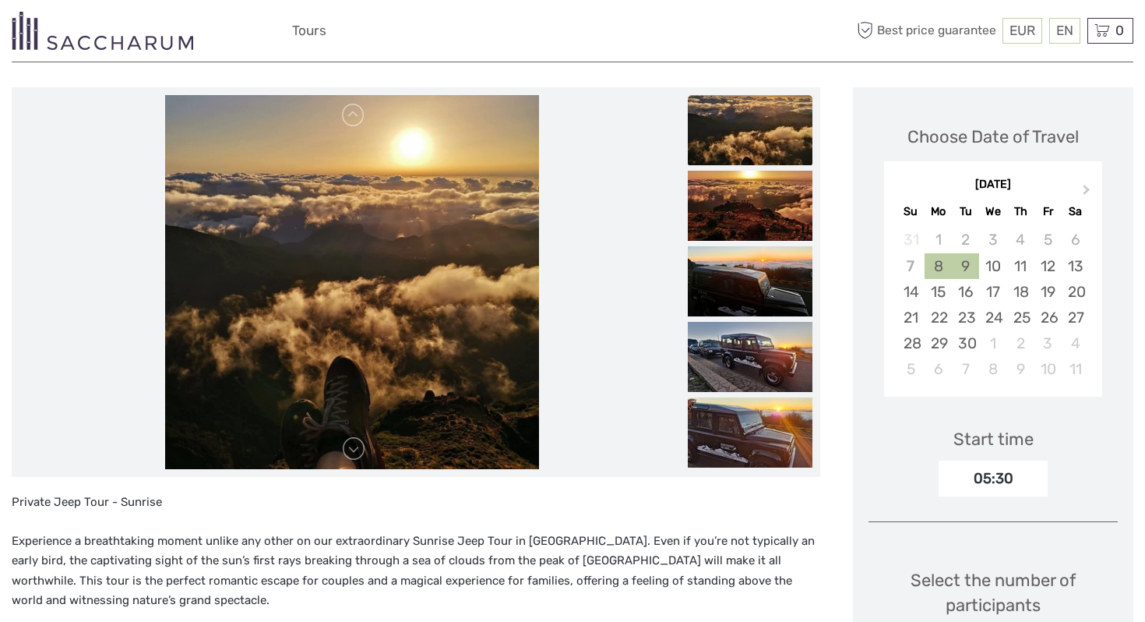
click at [971, 271] on div "9" at bounding box center [965, 266] width 27 height 26
click at [1007, 477] on div "05:30" at bounding box center [993, 478] width 109 height 36
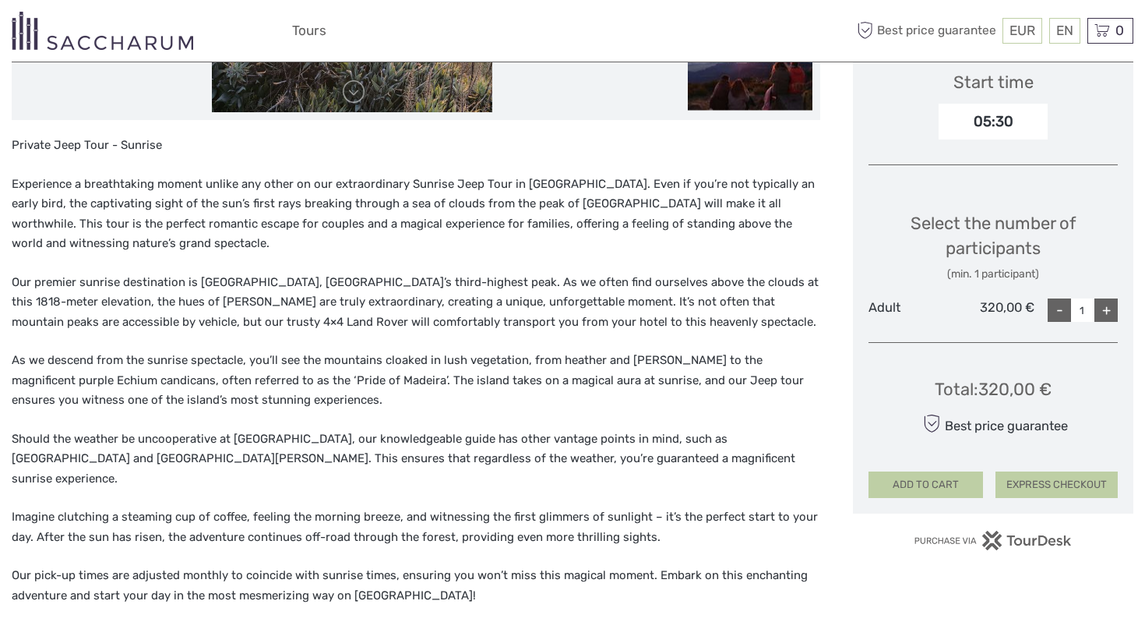
scroll to position [429, 0]
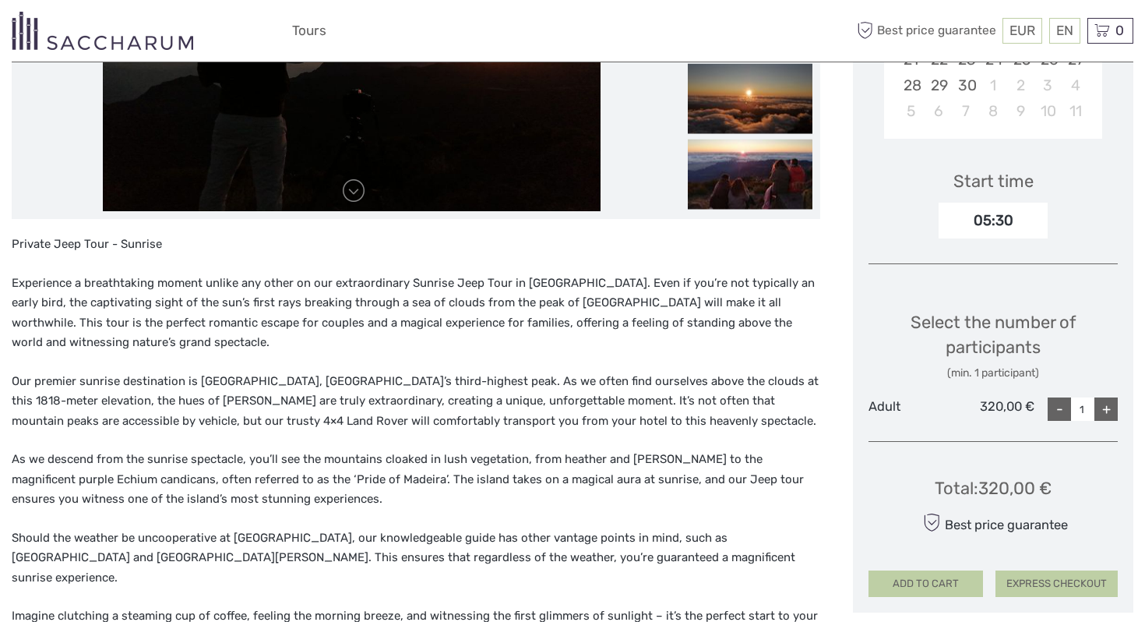
click at [1101, 409] on div "+" at bounding box center [1105, 408] width 23 height 23
type input "2"
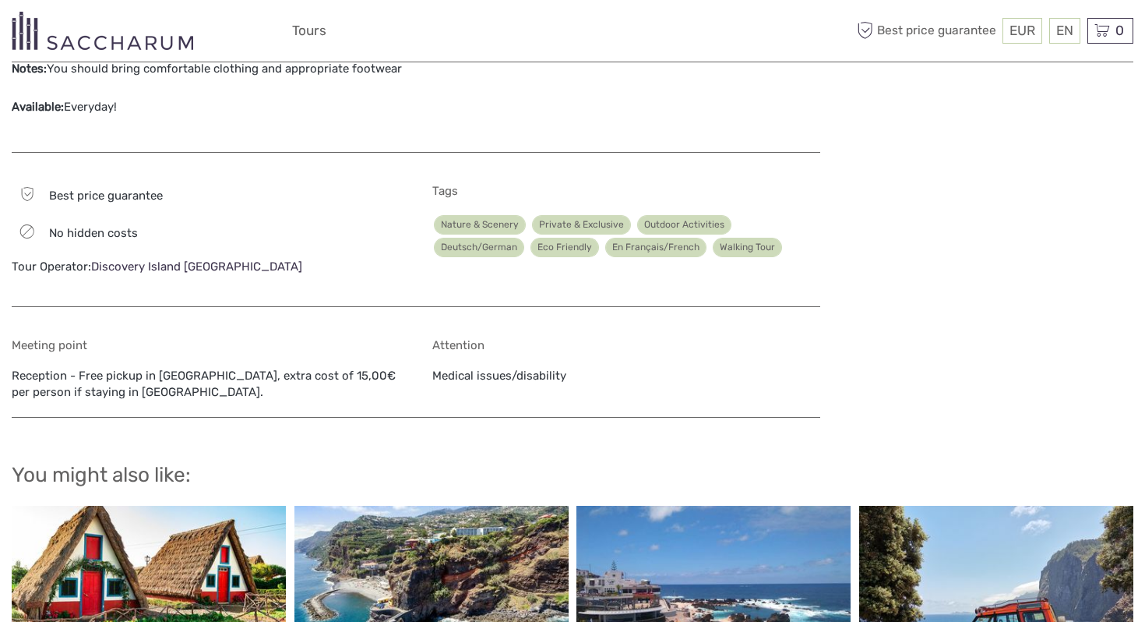
scroll to position [1259, 0]
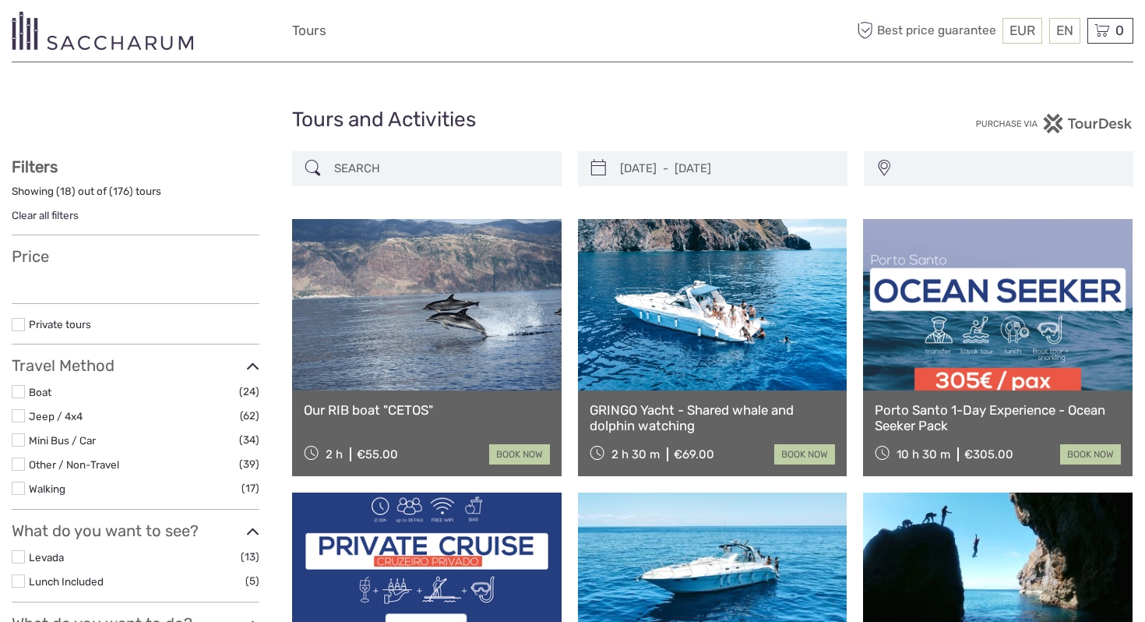
select select
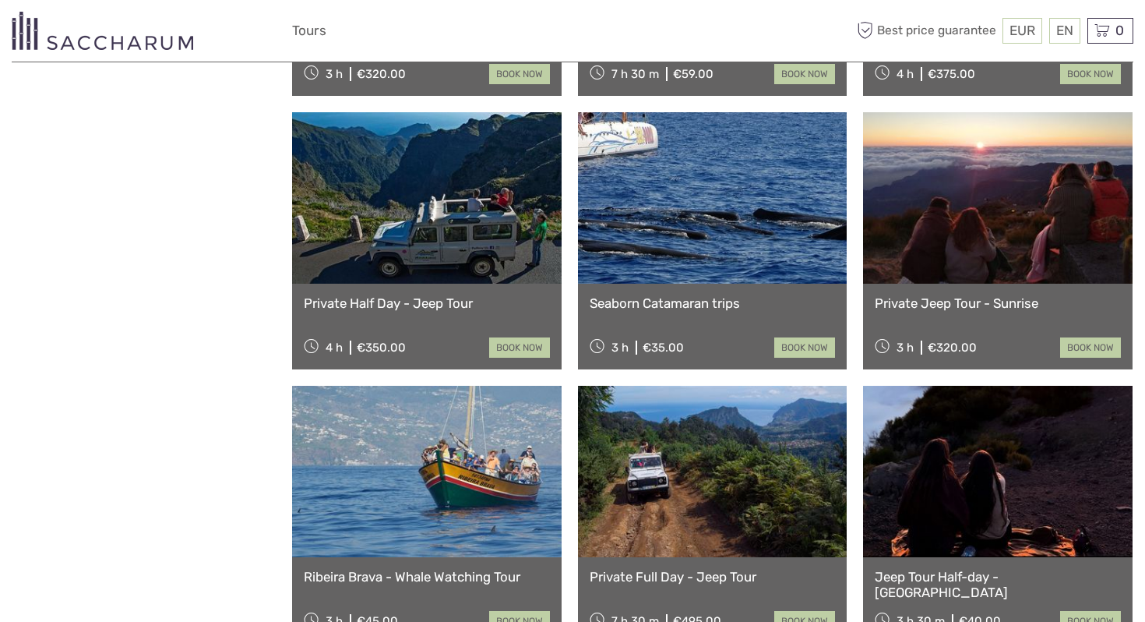
select select
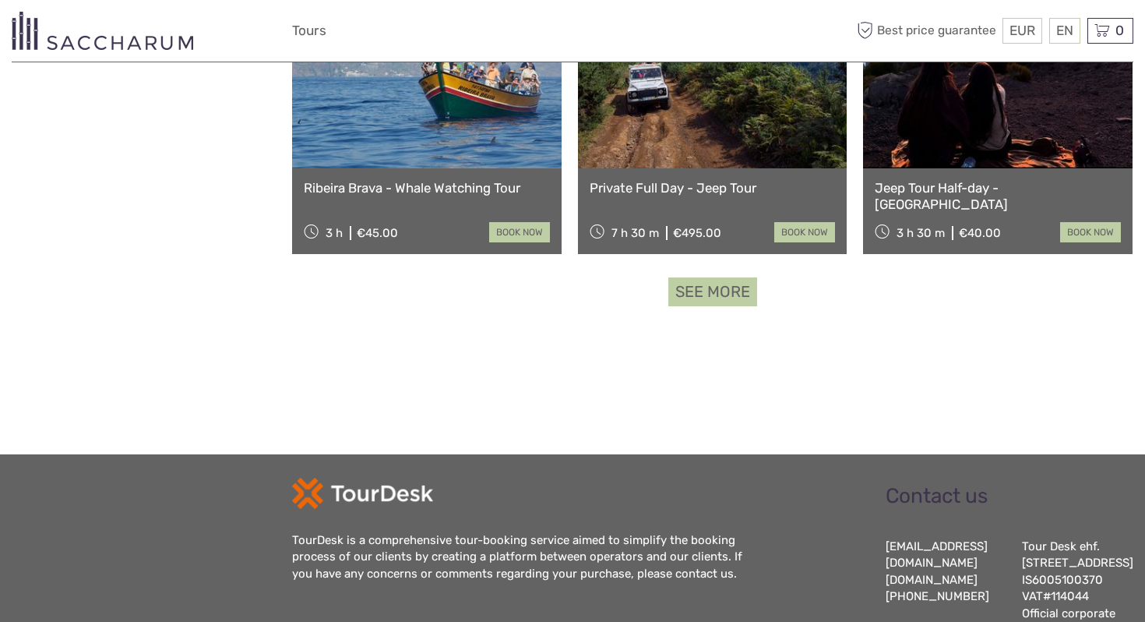
scroll to position [1645, 0]
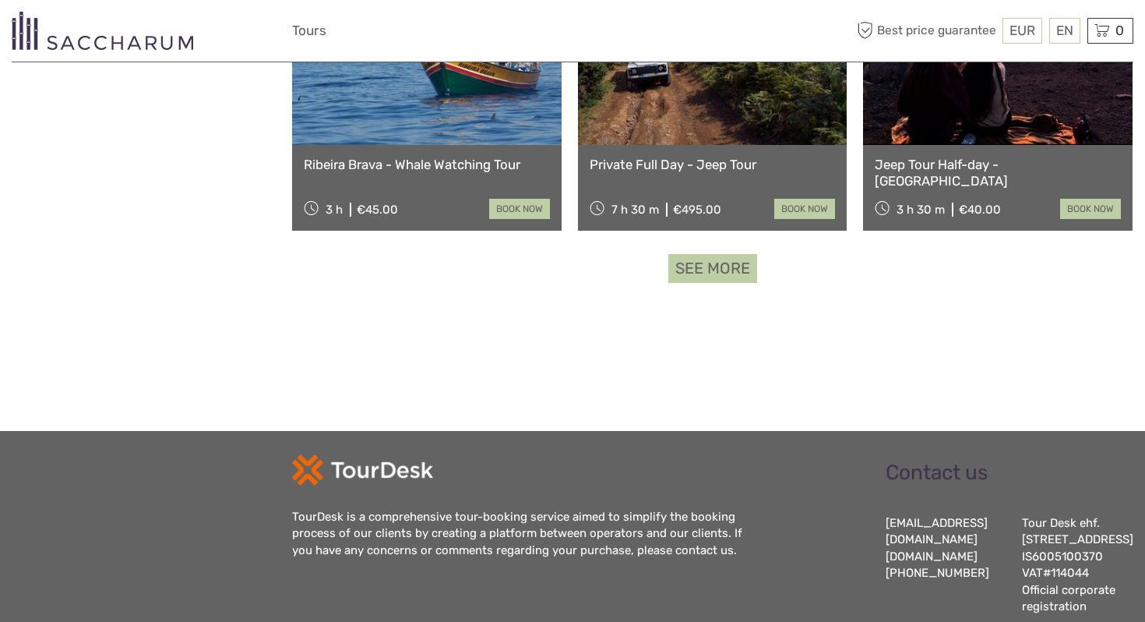
click at [696, 274] on link "See more" at bounding box center [712, 268] width 89 height 29
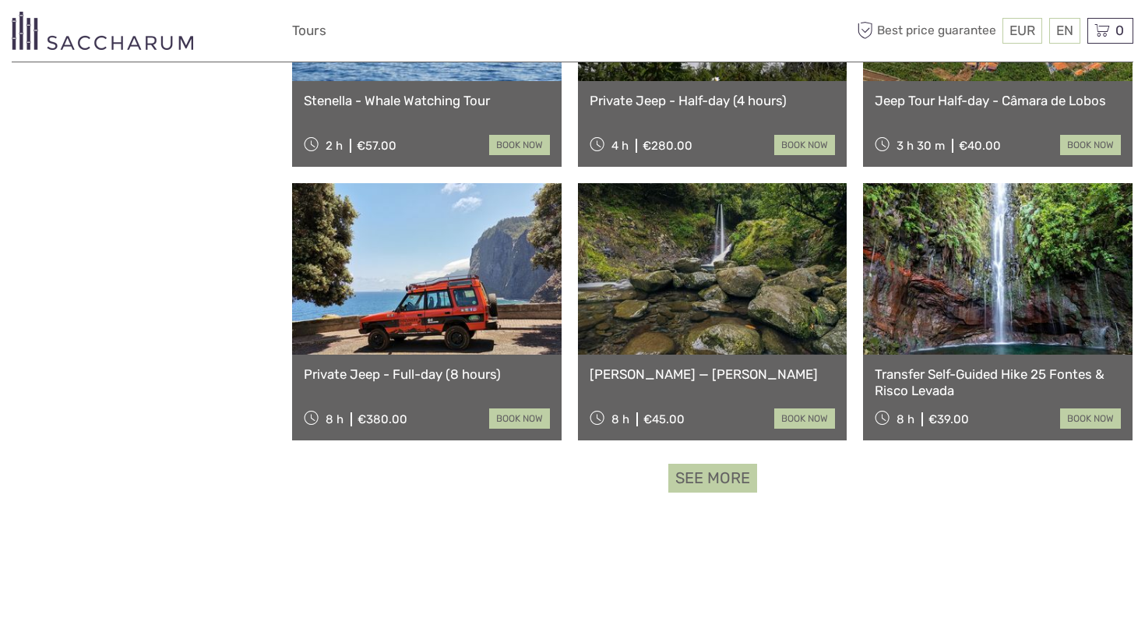
scroll to position [3088, 0]
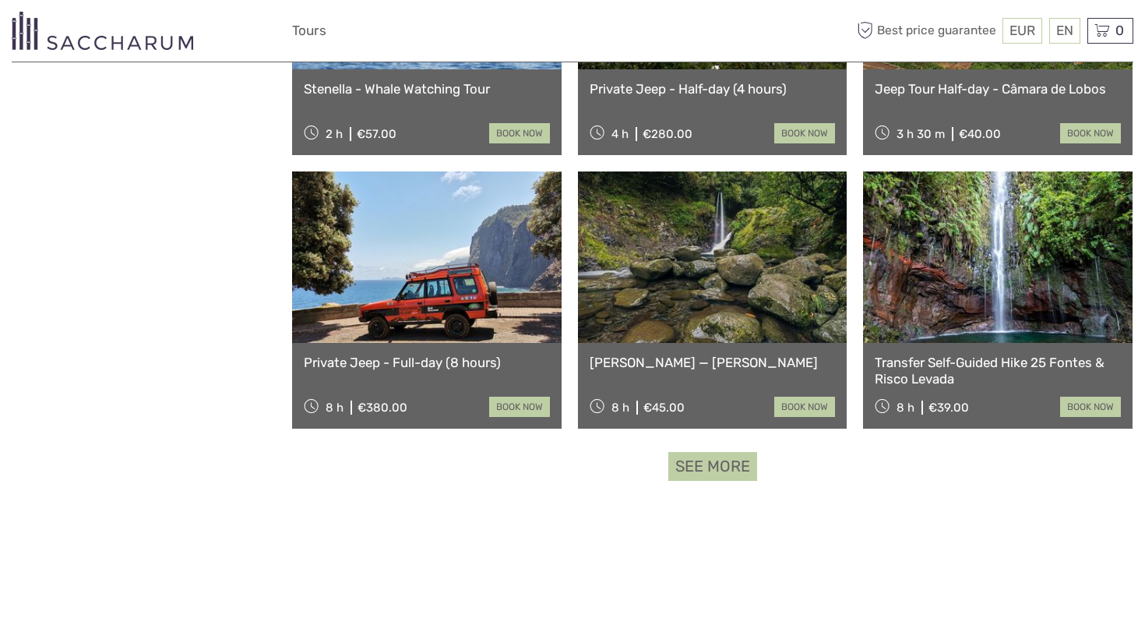
click at [723, 460] on link "See more" at bounding box center [712, 466] width 89 height 29
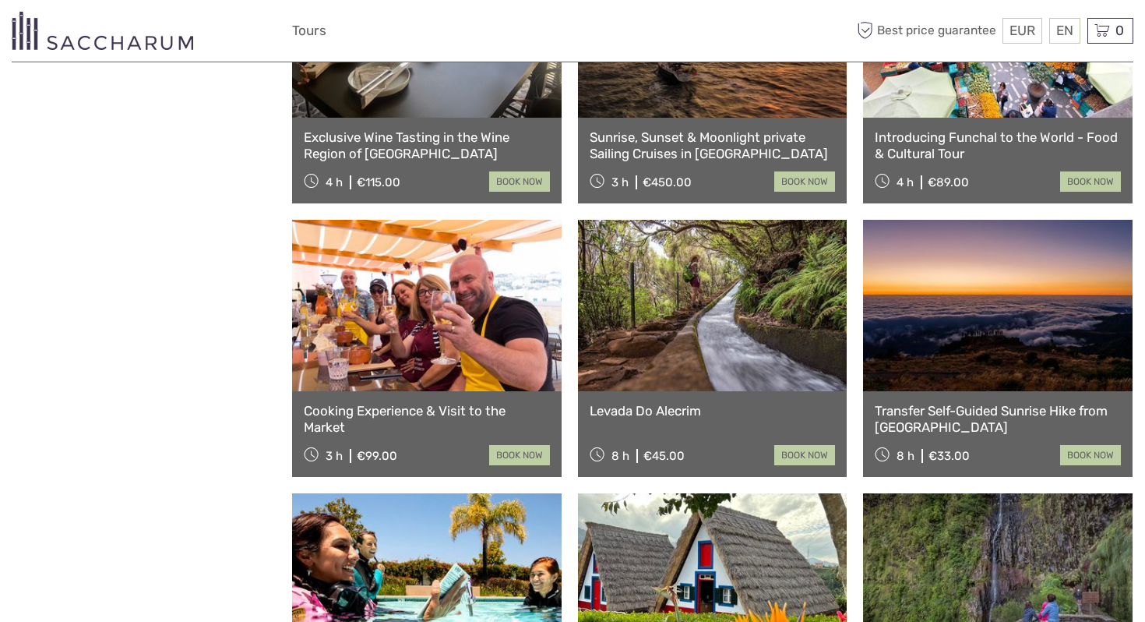
scroll to position [3888, 0]
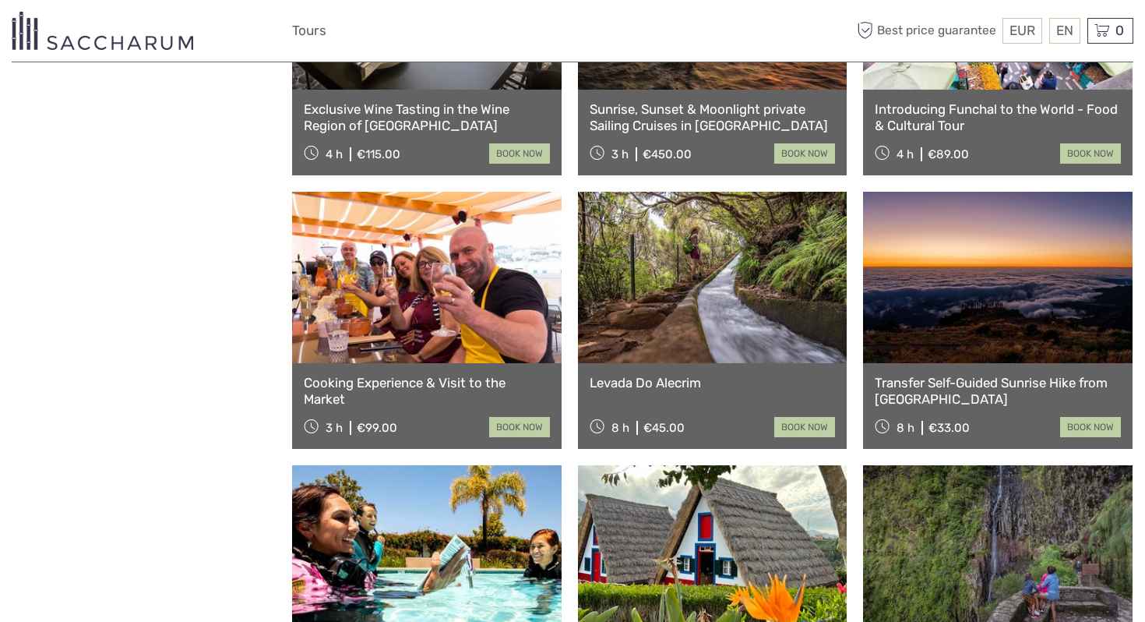
click at [805, 287] on link at bounding box center [713, 277] width 270 height 171
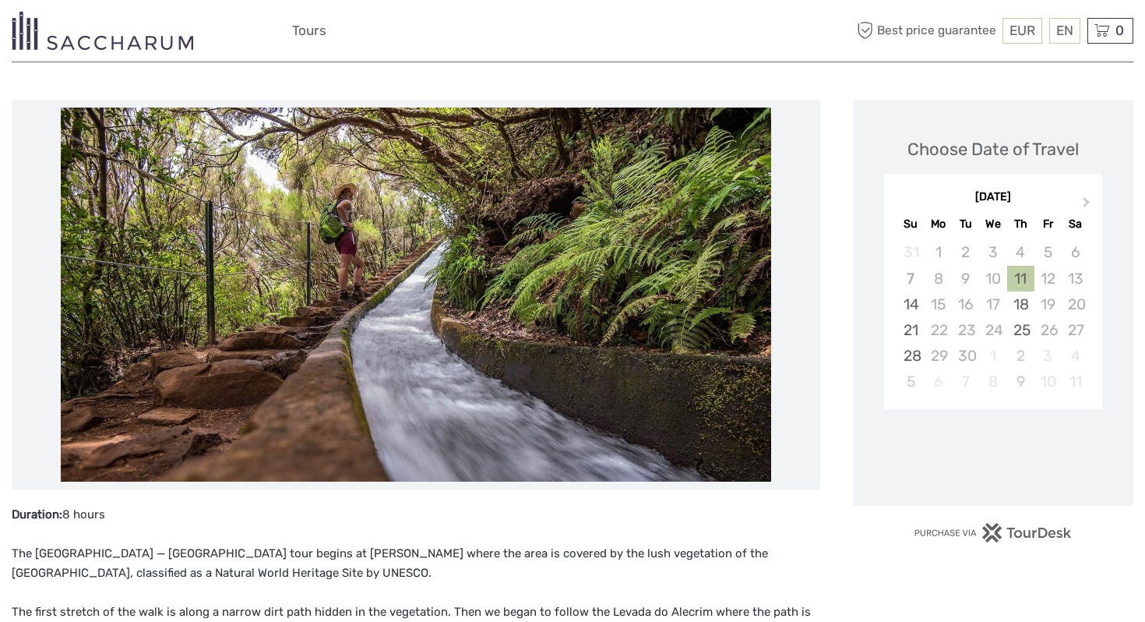
scroll to position [48, 0]
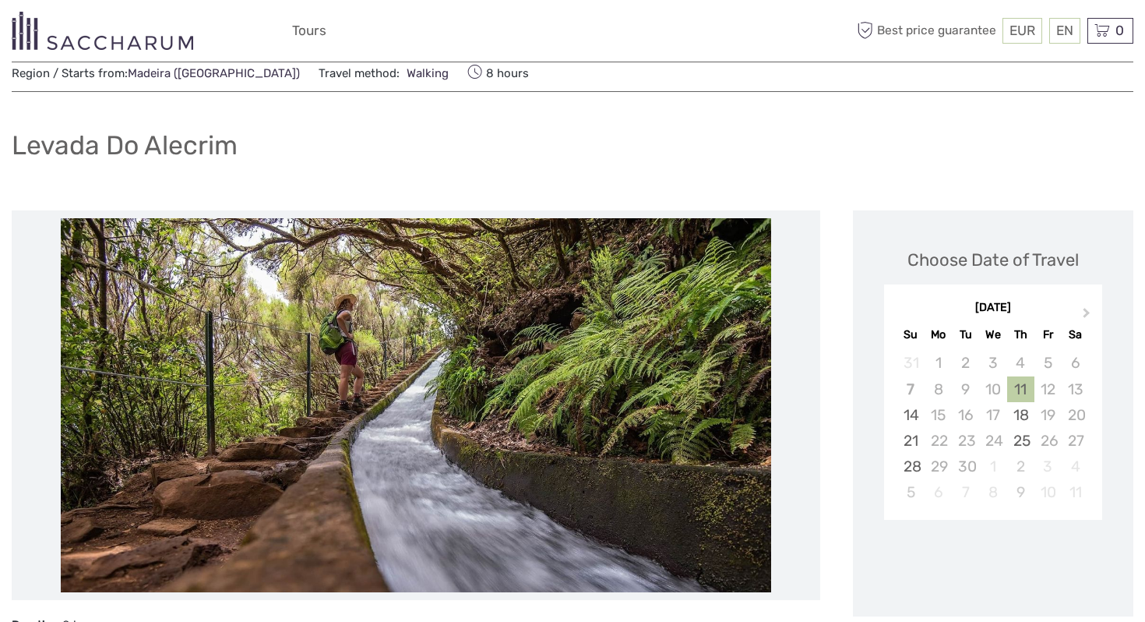
click at [675, 404] on img at bounding box center [416, 405] width 711 height 374
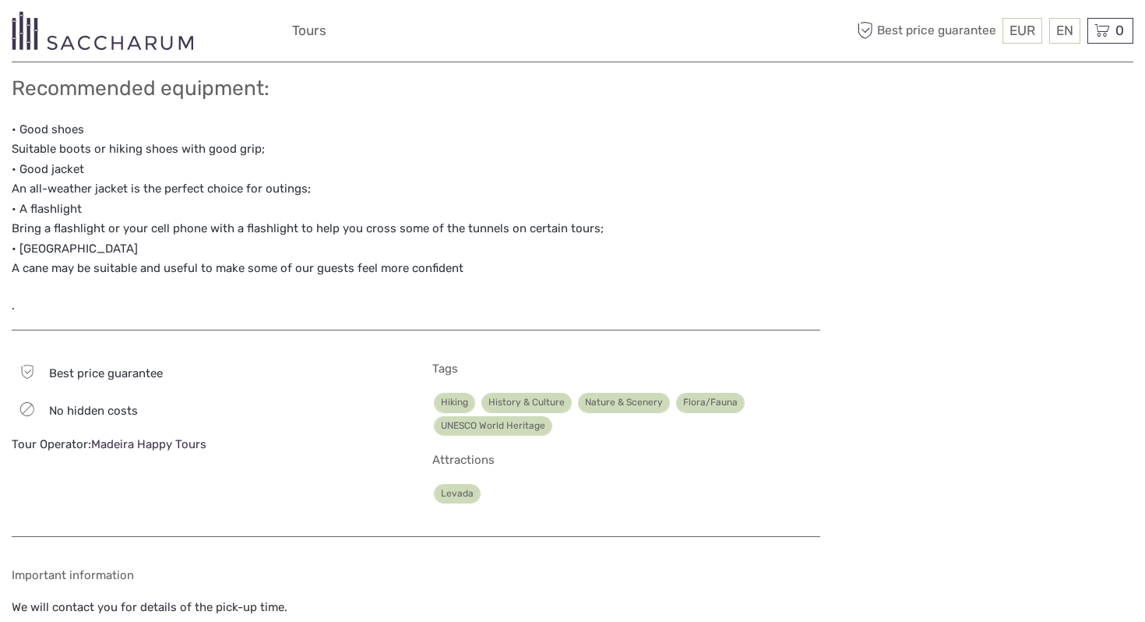
scroll to position [1747, 0]
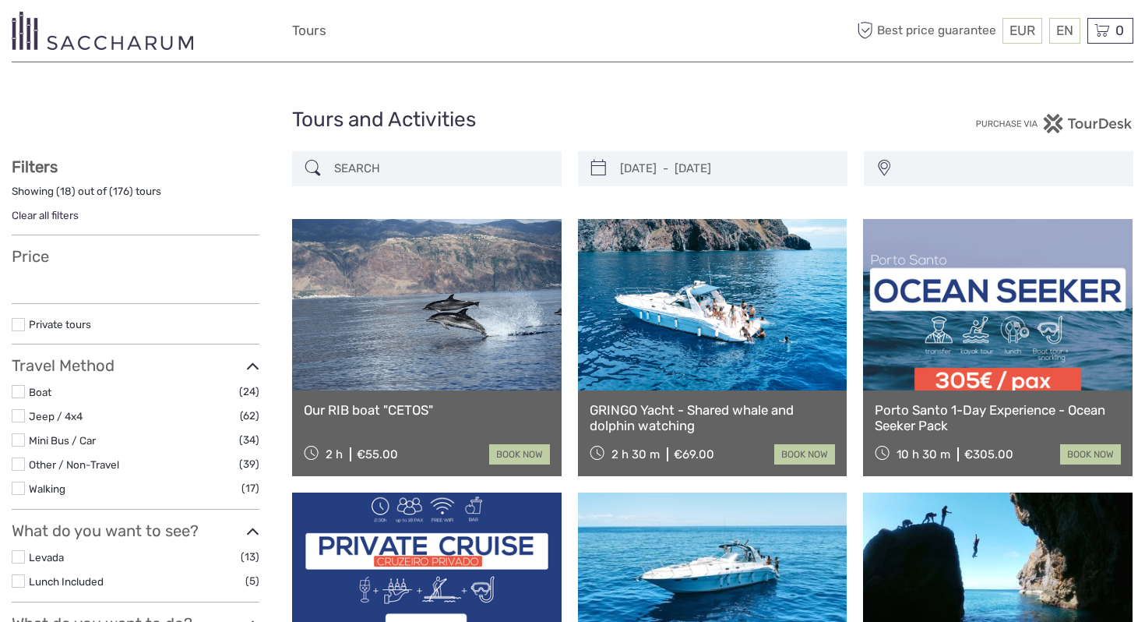
select select
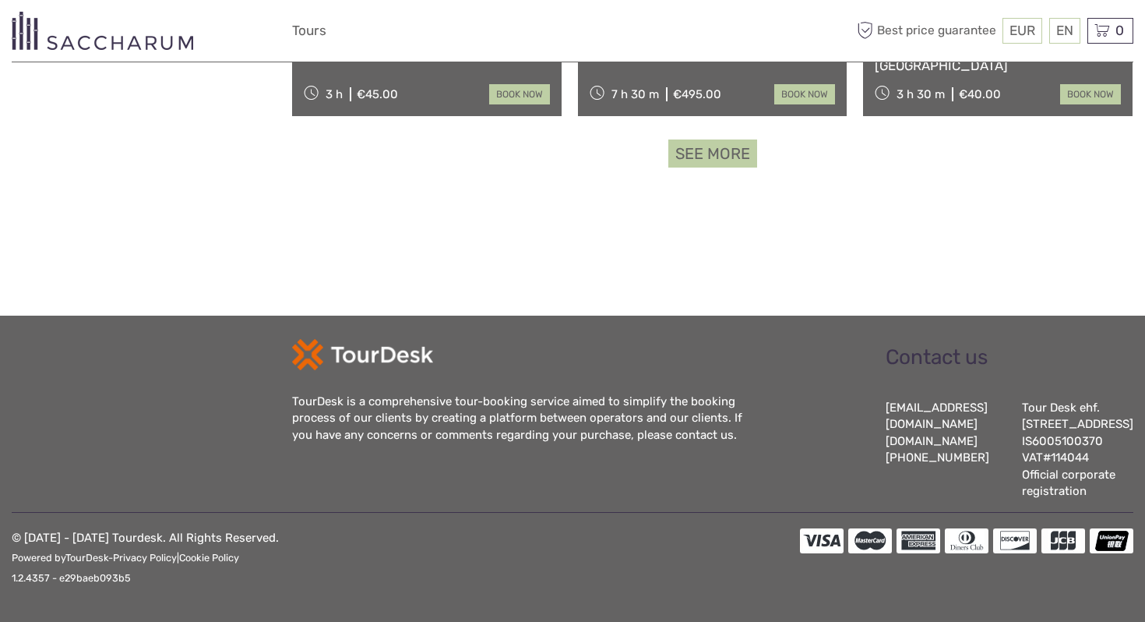
select select
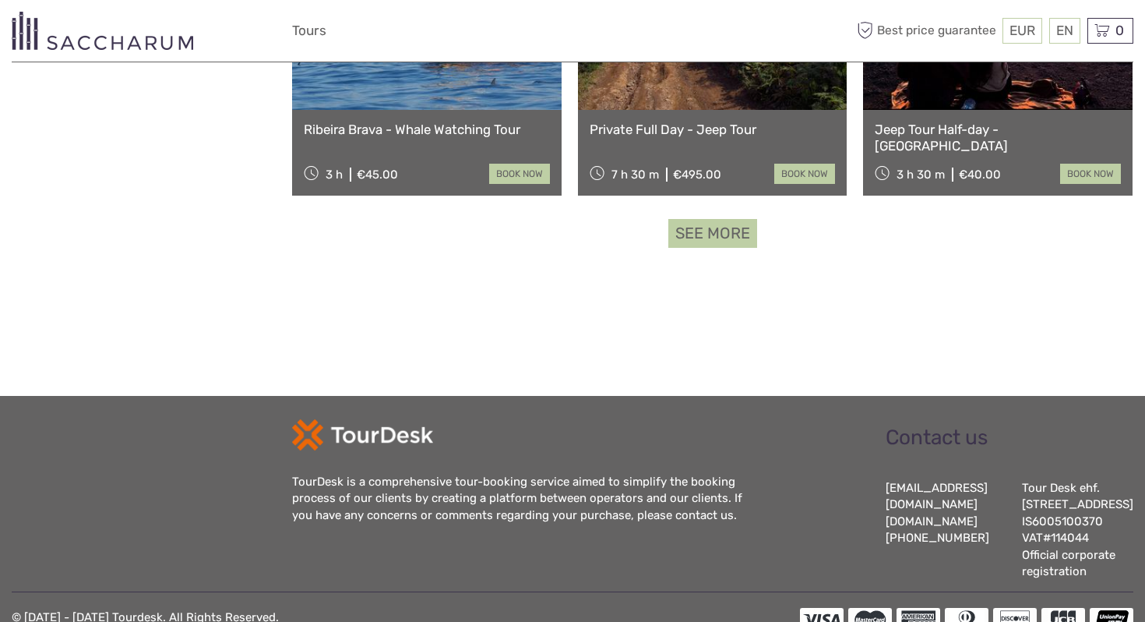
scroll to position [1609, 0]
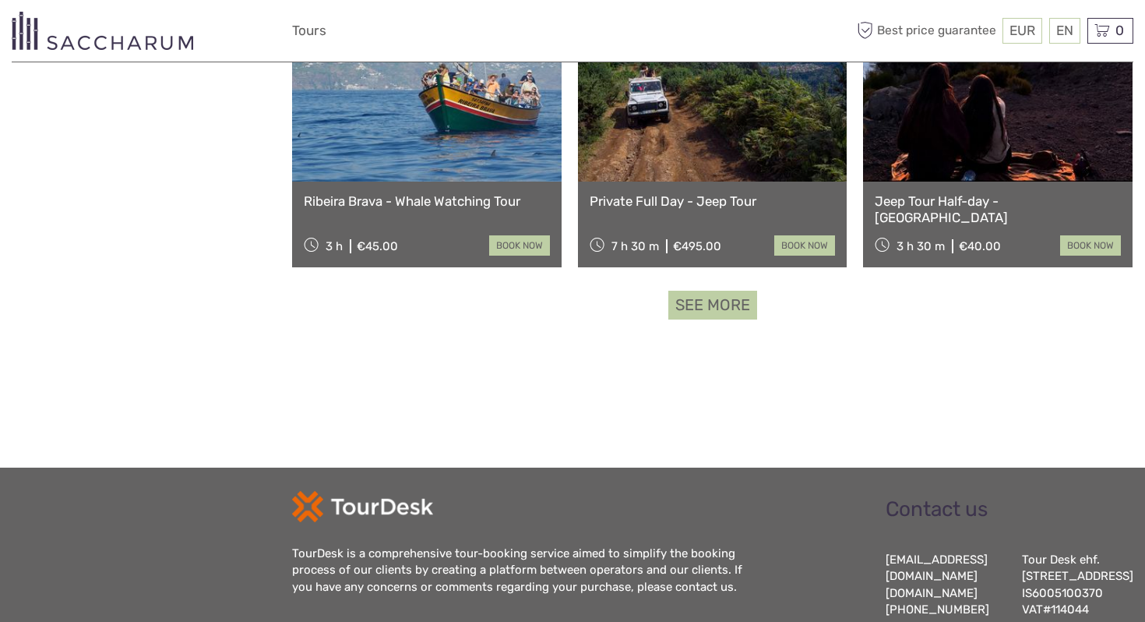
click at [696, 301] on link "See more" at bounding box center [712, 305] width 89 height 29
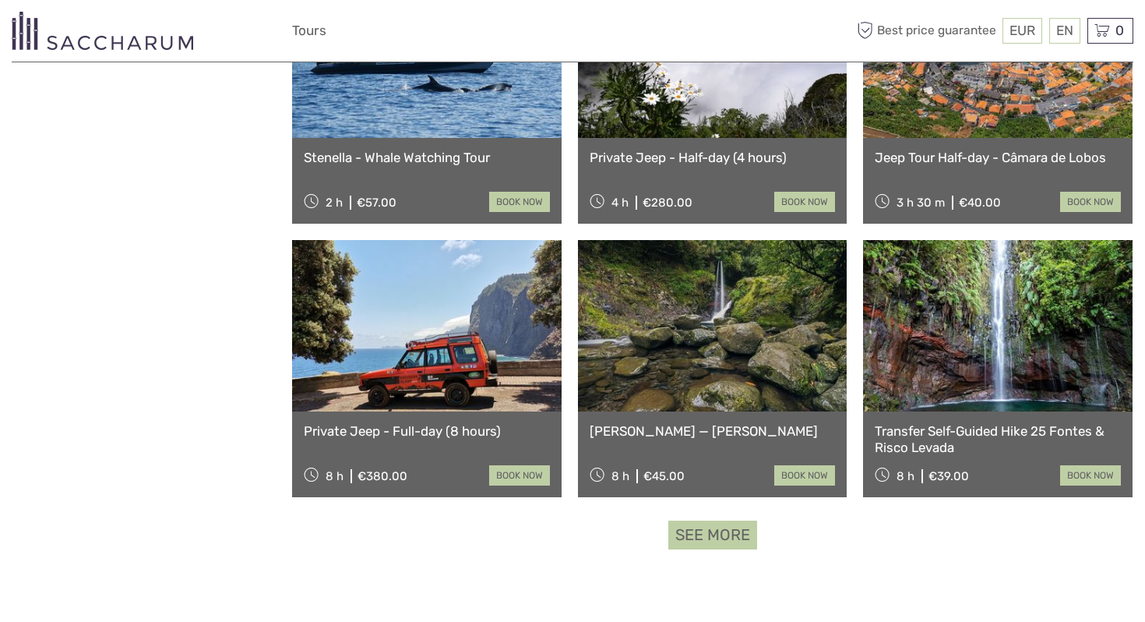
scroll to position [3022, 0]
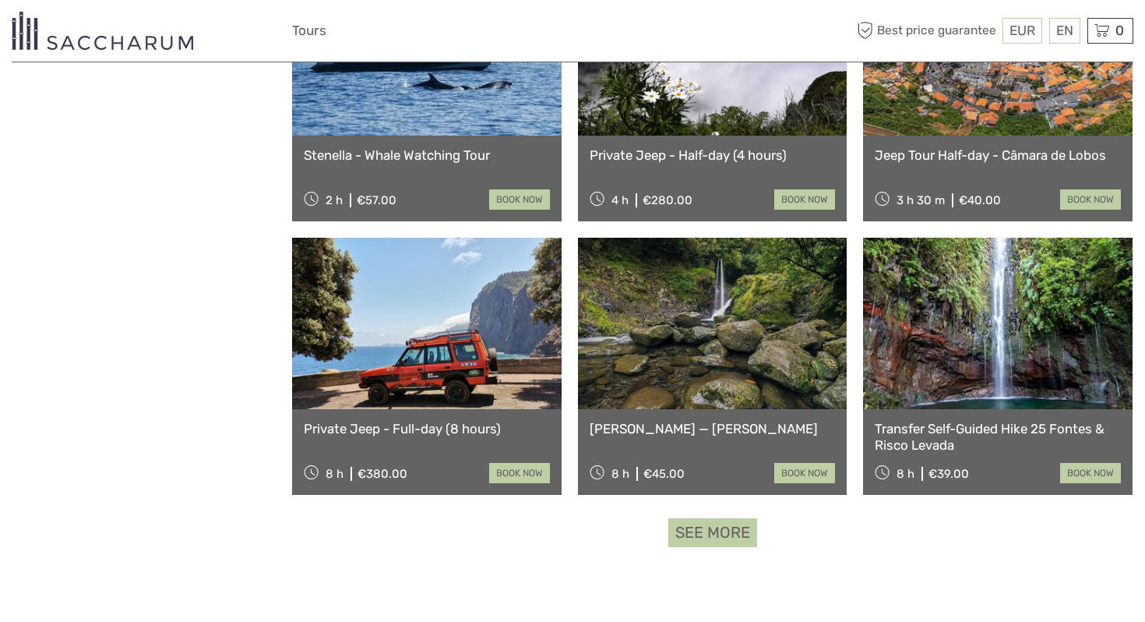
click link "See more"
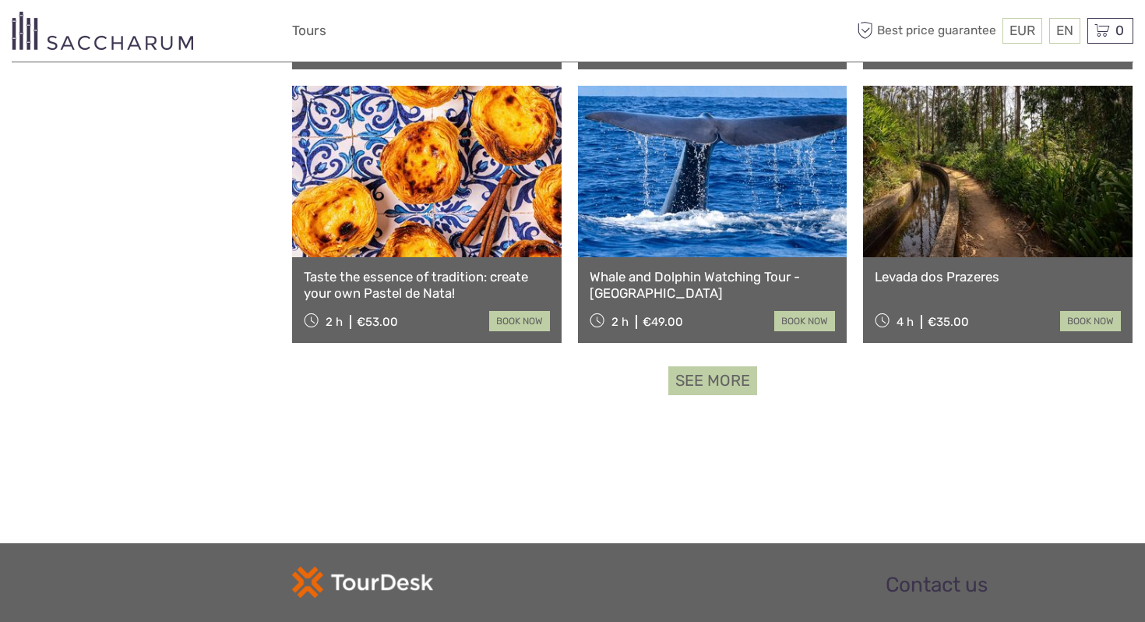
scroll to position [4855, 0]
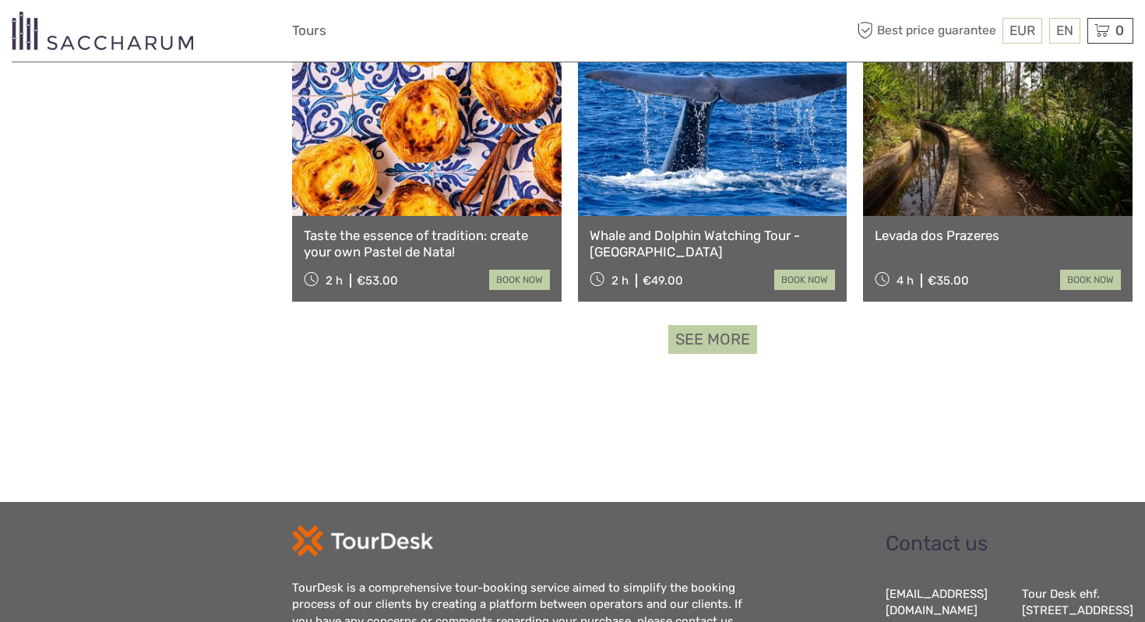
click link "See more"
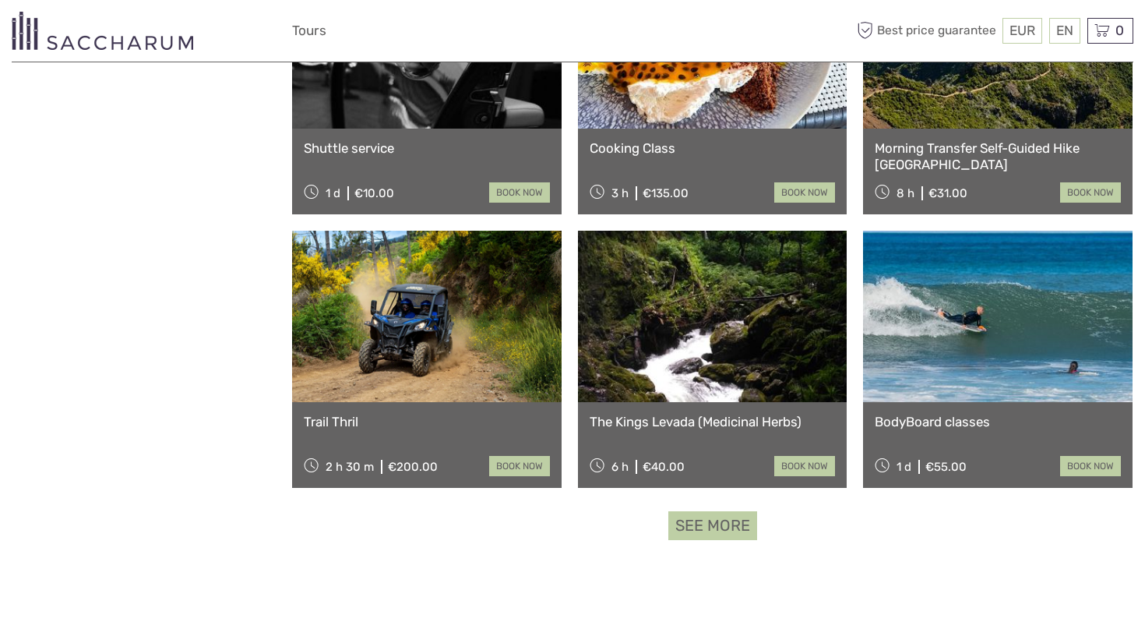
scroll to position [6340, 0]
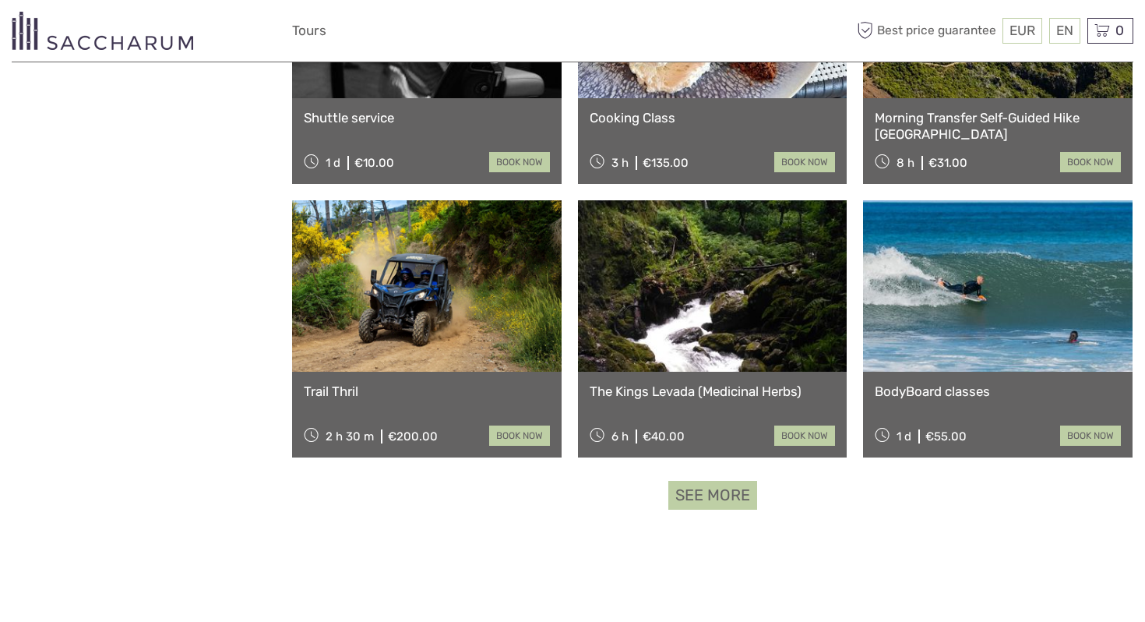
click link "See more"
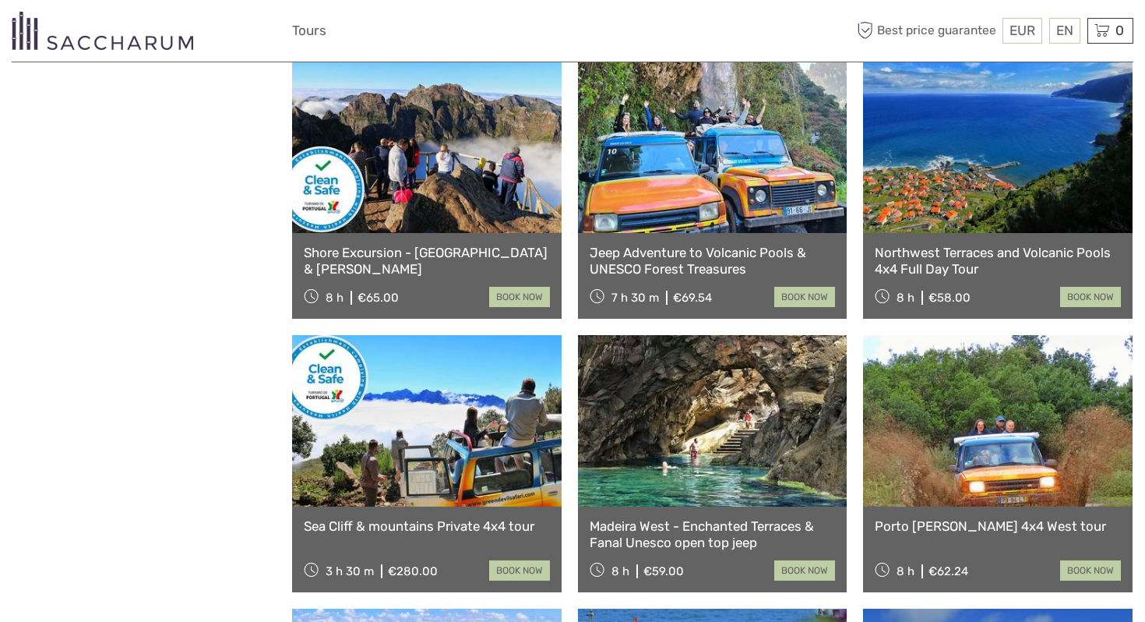
scroll to position [7300, 0]
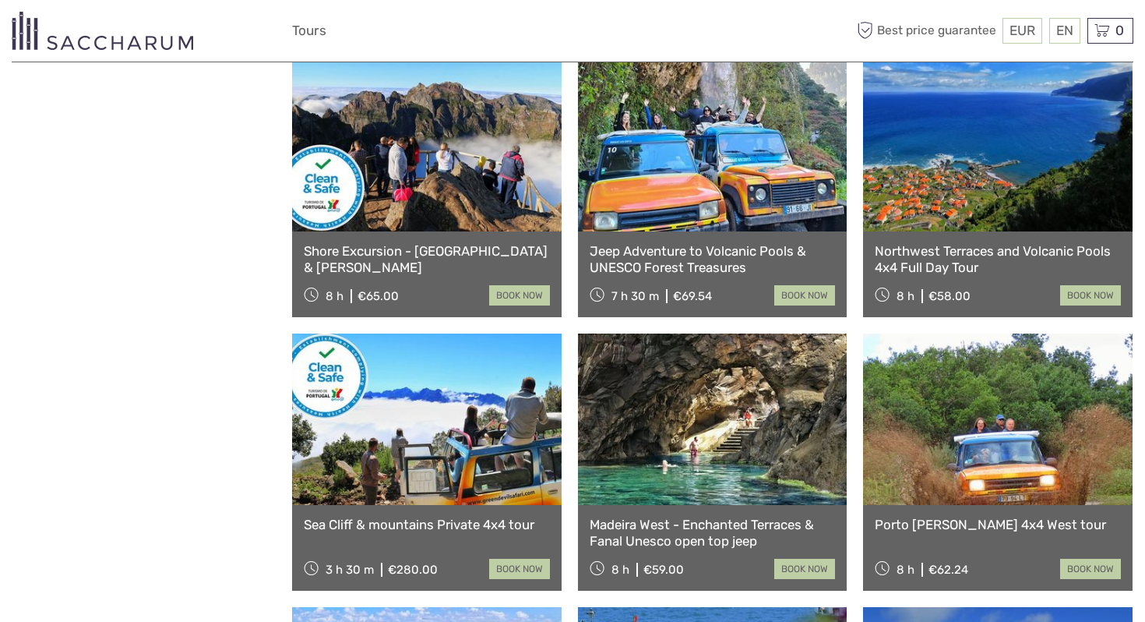
click link
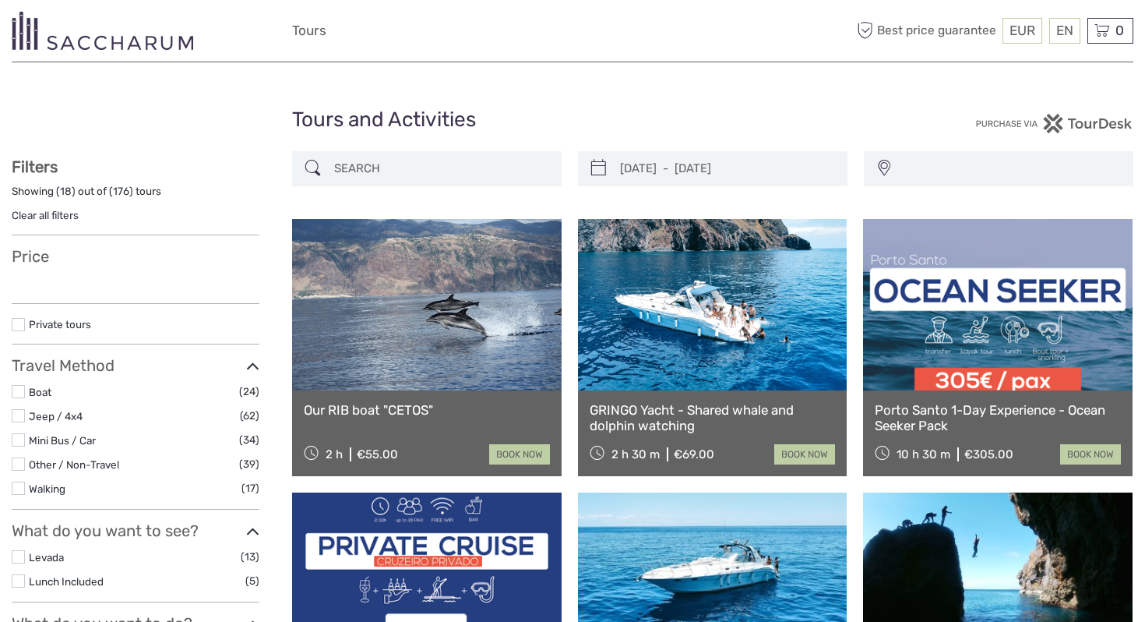
select select
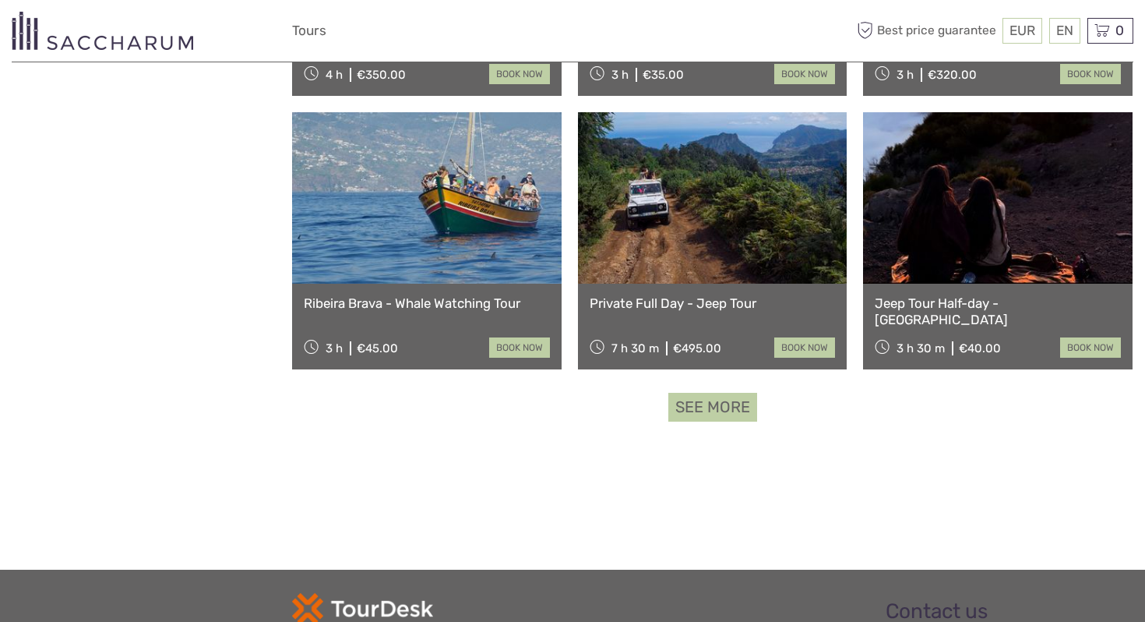
scroll to position [1571, 0]
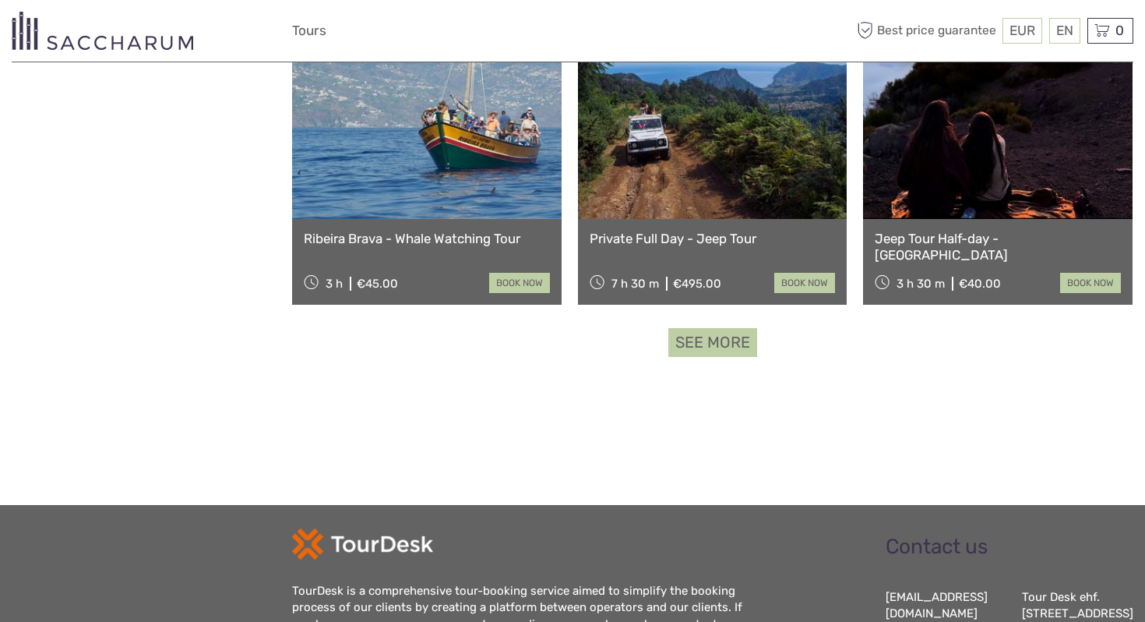
click at [698, 349] on link "See more" at bounding box center [712, 342] width 89 height 29
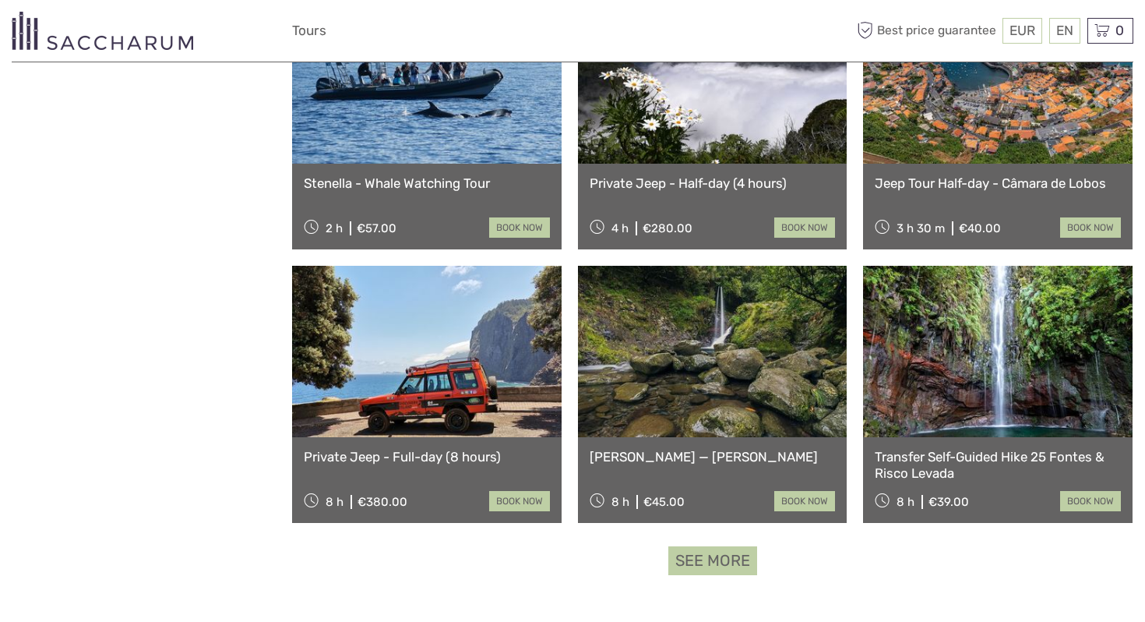
scroll to position [2995, 0]
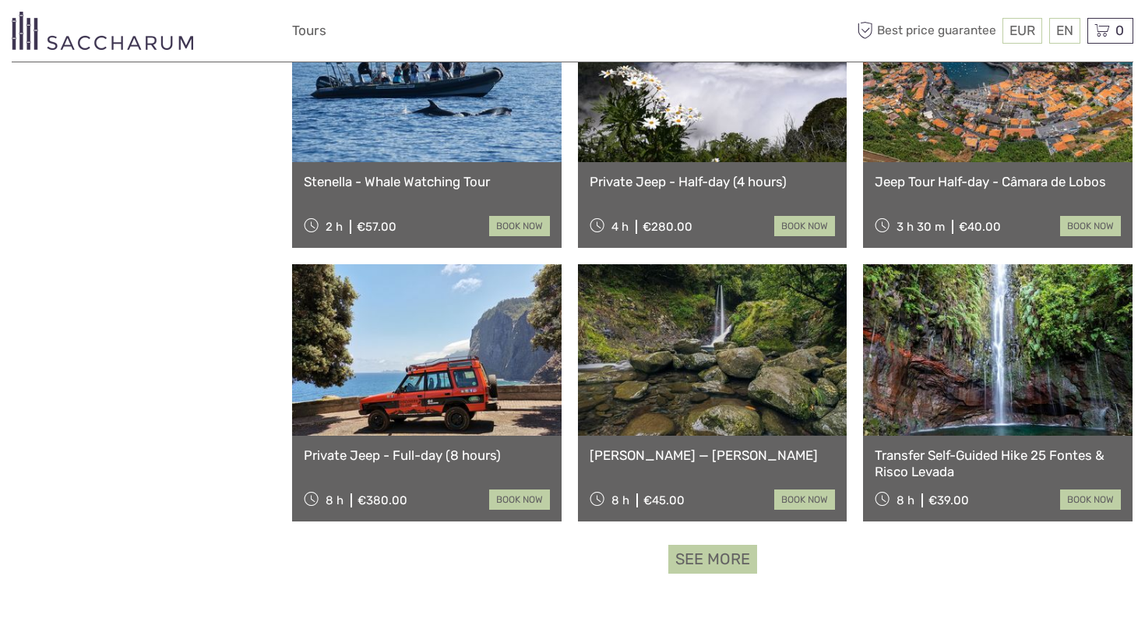
click at [734, 563] on link "See more" at bounding box center [712, 558] width 89 height 29
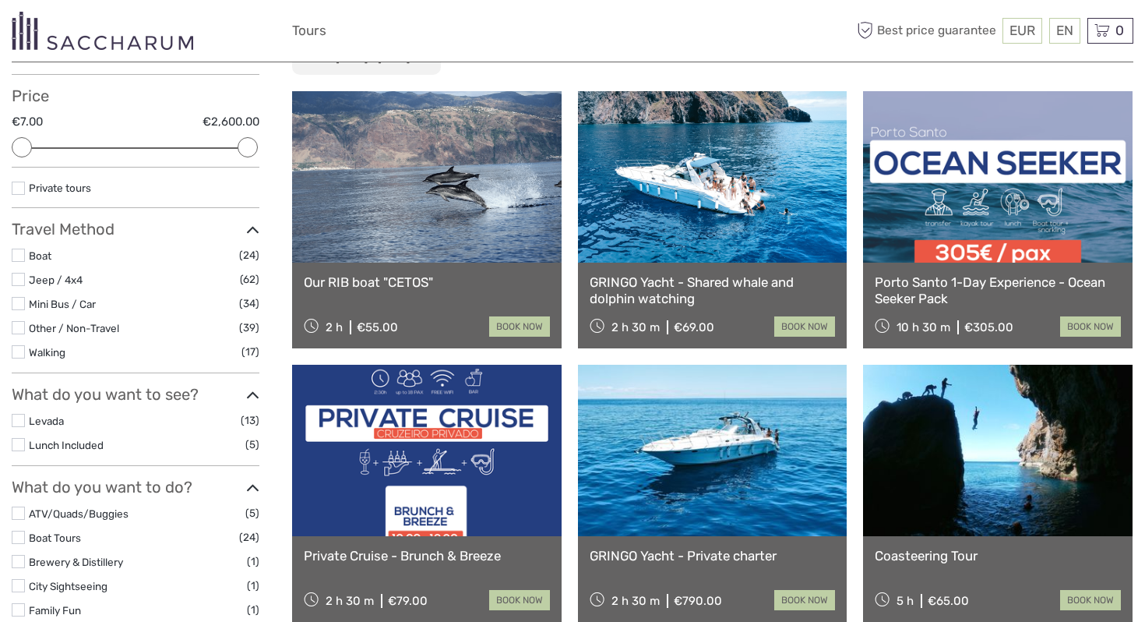
scroll to position [0, 0]
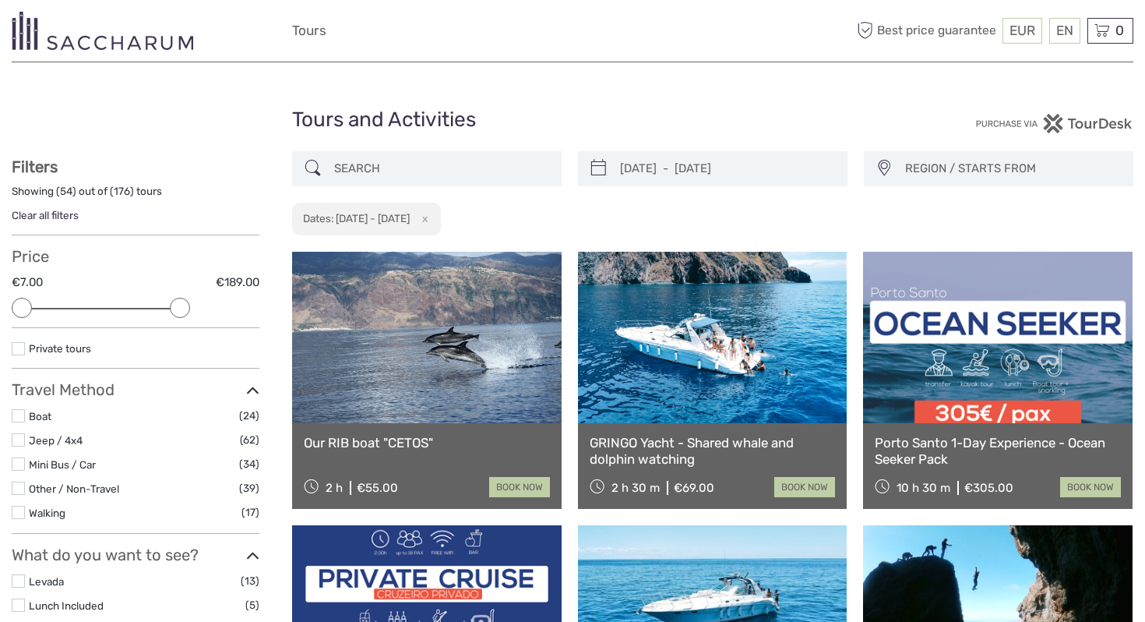
drag, startPoint x: 249, startPoint y: 303, endPoint x: 179, endPoint y: 305, distance: 70.1
click at [179, 305] on div at bounding box center [180, 308] width 20 height 20
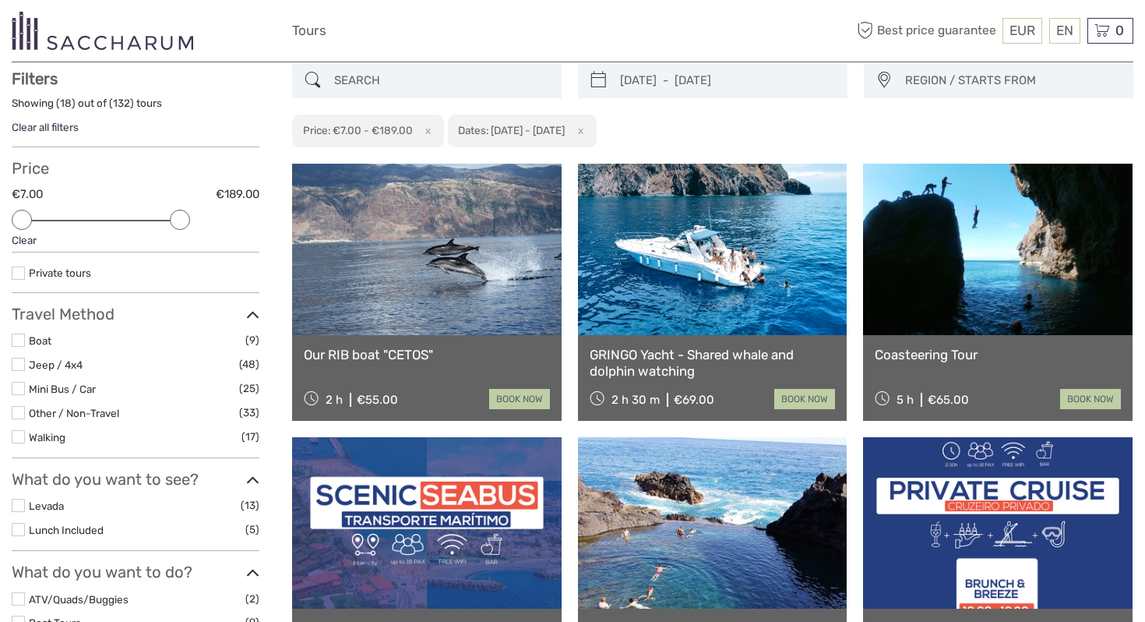
scroll to position [88, 0]
click at [932, 90] on span "REGION / STARTS FROM" at bounding box center [1011, 81] width 227 height 26
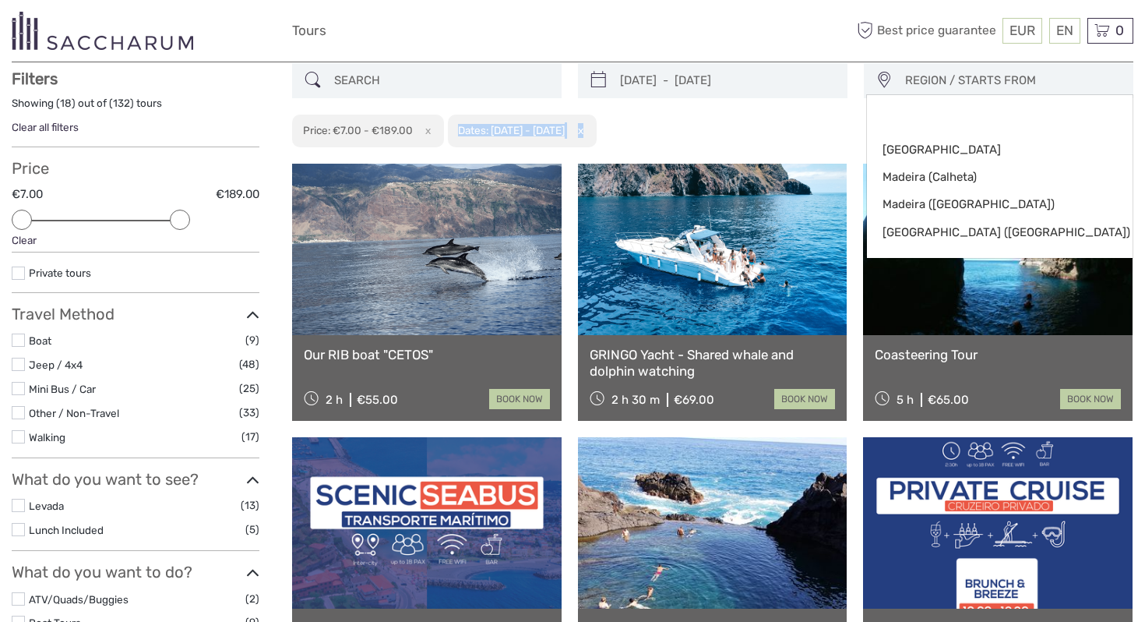
drag, startPoint x: 712, startPoint y: 123, endPoint x: 499, endPoint y: 97, distance: 214.2
click at [502, 106] on div "08/09/2025 - 11/09/2025 REGION / STARTS FROM Madeira Madeira (Calheta) Madeira …" at bounding box center [712, 105] width 841 height 85
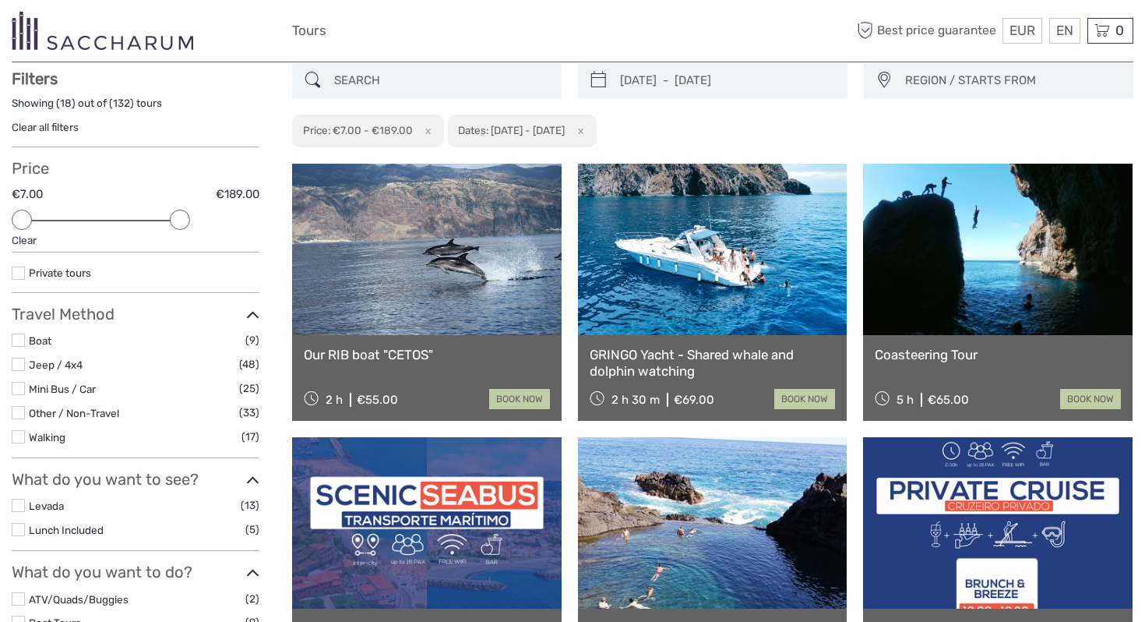
click at [768, 131] on div "08/09/2025 - 11/09/2025 REGION / STARTS FROM Madeira Madeira (Calheta) Madeira …" at bounding box center [712, 105] width 841 height 85
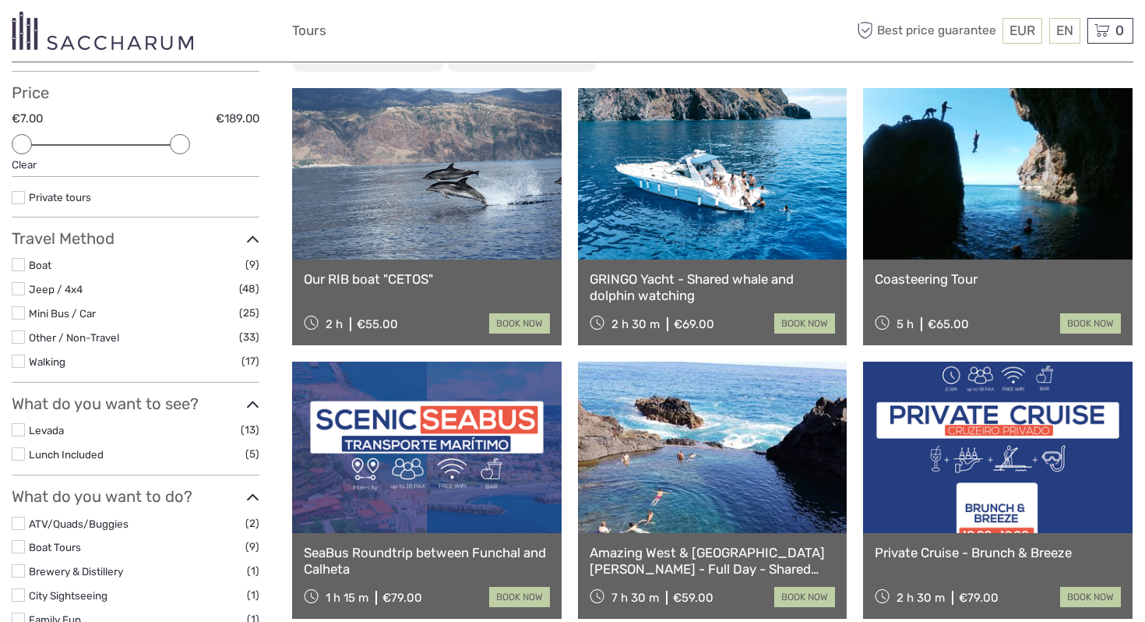
scroll to position [168, 0]
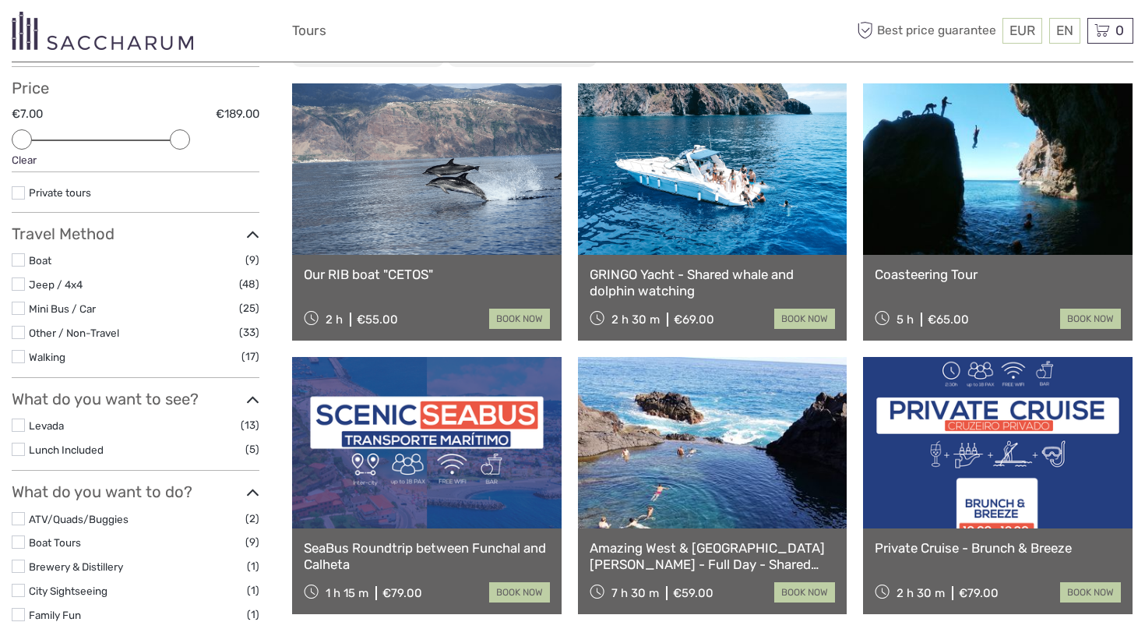
click at [684, 487] on link at bounding box center [713, 442] width 270 height 171
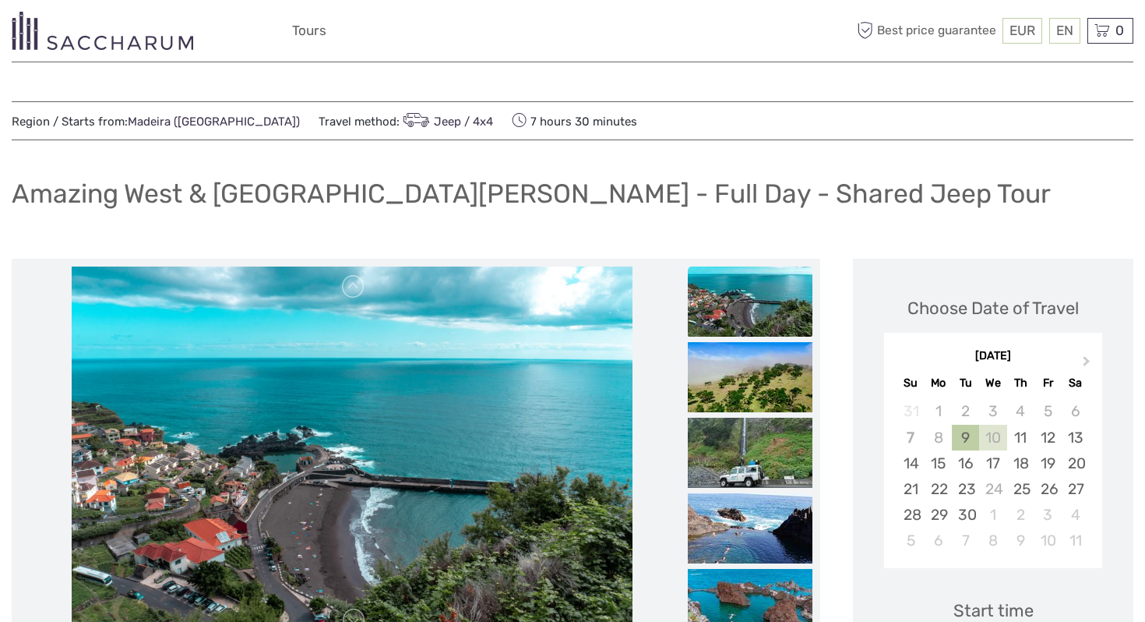
click at [995, 433] on div "10" at bounding box center [992, 438] width 27 height 26
click at [1000, 444] on div "10" at bounding box center [992, 438] width 27 height 26
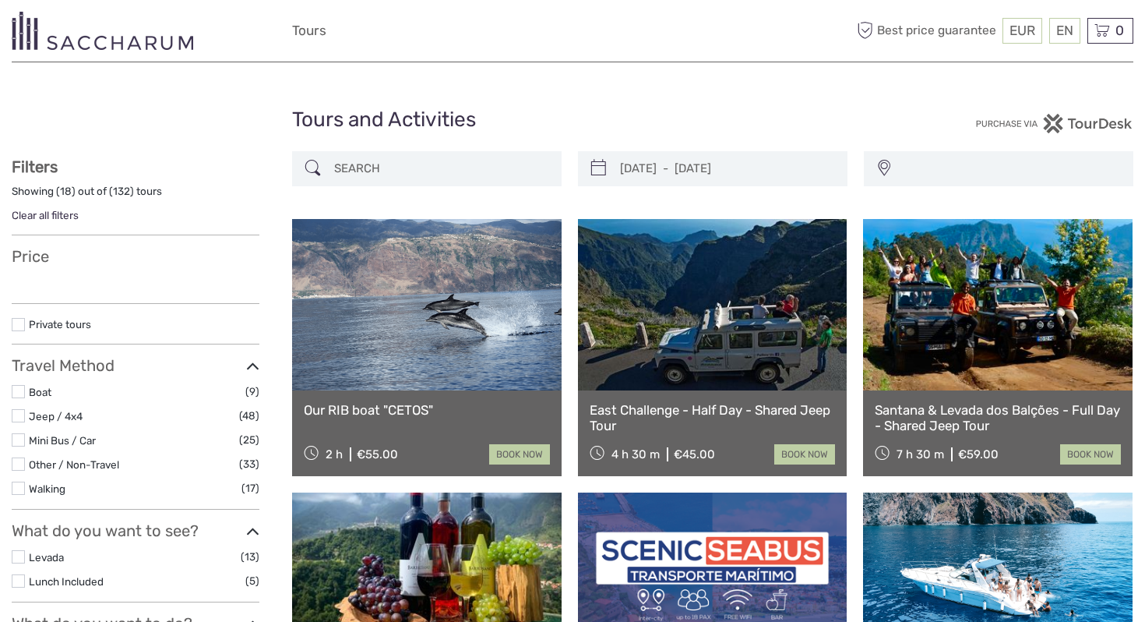
select select
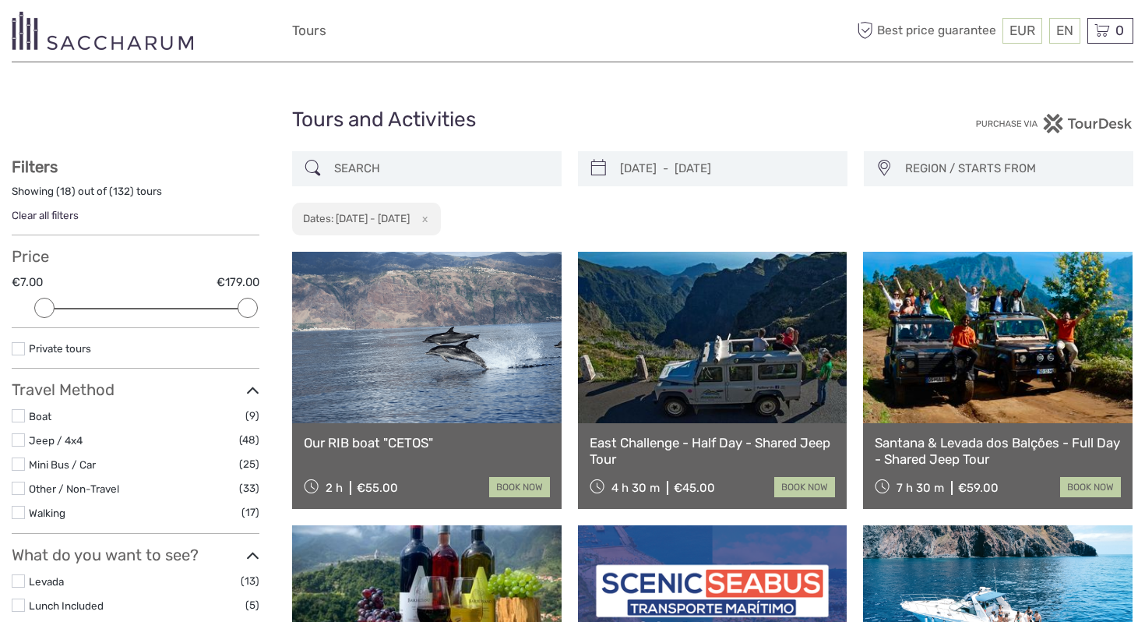
click at [914, 157] on span "REGION / STARTS FROM" at bounding box center [1011, 169] width 227 height 26
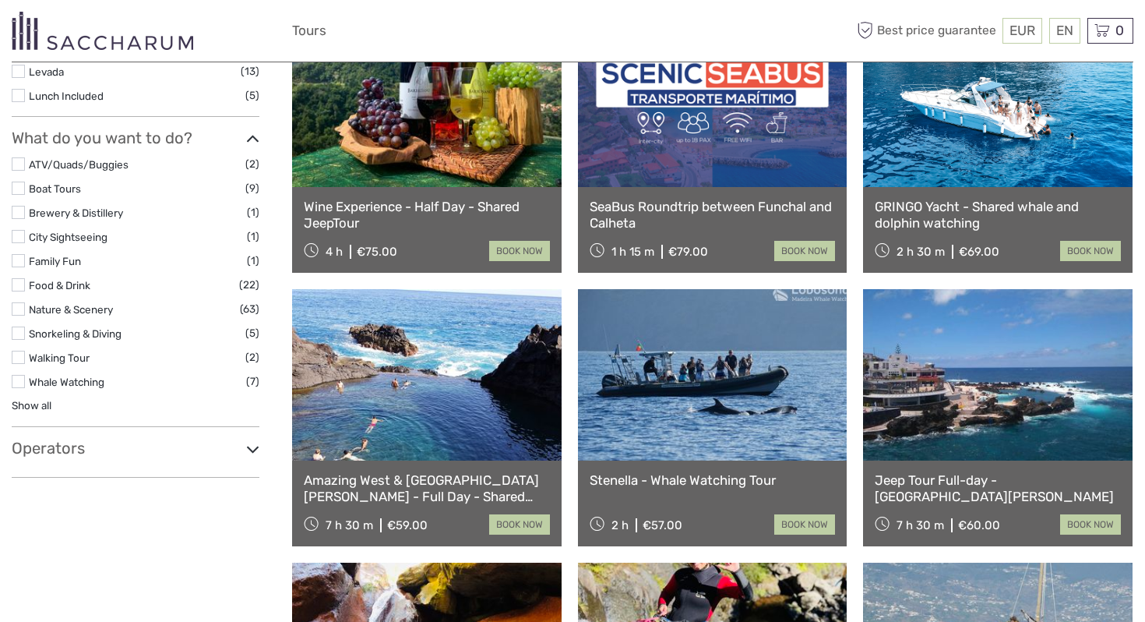
scroll to position [512, 0]
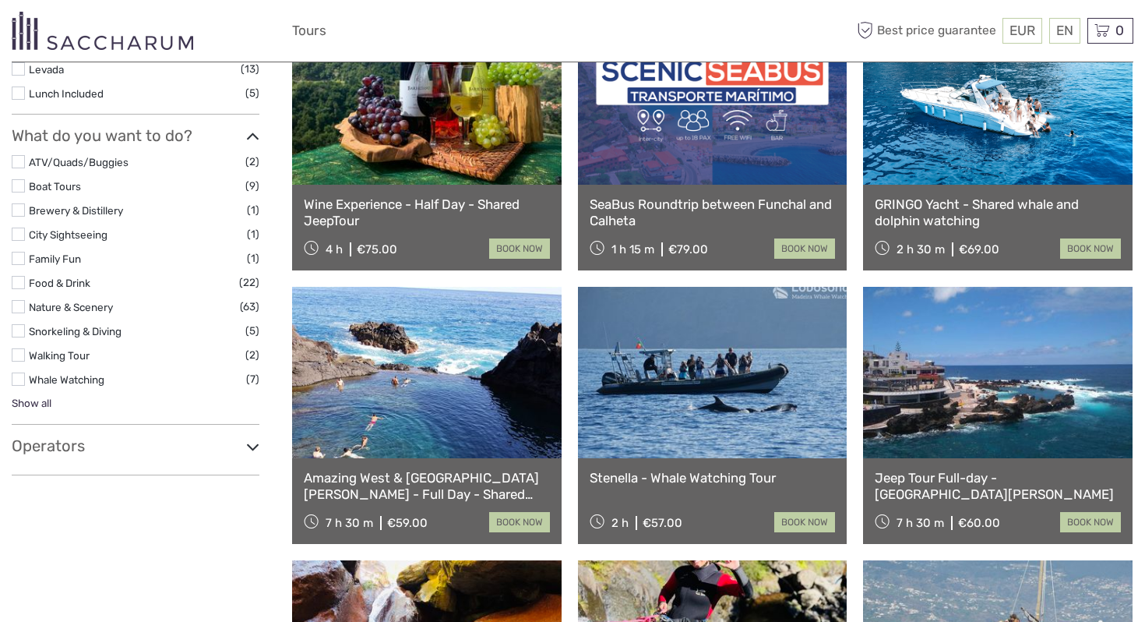
click at [42, 399] on link "Show all" at bounding box center [32, 402] width 40 height 12
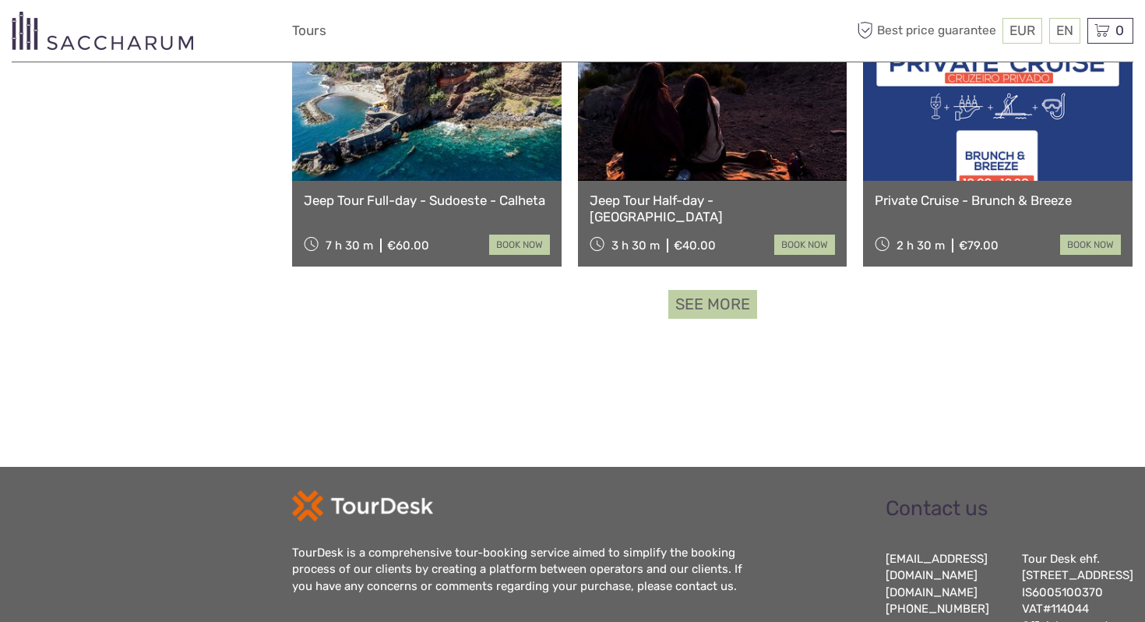
scroll to position [1599, 0]
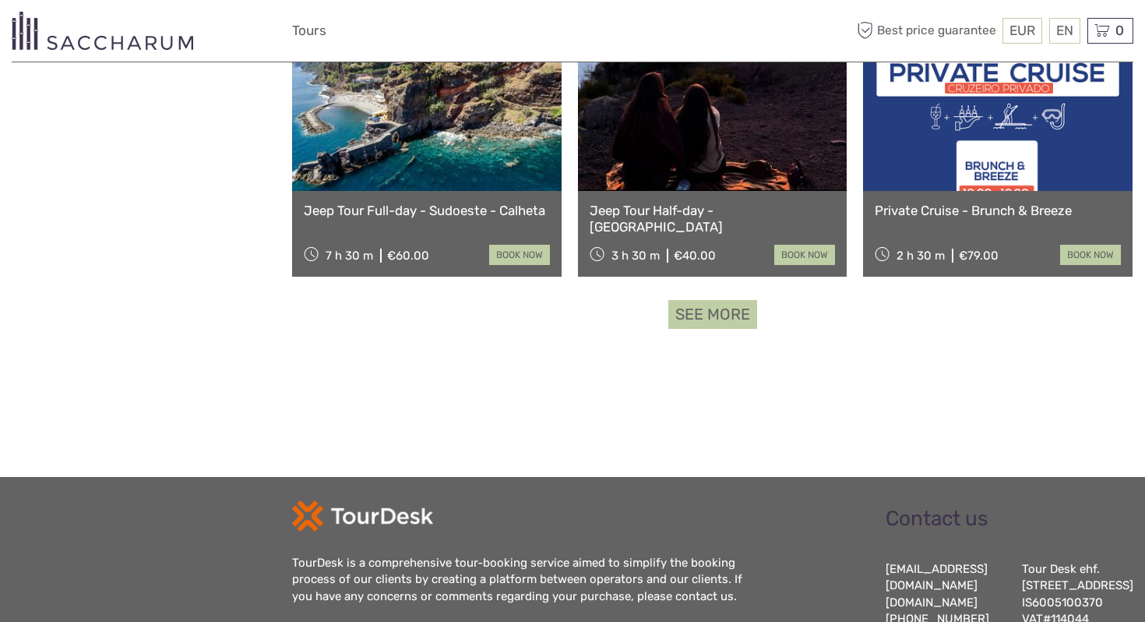
click at [728, 319] on link "See more" at bounding box center [712, 314] width 89 height 29
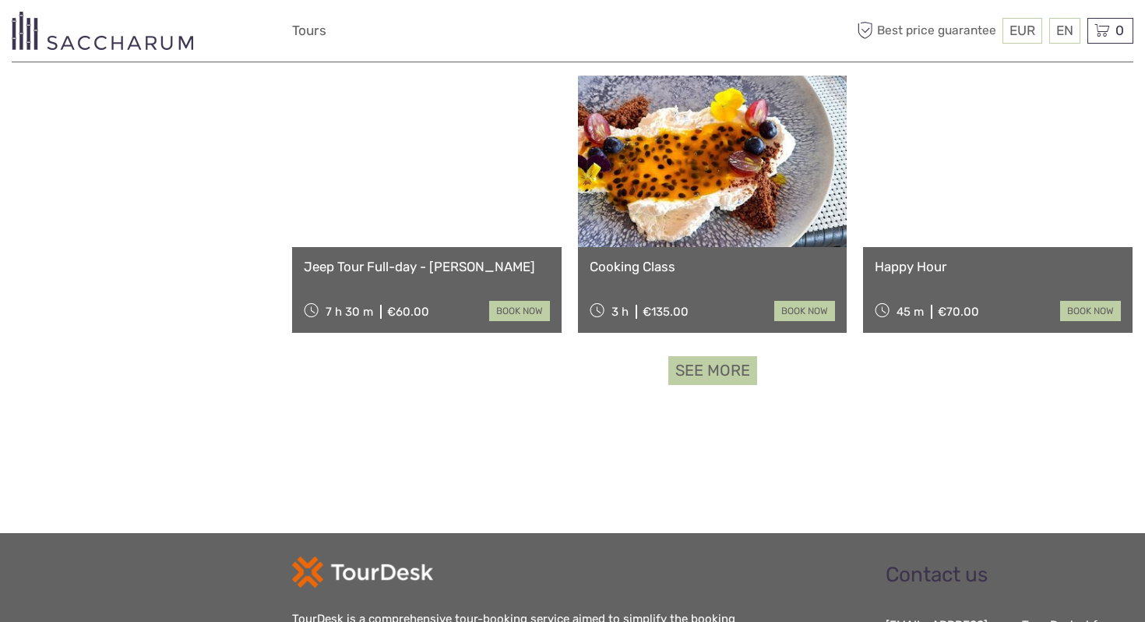
scroll to position [3186, 0]
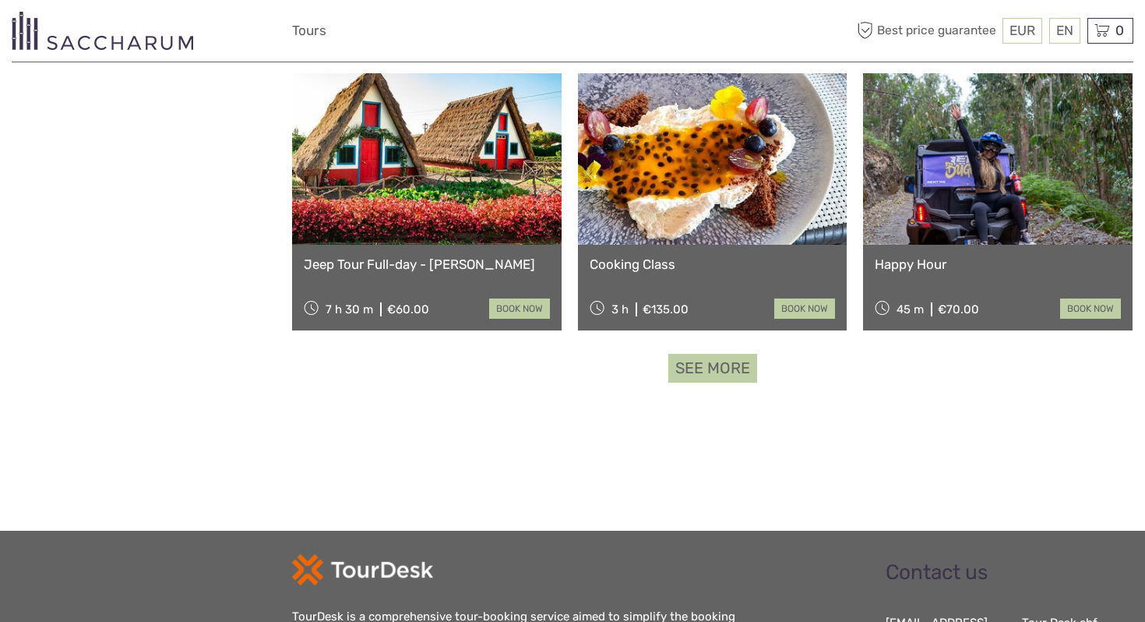
click at [721, 360] on link "See more" at bounding box center [712, 368] width 89 height 29
